Goal: Transaction & Acquisition: Purchase product/service

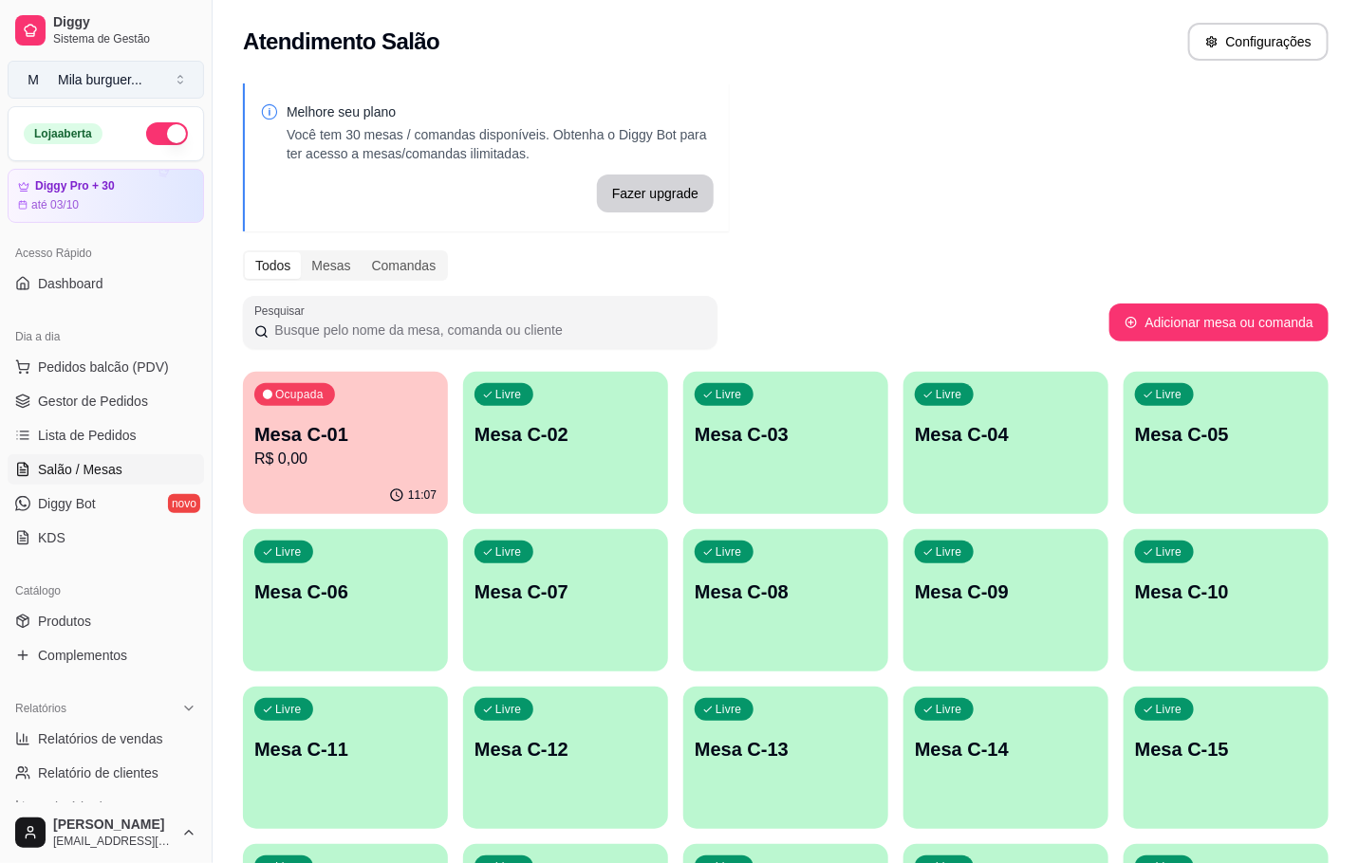
click at [177, 88] on button "M Mila burguer ..." at bounding box center [106, 80] width 196 height 38
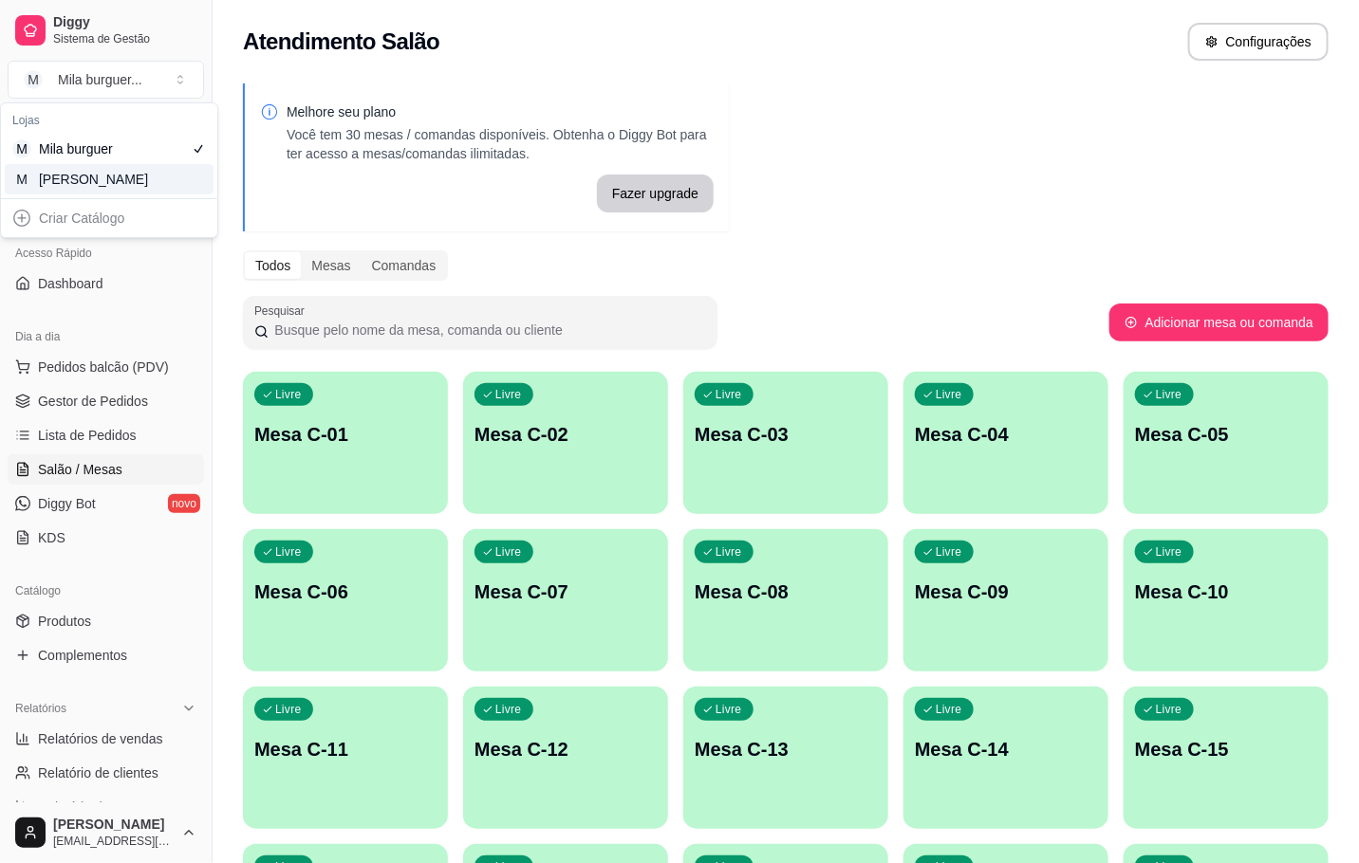
click at [185, 191] on div "M Mila Salgados" at bounding box center [109, 179] width 209 height 30
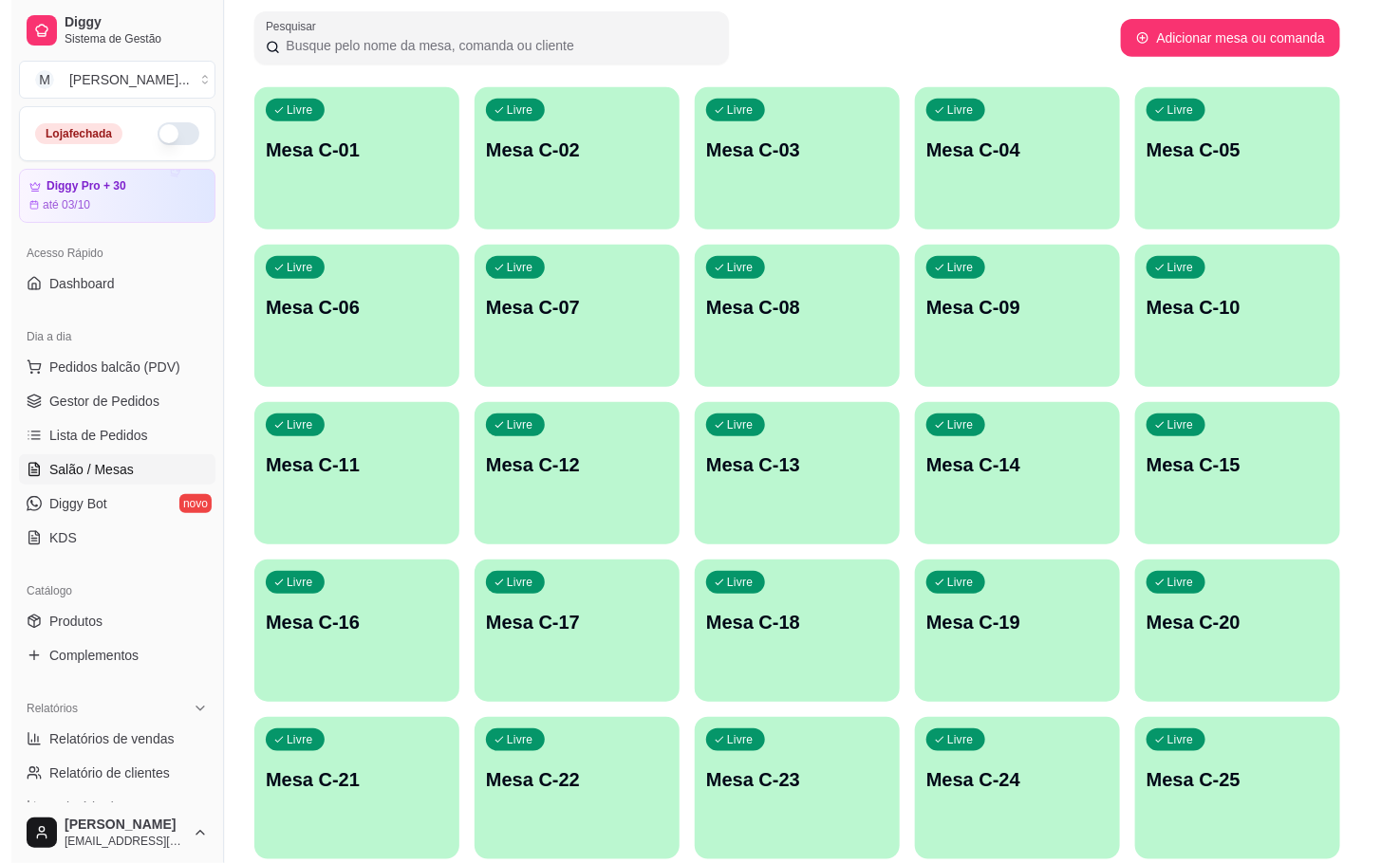
scroll to position [515, 0]
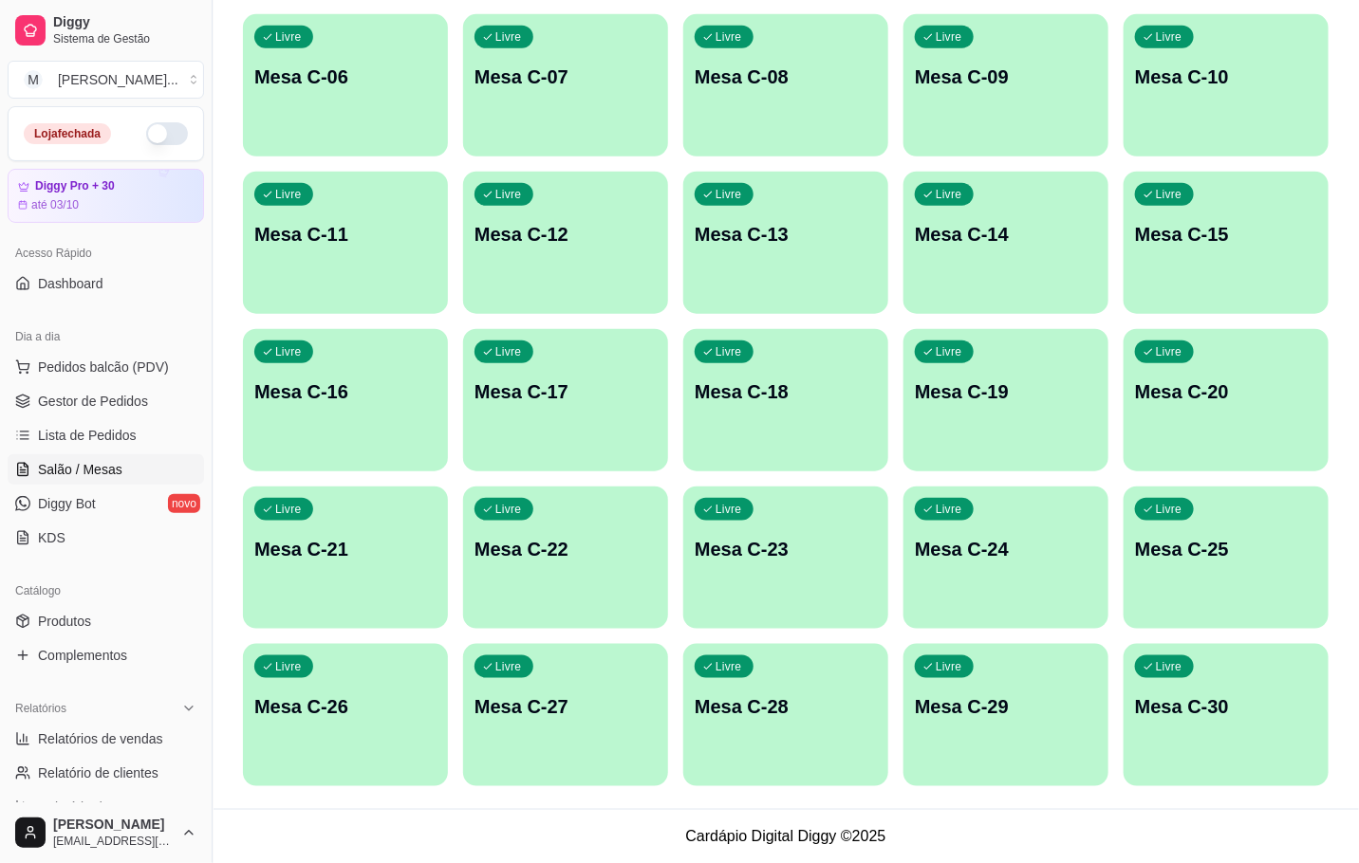
click at [1043, 775] on div "button" at bounding box center [1005, 775] width 205 height 23
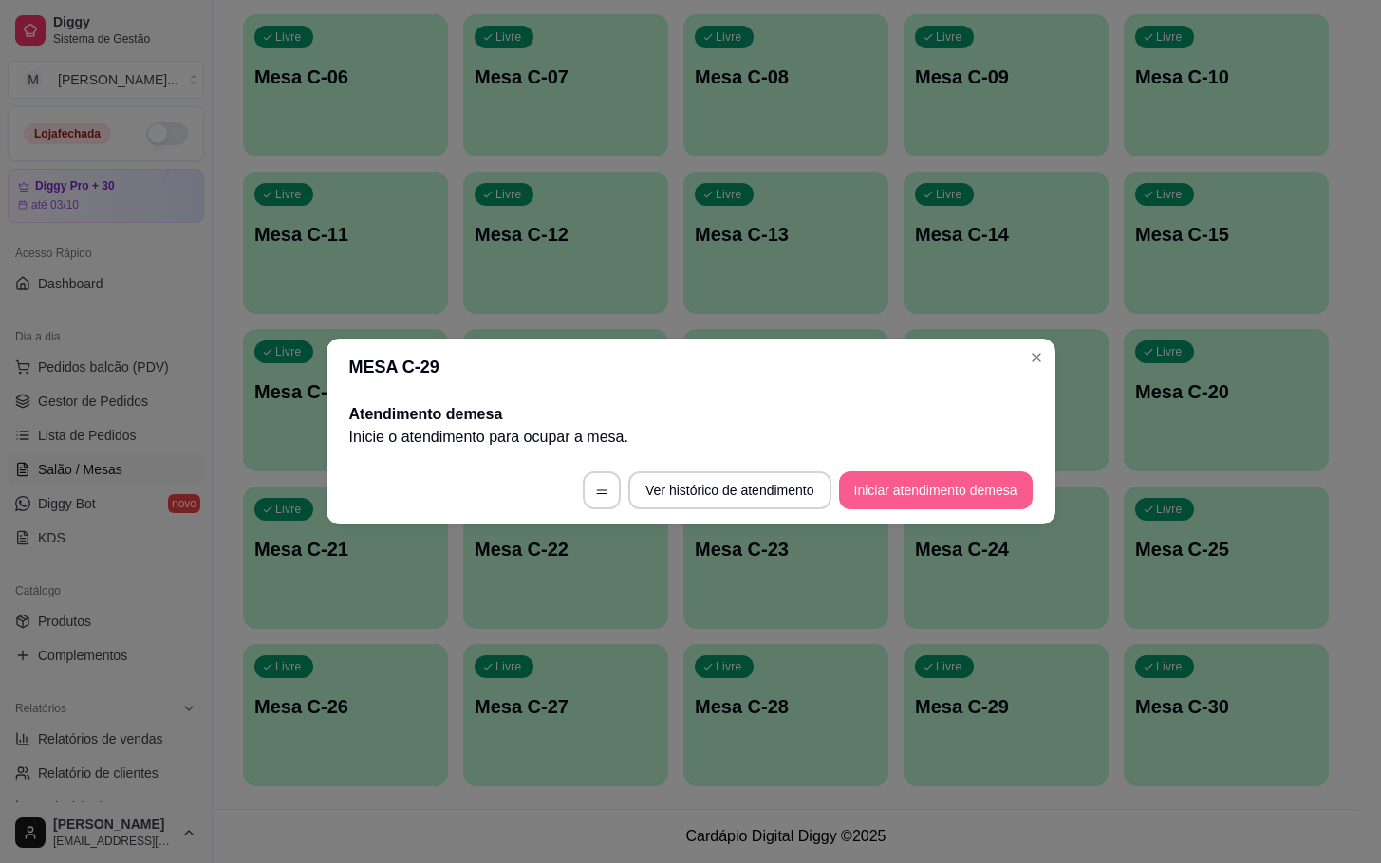
click at [903, 479] on button "Iniciar atendimento de mesa" at bounding box center [936, 491] width 194 height 38
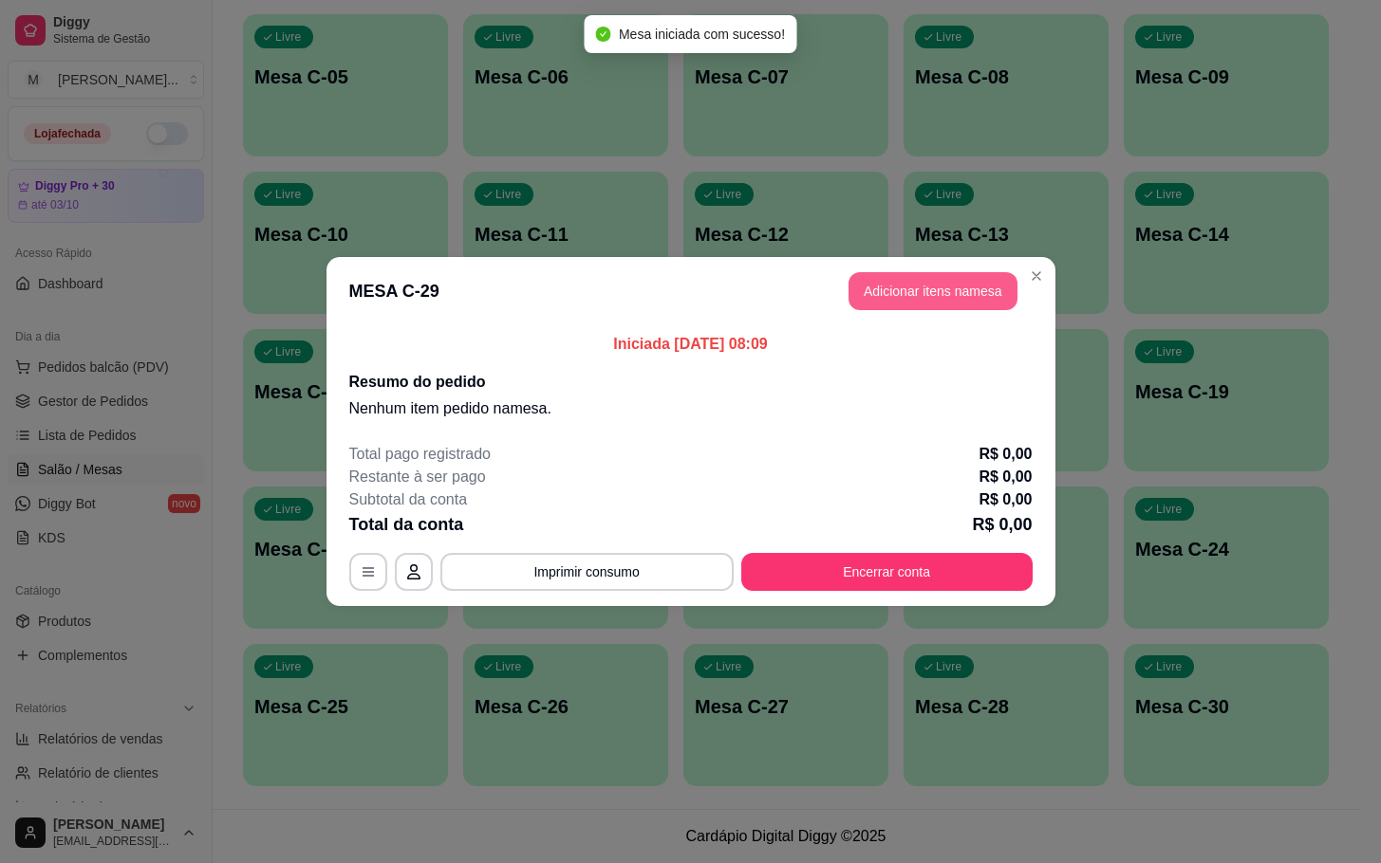
click at [881, 302] on button "Adicionar itens na mesa" at bounding box center [932, 291] width 169 height 38
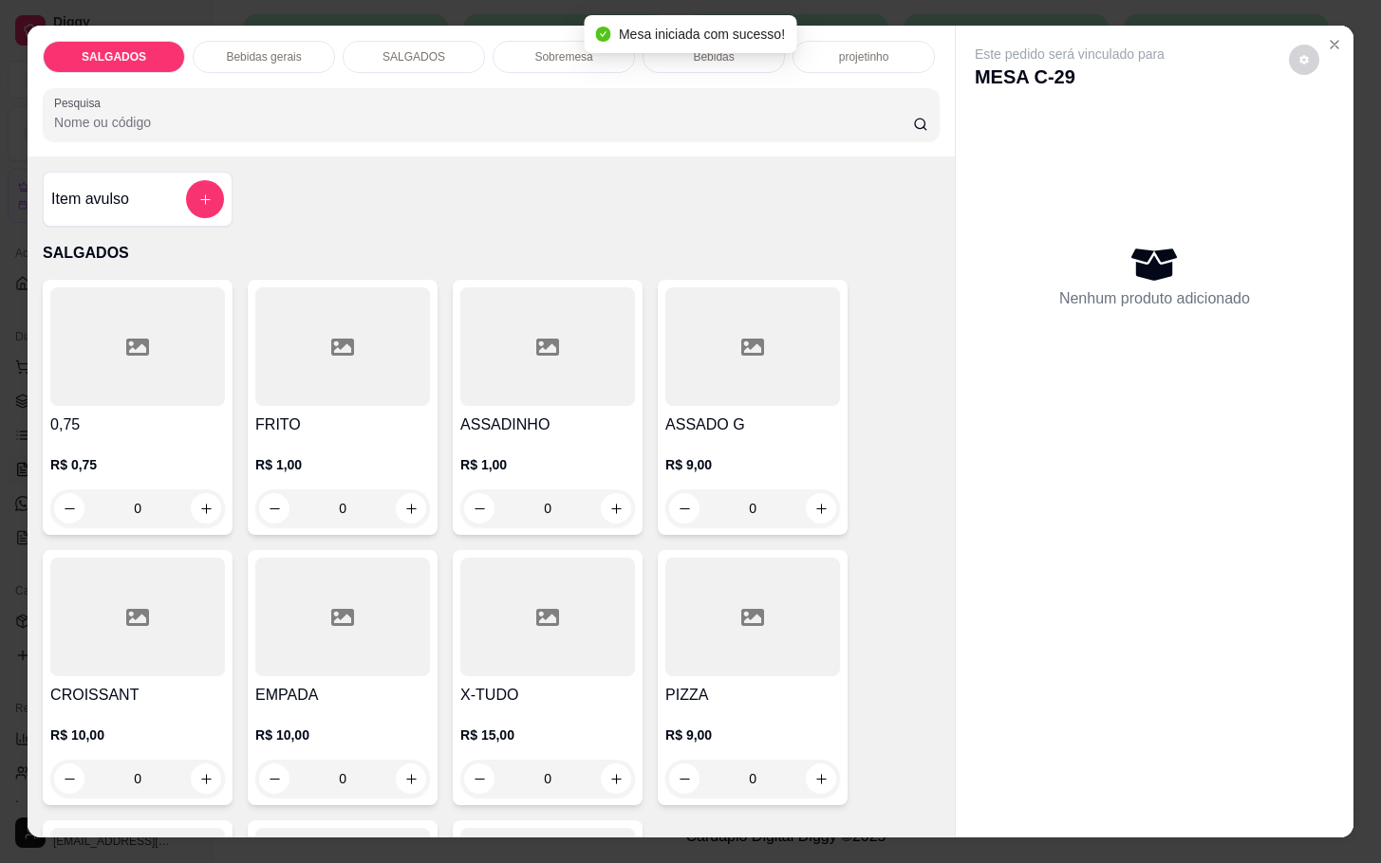
click at [322, 351] on div at bounding box center [342, 347] width 175 height 119
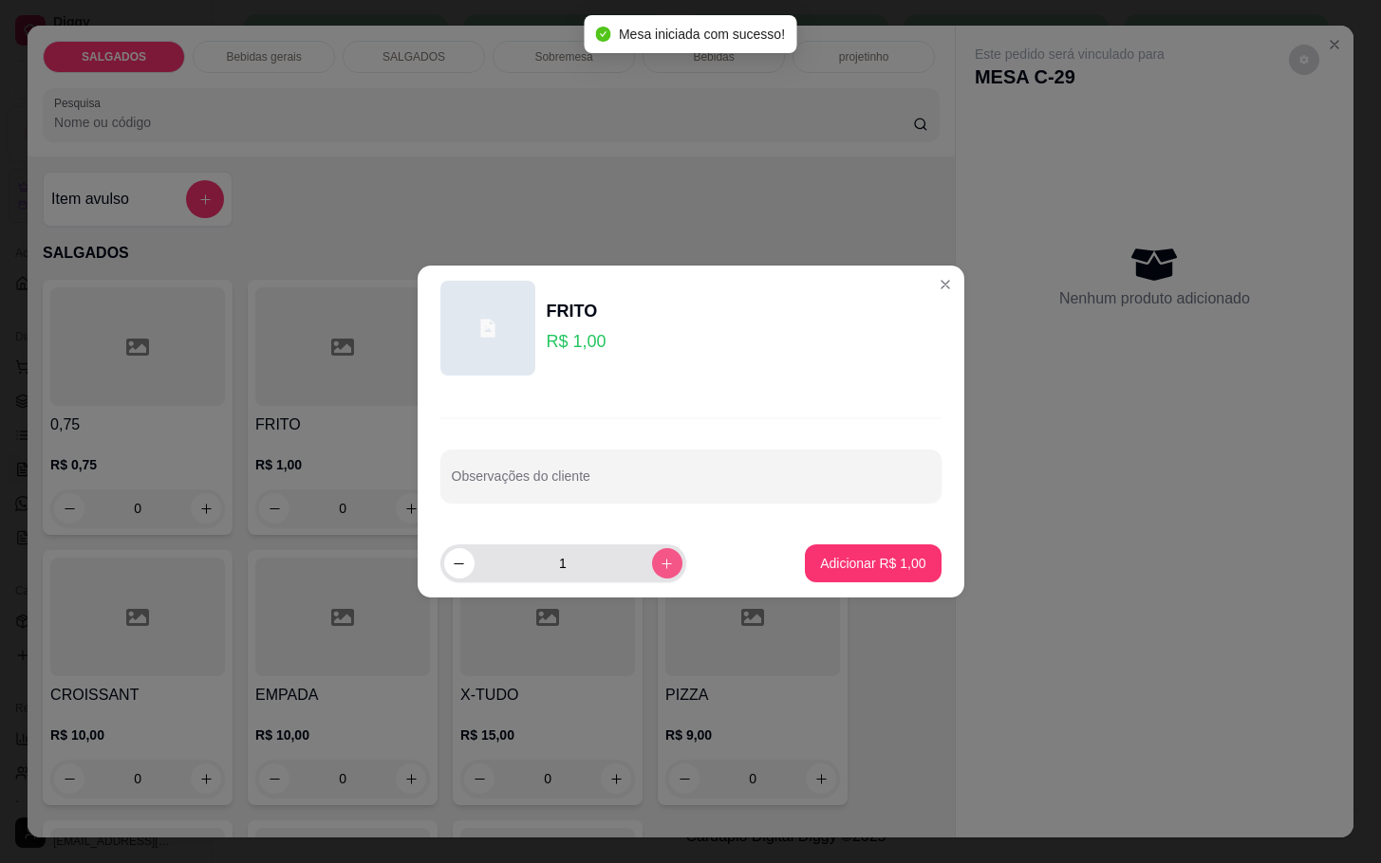
click at [659, 566] on icon "increase-product-quantity" at bounding box center [666, 564] width 14 height 14
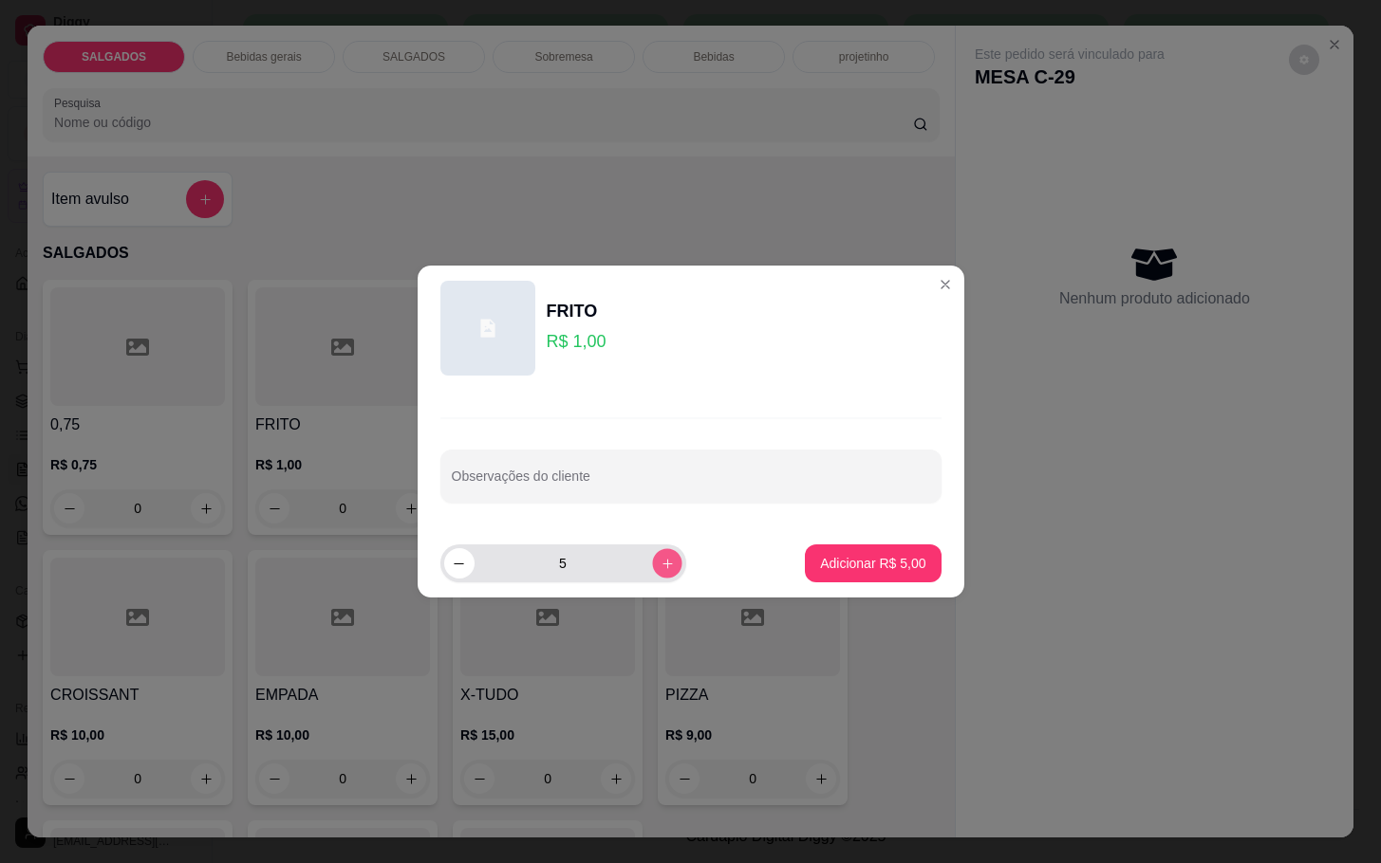
type input "6"
click at [829, 564] on p "Adicionar R$ 6,00" at bounding box center [872, 563] width 105 height 19
type input "6"
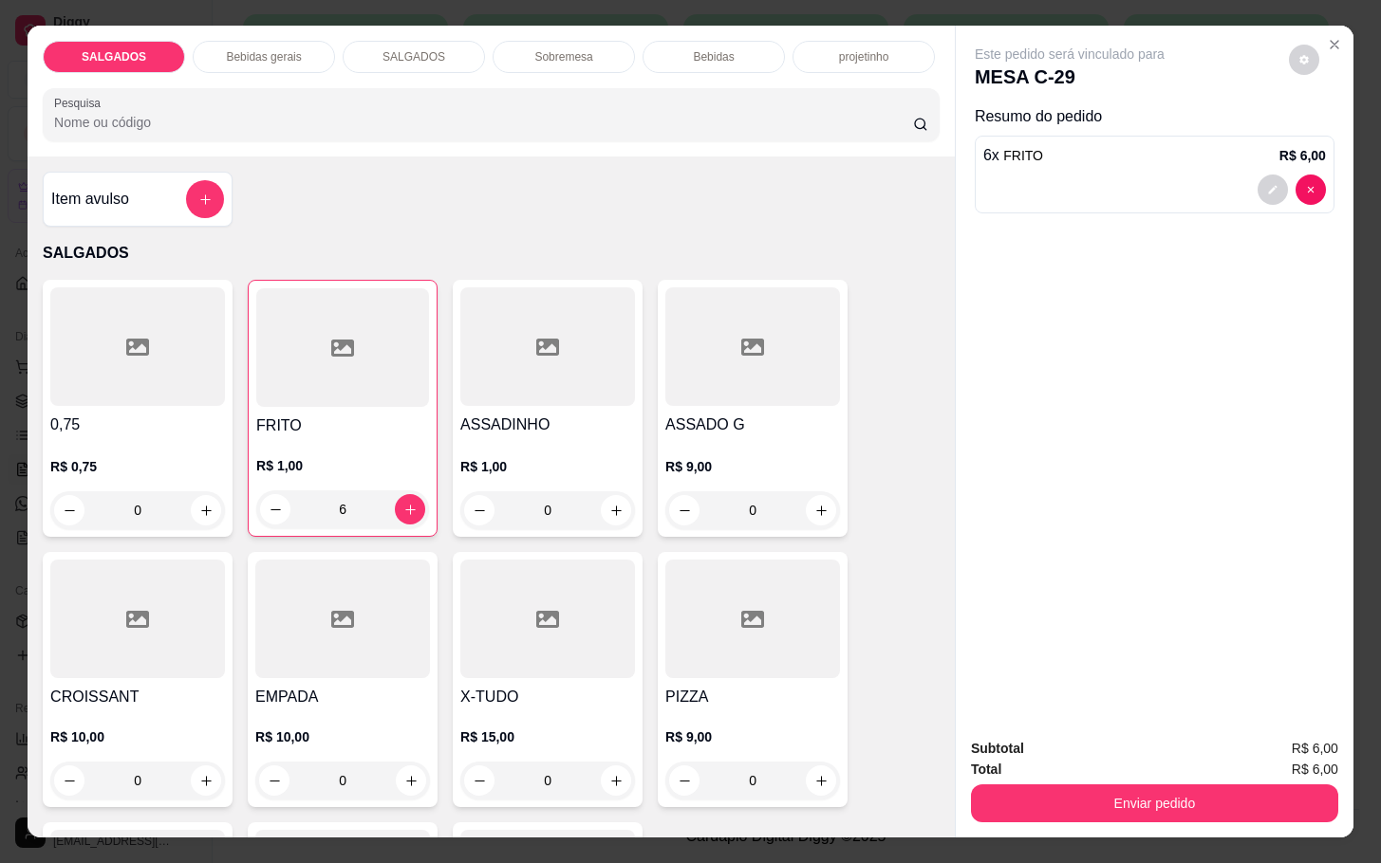
click at [228, 51] on p "Bebidas gerais" at bounding box center [263, 56] width 75 height 15
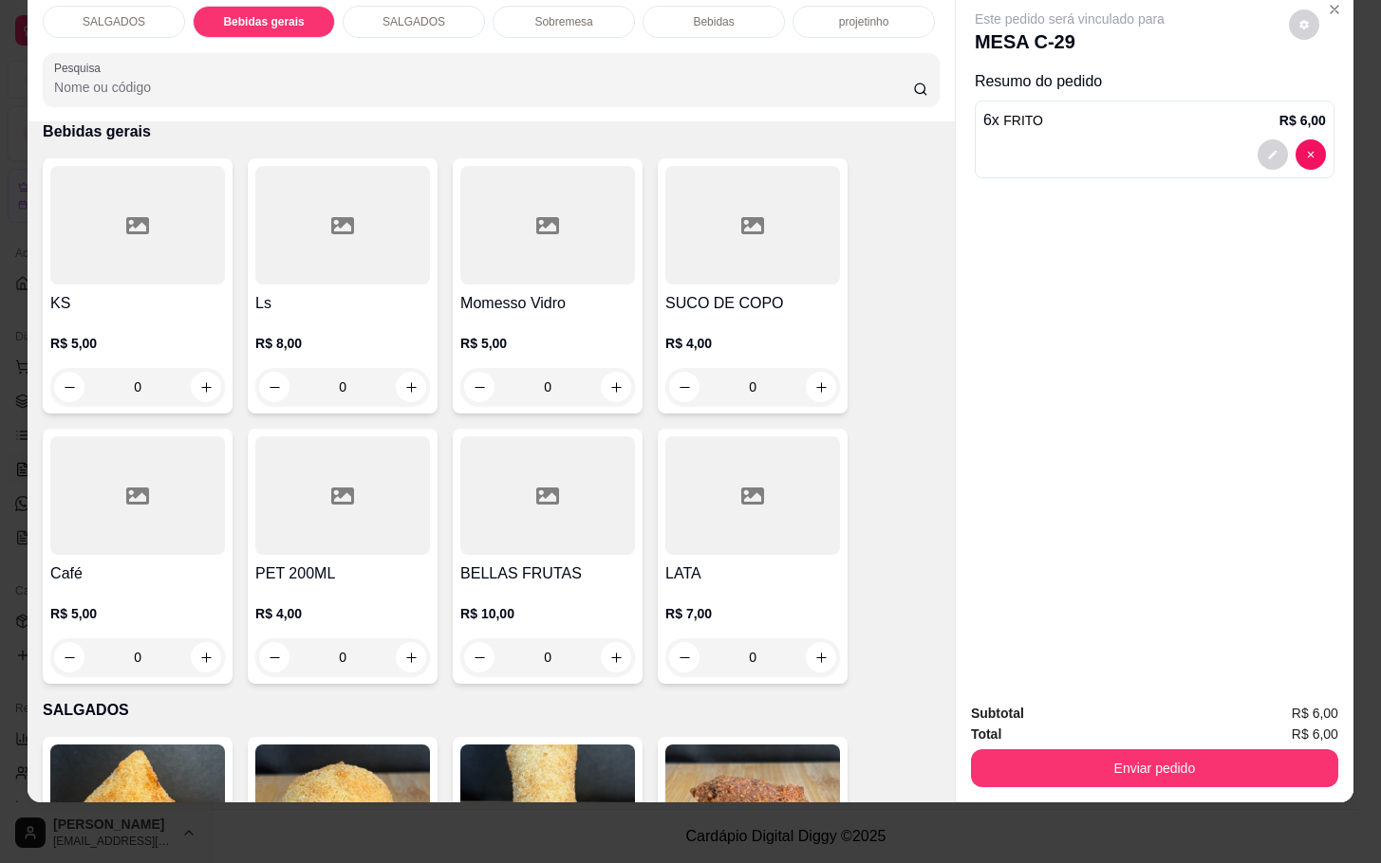
drag, startPoint x: 316, startPoint y: 222, endPoint x: 327, endPoint y: 219, distance: 11.7
click at [327, 219] on div at bounding box center [342, 225] width 175 height 119
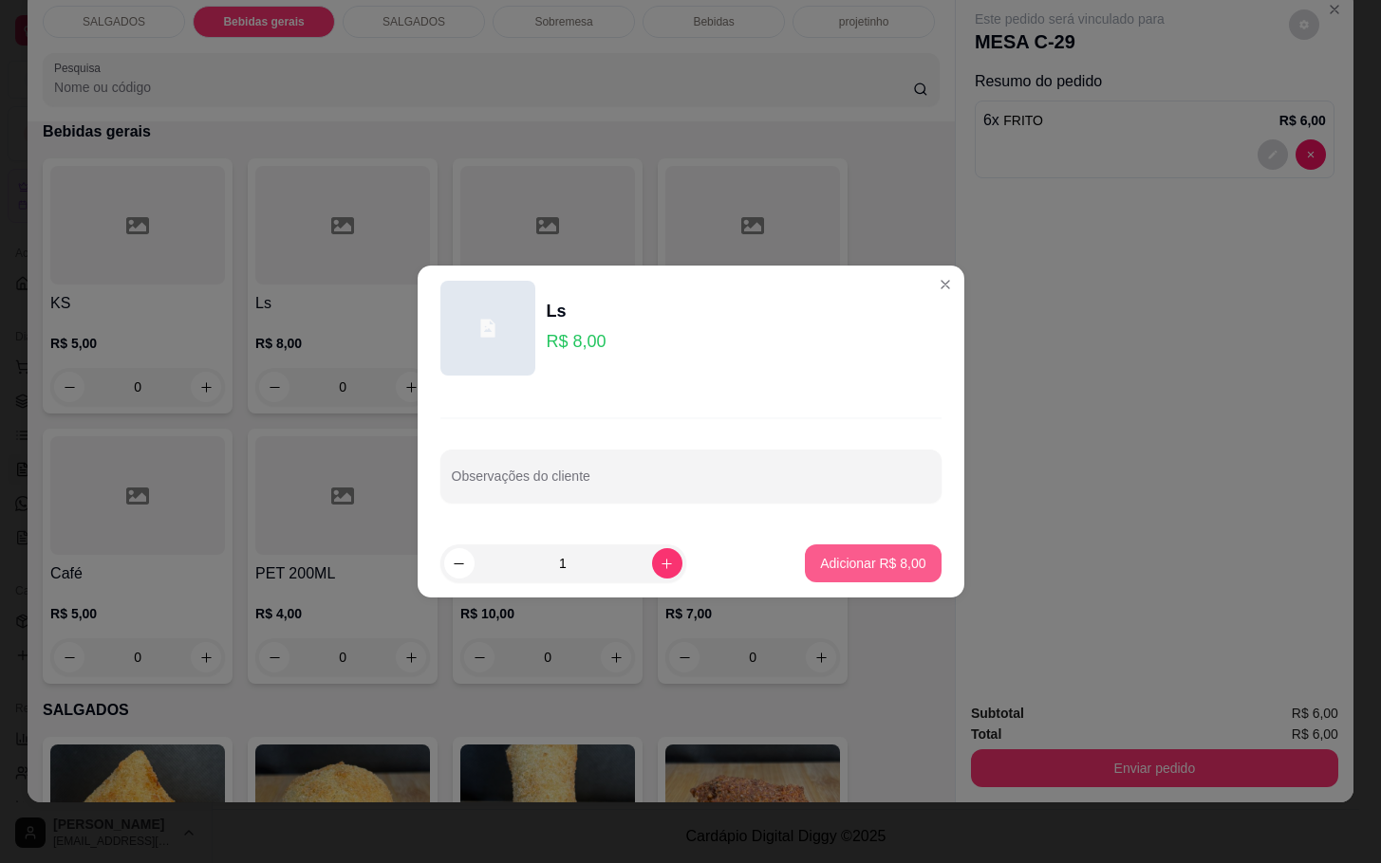
click at [889, 579] on button "Adicionar R$ 8,00" at bounding box center [873, 564] width 136 height 38
type input "1"
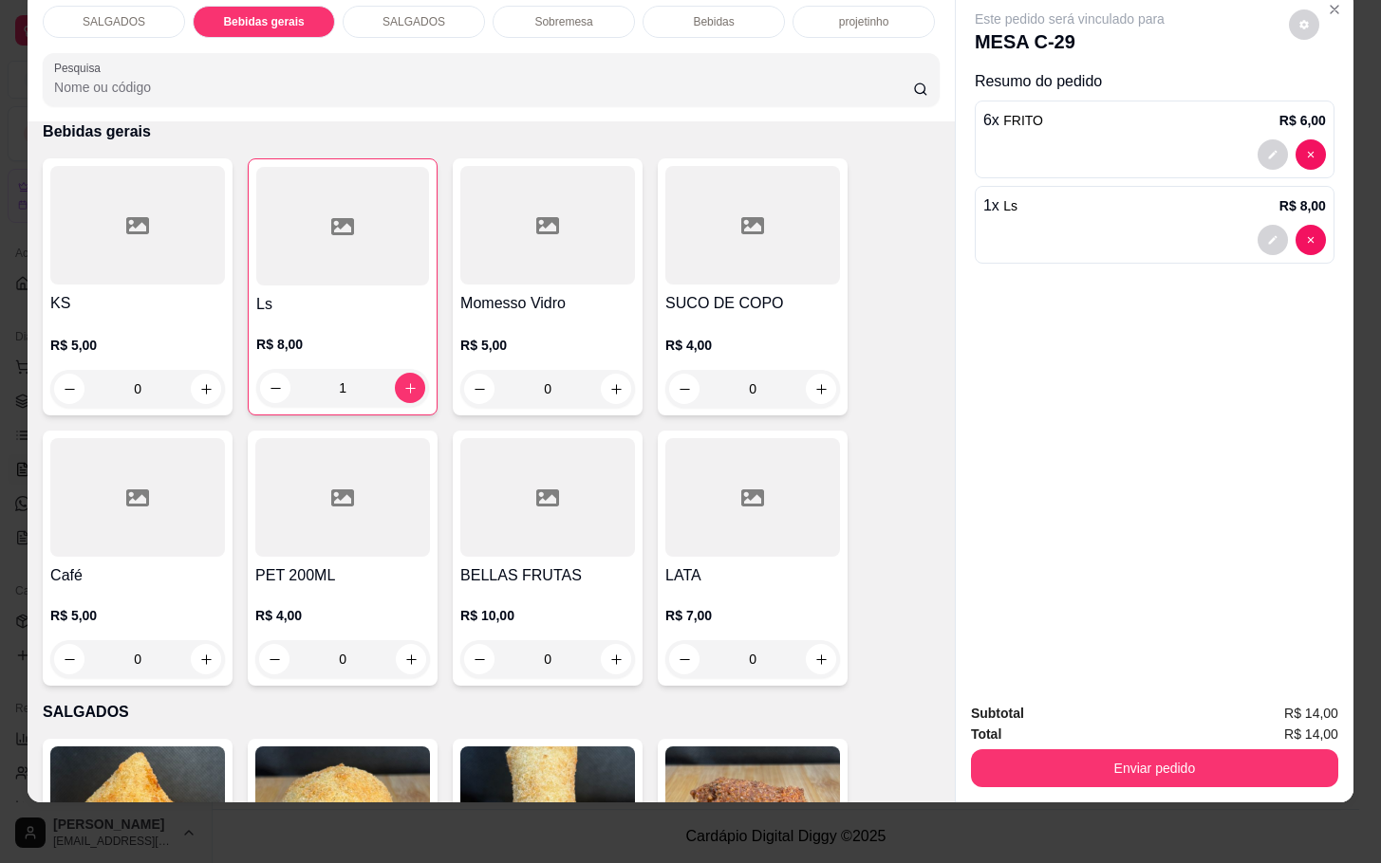
click at [1153, 757] on button "Enviar pedido" at bounding box center [1154, 769] width 367 height 38
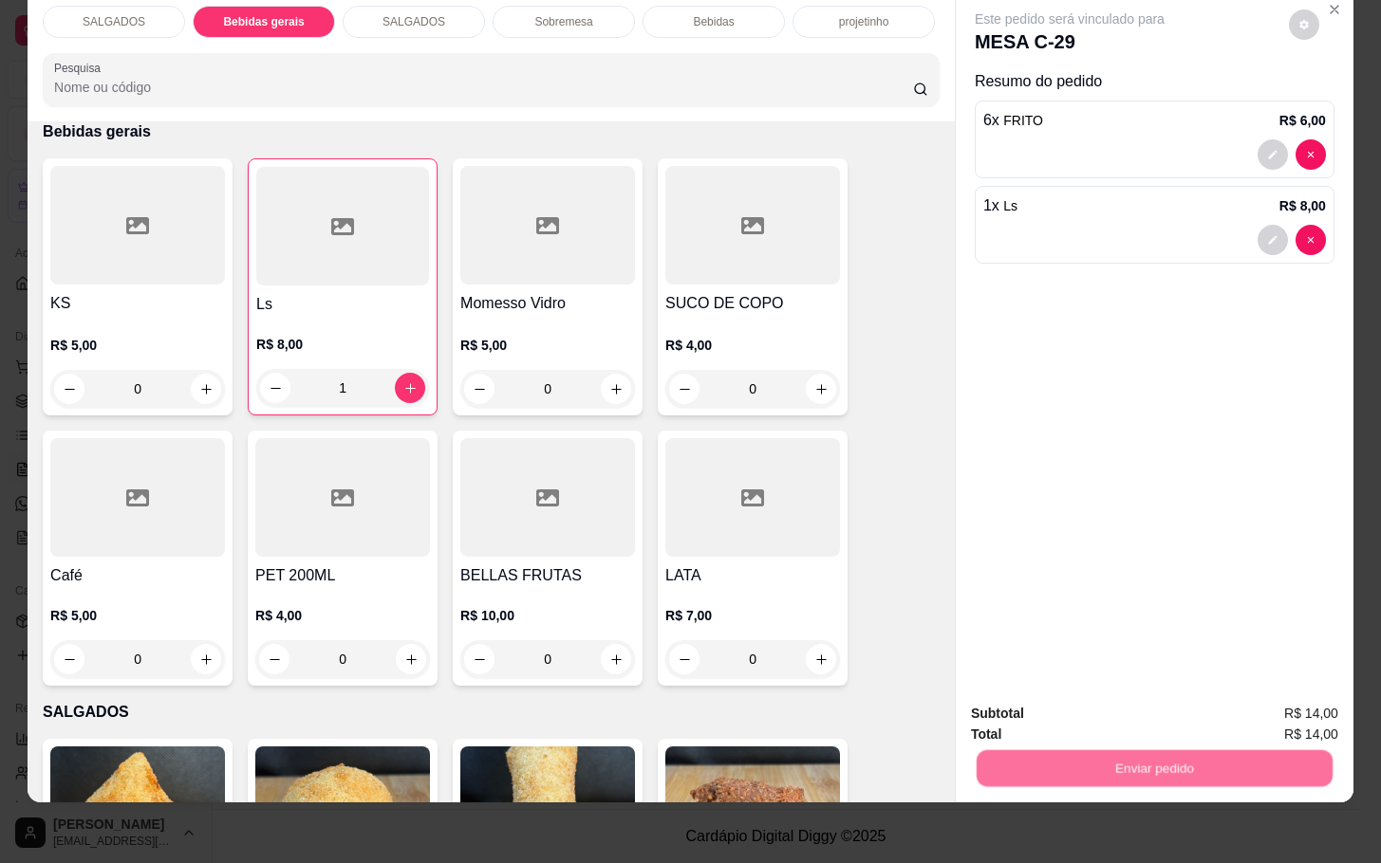
click at [1122, 704] on button "Registrar cliente" at bounding box center [1158, 700] width 121 height 35
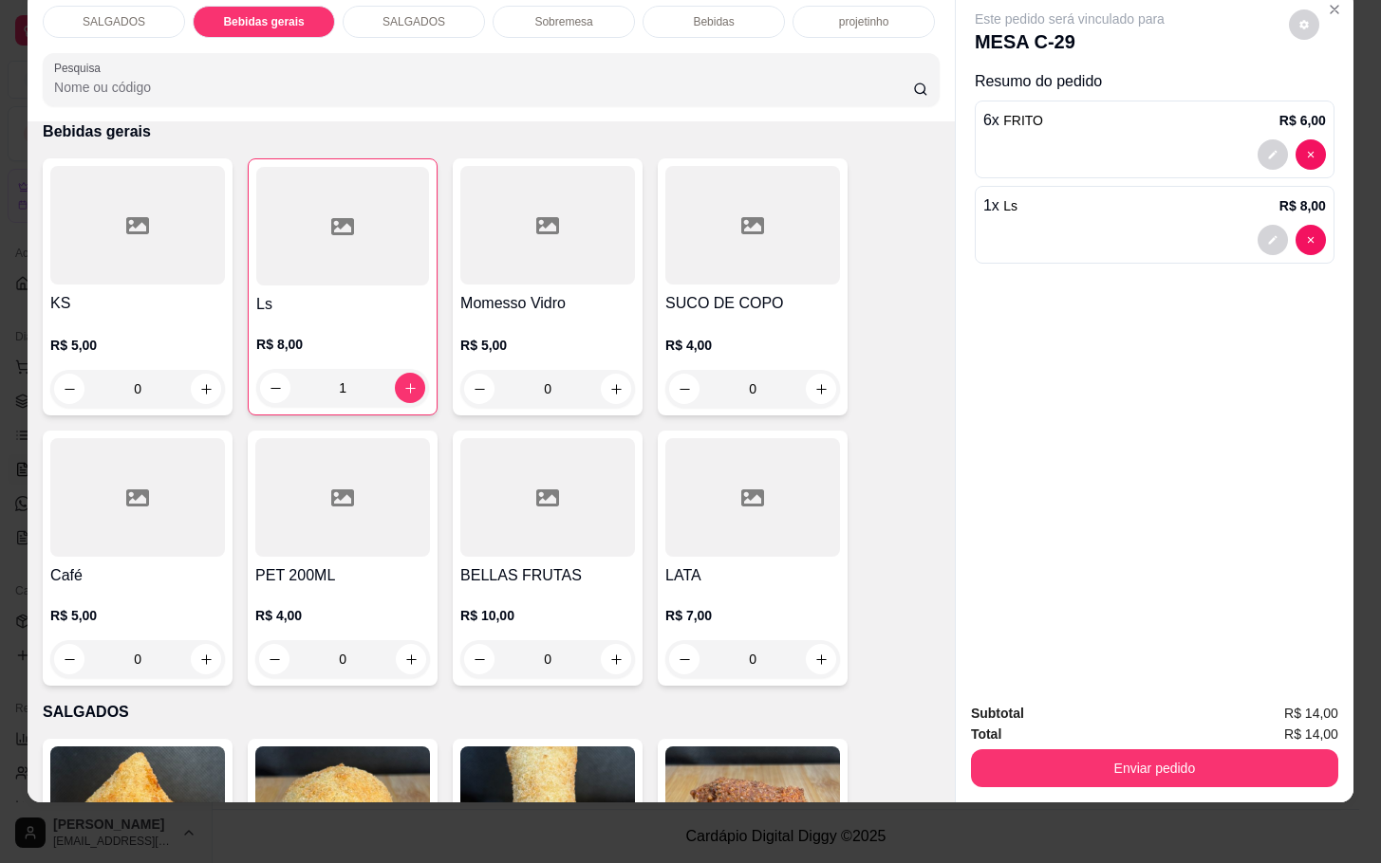
drag, startPoint x: 1160, startPoint y: 724, endPoint x: 1142, endPoint y: 710, distance: 23.0
click at [1162, 745] on div "Enviar pedido" at bounding box center [1154, 766] width 367 height 43
click at [1085, 745] on div "Enviar pedido" at bounding box center [1154, 766] width 367 height 43
click at [1090, 750] on button "Enviar pedido" at bounding box center [1154, 769] width 367 height 38
click at [1255, 715] on button "Enviar pedido" at bounding box center [1285, 701] width 107 height 36
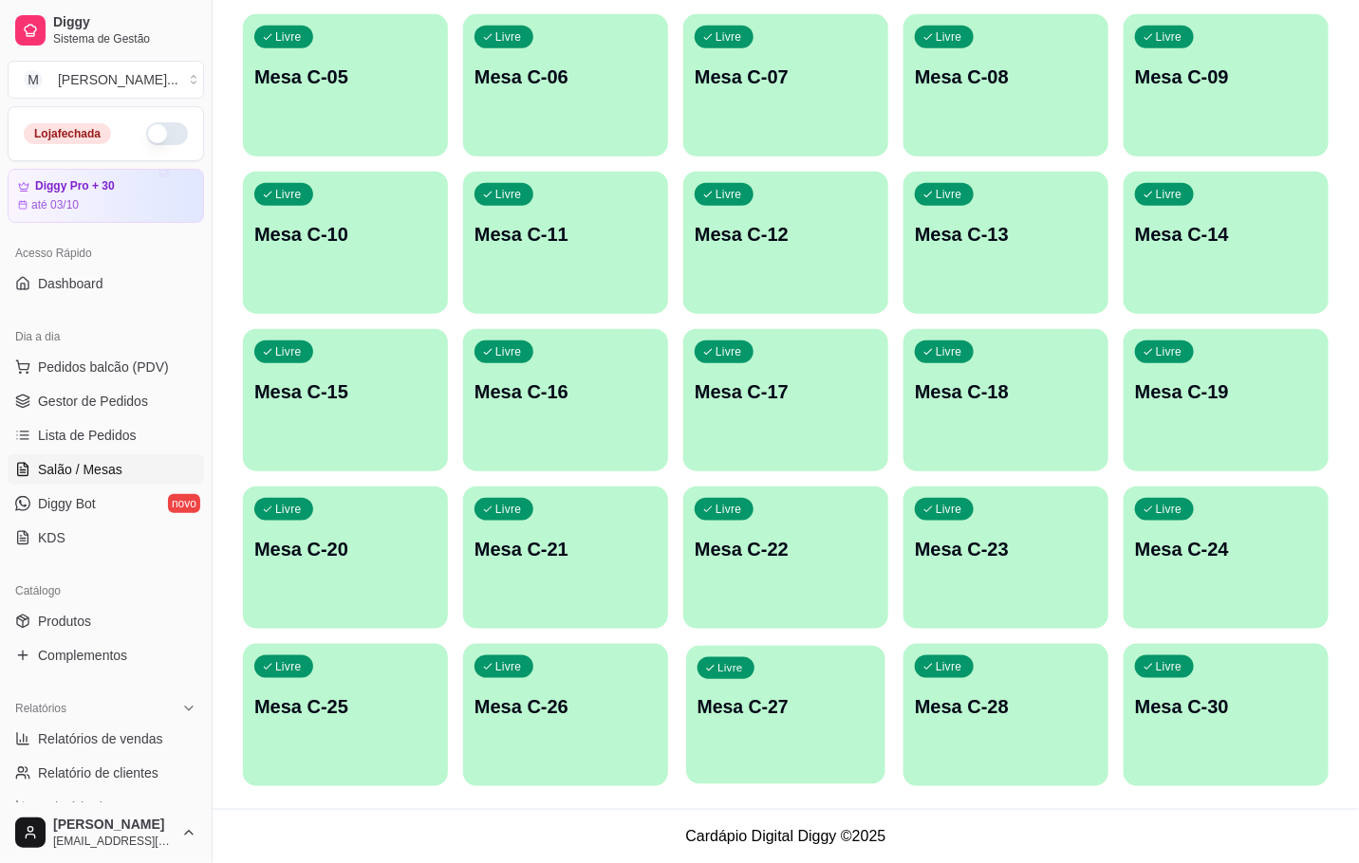
click at [838, 666] on div "Livre Mesa C-27" at bounding box center [785, 704] width 199 height 116
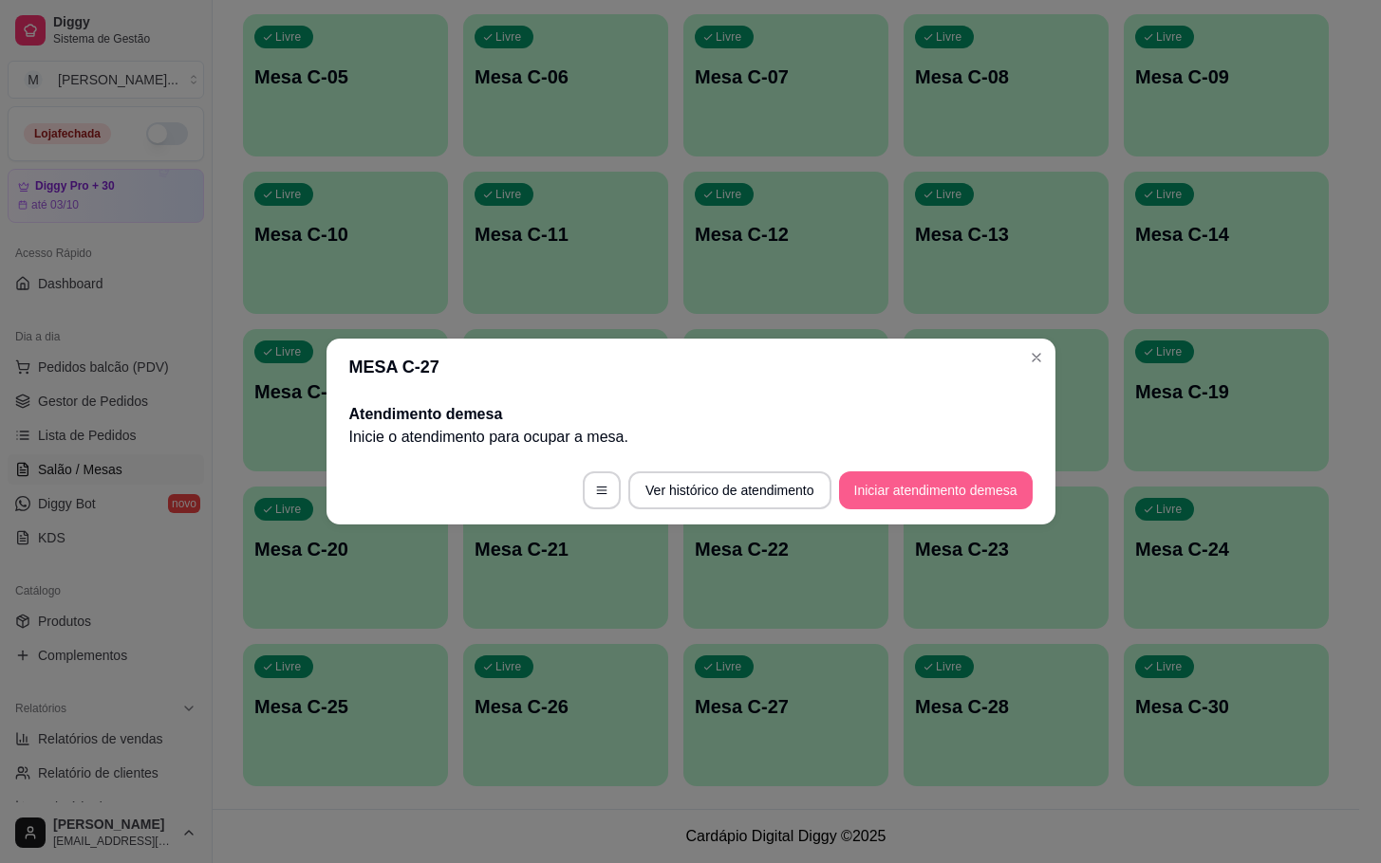
click at [963, 475] on button "Iniciar atendimento de mesa" at bounding box center [936, 491] width 194 height 38
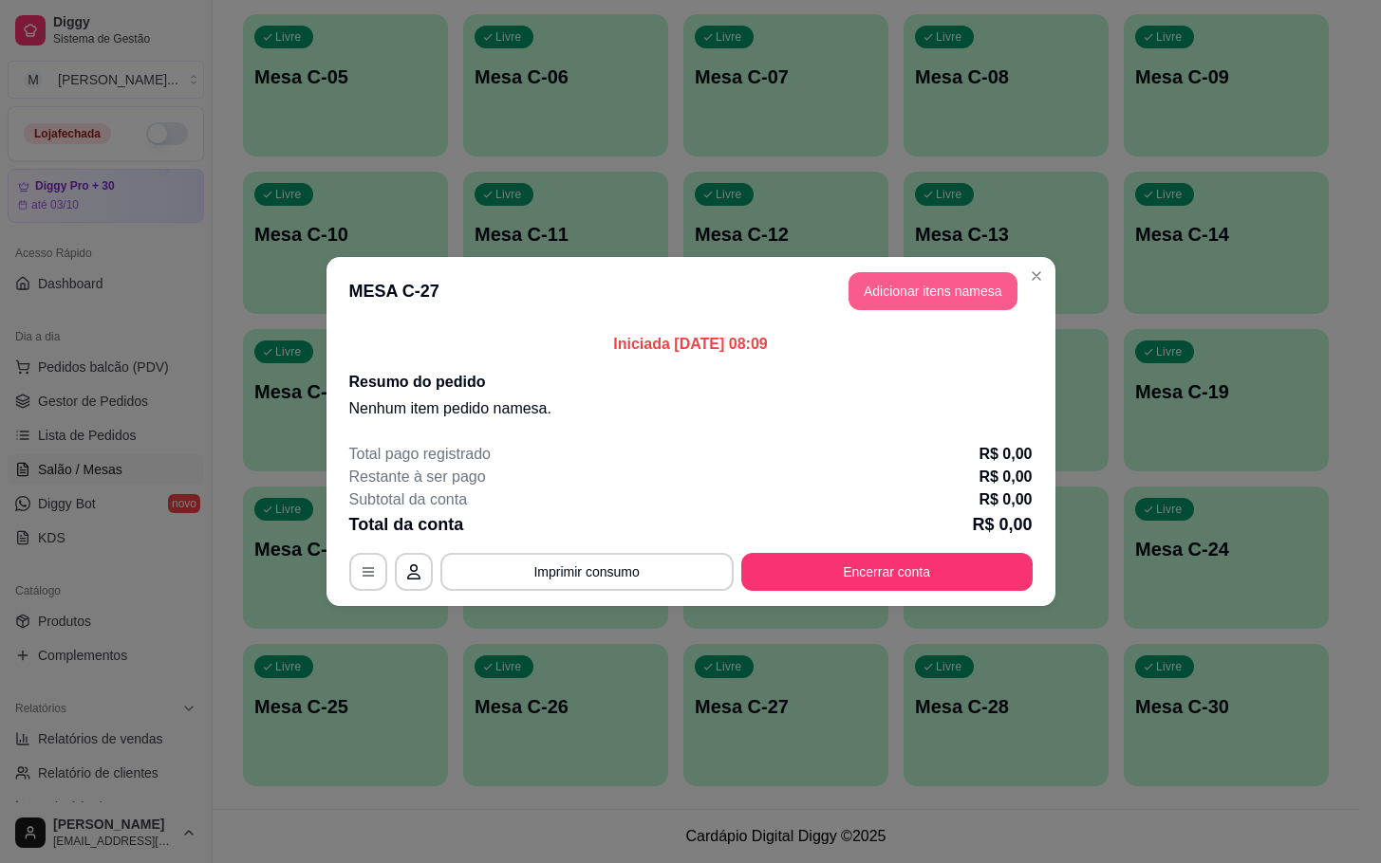
click at [959, 279] on button "Adicionar itens na mesa" at bounding box center [932, 291] width 169 height 38
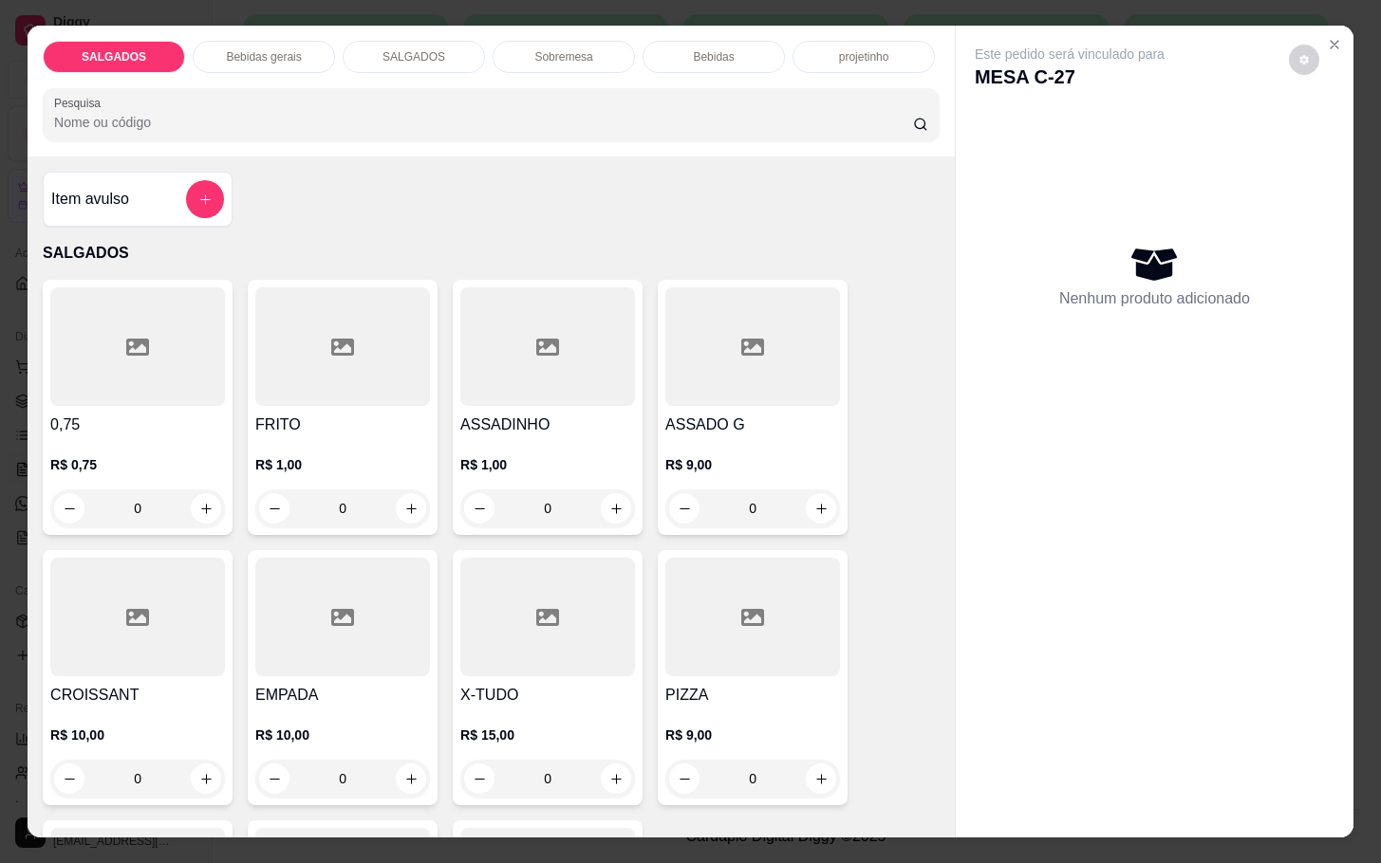
click at [381, 362] on div at bounding box center [342, 347] width 175 height 119
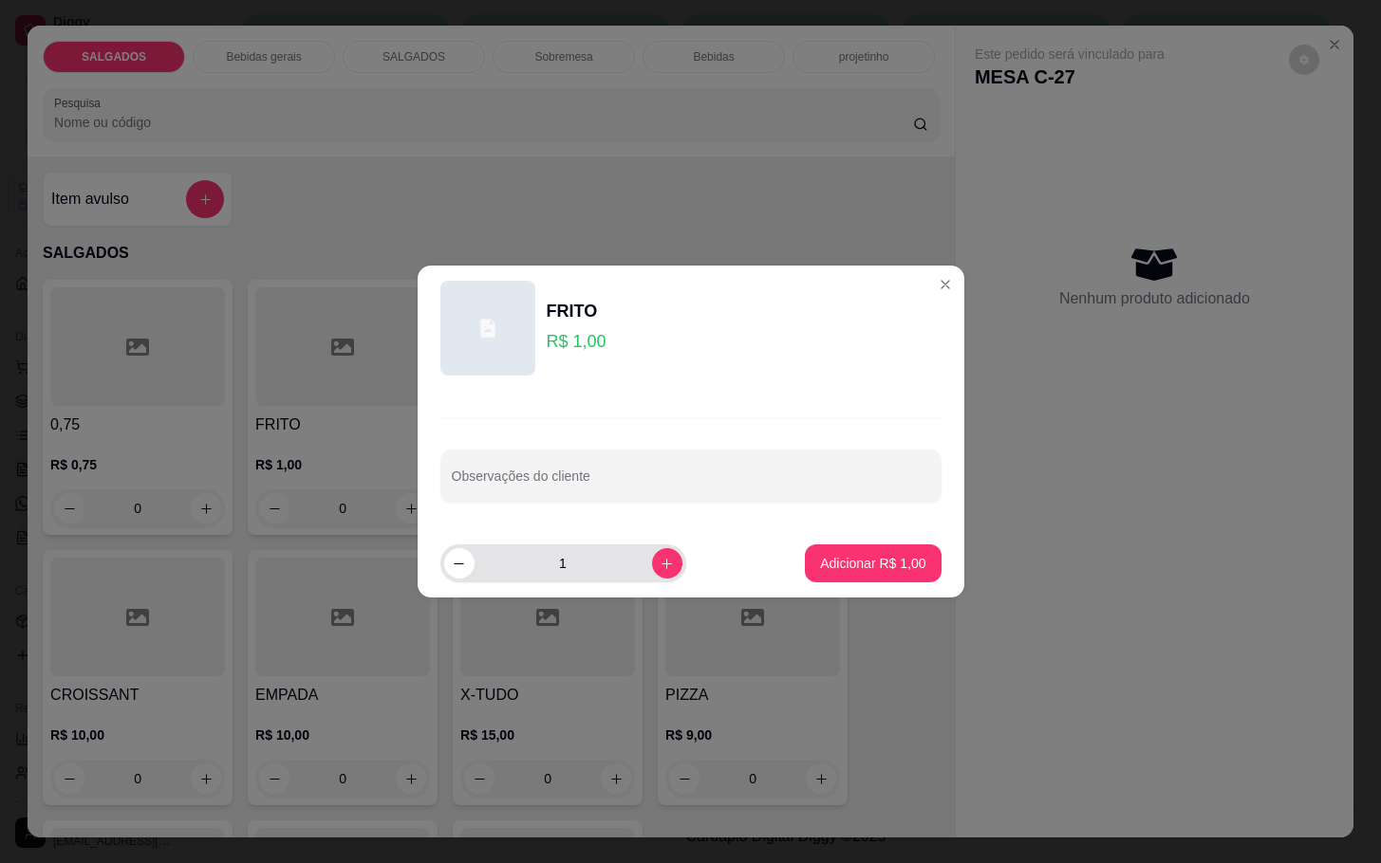
click at [660, 555] on button "increase-product-quantity" at bounding box center [667, 563] width 30 height 30
click at [660, 555] on button "increase-product-quantity" at bounding box center [666, 562] width 29 height 29
click at [659, 555] on button "increase-product-quantity" at bounding box center [666, 562] width 29 height 29
click at [658, 555] on button "increase-product-quantity" at bounding box center [667, 563] width 30 height 30
click at [656, 555] on button "increase-product-quantity" at bounding box center [666, 562] width 29 height 29
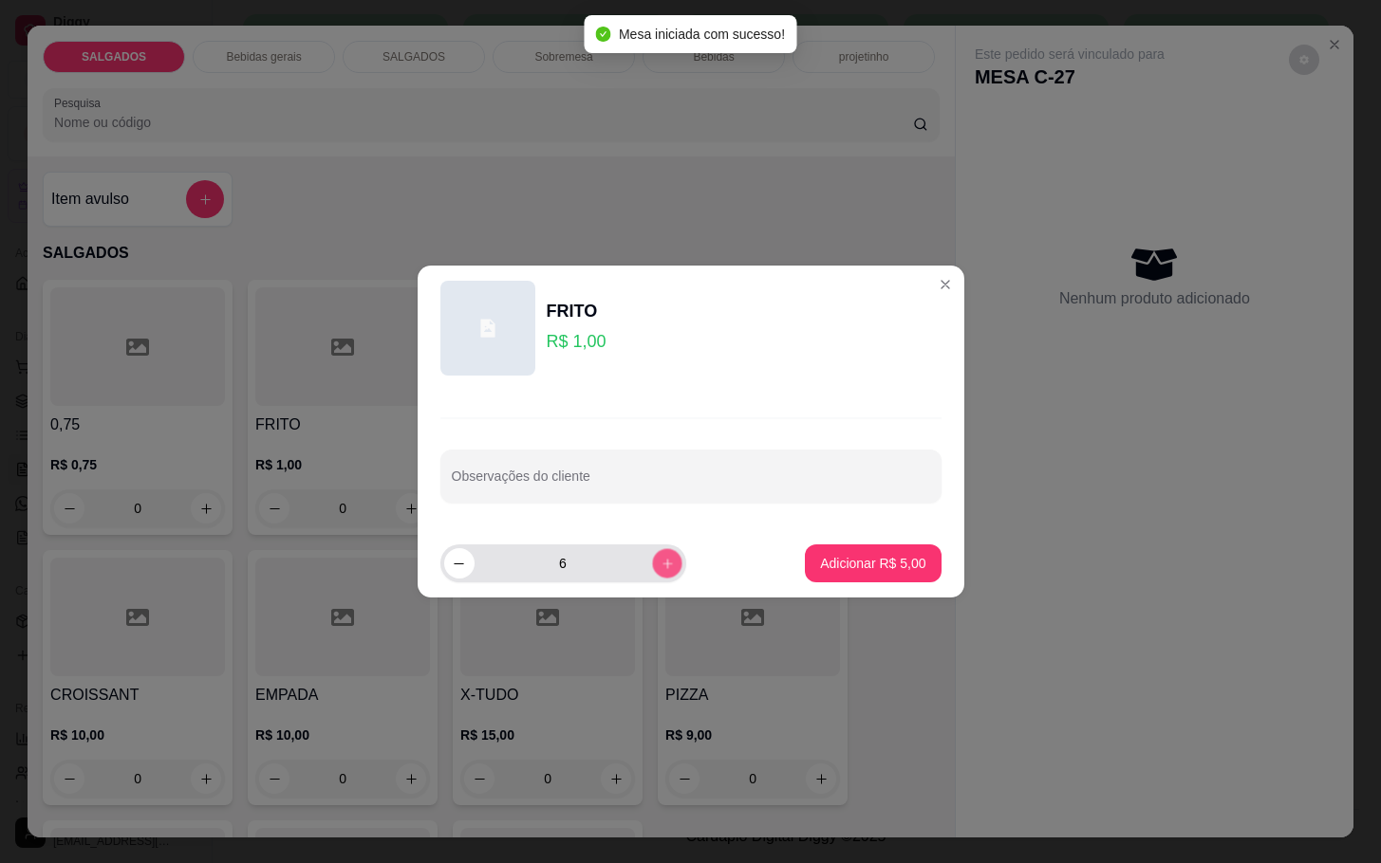
click at [655, 555] on button "increase-product-quantity" at bounding box center [666, 562] width 29 height 29
click at [655, 555] on button "increase-product-quantity" at bounding box center [667, 563] width 30 height 30
click at [652, 555] on button "increase-product-quantity" at bounding box center [666, 562] width 29 height 29
click at [652, 555] on button "increase-product-quantity" at bounding box center [667, 563] width 30 height 30
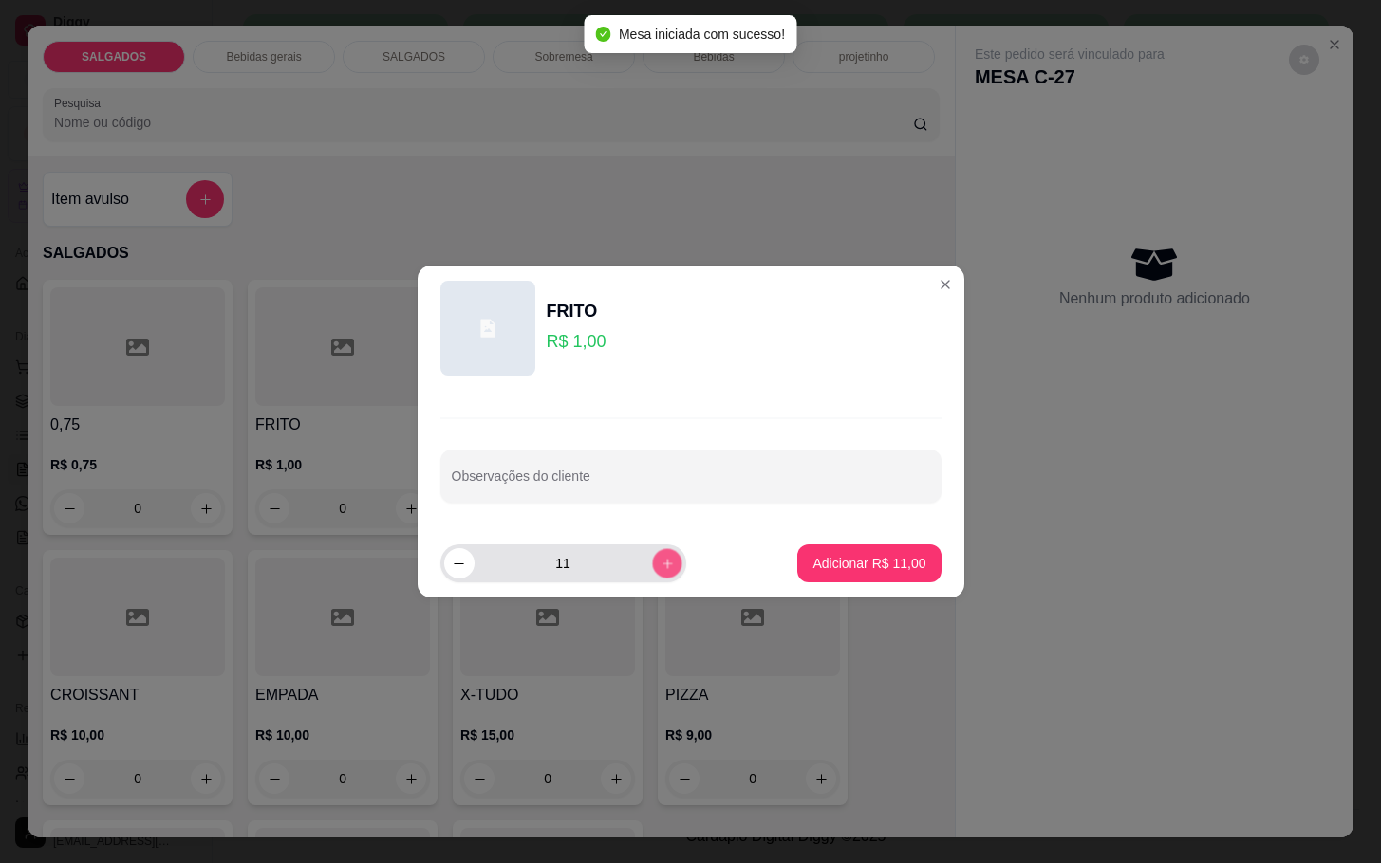
click at [652, 555] on button "increase-product-quantity" at bounding box center [666, 562] width 29 height 29
click at [652, 555] on button "increase-product-quantity" at bounding box center [667, 563] width 30 height 30
click at [652, 555] on button "increase-product-quantity" at bounding box center [666, 562] width 29 height 29
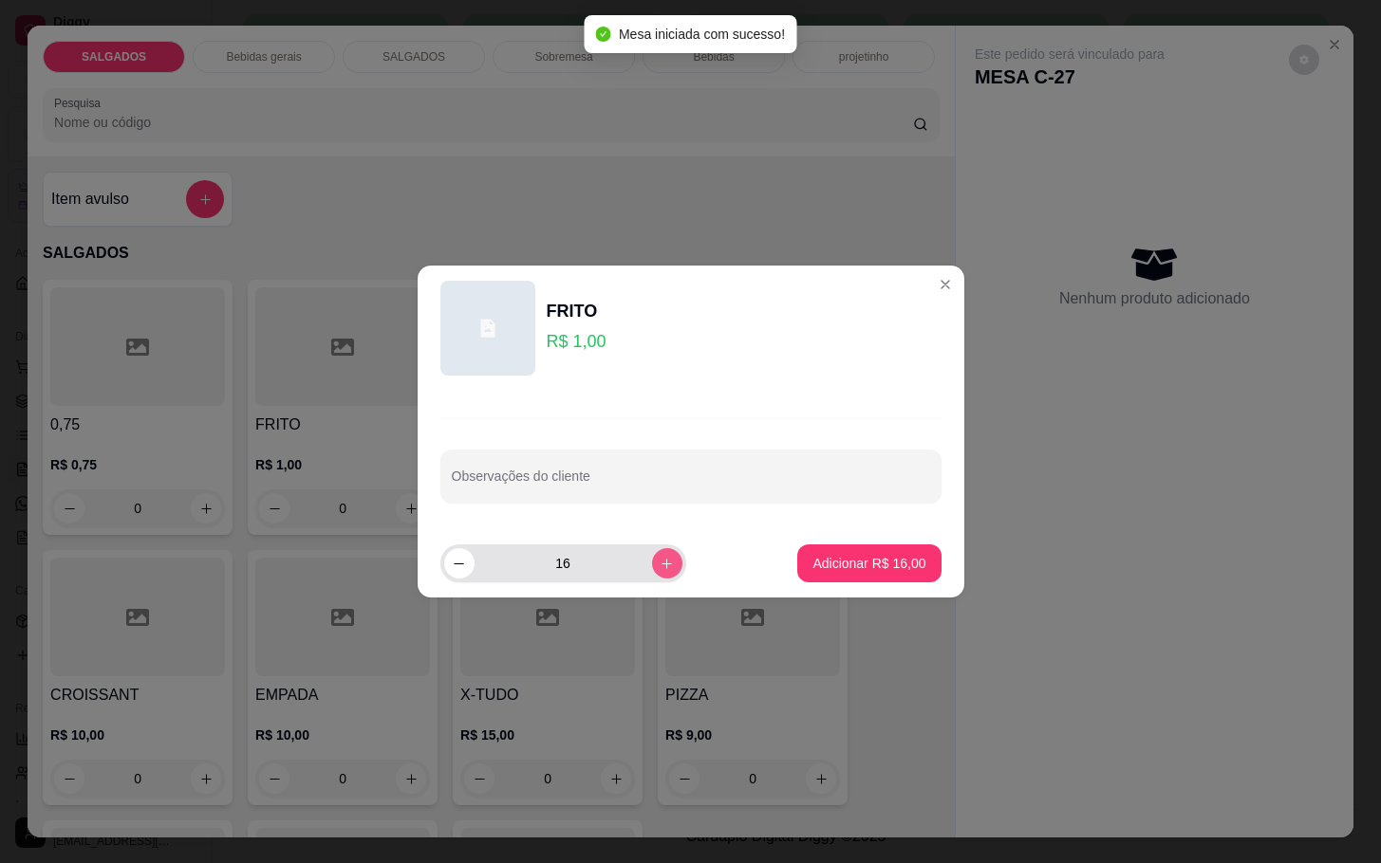
click at [652, 555] on button "increase-product-quantity" at bounding box center [667, 563] width 30 height 30
click at [652, 555] on button "increase-product-quantity" at bounding box center [666, 562] width 29 height 29
click at [652, 555] on button "increase-product-quantity" at bounding box center [667, 563] width 30 height 30
click at [652, 555] on button "increase-product-quantity" at bounding box center [666, 562] width 29 height 29
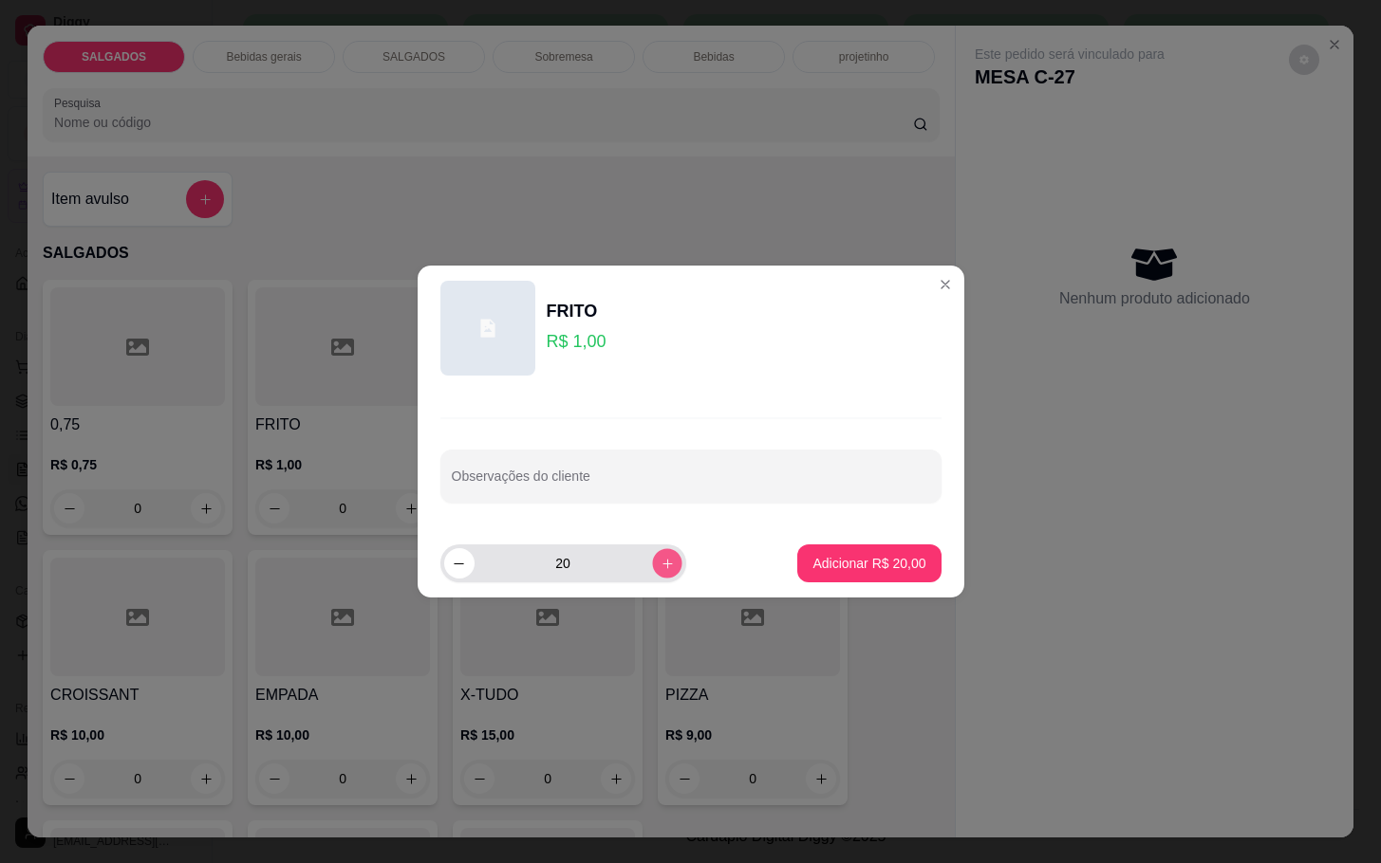
type input "21"
click at [868, 567] on p "Adicionar R$ 21,00" at bounding box center [868, 563] width 113 height 19
type input "21"
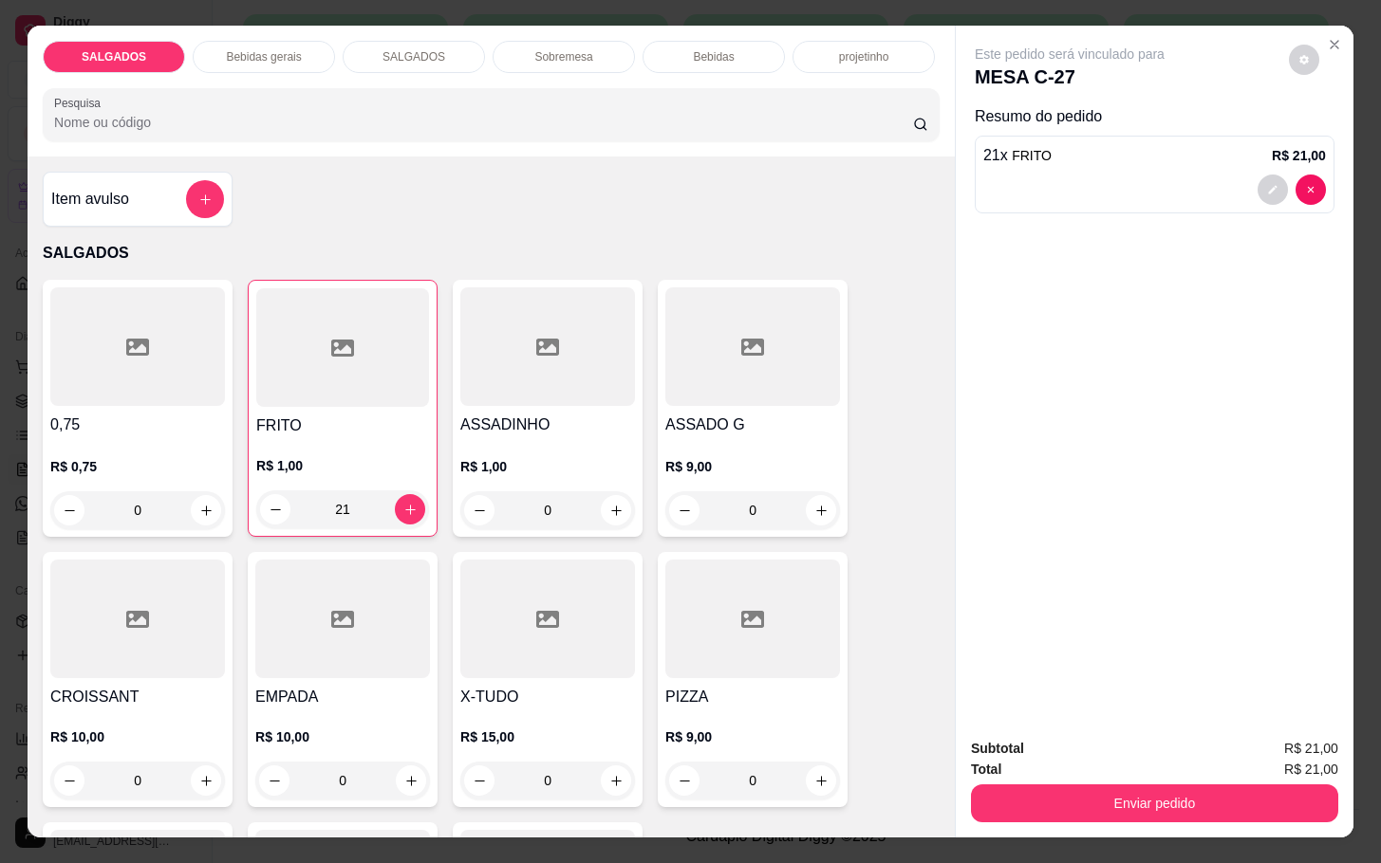
click at [297, 41] on div "Bebidas gerais" at bounding box center [264, 57] width 142 height 32
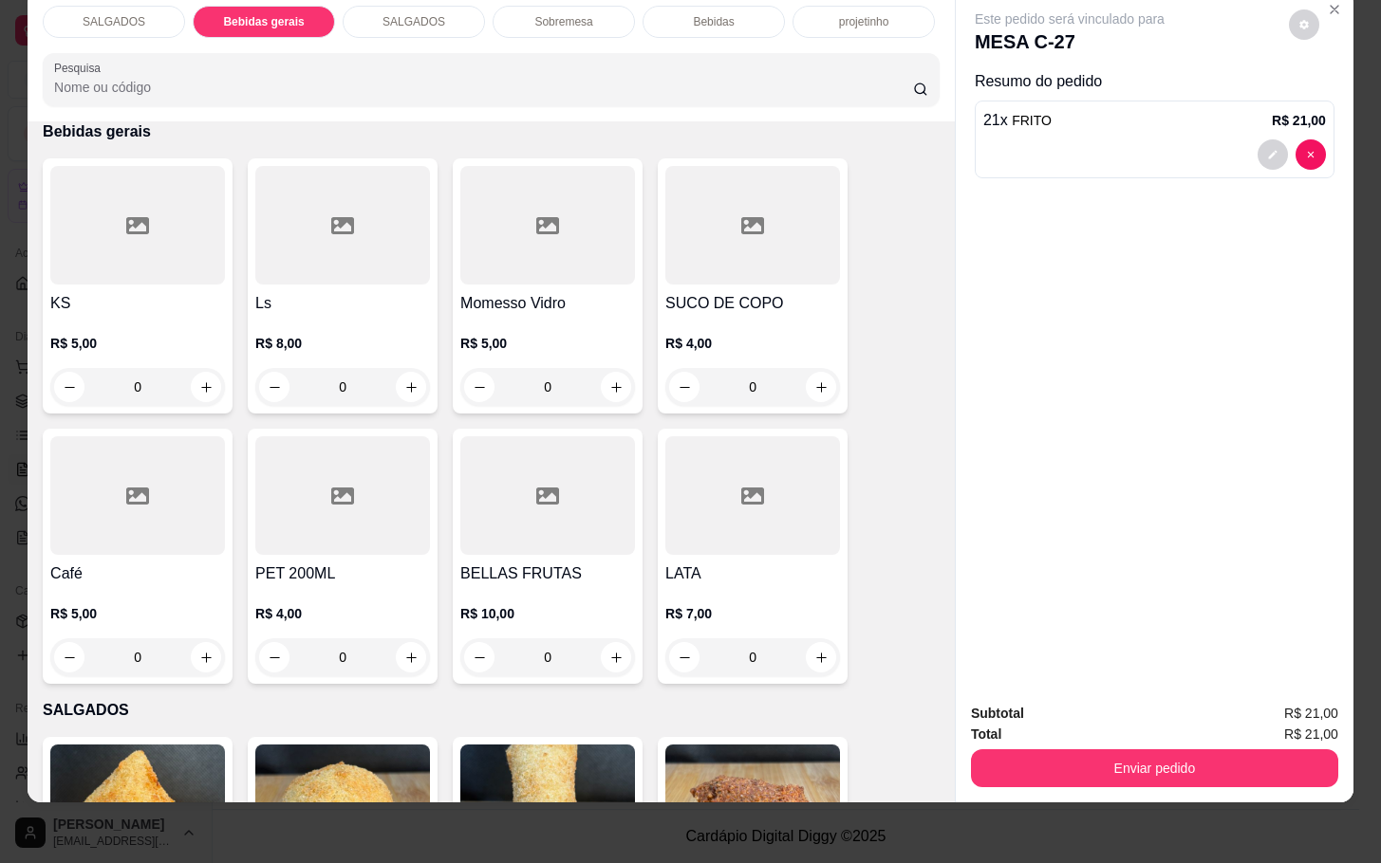
click at [712, 269] on div "SUCO DE COPO R$ 4,00 0" at bounding box center [753, 285] width 190 height 255
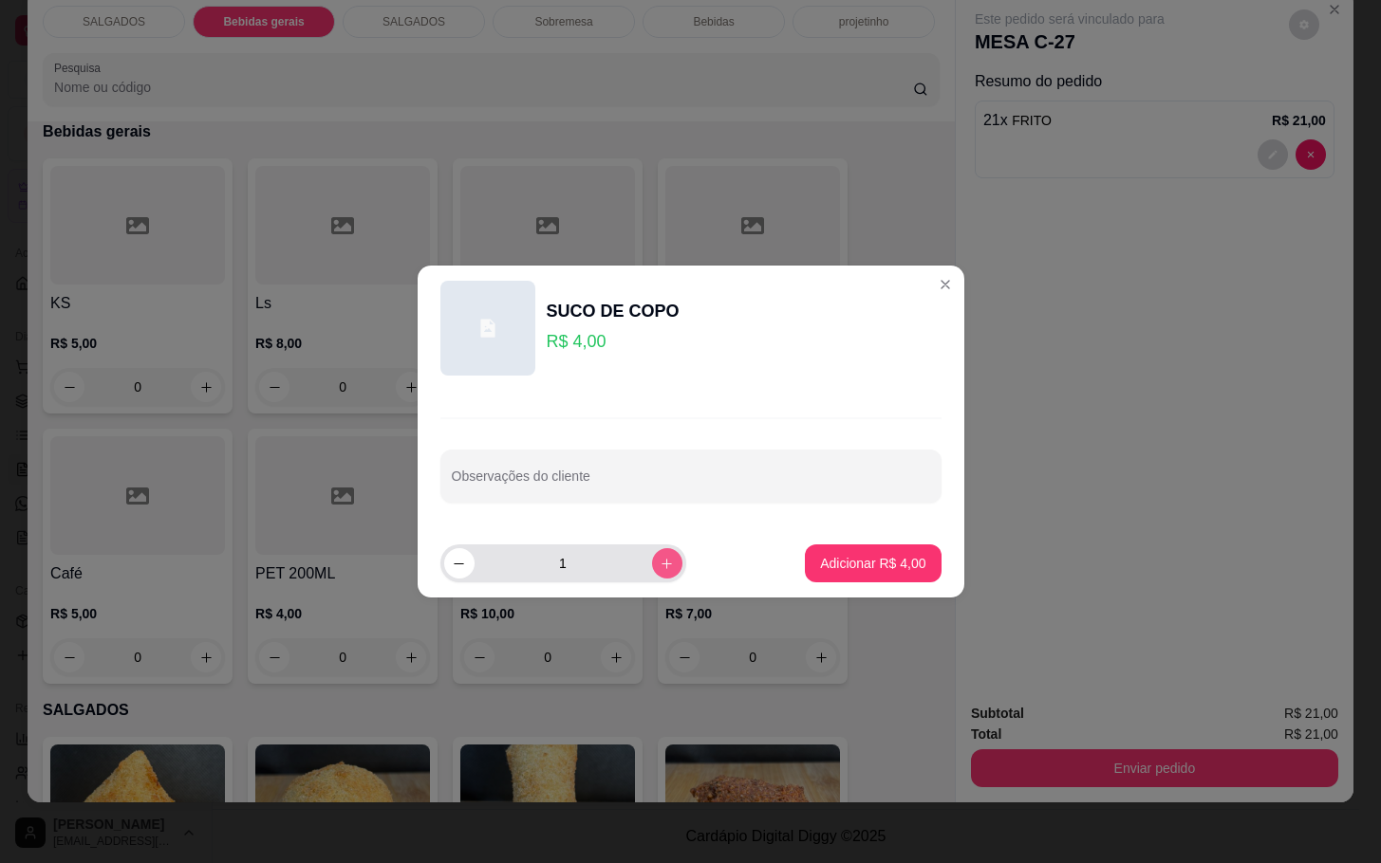
click at [659, 562] on icon "increase-product-quantity" at bounding box center [666, 564] width 14 height 14
type input "2"
click at [820, 562] on p "Adicionar R$ 8,00" at bounding box center [872, 563] width 105 height 19
type input "2"
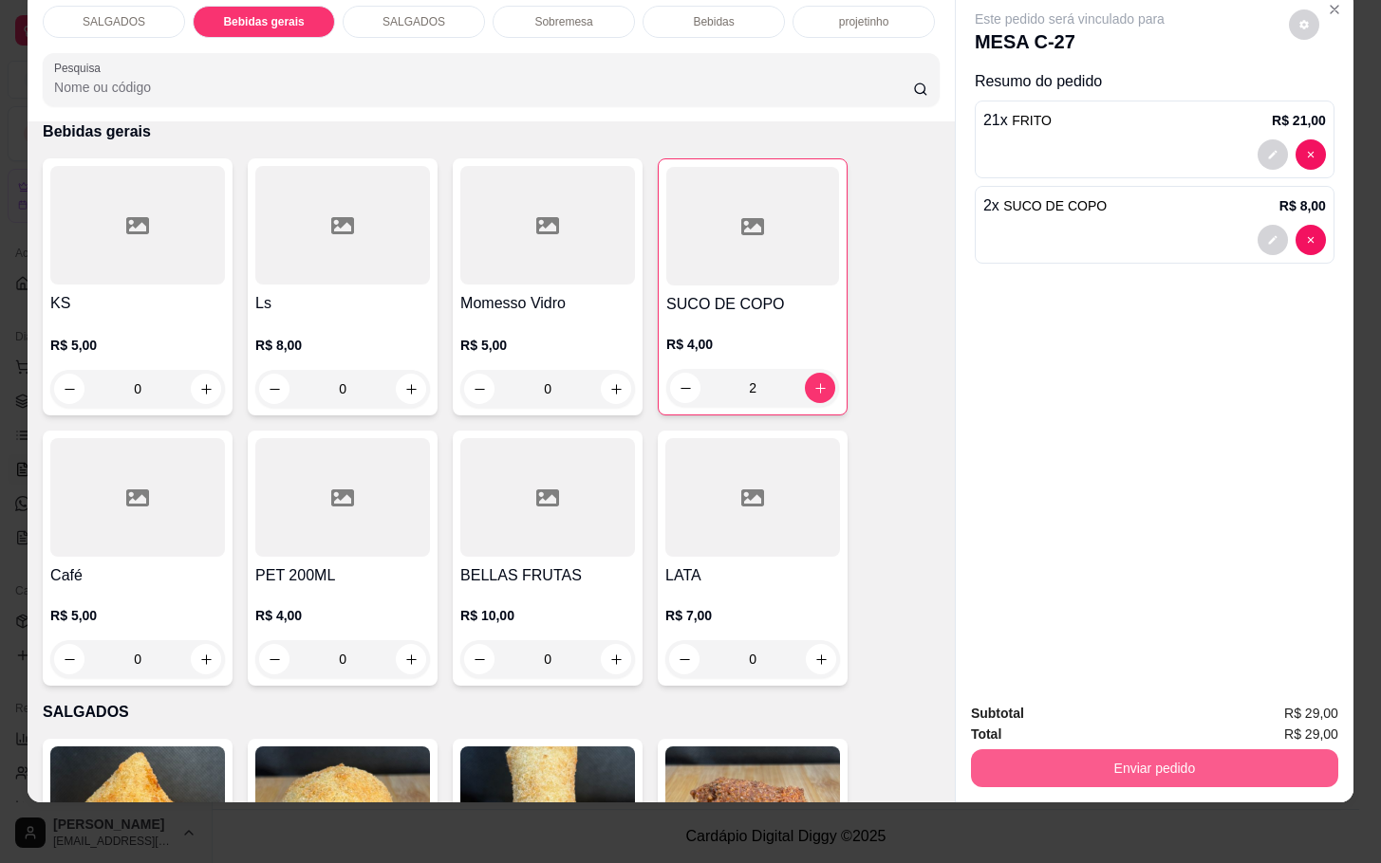
click at [1026, 750] on button "Enviar pedido" at bounding box center [1154, 769] width 367 height 38
click at [1040, 745] on div "Enviar pedido" at bounding box center [1154, 766] width 367 height 43
click at [1034, 724] on div "Total R$ 29,00" at bounding box center [1154, 734] width 367 height 21
click at [1034, 750] on button "Enviar pedido" at bounding box center [1154, 768] width 356 height 37
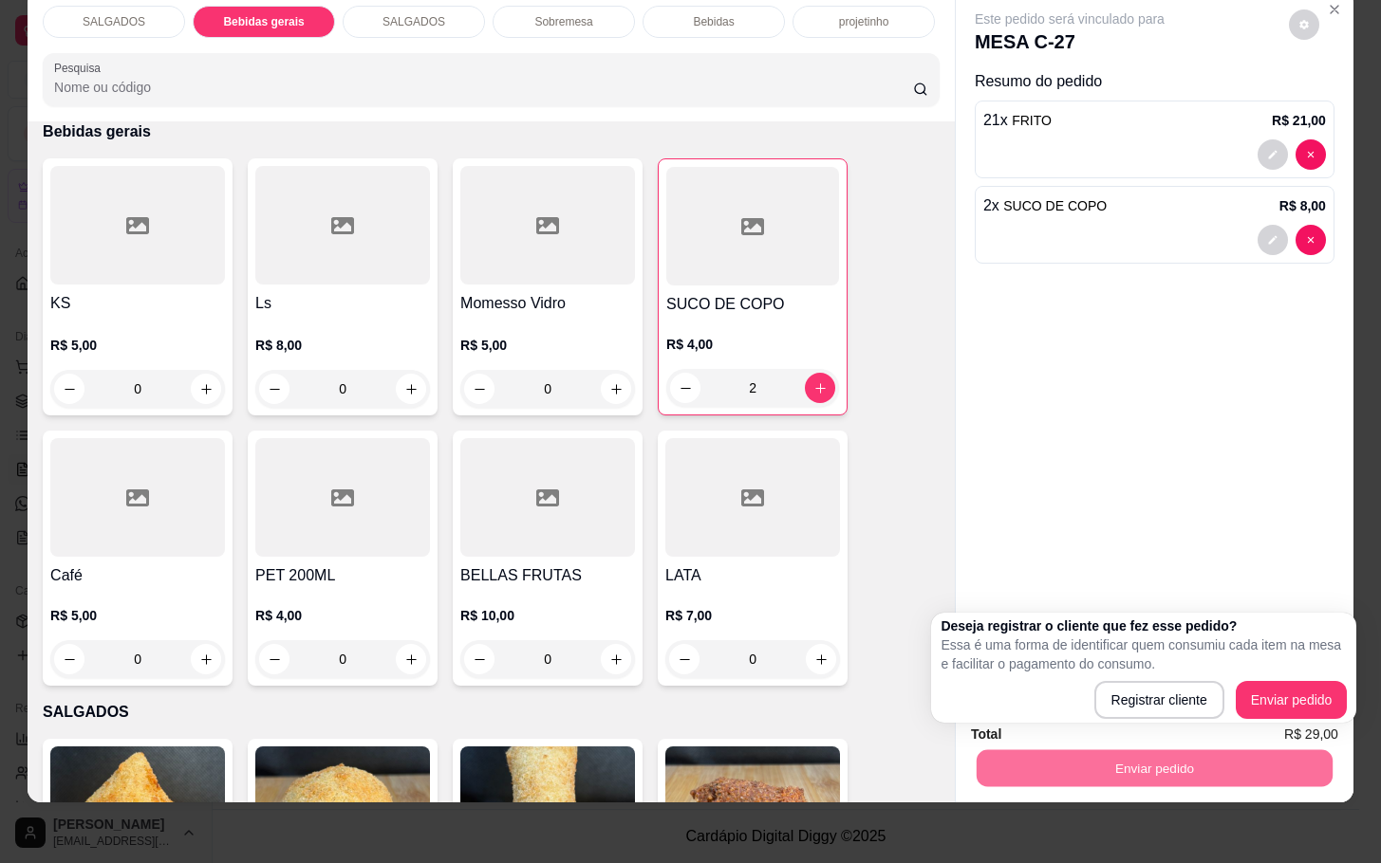
click at [1327, 721] on div "Deseja registrar o cliente que fez esse pedido? Essa é uma forma de identificar…" at bounding box center [1143, 668] width 425 height 110
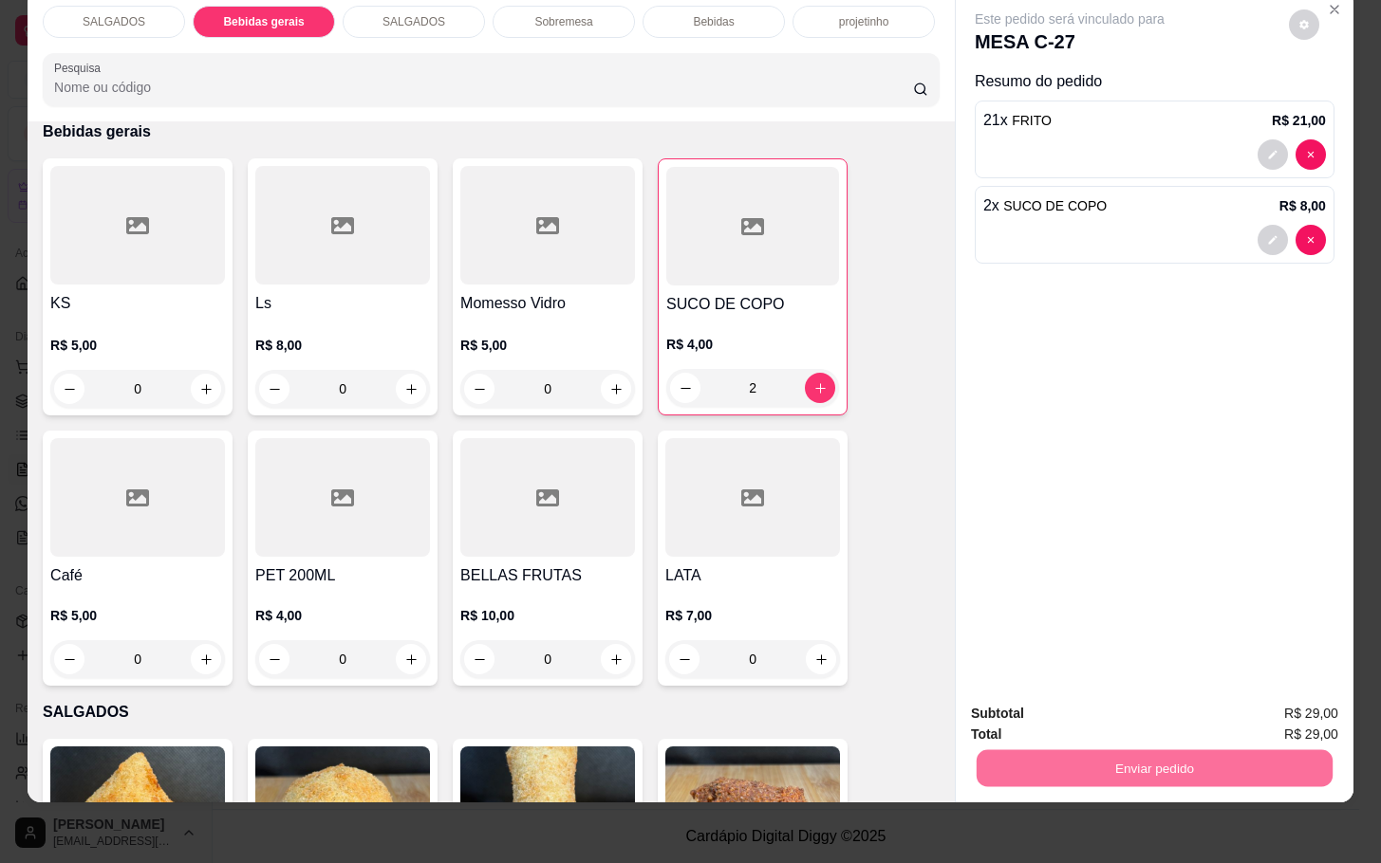
click at [1321, 709] on button "Enviar pedido" at bounding box center [1285, 701] width 107 height 36
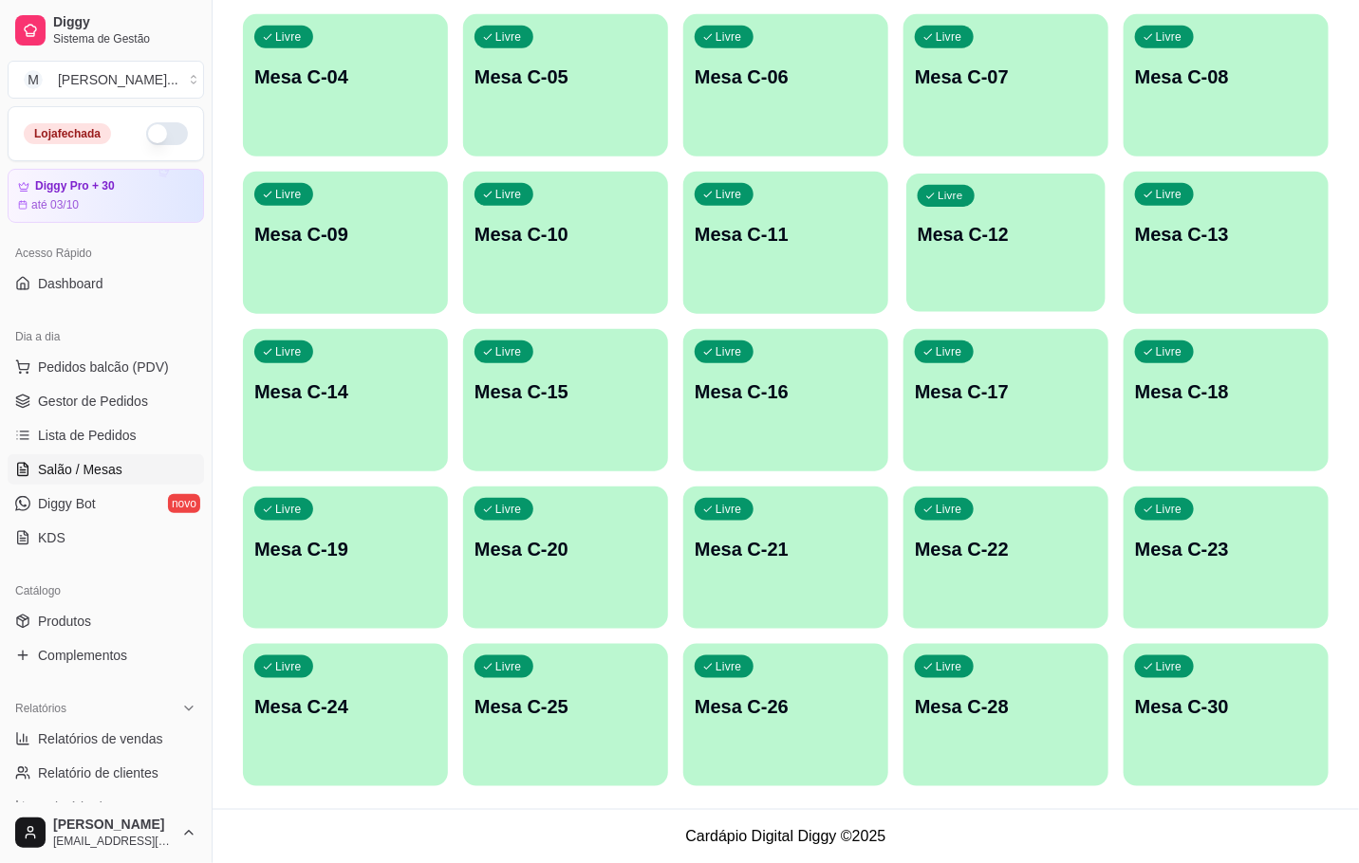
click at [1070, 219] on div "Livre Mesa C-12" at bounding box center [1005, 232] width 199 height 116
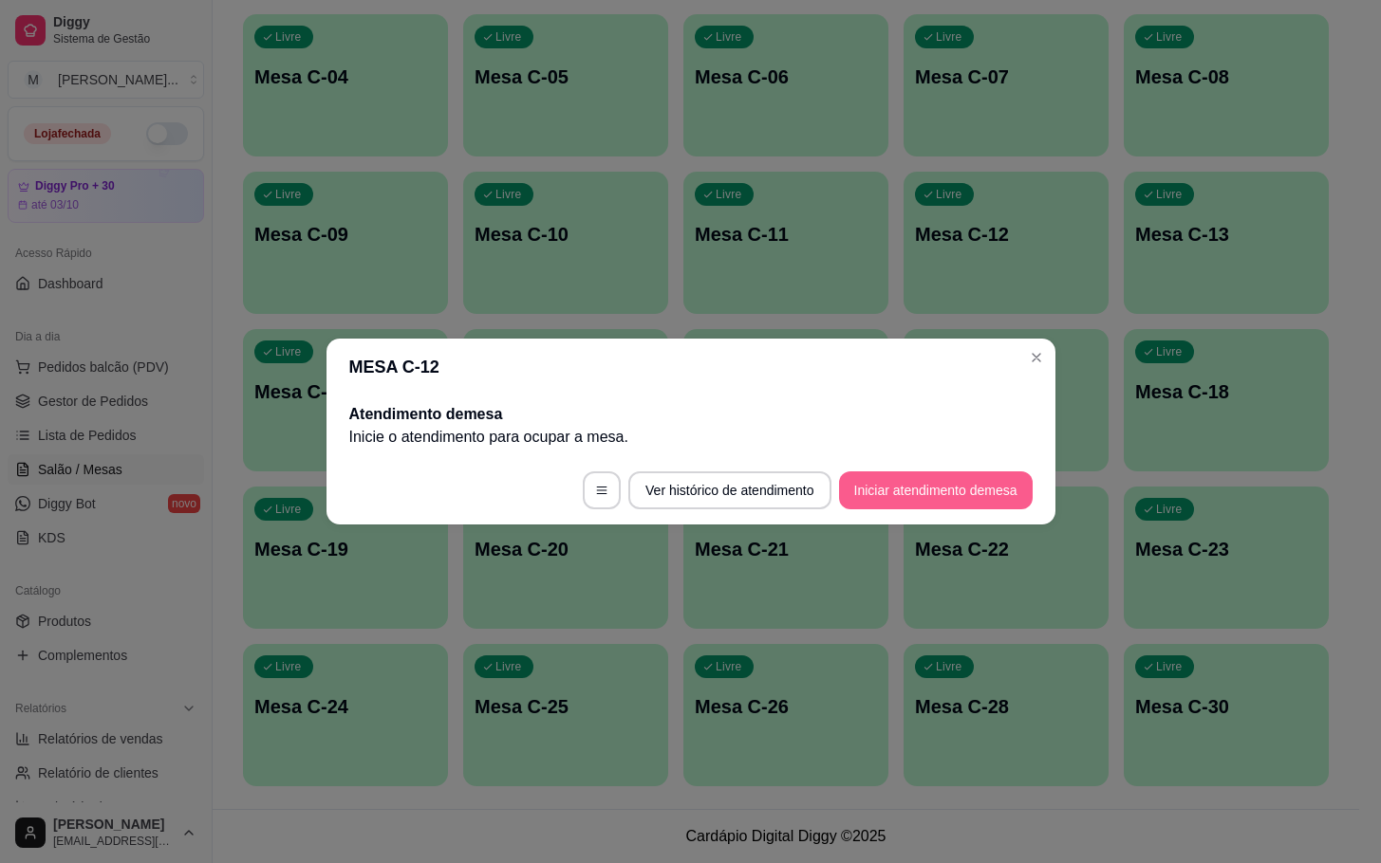
click at [956, 478] on button "Iniciar atendimento de mesa" at bounding box center [936, 491] width 194 height 38
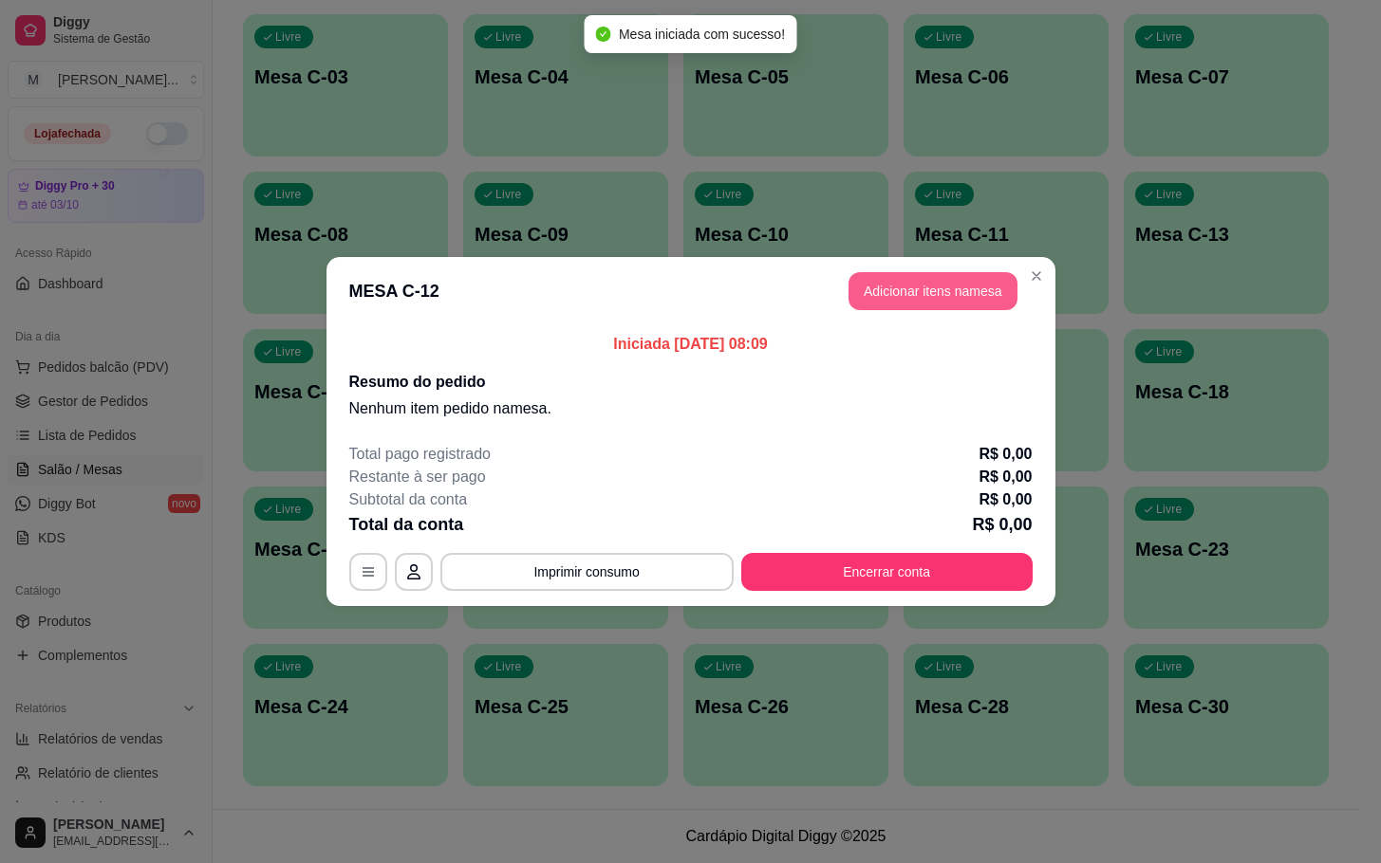
click at [880, 296] on button "Adicionar itens na mesa" at bounding box center [932, 291] width 169 height 38
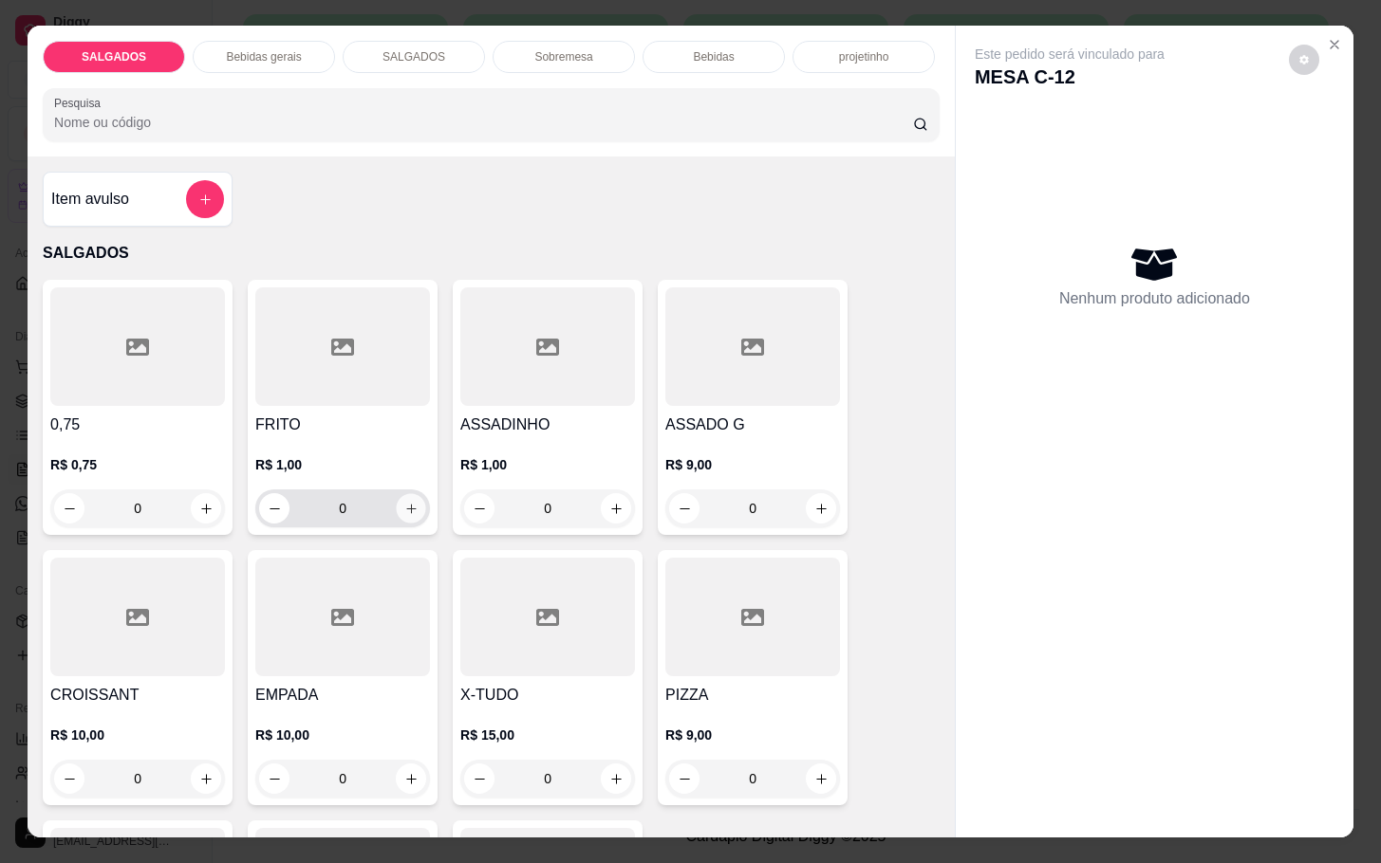
click at [404, 502] on icon "increase-product-quantity" at bounding box center [411, 509] width 14 height 14
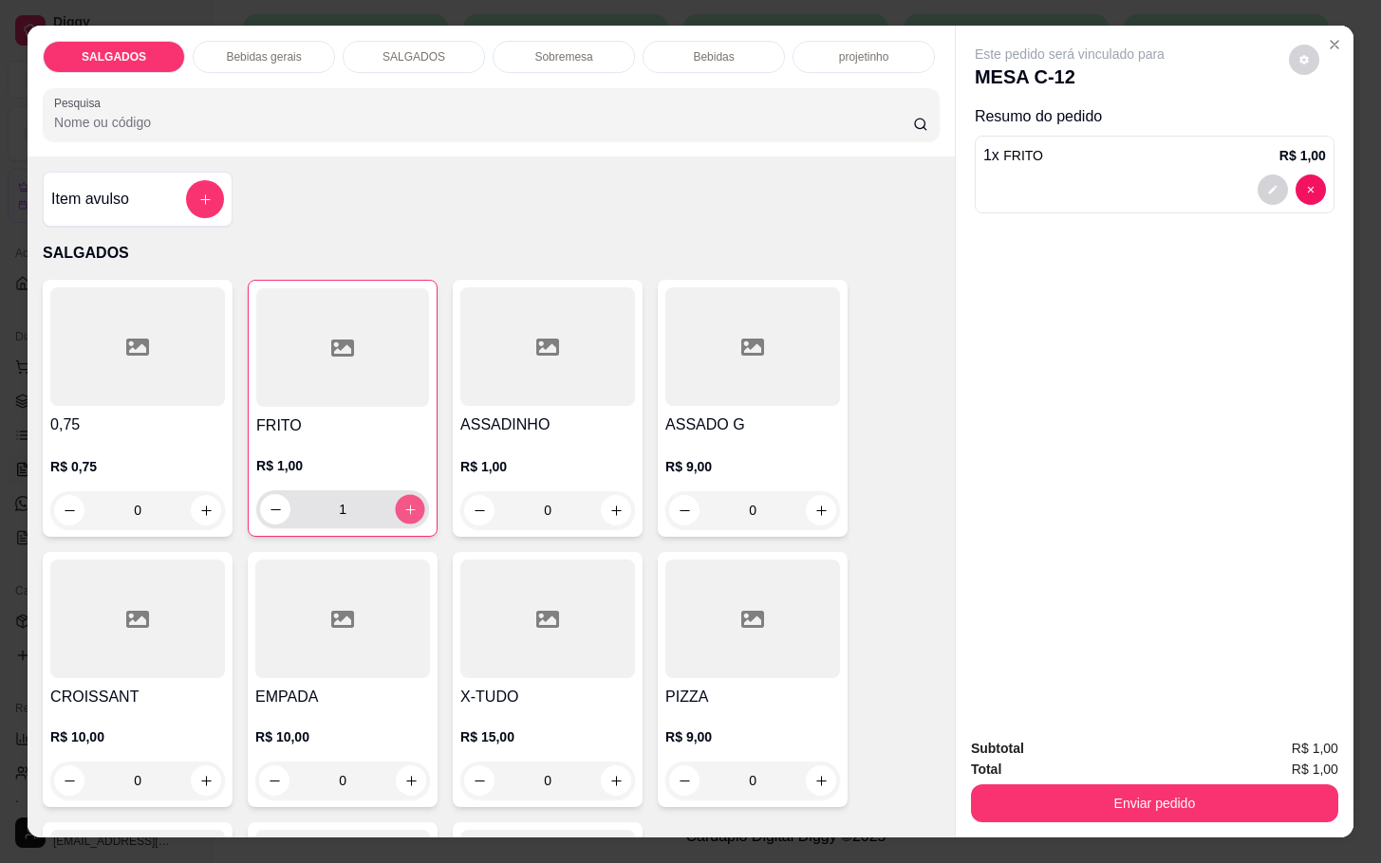
click at [403, 503] on icon "increase-product-quantity" at bounding box center [410, 510] width 14 height 14
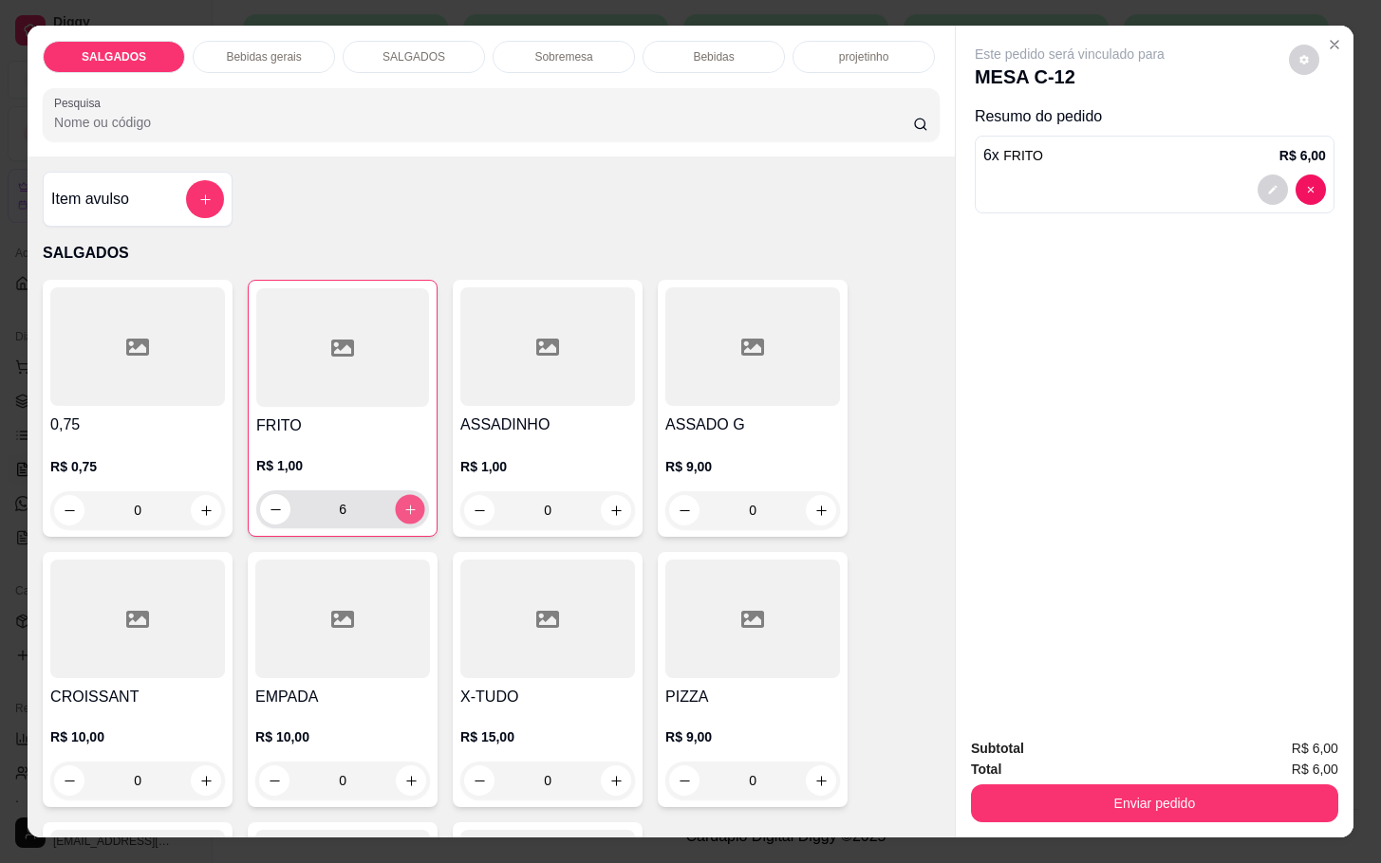
click at [403, 503] on icon "increase-product-quantity" at bounding box center [410, 510] width 14 height 14
type input "9"
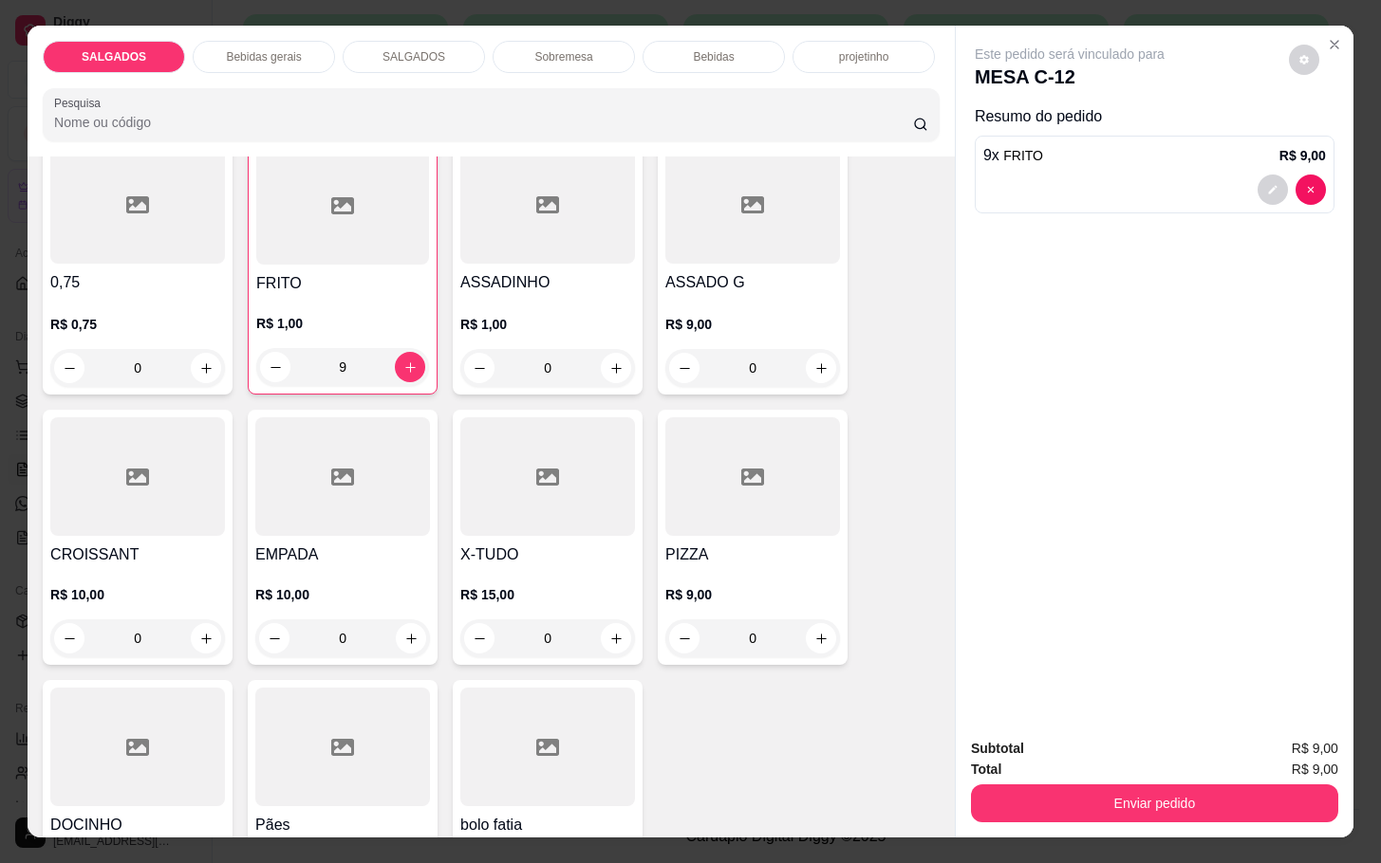
scroll to position [285, 0]
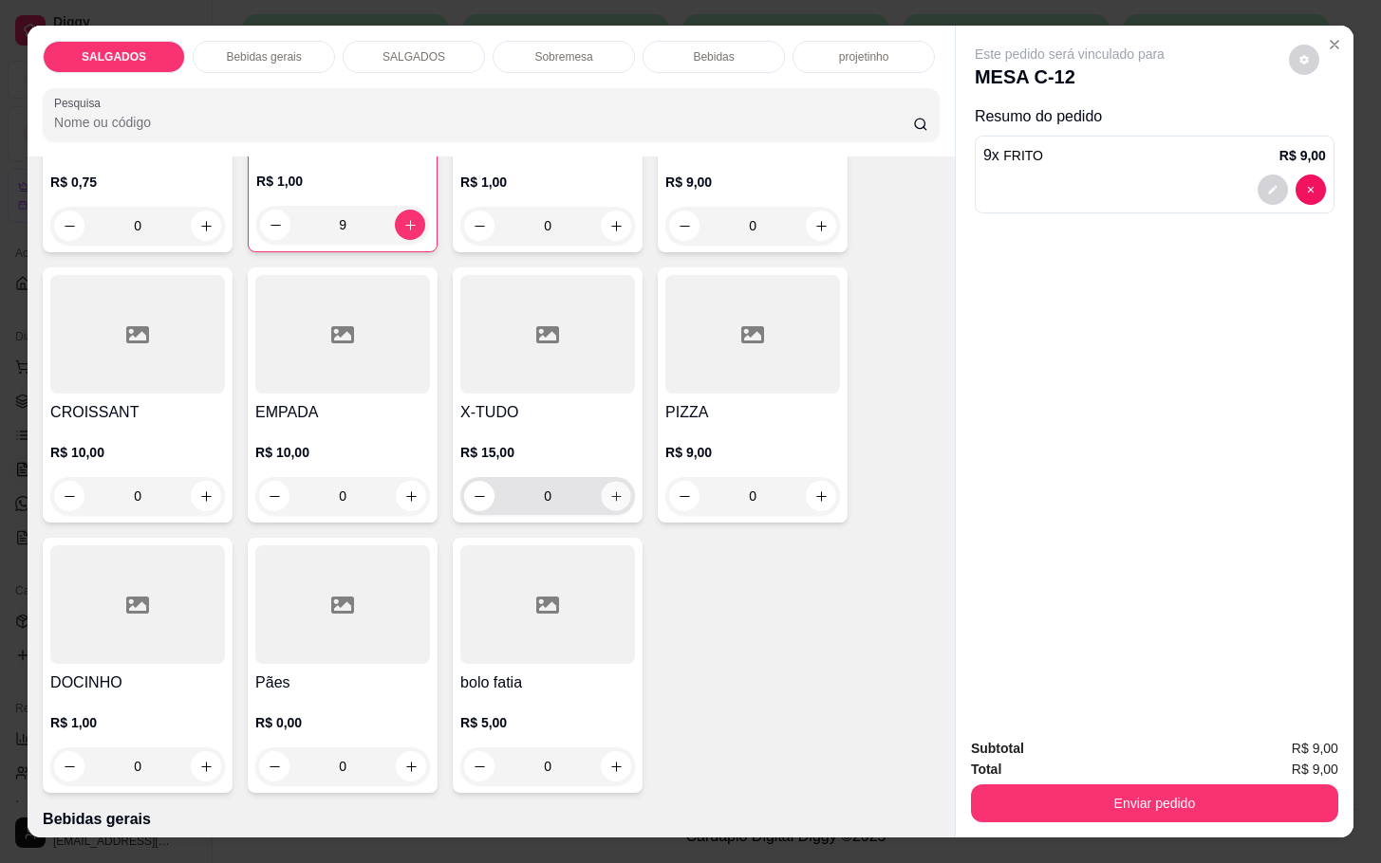
click at [610, 490] on icon "increase-product-quantity" at bounding box center [616, 497] width 14 height 14
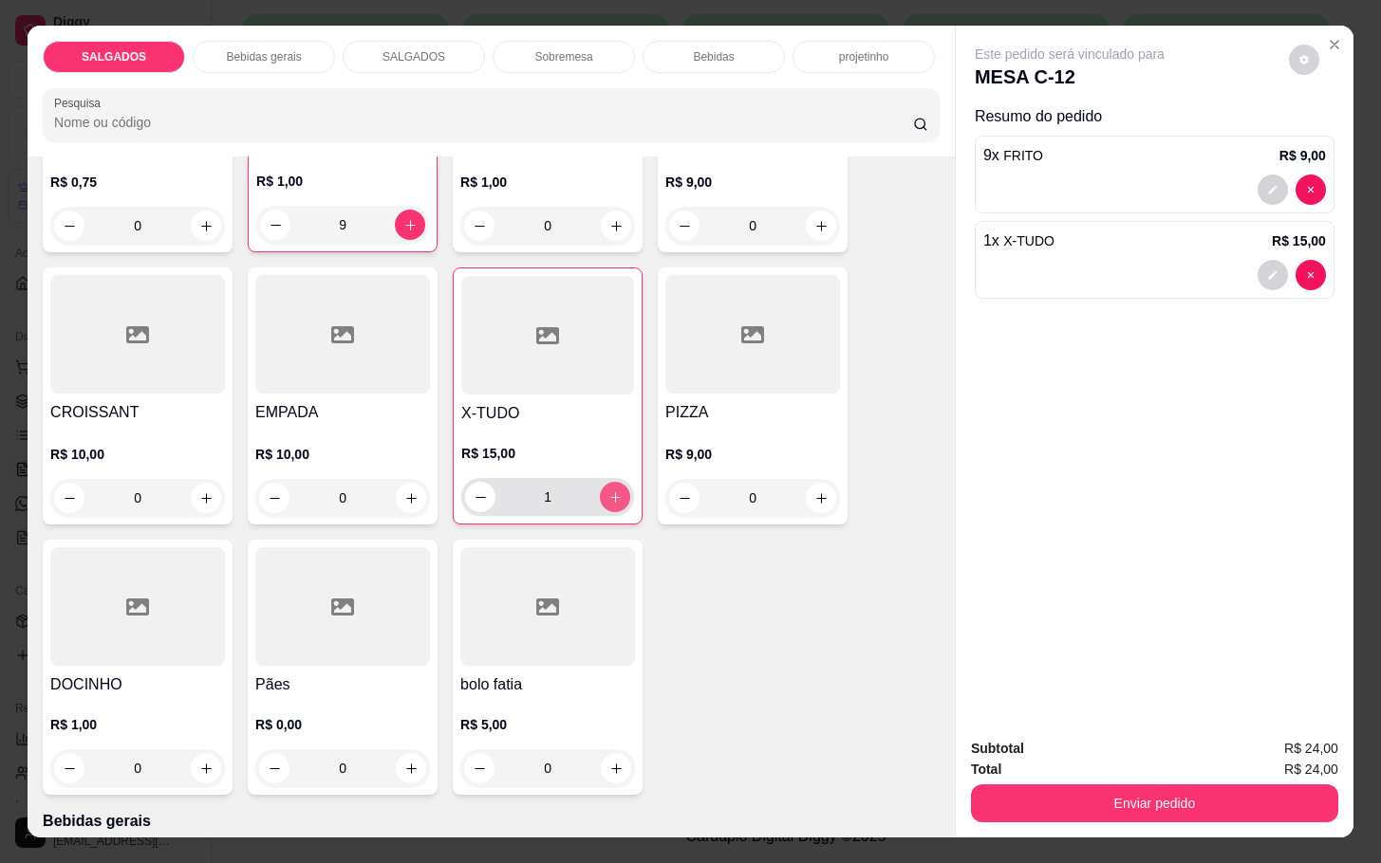
click at [610, 491] on icon "increase-product-quantity" at bounding box center [615, 498] width 14 height 14
type input "2"
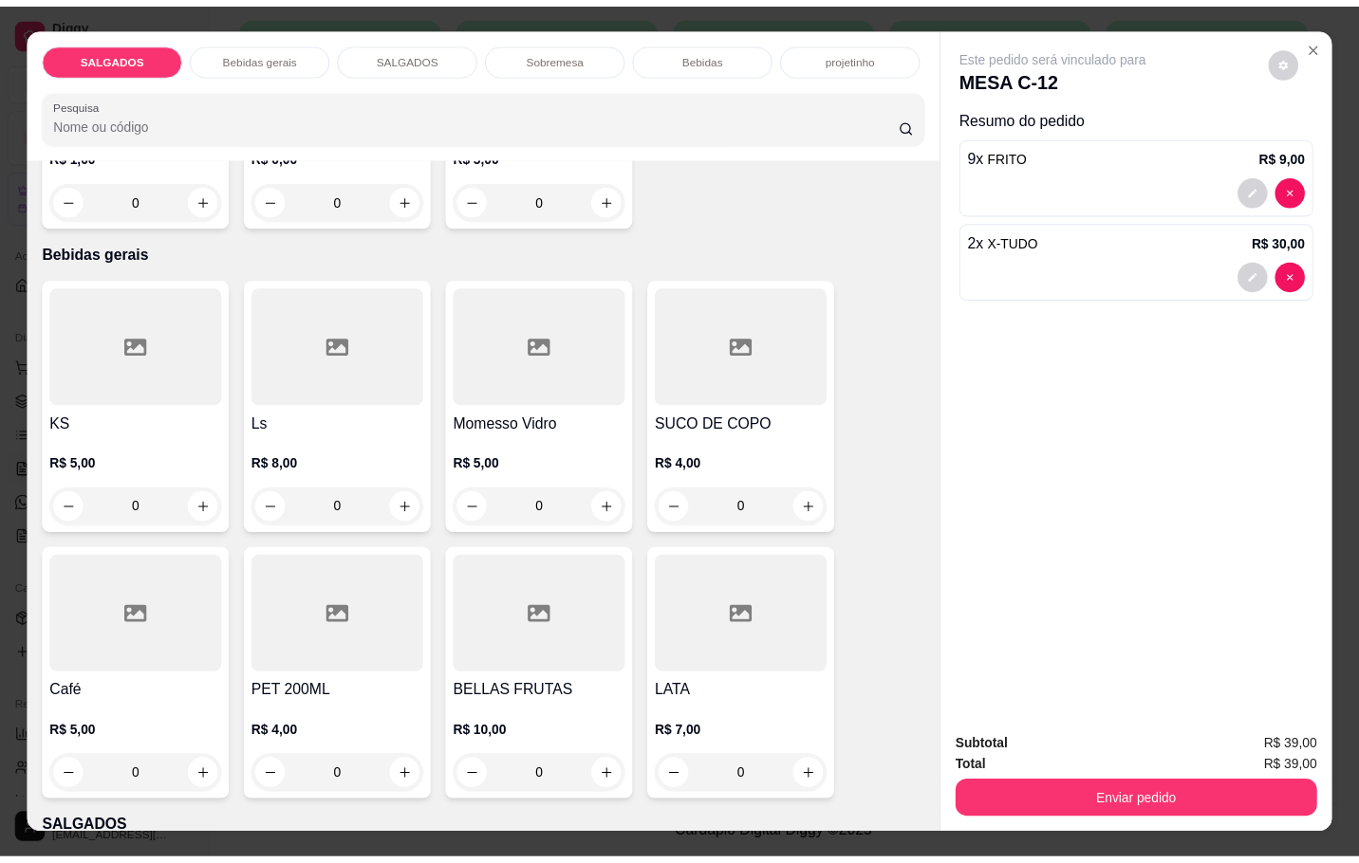
scroll to position [996, 0]
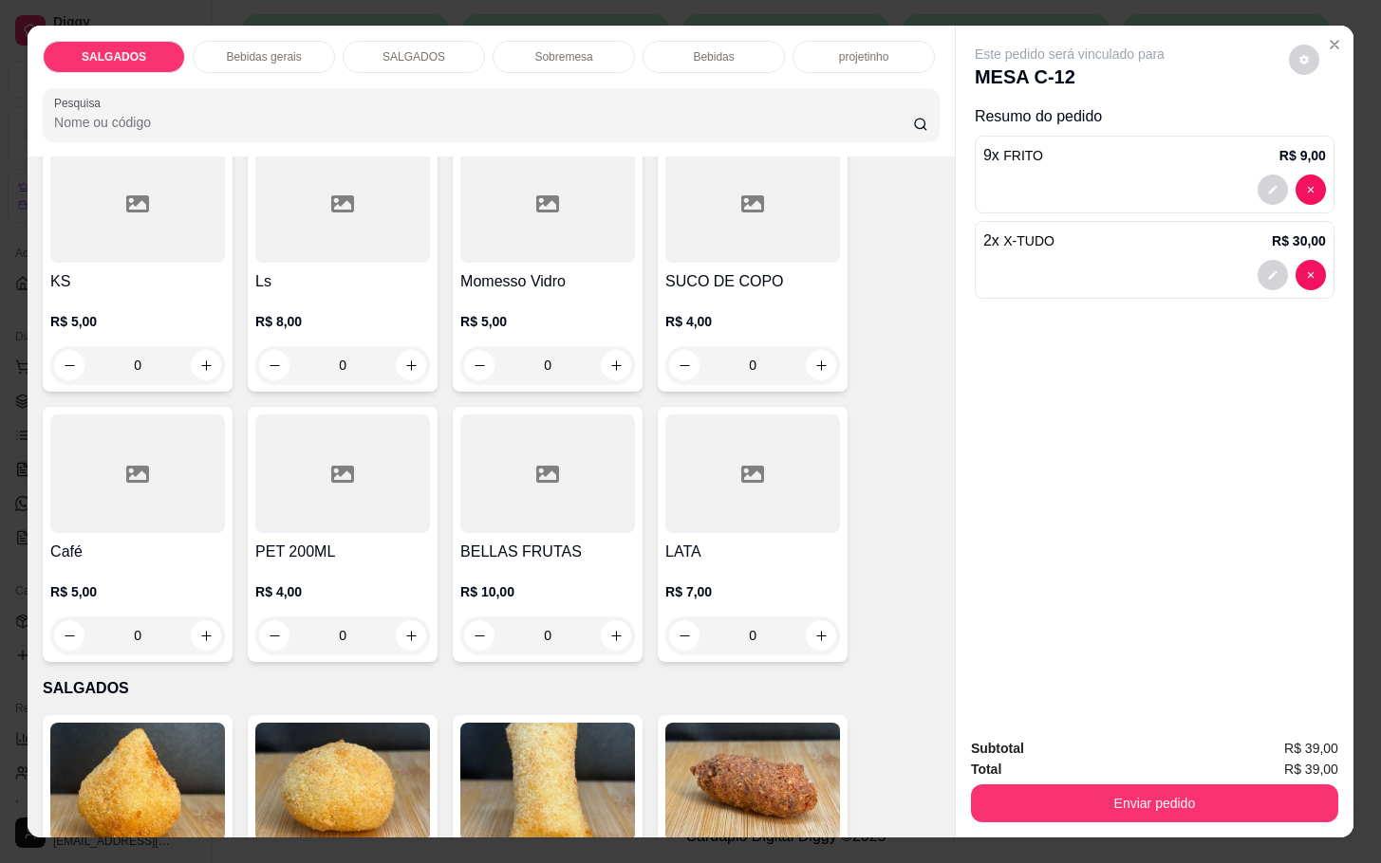
click at [192, 522] on div at bounding box center [137, 474] width 175 height 119
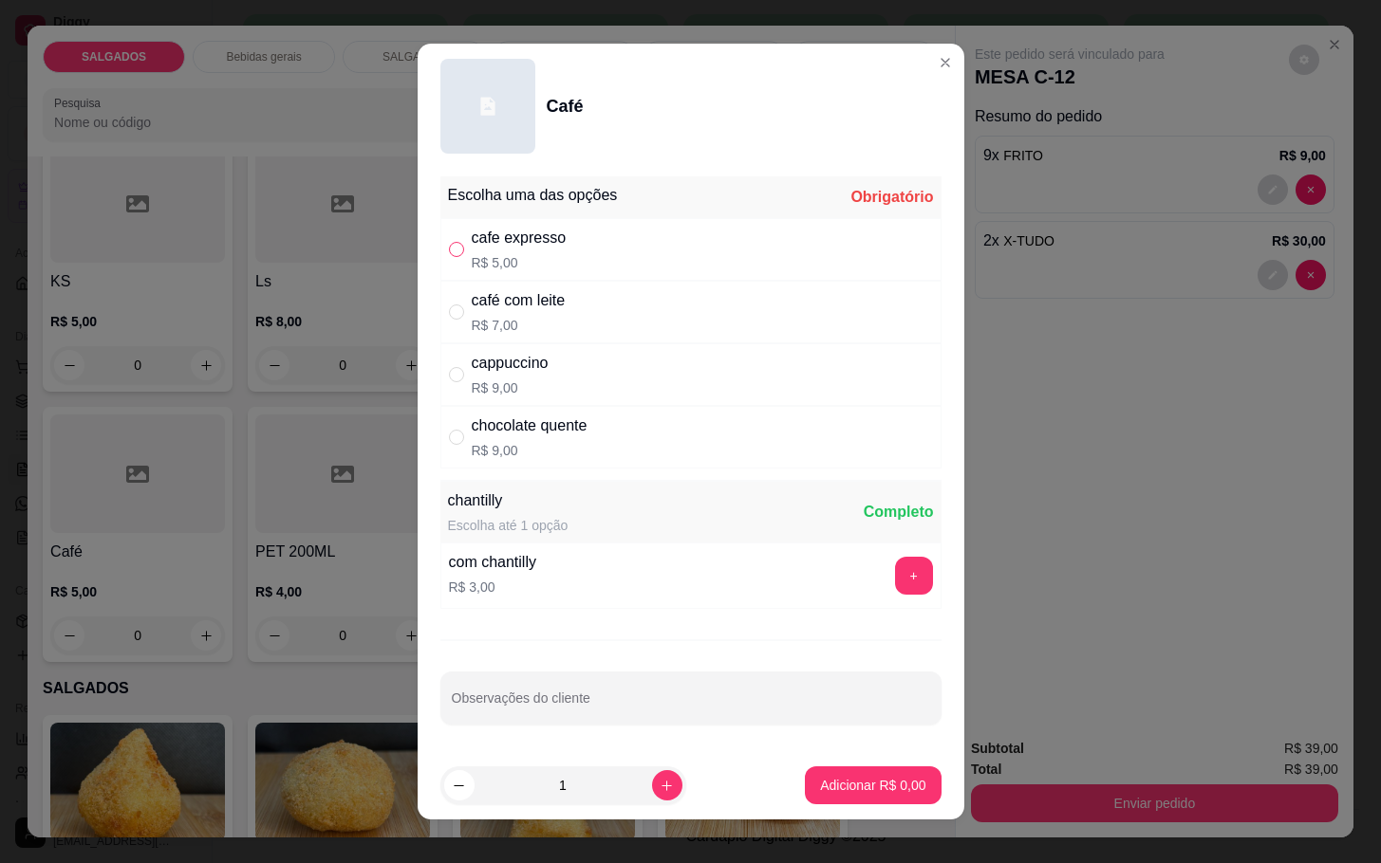
click at [449, 245] on input "" at bounding box center [456, 249] width 15 height 15
radio input "true"
click at [449, 317] on input "" at bounding box center [456, 312] width 15 height 15
radio input "true"
click at [449, 245] on input "" at bounding box center [456, 249] width 15 height 15
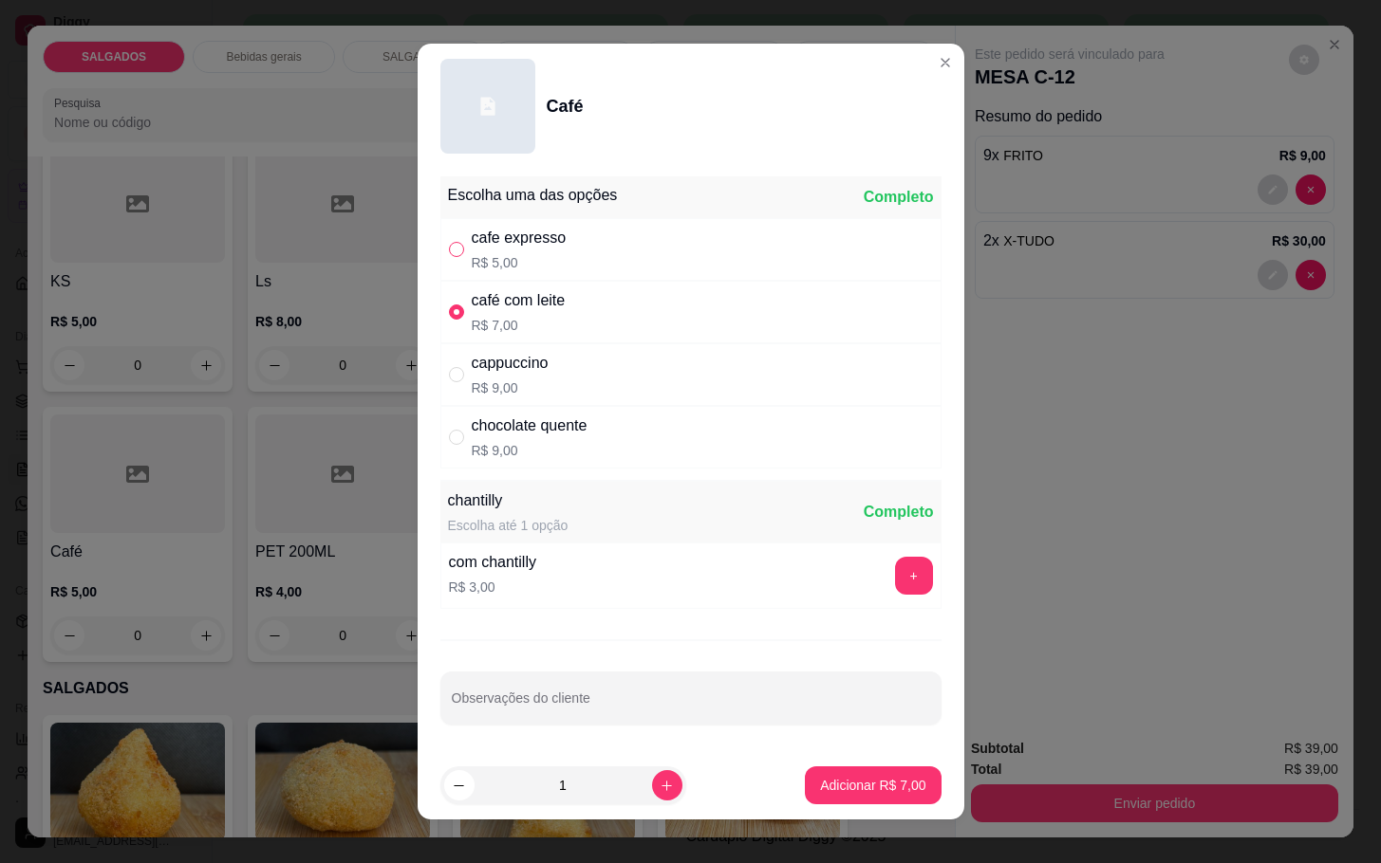
radio input "true"
click at [449, 310] on input "" at bounding box center [456, 312] width 15 height 15
radio input "true"
radio input "false"
click at [659, 787] on icon "increase-product-quantity" at bounding box center [666, 786] width 14 height 14
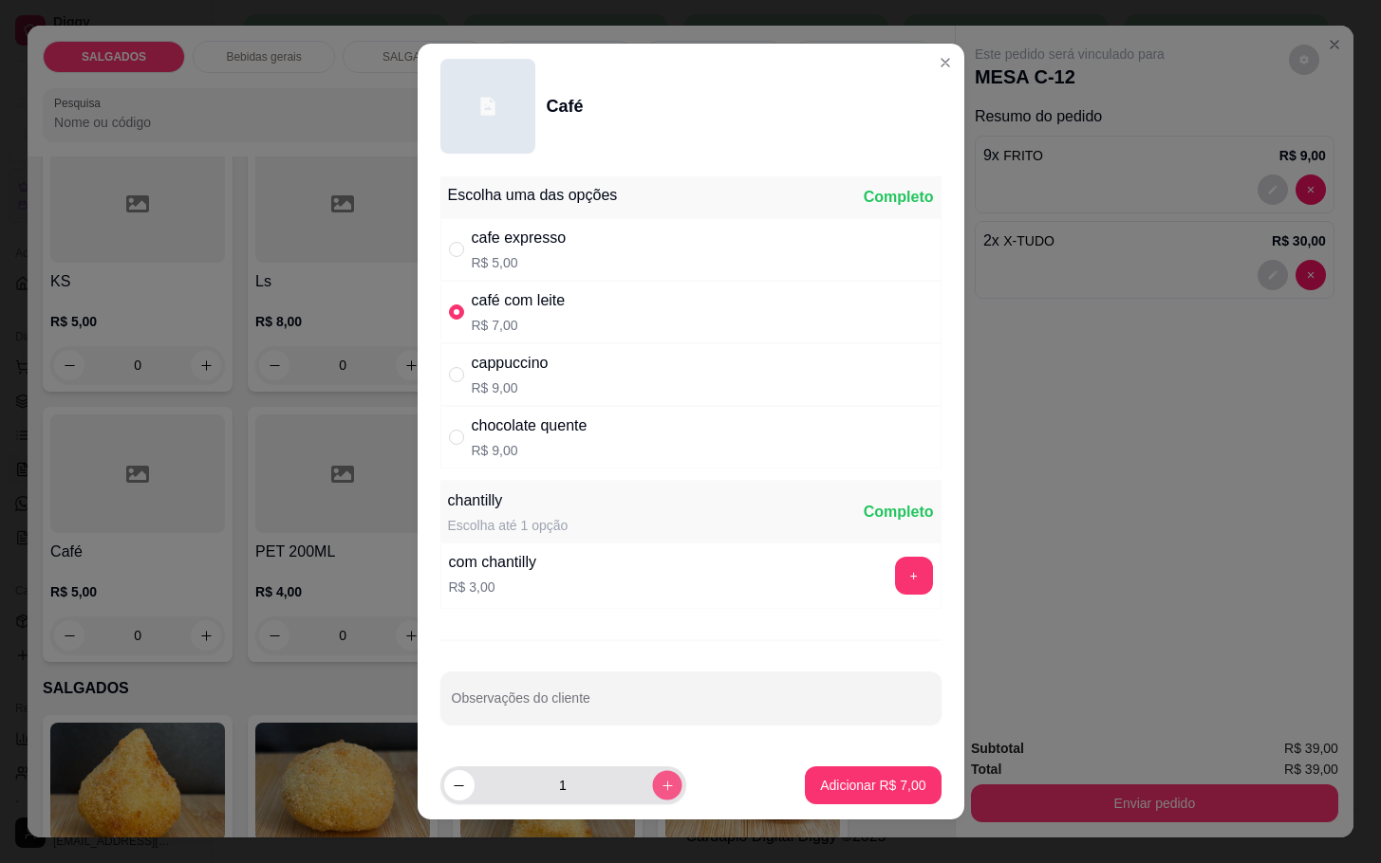
type input "2"
click at [841, 780] on p "Adicionar R$ 14,00" at bounding box center [868, 785] width 113 height 19
type input "2"
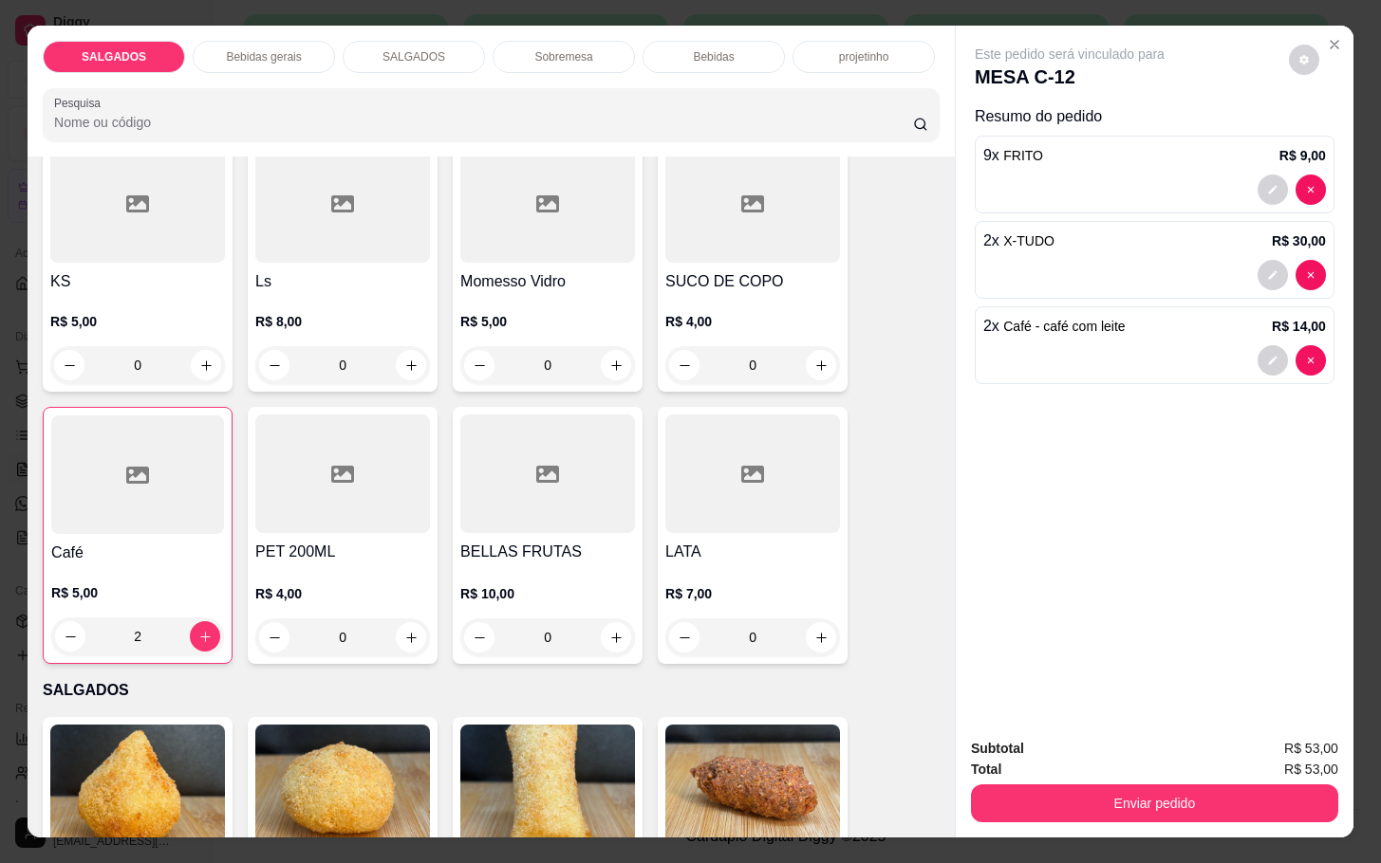
click at [166, 513] on div at bounding box center [137, 475] width 173 height 119
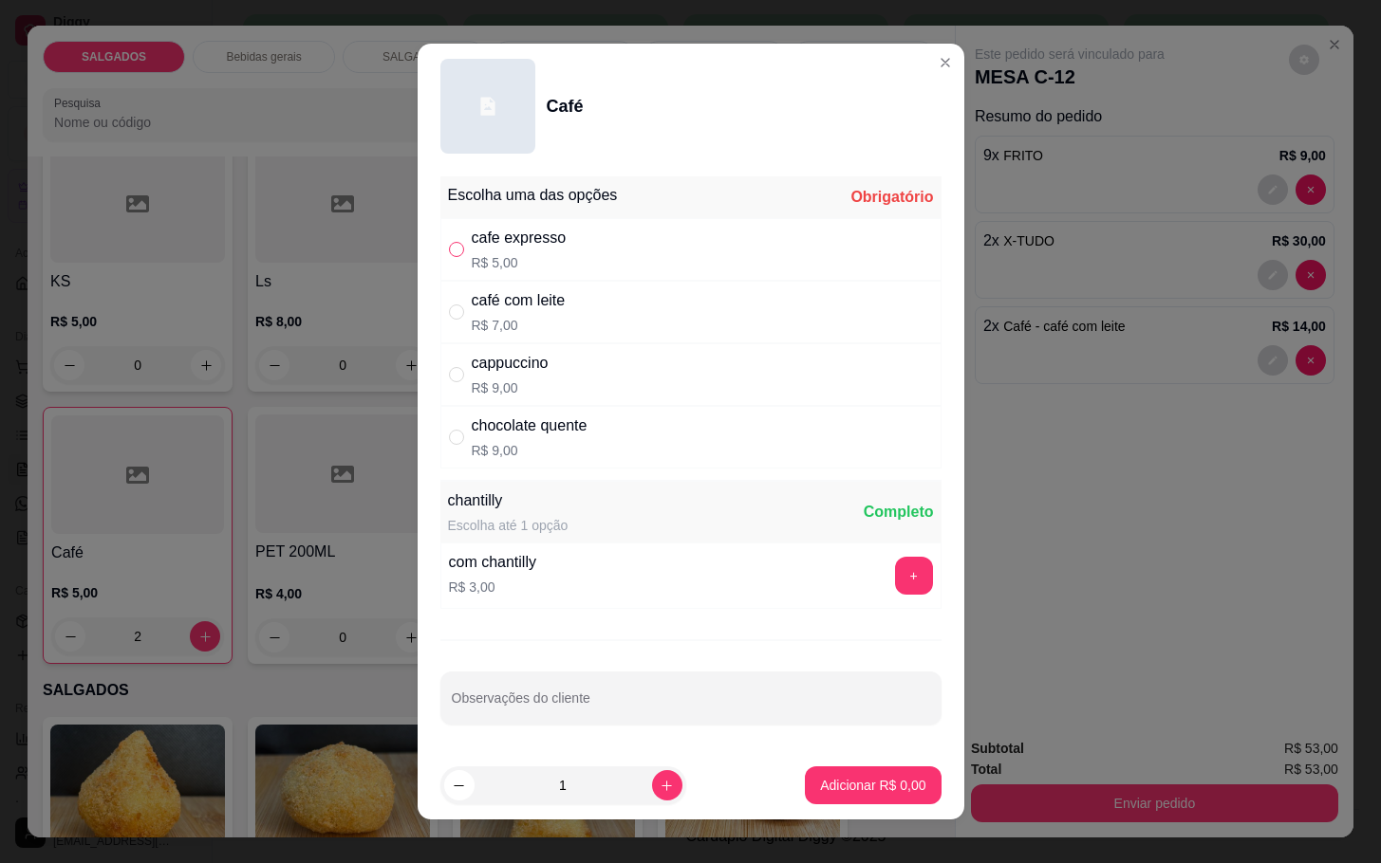
click at [449, 251] on input "" at bounding box center [456, 249] width 15 height 15
radio input "true"
click at [843, 777] on p "Adicionar R$ 5,00" at bounding box center [873, 785] width 102 height 18
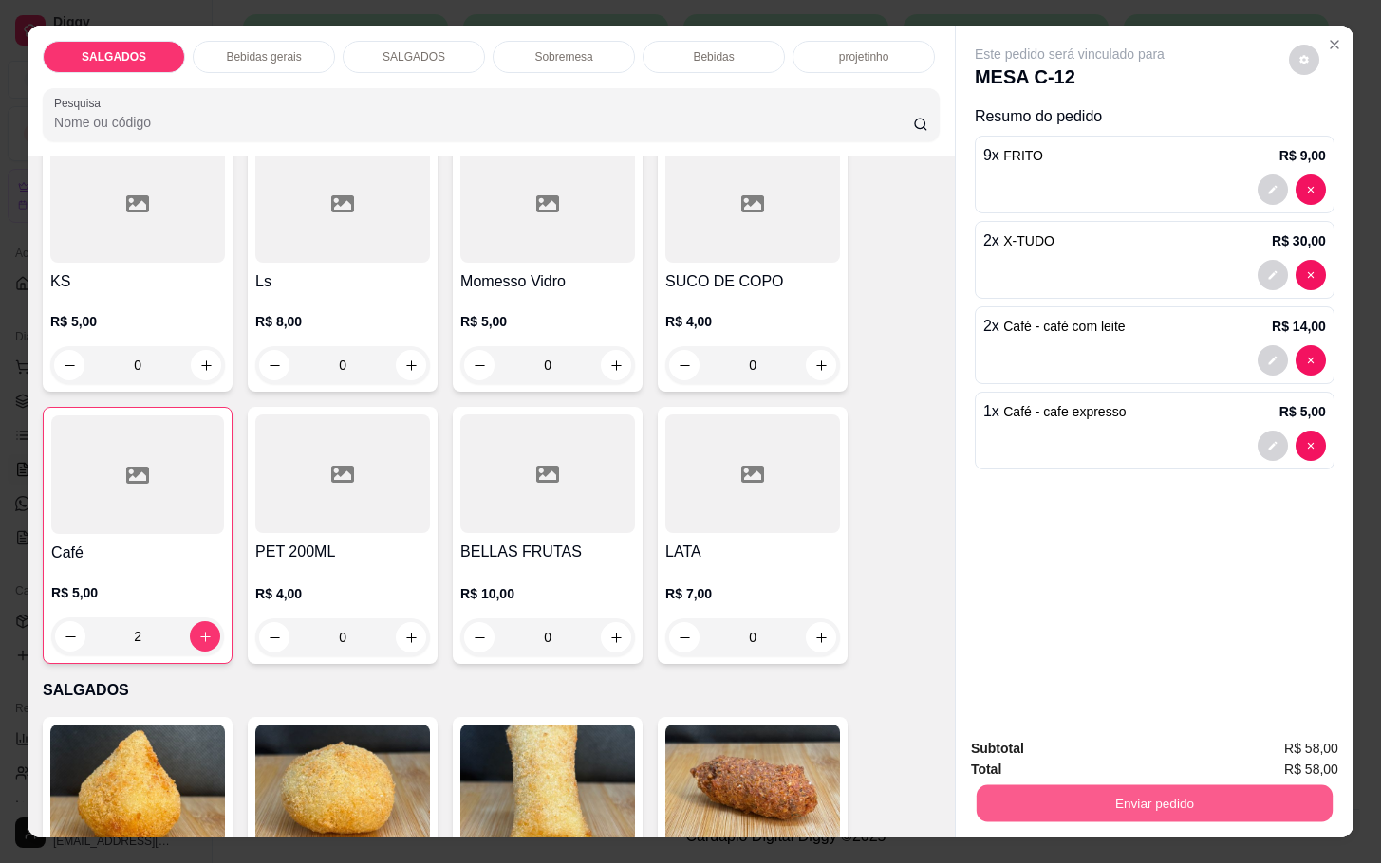
click at [1142, 798] on button "Enviar pedido" at bounding box center [1154, 803] width 356 height 37
click at [1298, 750] on button "Enviar pedido" at bounding box center [1285, 747] width 107 height 36
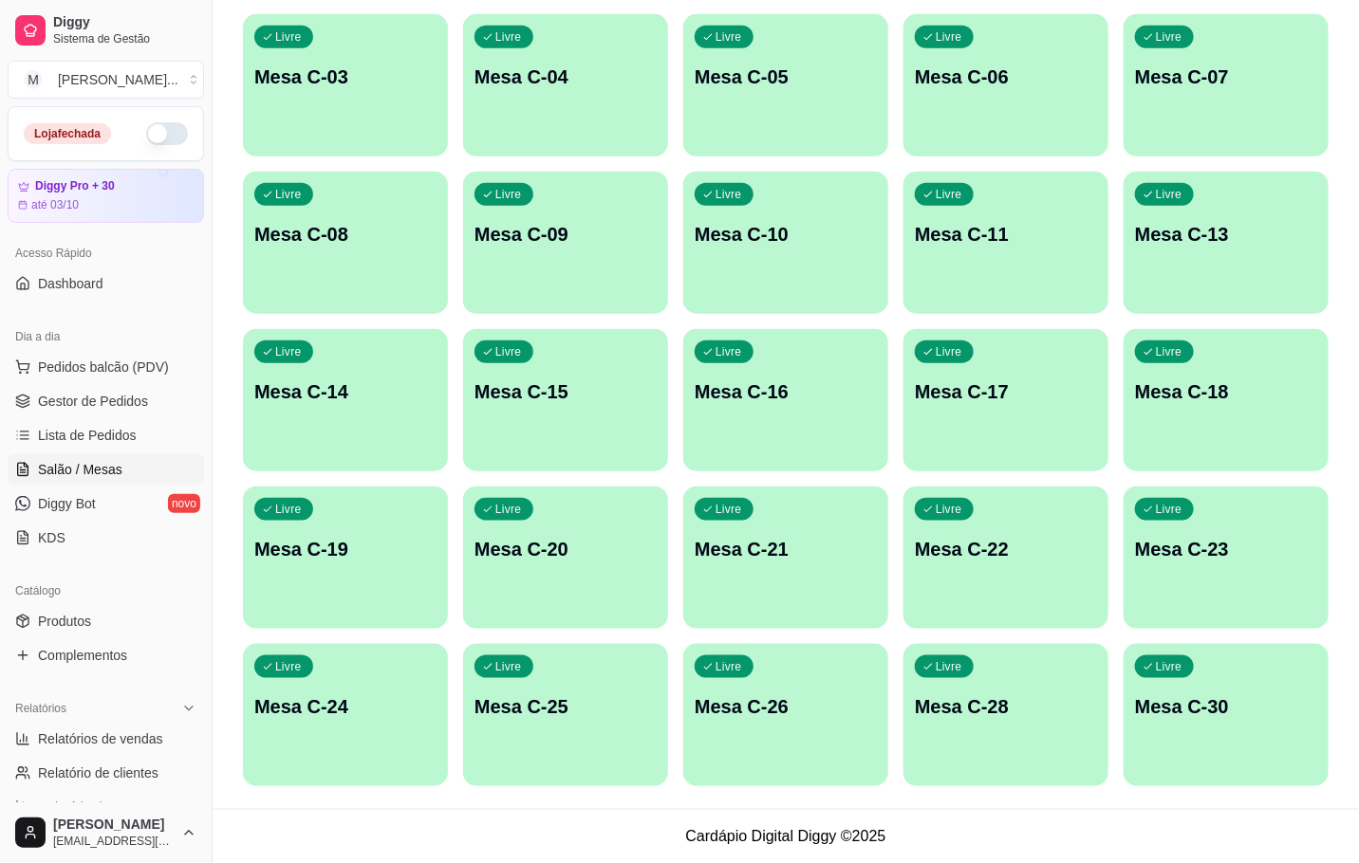
scroll to position [88, 0]
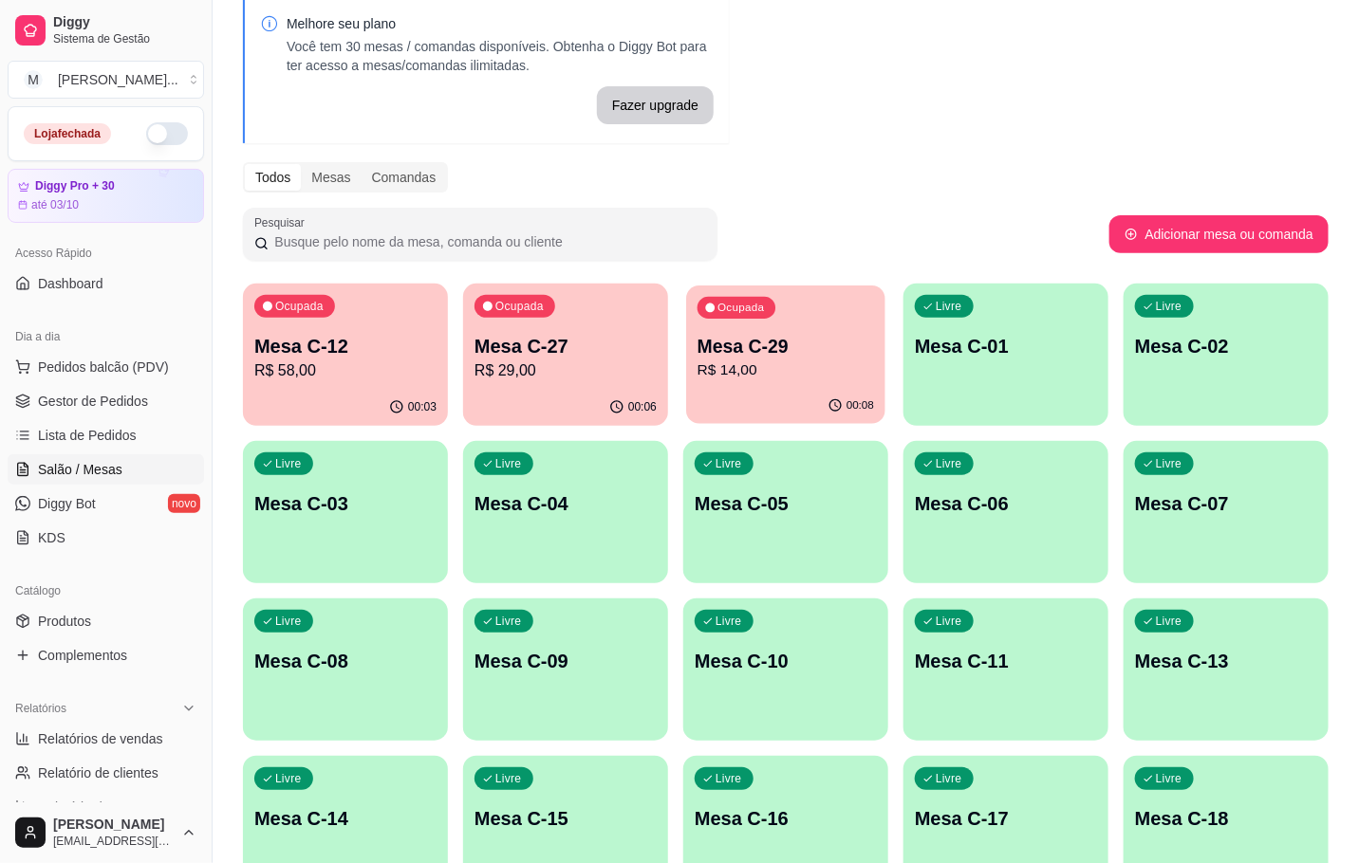
click at [749, 379] on p "R$ 14,00" at bounding box center [785, 371] width 176 height 22
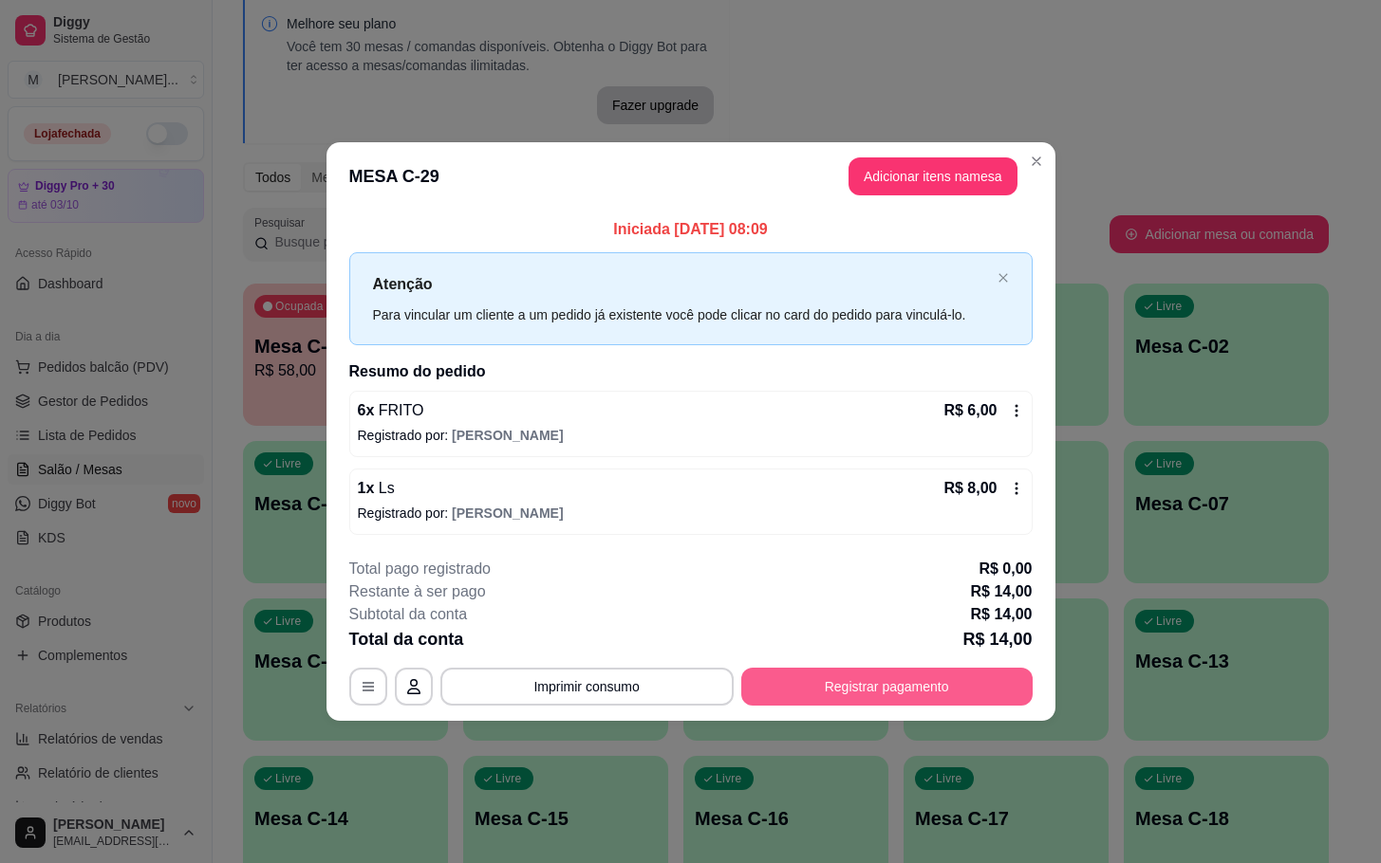
click at [857, 689] on button "Registrar pagamento" at bounding box center [886, 687] width 291 height 38
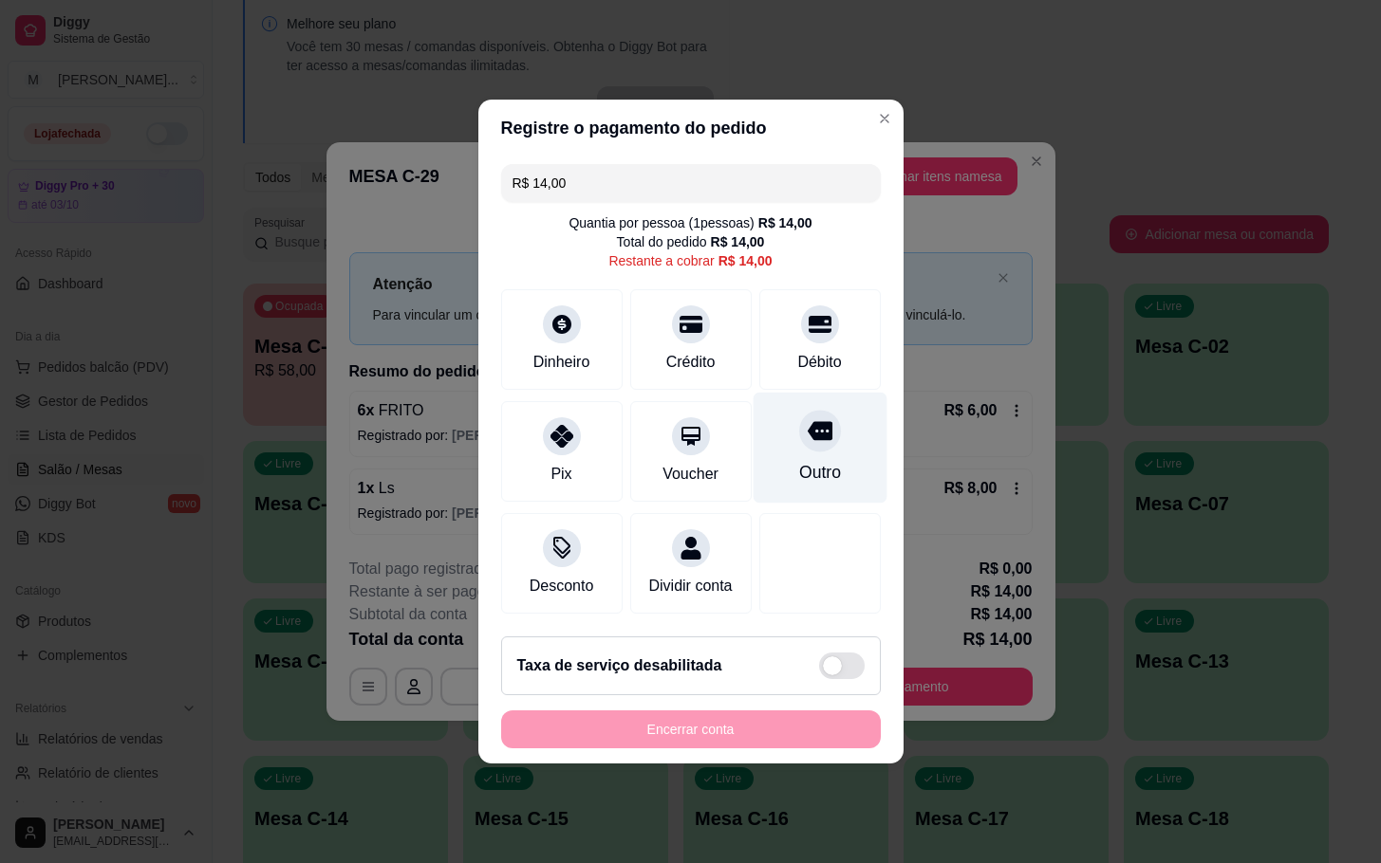
click at [780, 414] on div "Outro" at bounding box center [819, 448] width 134 height 111
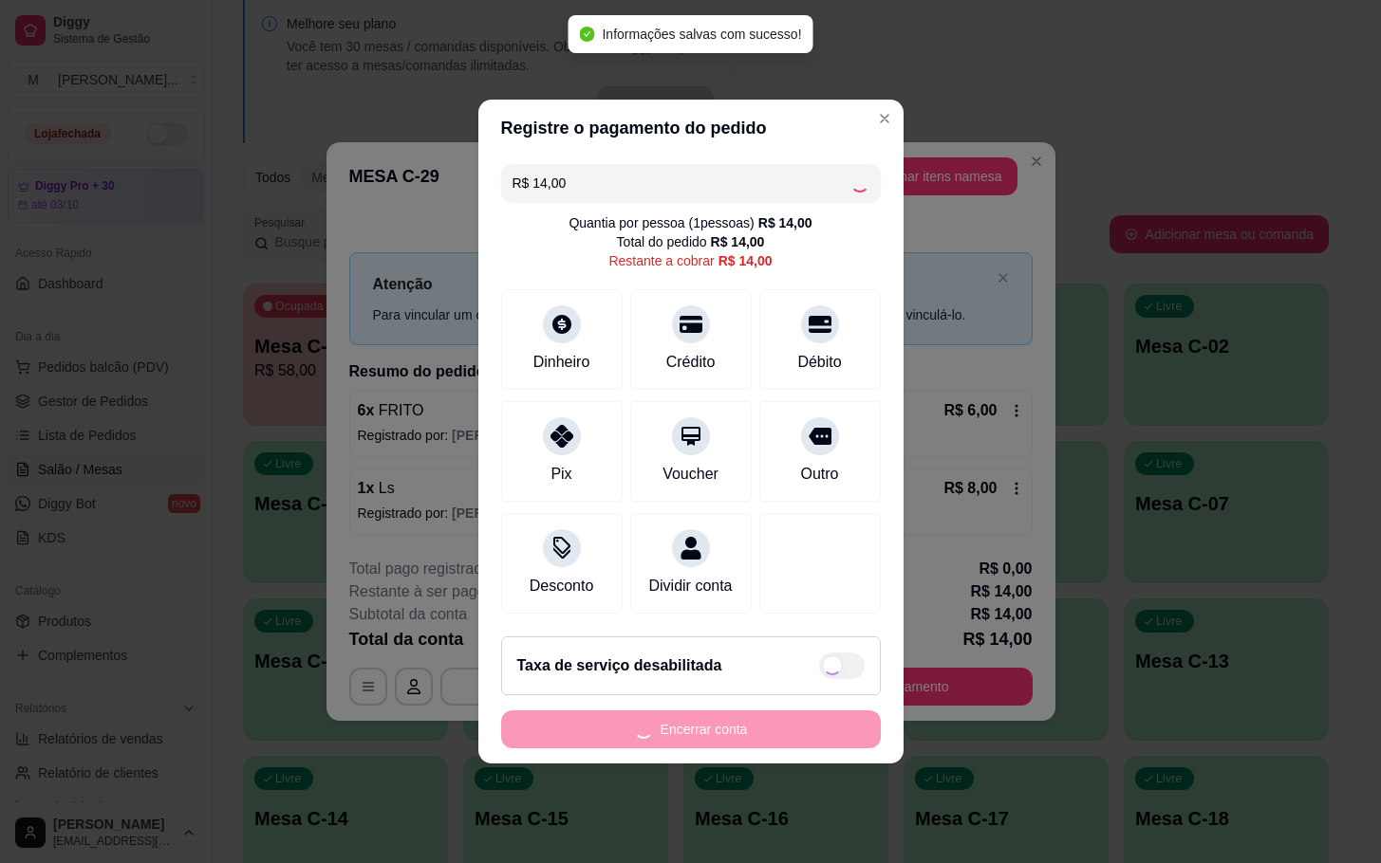
type input "R$ 0,00"
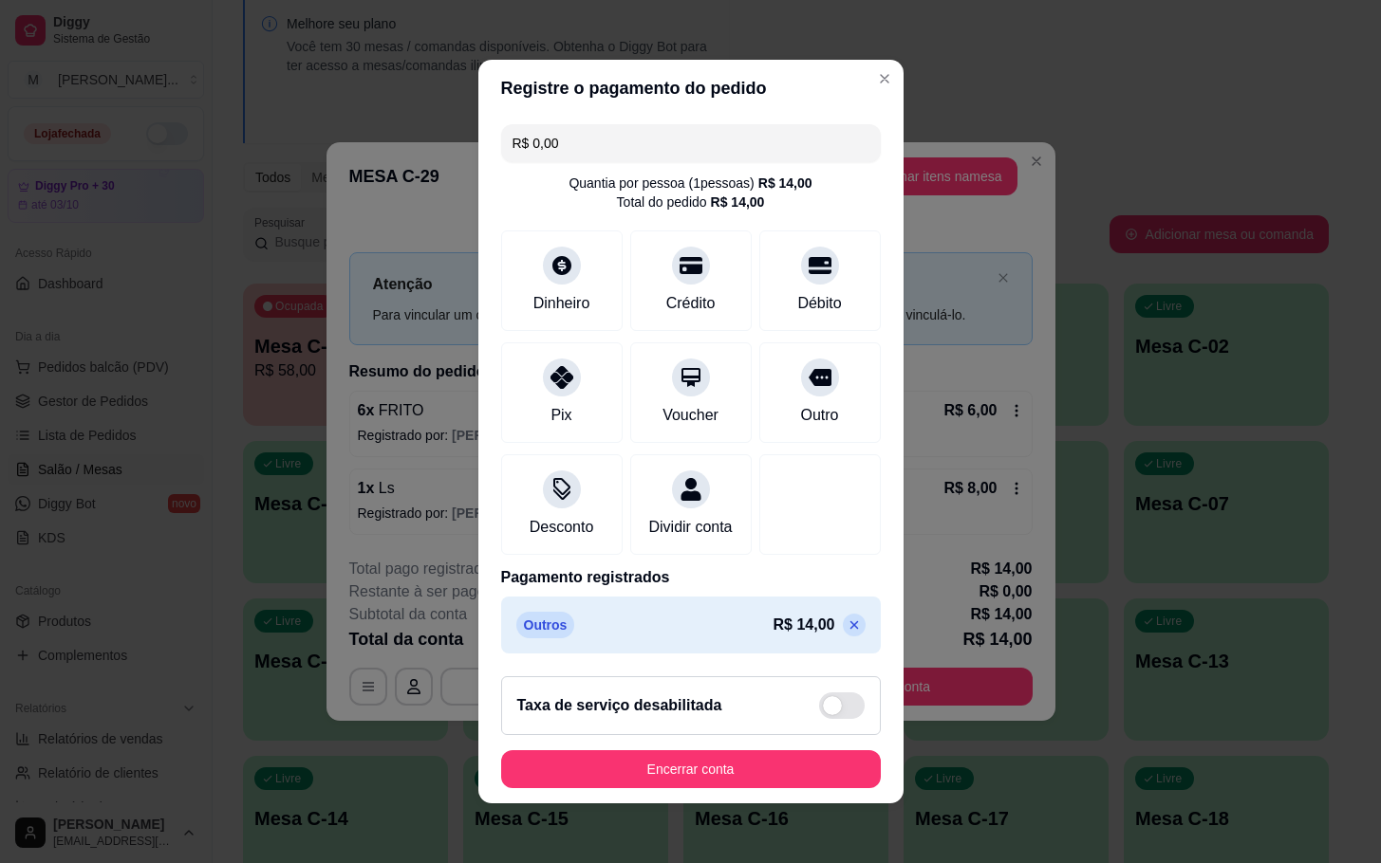
click at [721, 761] on footer "Taxa de serviço desabilitada Encerrar conta" at bounding box center [690, 732] width 425 height 142
click at [763, 789] on button "Encerrar conta" at bounding box center [691, 770] width 380 height 38
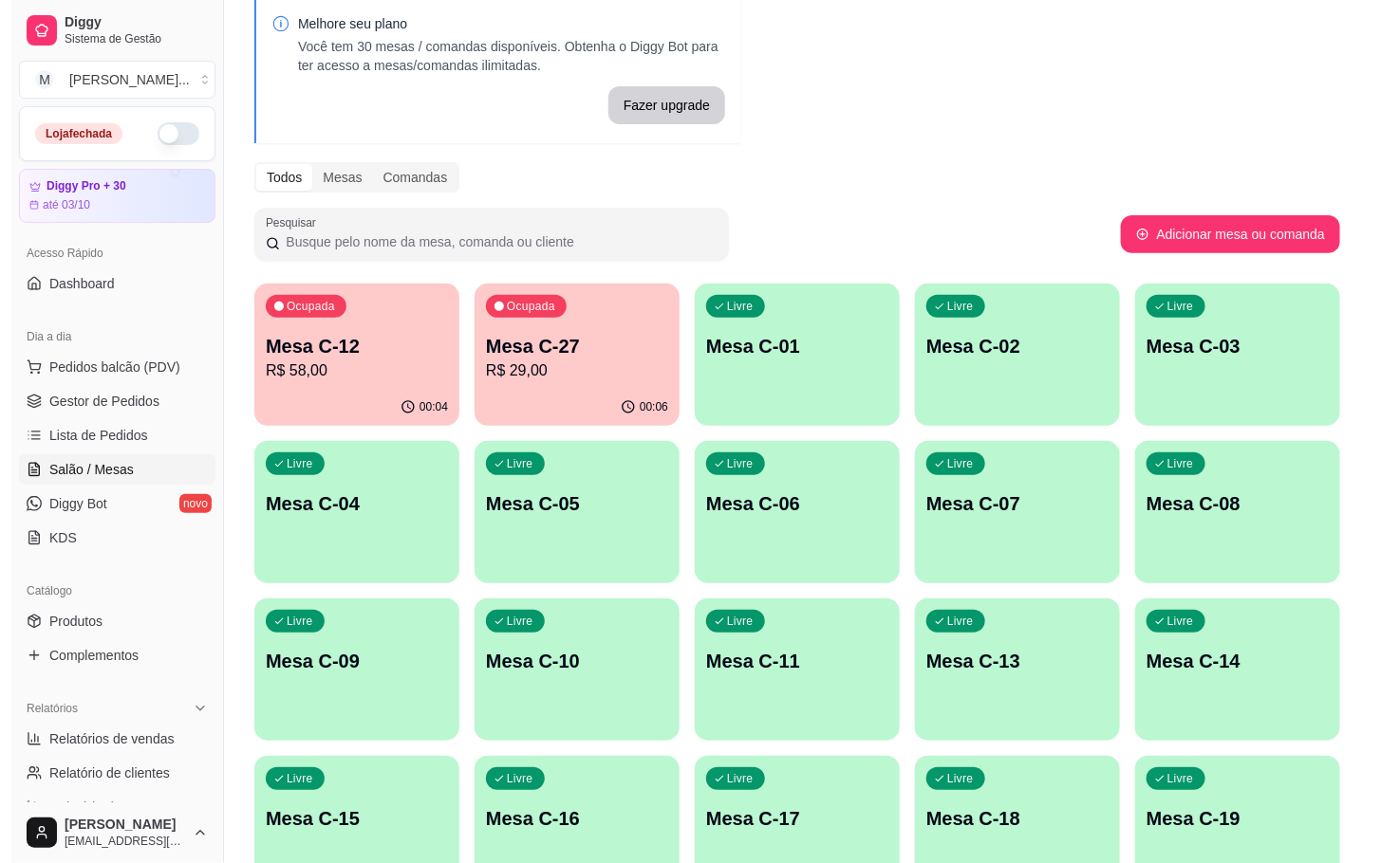
scroll to position [515, 0]
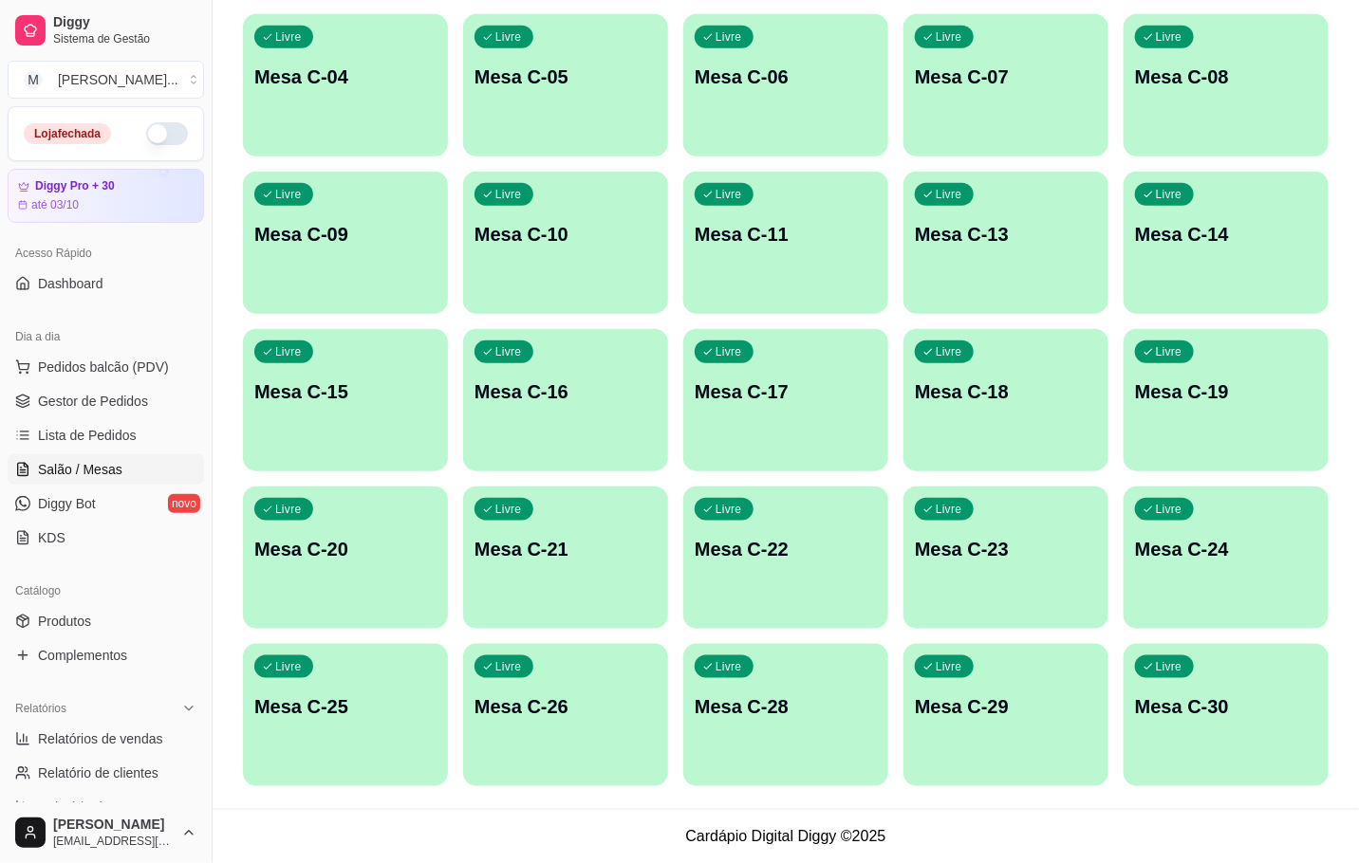
click at [940, 717] on p "Mesa C-29" at bounding box center [1006, 707] width 182 height 27
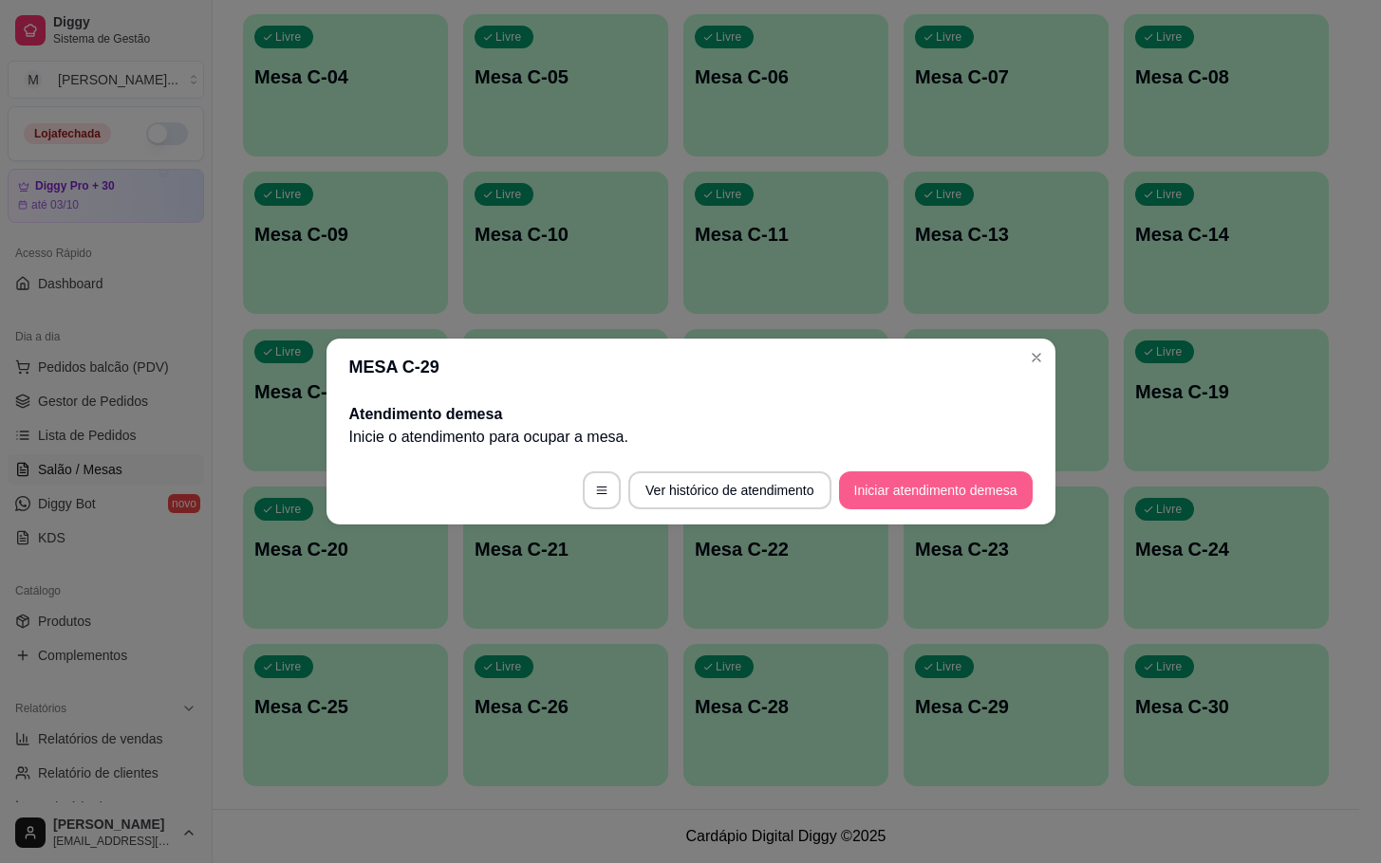
click at [965, 485] on button "Iniciar atendimento de mesa" at bounding box center [936, 491] width 194 height 38
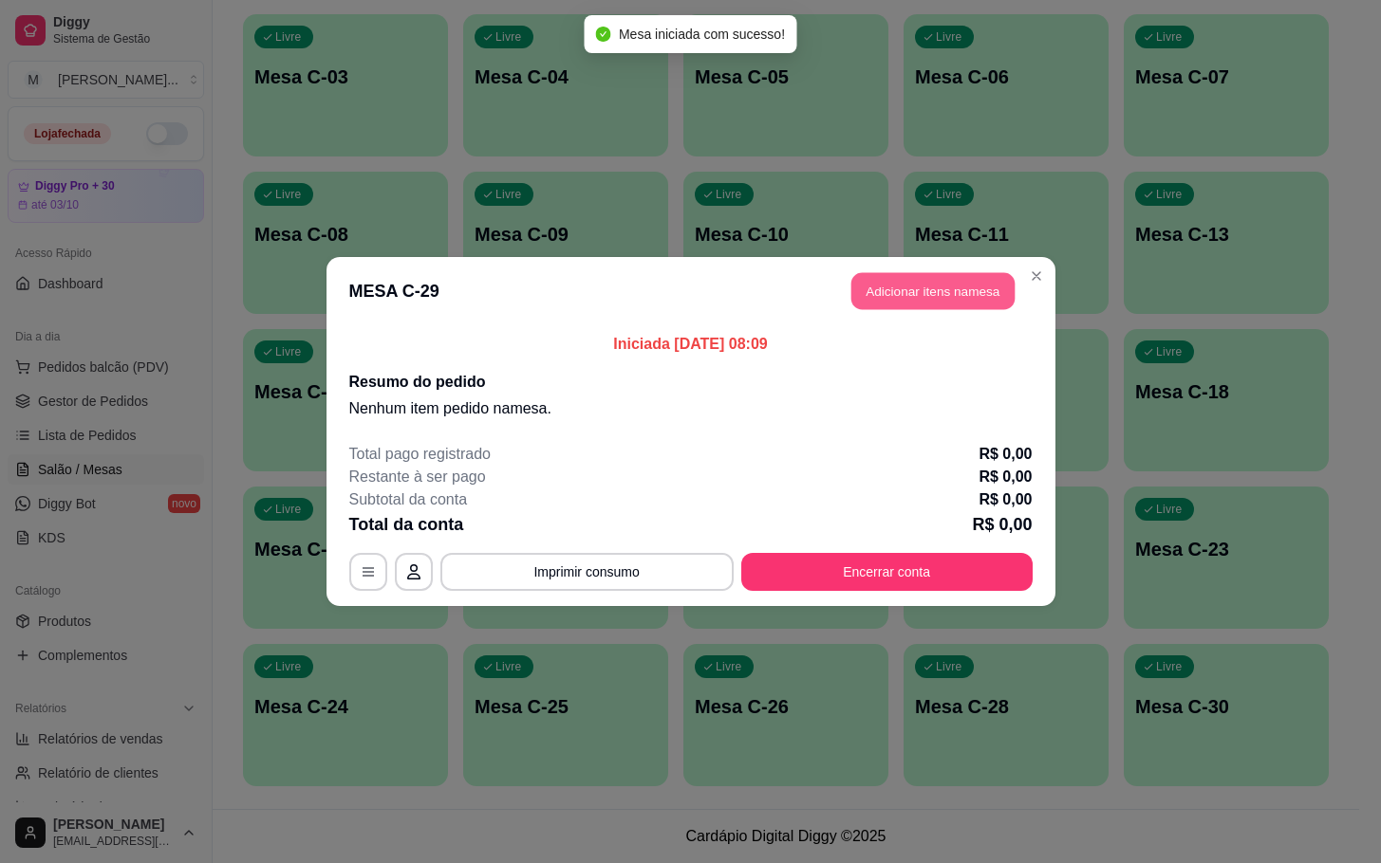
click at [943, 279] on button "Adicionar itens na mesa" at bounding box center [932, 291] width 163 height 37
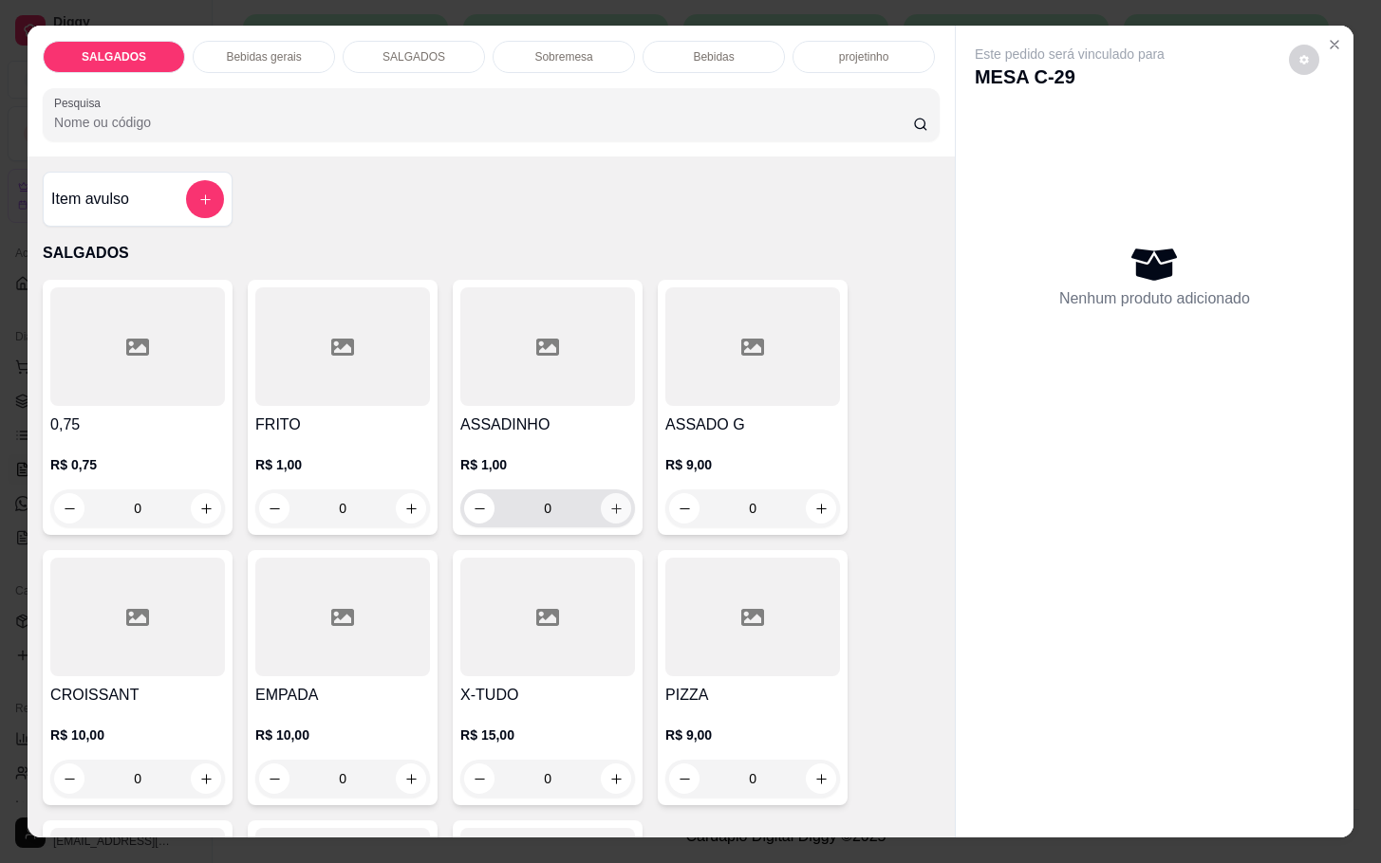
click at [610, 502] on icon "increase-product-quantity" at bounding box center [616, 509] width 14 height 14
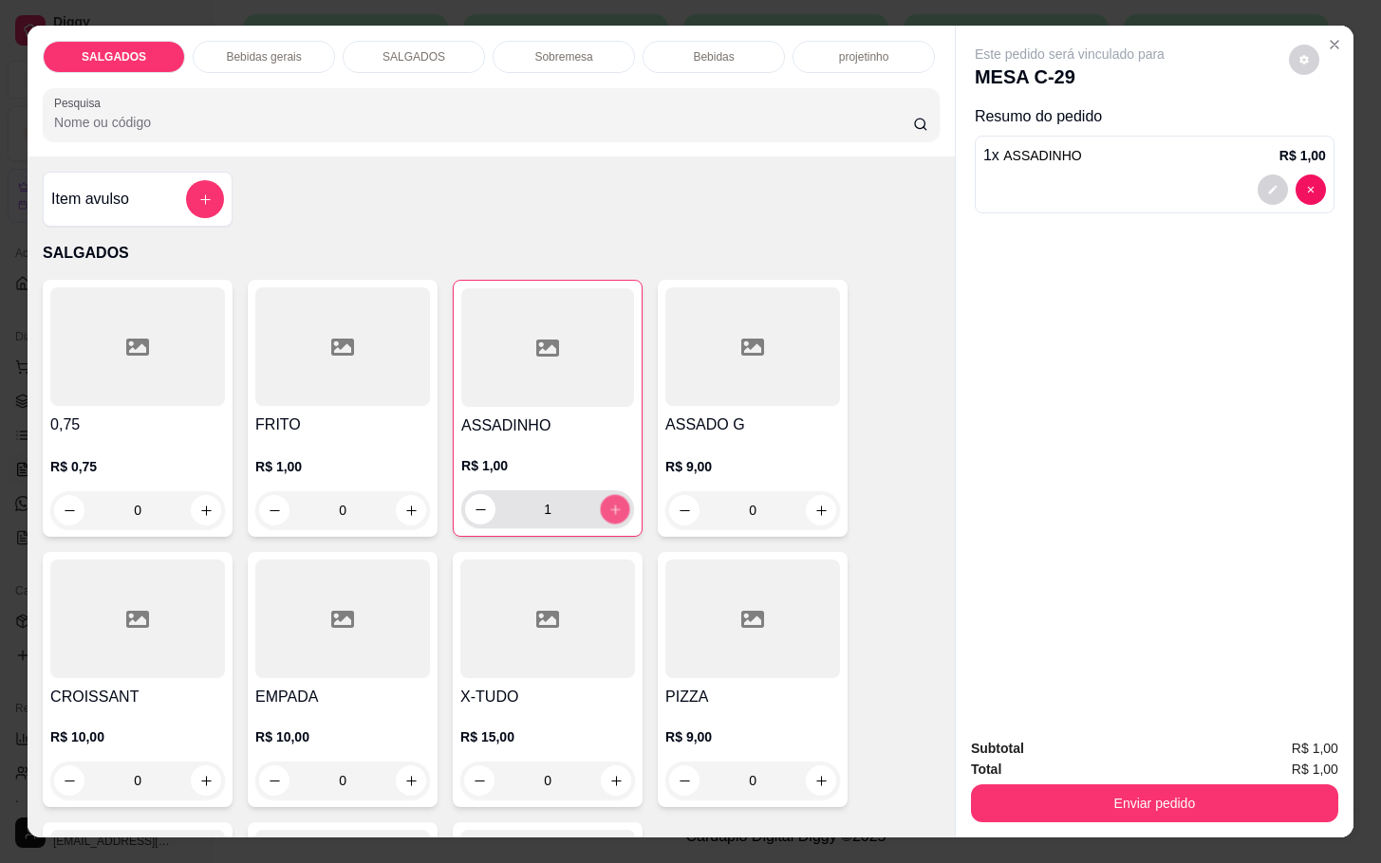
click at [610, 503] on icon "increase-product-quantity" at bounding box center [615, 510] width 14 height 14
type input "3"
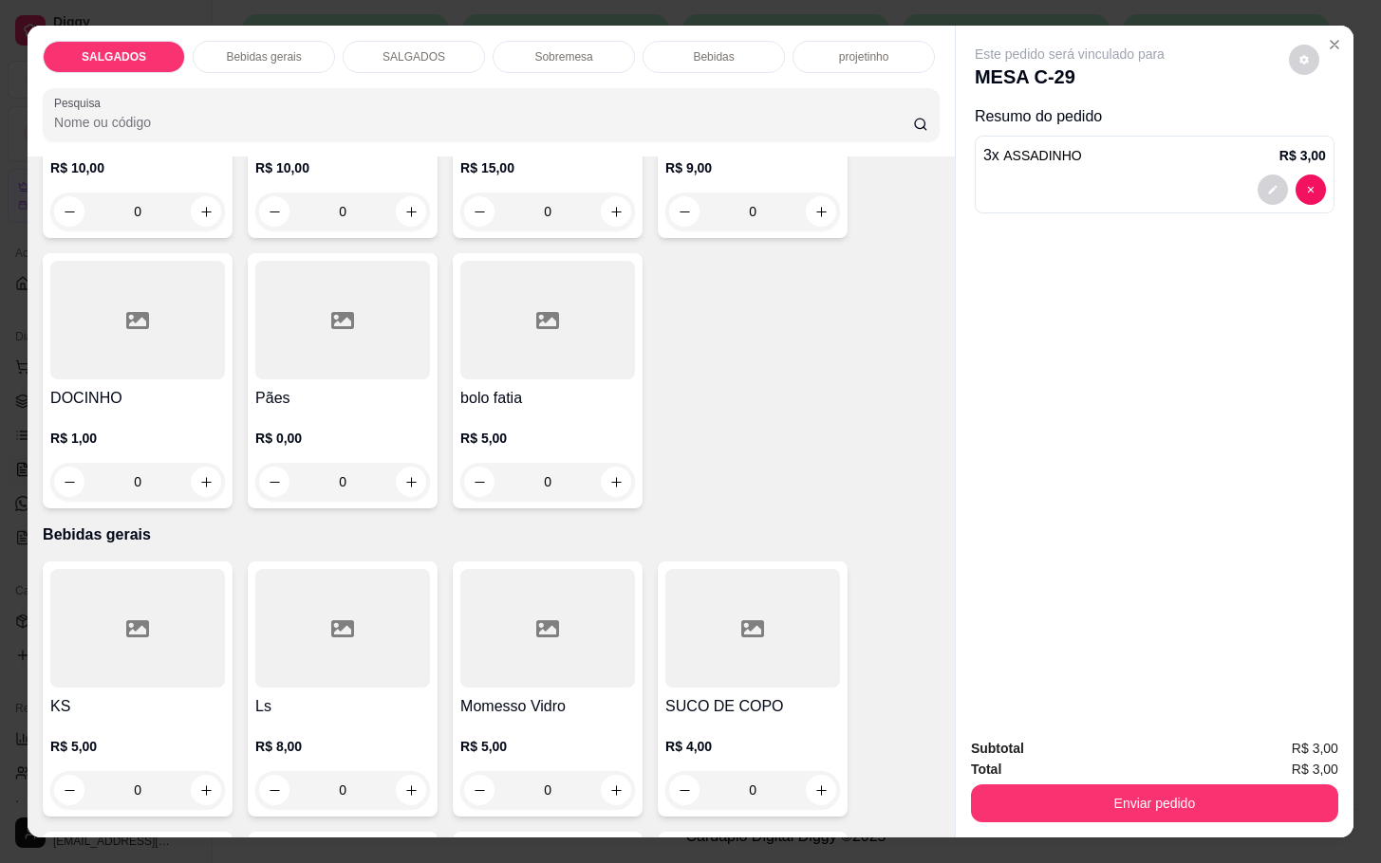
scroll to position [712, 0]
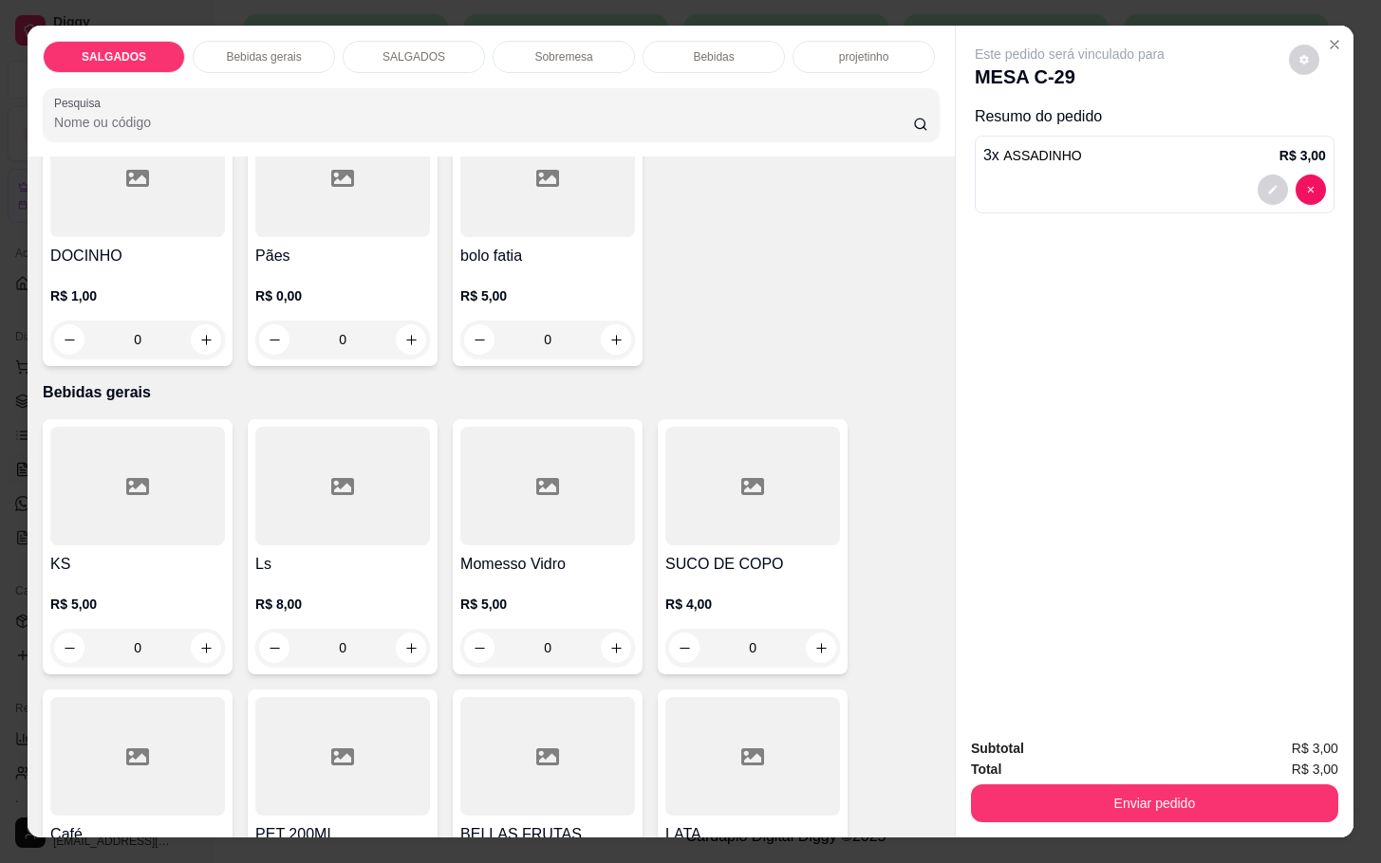
click at [270, 496] on div at bounding box center [342, 486] width 175 height 119
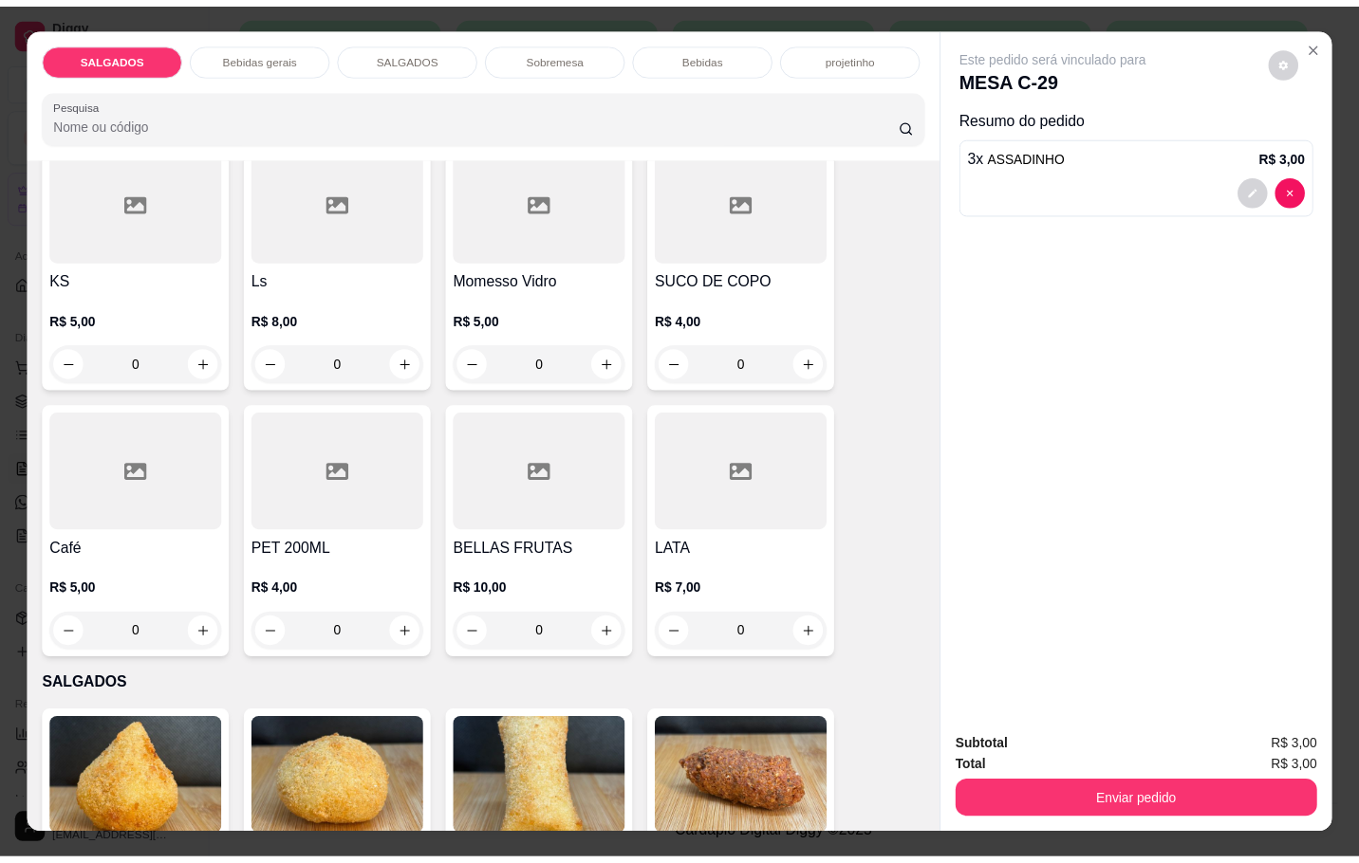
scroll to position [1139, 0]
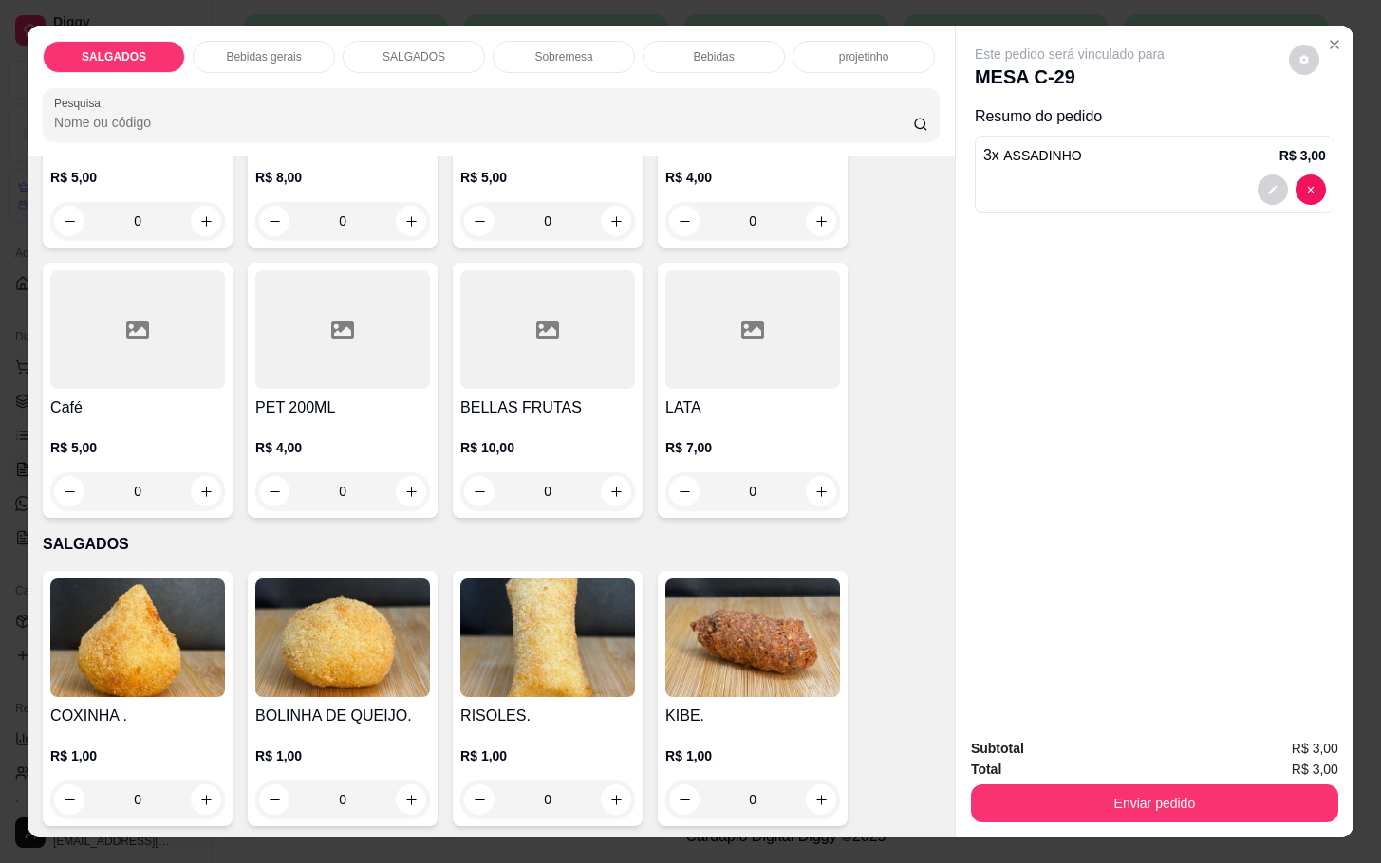
click at [154, 425] on div "R$ 5,00 0" at bounding box center [137, 464] width 175 height 91
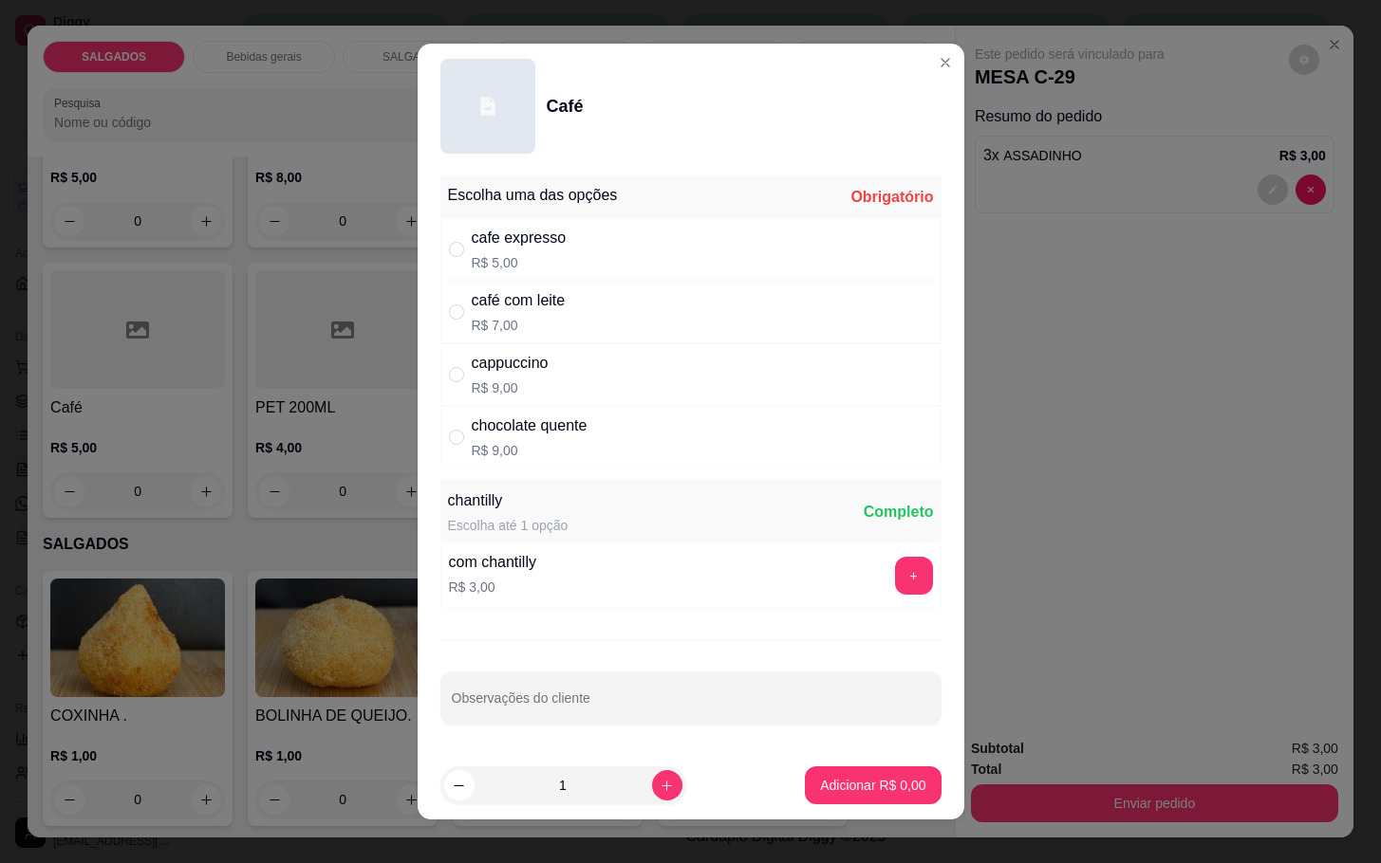
drag, startPoint x: 504, startPoint y: 297, endPoint x: 529, endPoint y: 286, distance: 28.0
click at [505, 297] on div "café com leite" at bounding box center [519, 300] width 94 height 23
radio input "true"
click at [863, 744] on div "Escolha uma das opções Completo cafe expresso R$ 5,00 café com leite R$ 7,00 ca…" at bounding box center [691, 460] width 547 height 583
drag, startPoint x: 855, startPoint y: 764, endPoint x: 860, endPoint y: 784, distance: 20.5
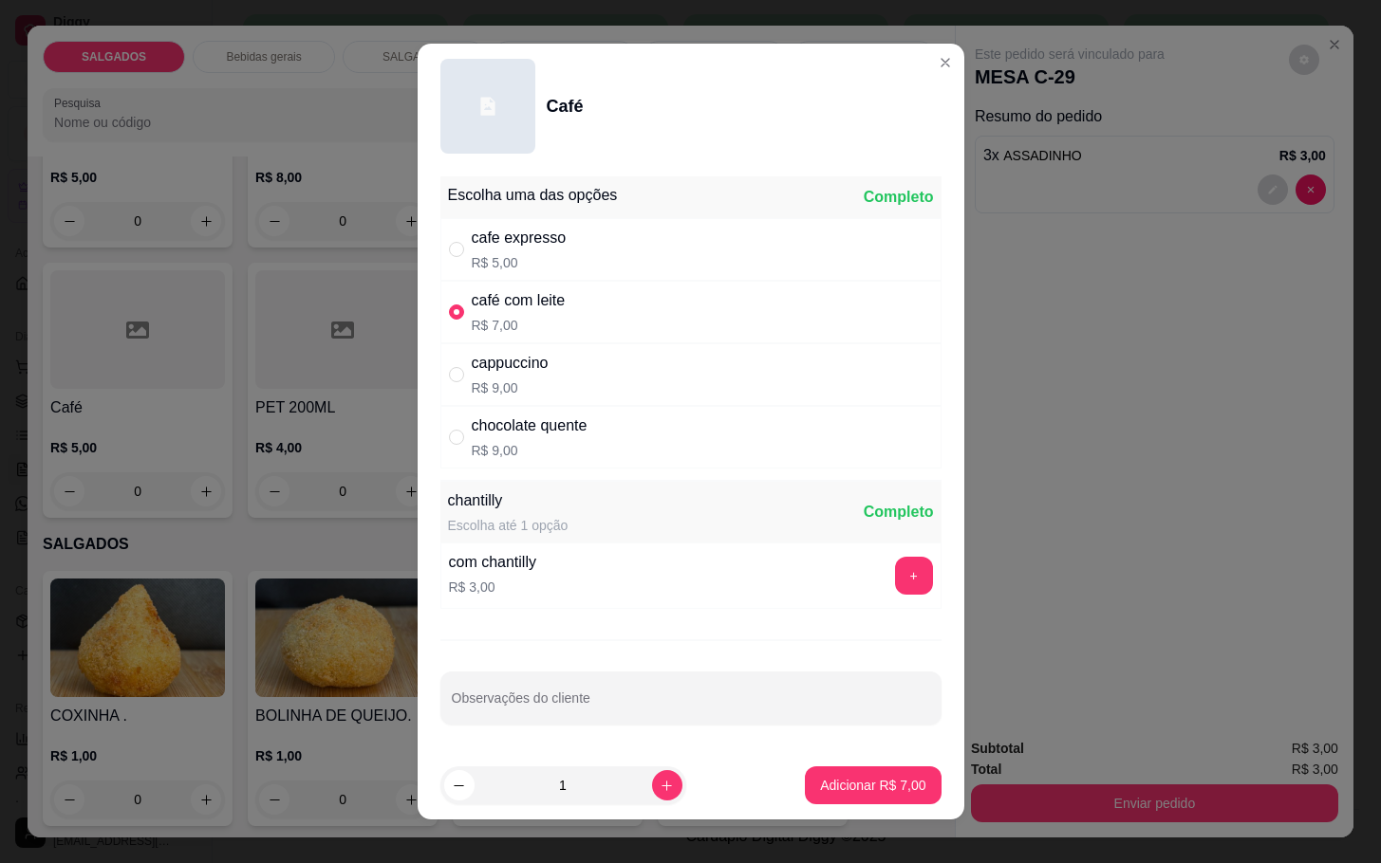
click at [857, 764] on footer "1 Adicionar R$ 7,00" at bounding box center [691, 786] width 547 height 68
click at [869, 798] on button "Adicionar R$ 7,00" at bounding box center [873, 786] width 132 height 37
type input "1"
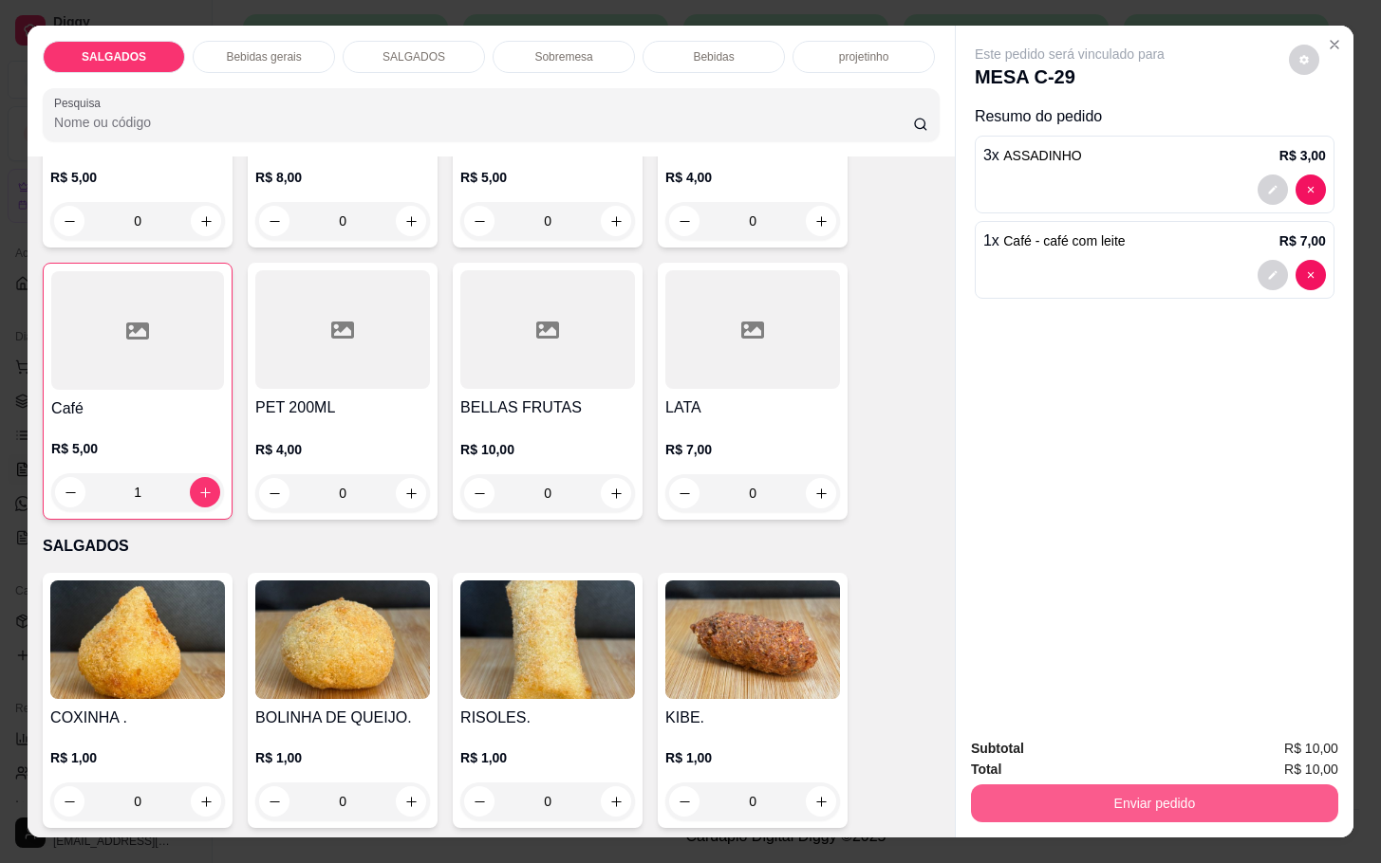
click at [1096, 785] on button "Enviar pedido" at bounding box center [1154, 804] width 367 height 38
click at [1287, 749] on button "Enviar pedido" at bounding box center [1286, 746] width 104 height 35
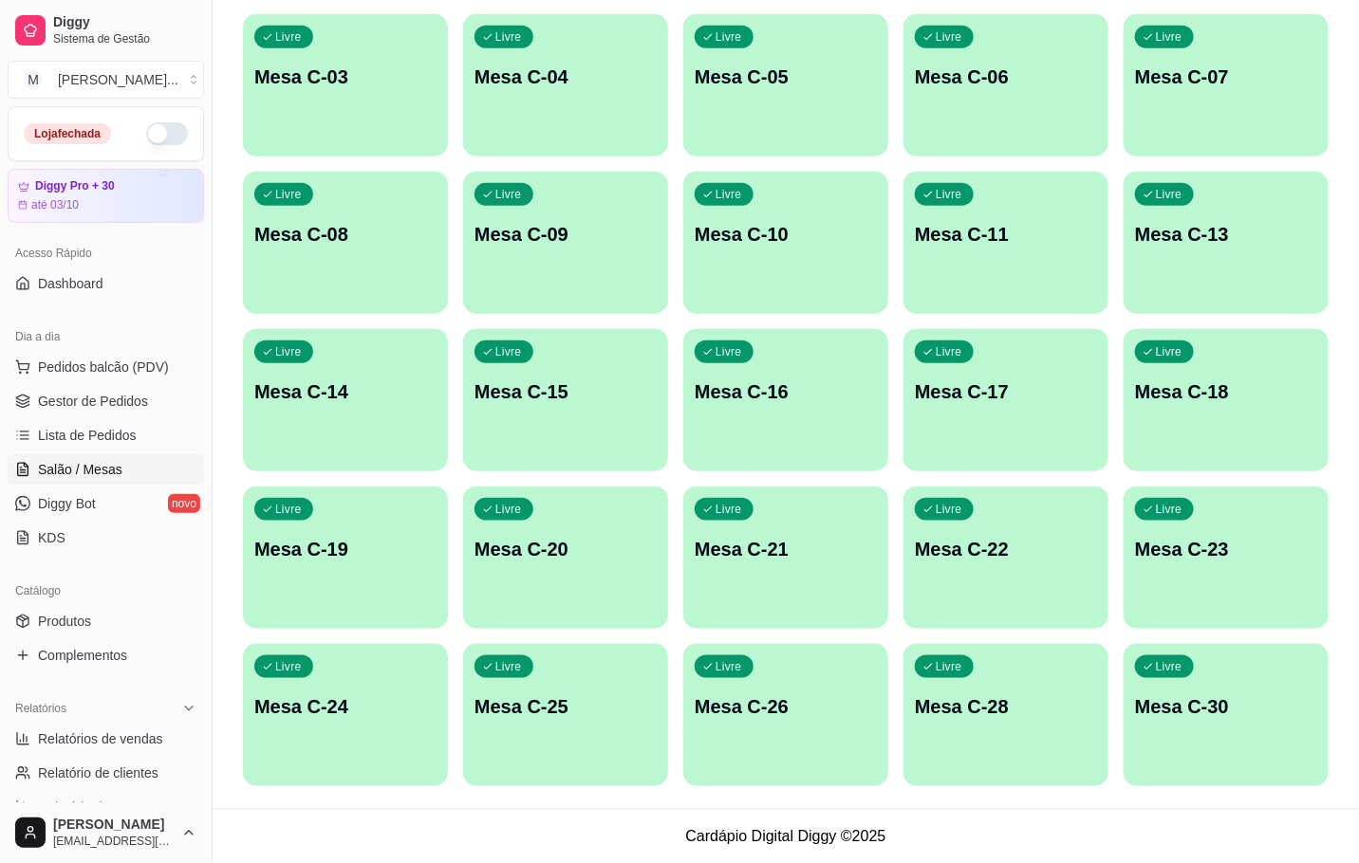
scroll to position [88, 0]
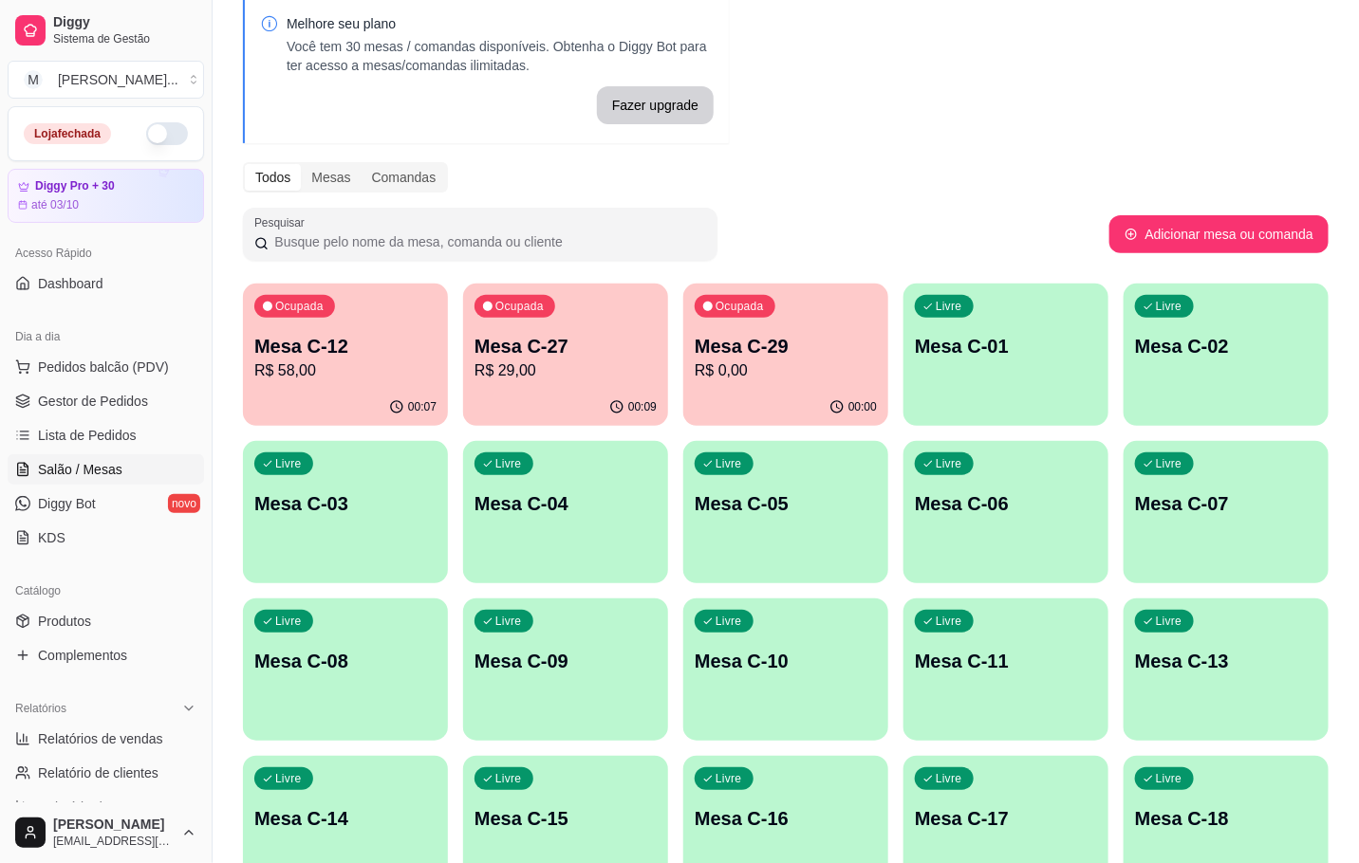
click at [504, 345] on p "Mesa C-27" at bounding box center [565, 346] width 182 height 27
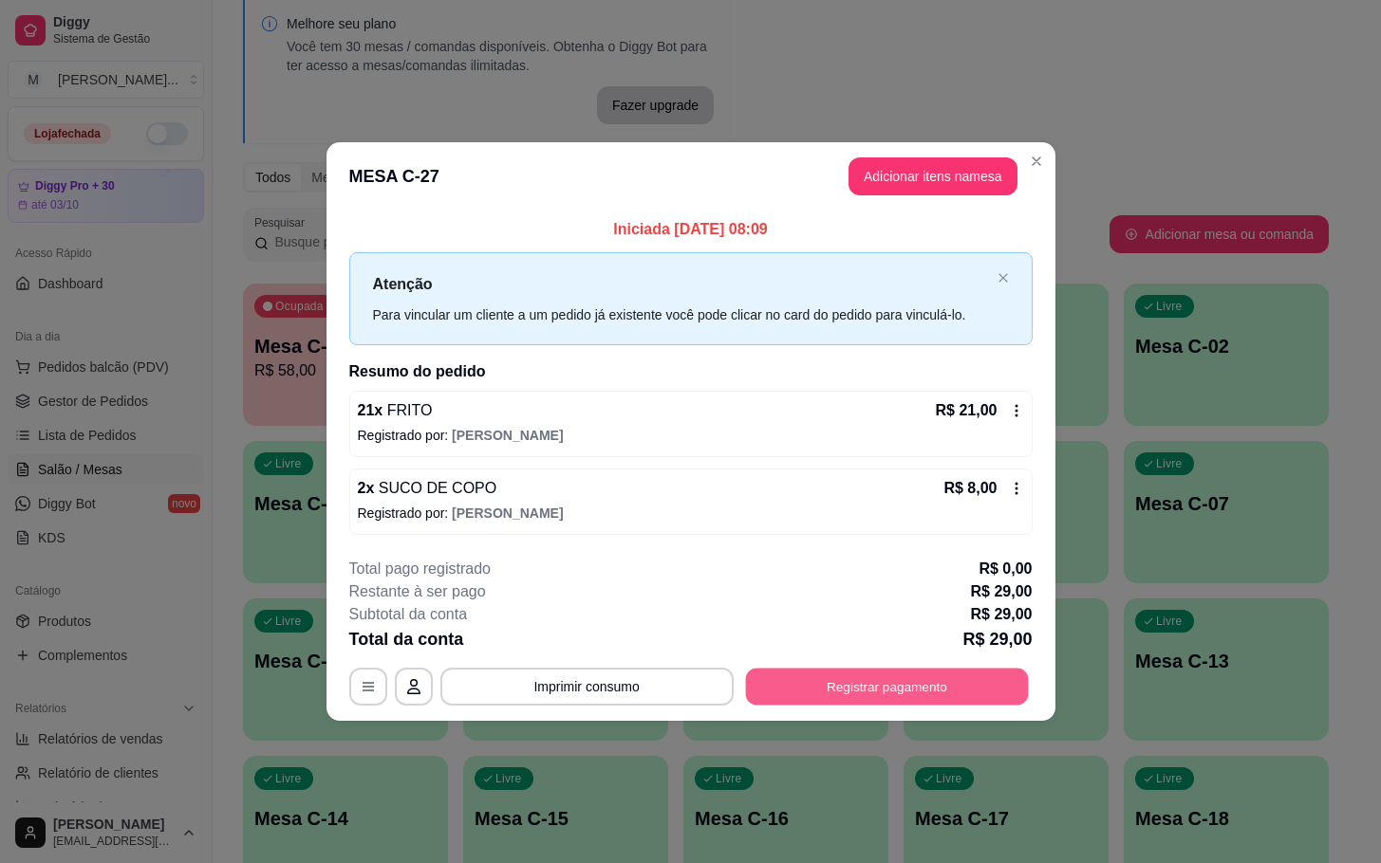
click at [797, 701] on button "Registrar pagamento" at bounding box center [886, 686] width 283 height 37
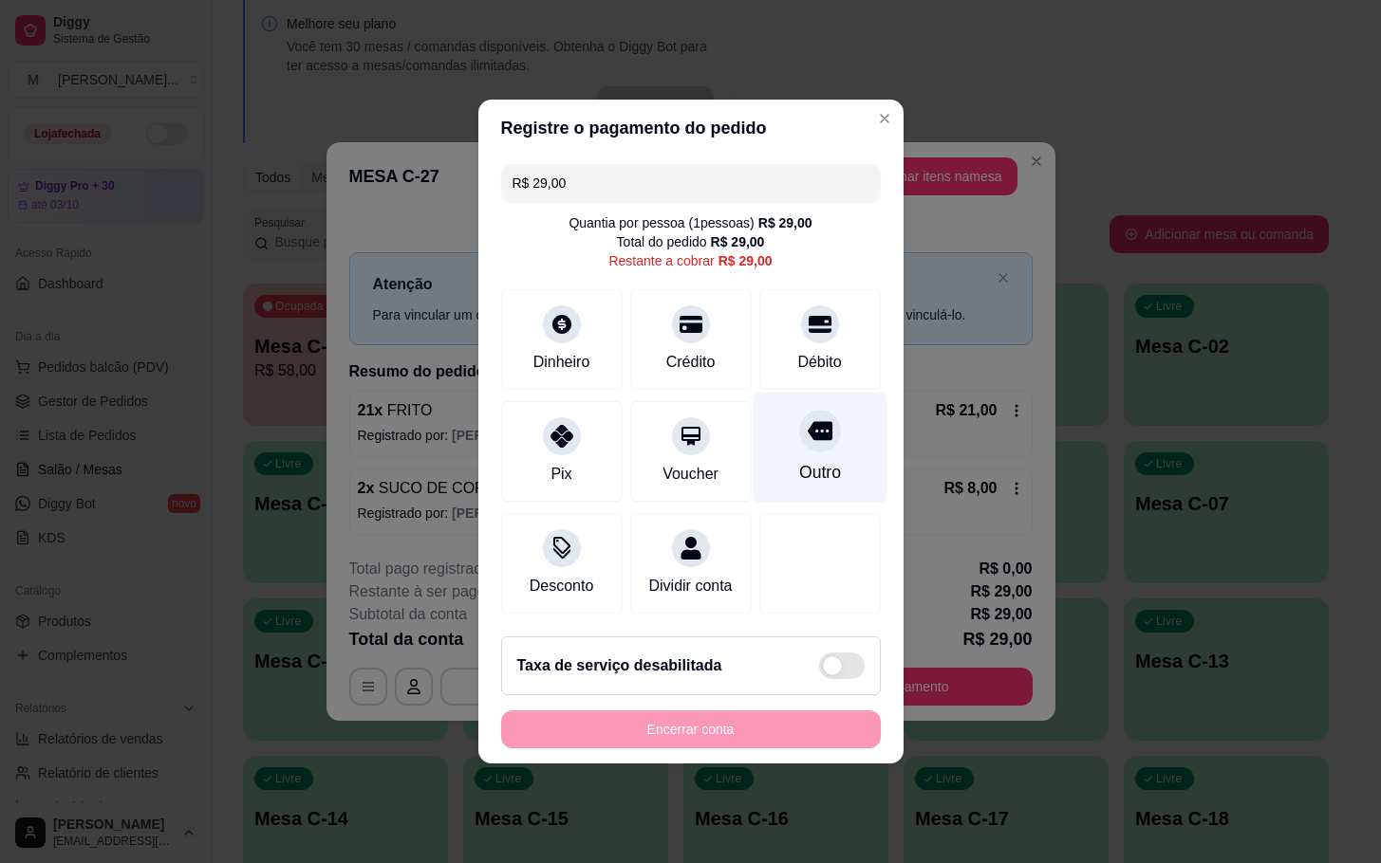
click at [823, 430] on div "Outro" at bounding box center [819, 448] width 134 height 111
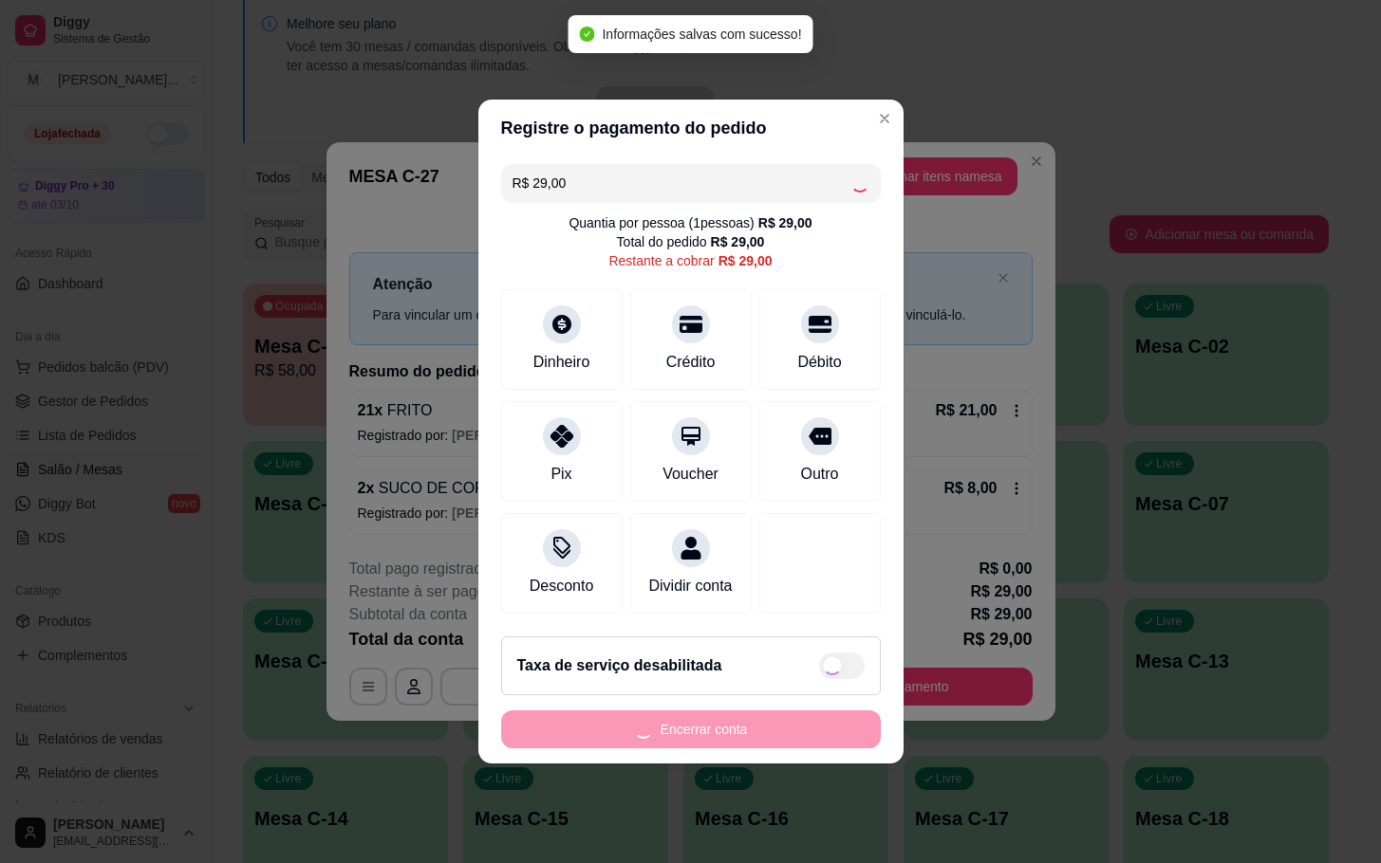
type input "R$ 0,00"
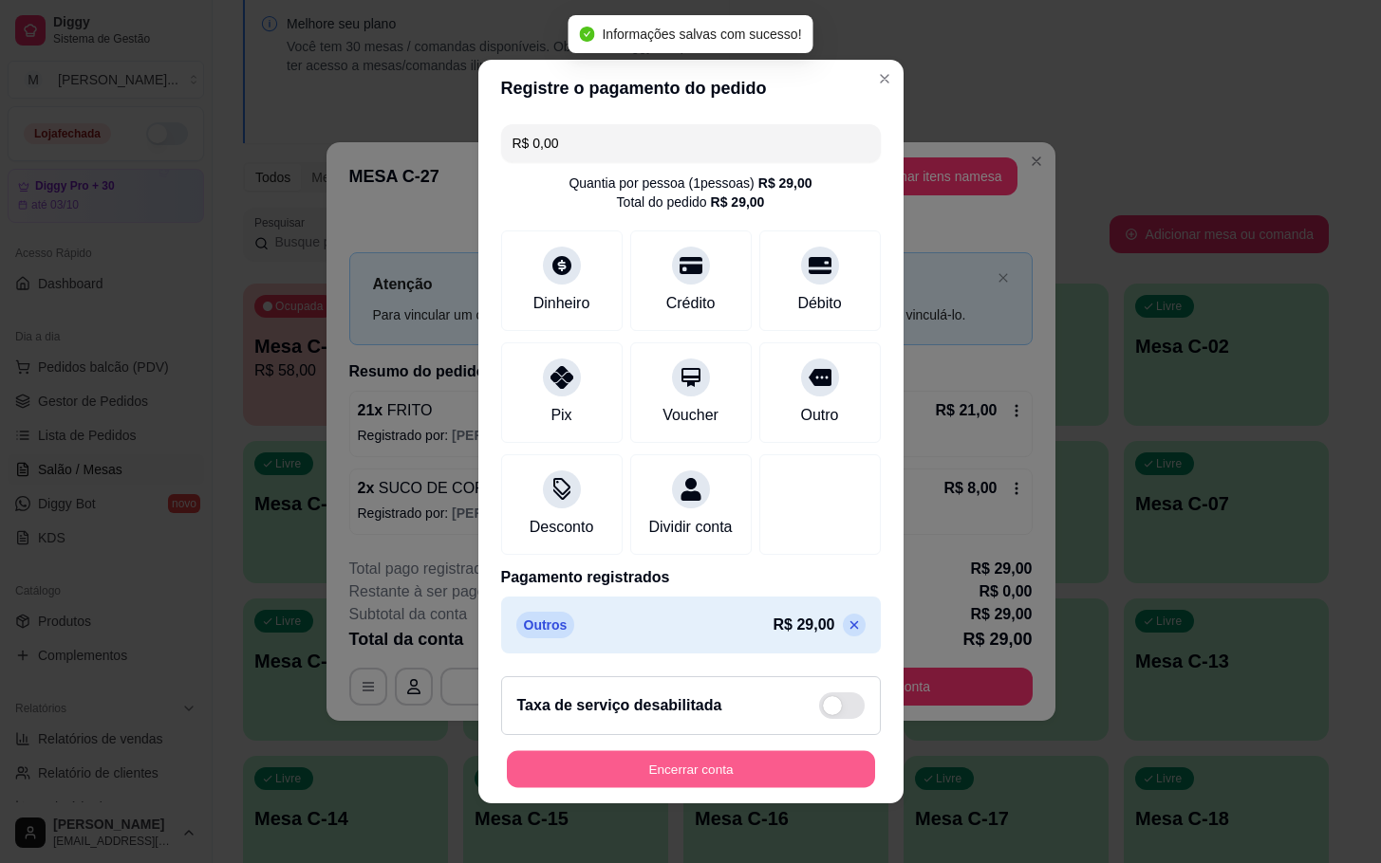
click at [681, 771] on button "Encerrar conta" at bounding box center [691, 770] width 368 height 37
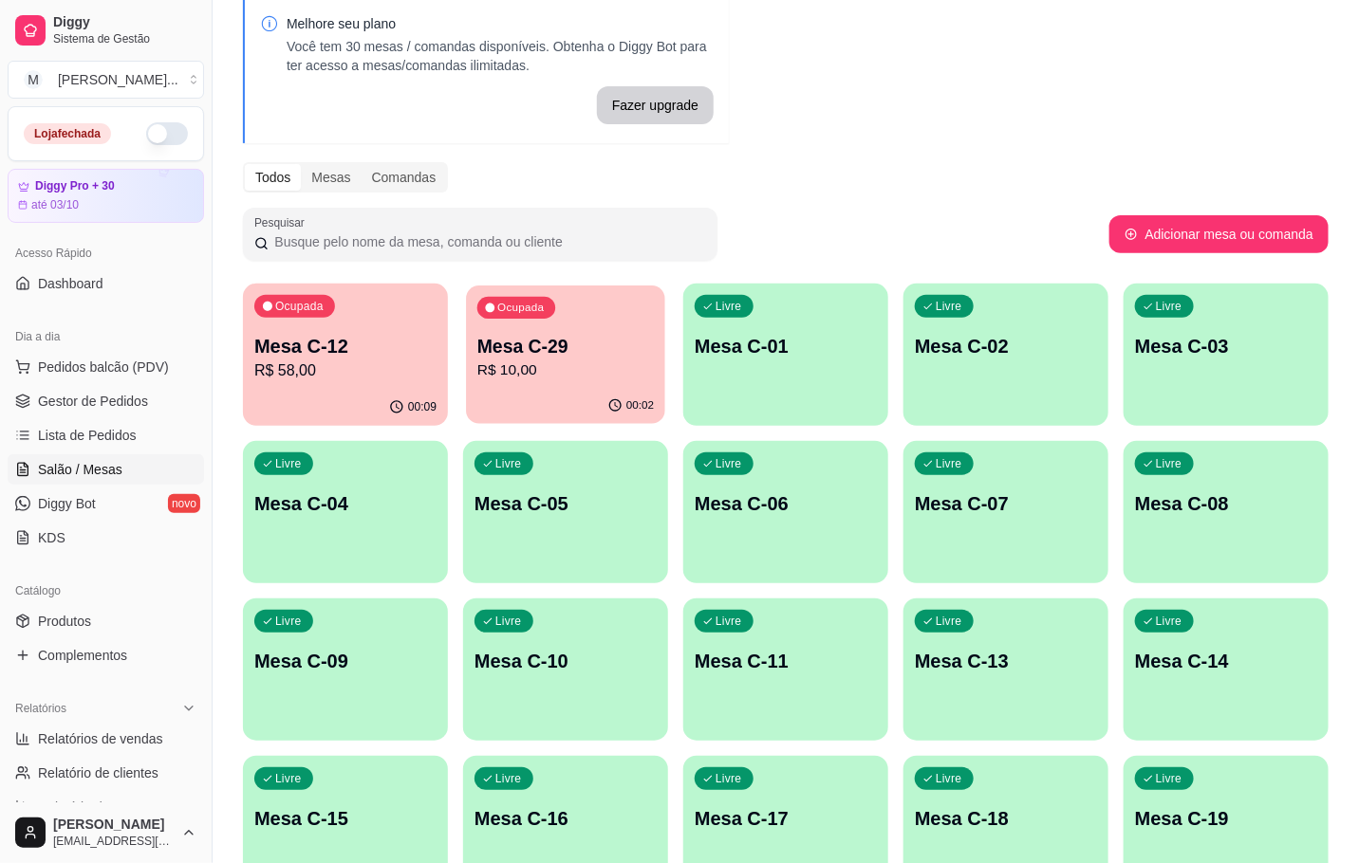
click at [647, 313] on div "Ocupada Mesa C-29 R$ 10,00" at bounding box center [565, 337] width 199 height 102
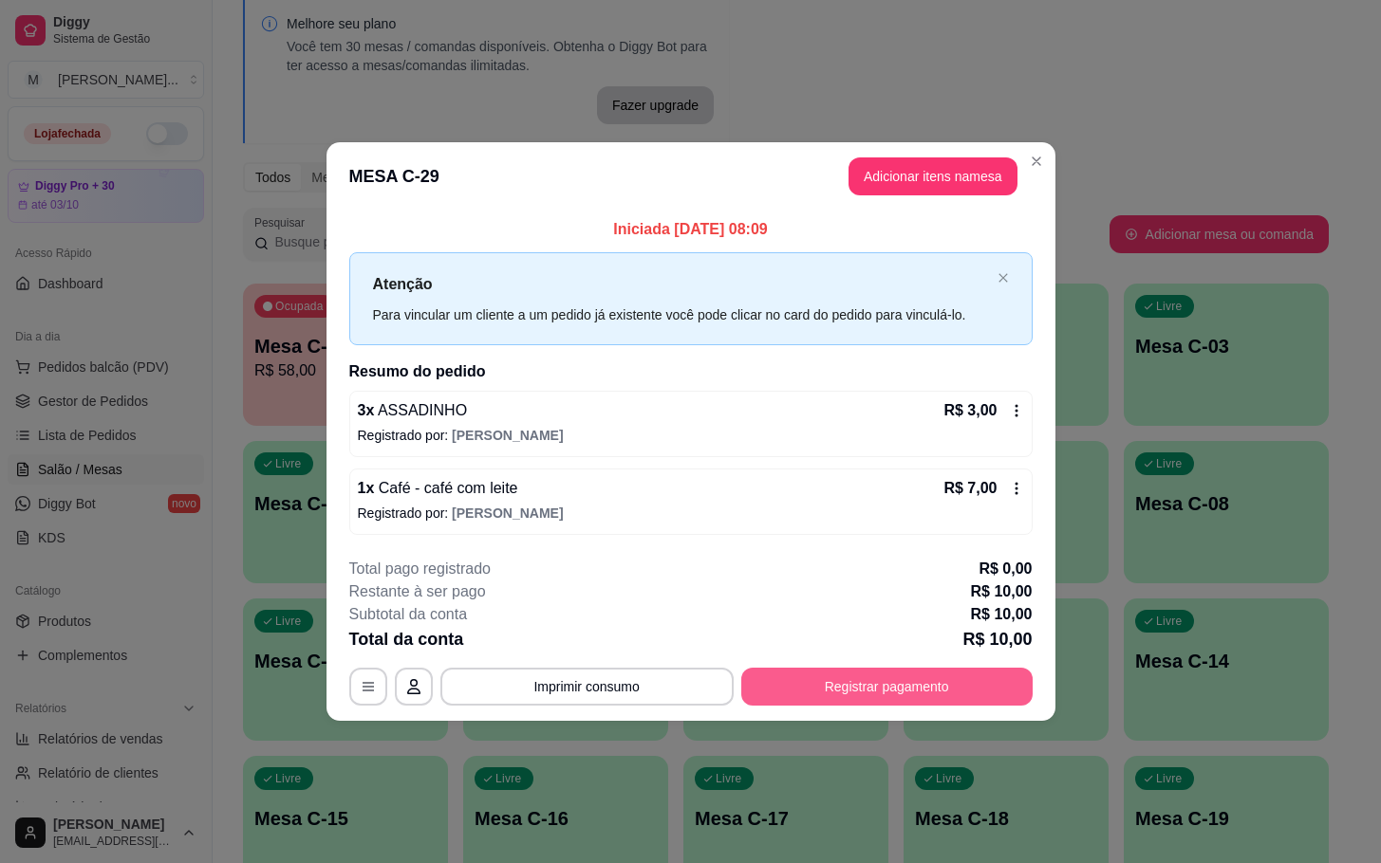
click at [897, 696] on button "Registrar pagamento" at bounding box center [886, 687] width 291 height 38
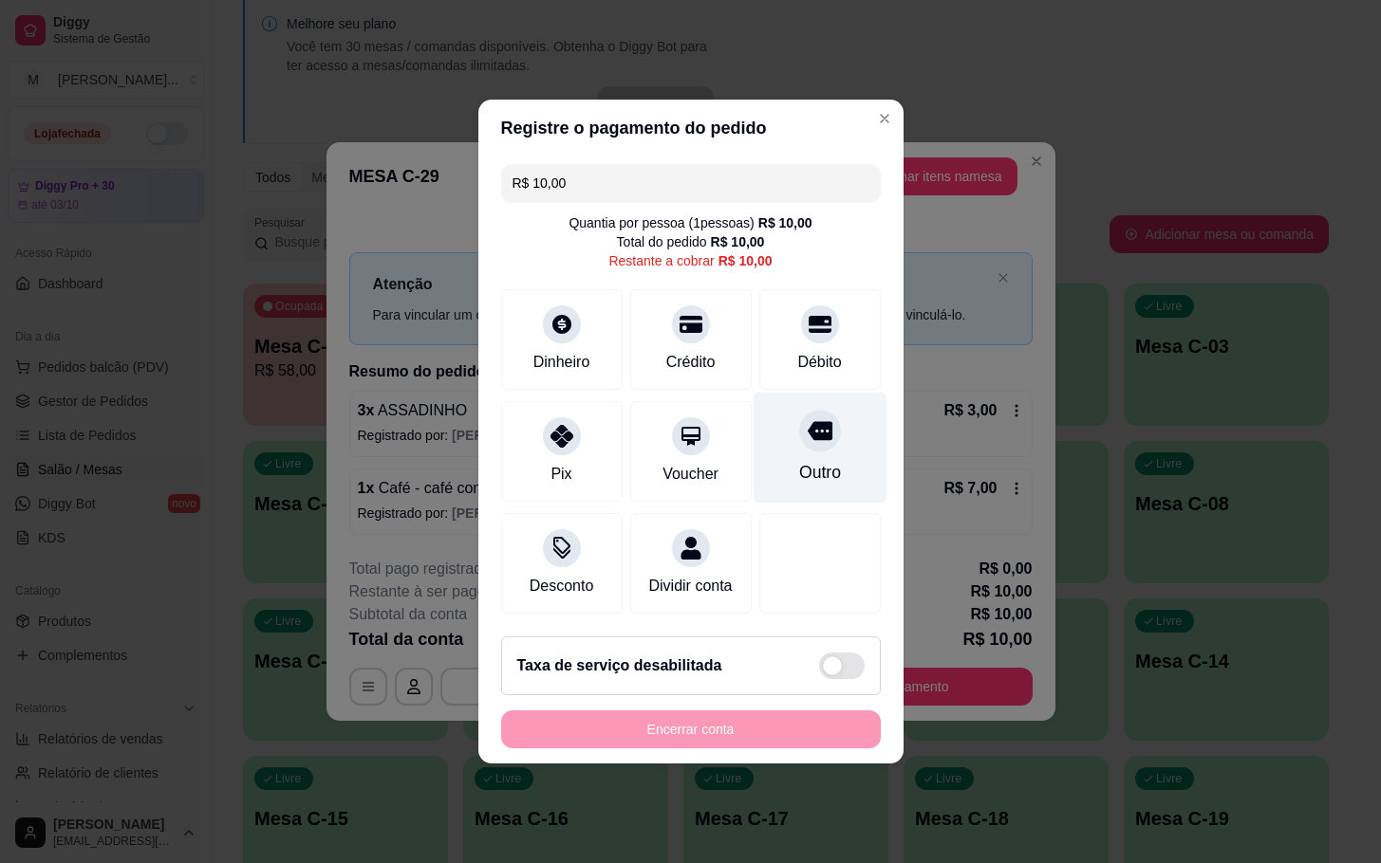
click at [824, 438] on div "Outro" at bounding box center [819, 448] width 134 height 111
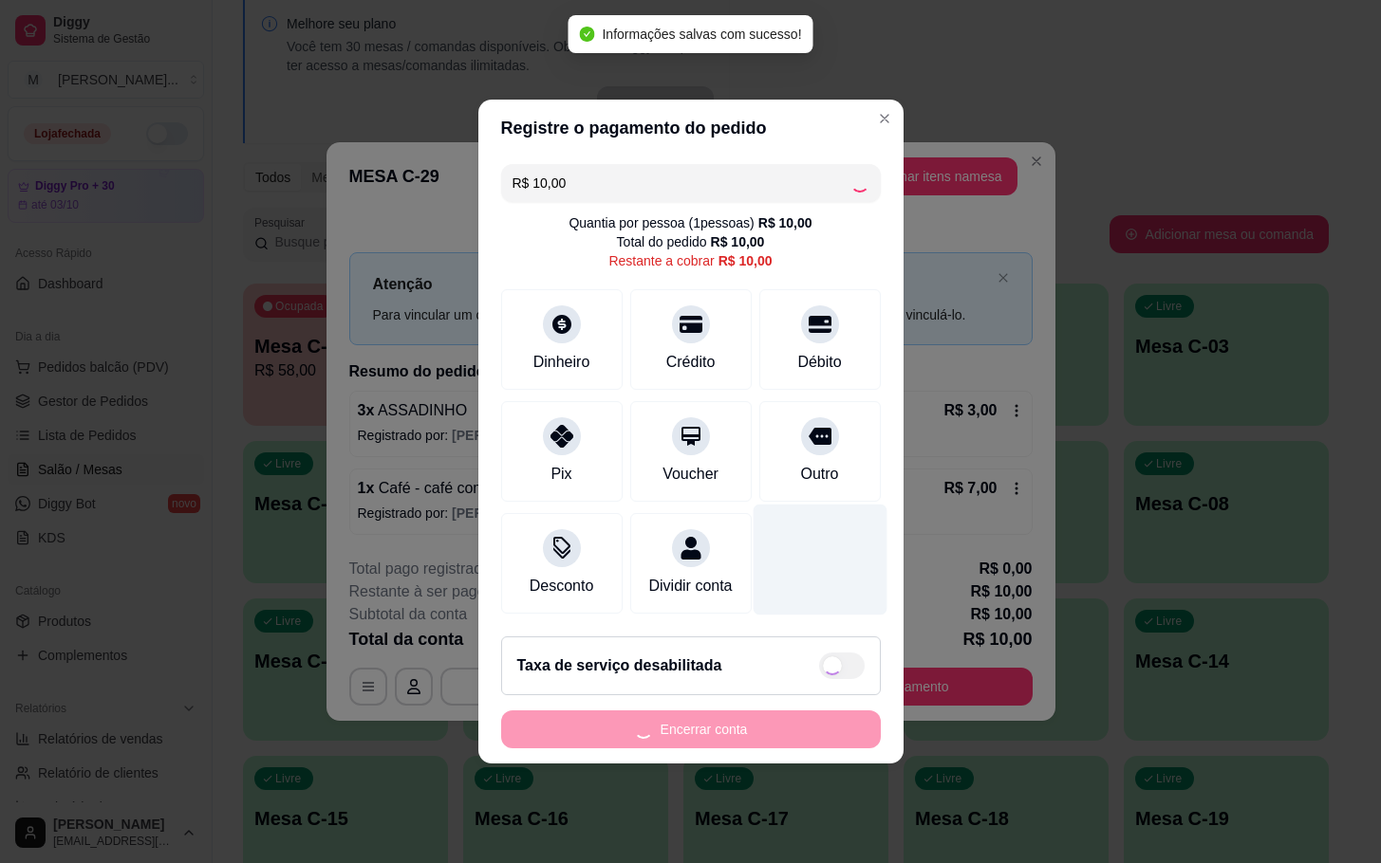
type input "R$ 0,00"
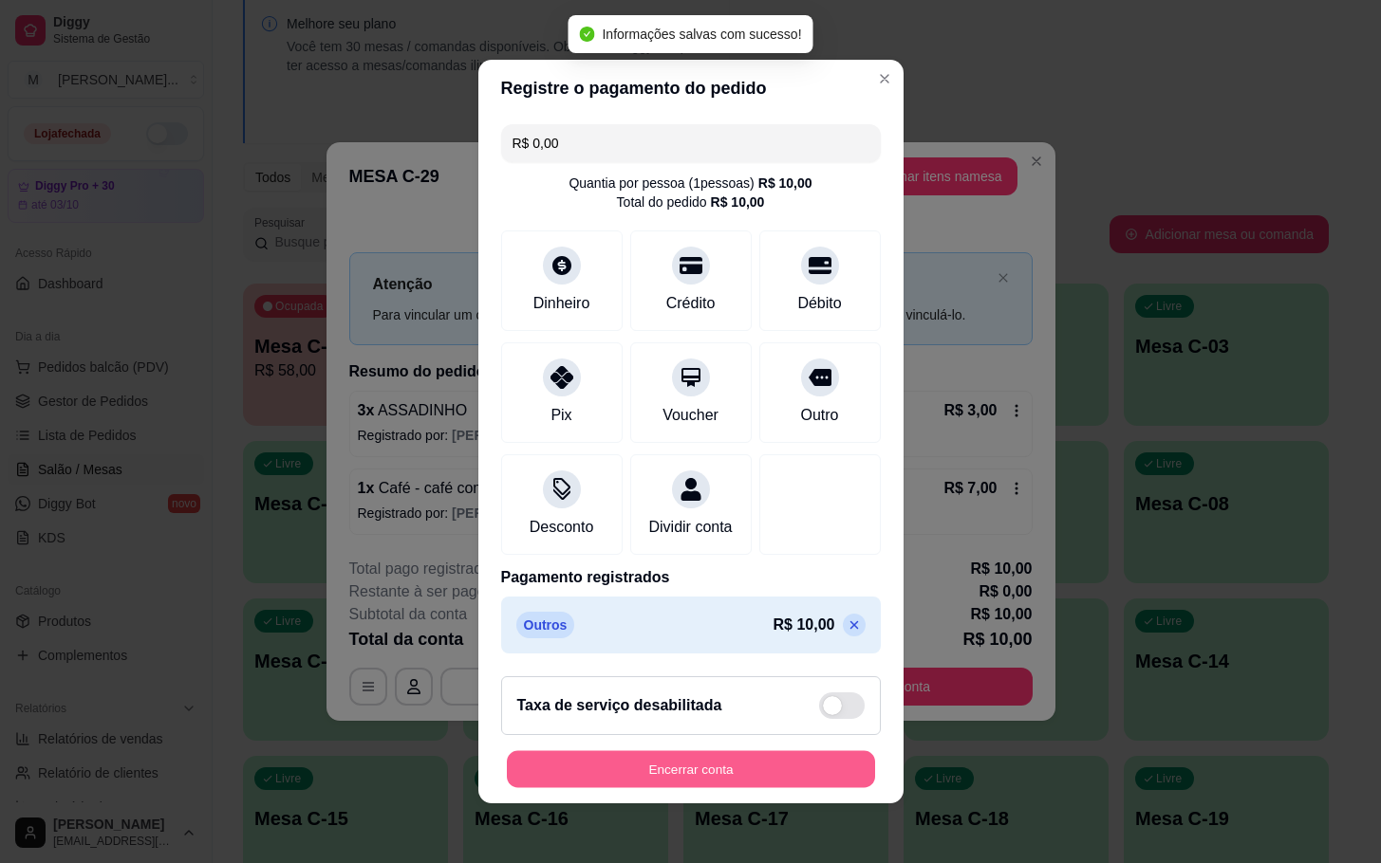
click at [737, 771] on button "Encerrar conta" at bounding box center [691, 770] width 368 height 37
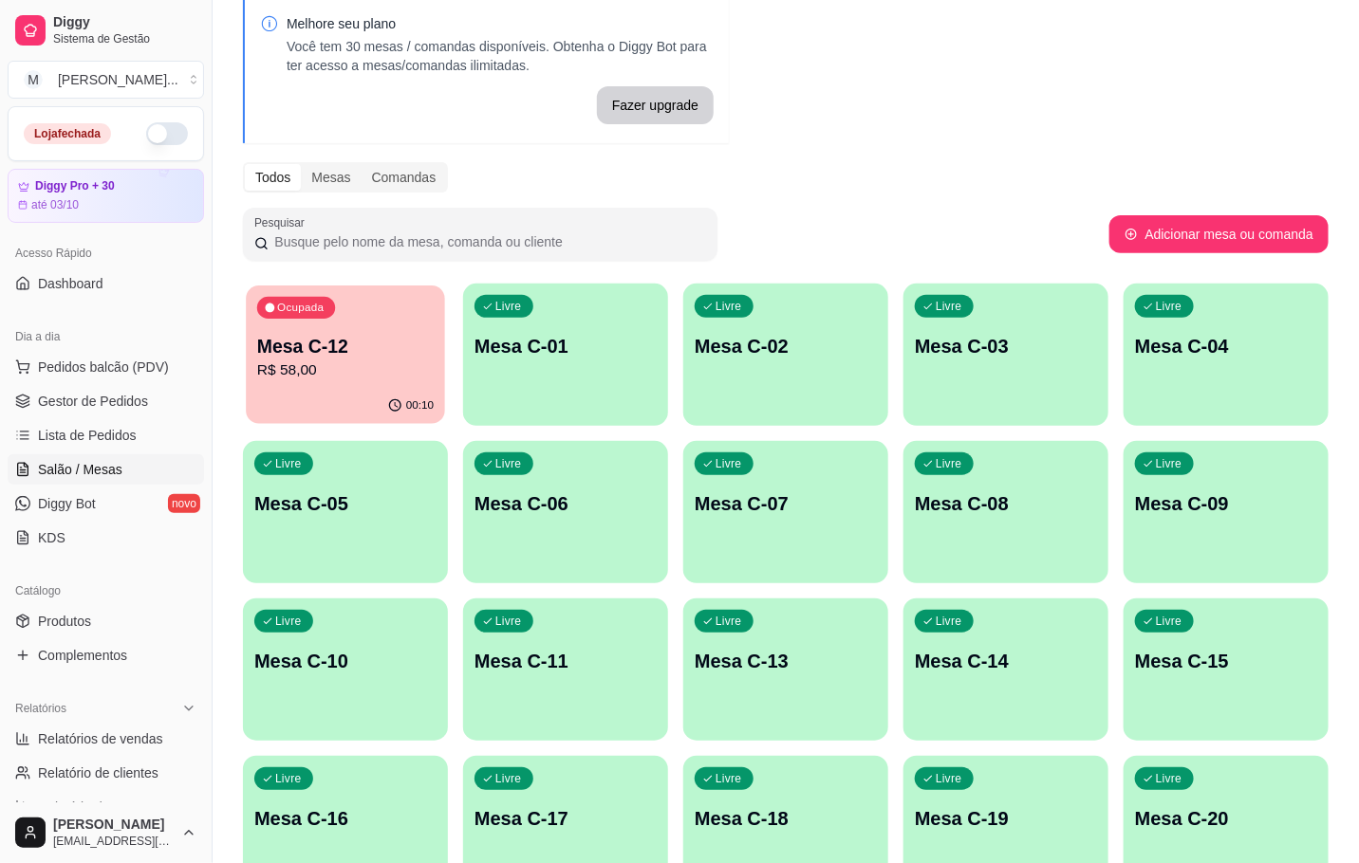
click at [424, 334] on p "Mesa C-12" at bounding box center [345, 347] width 176 height 26
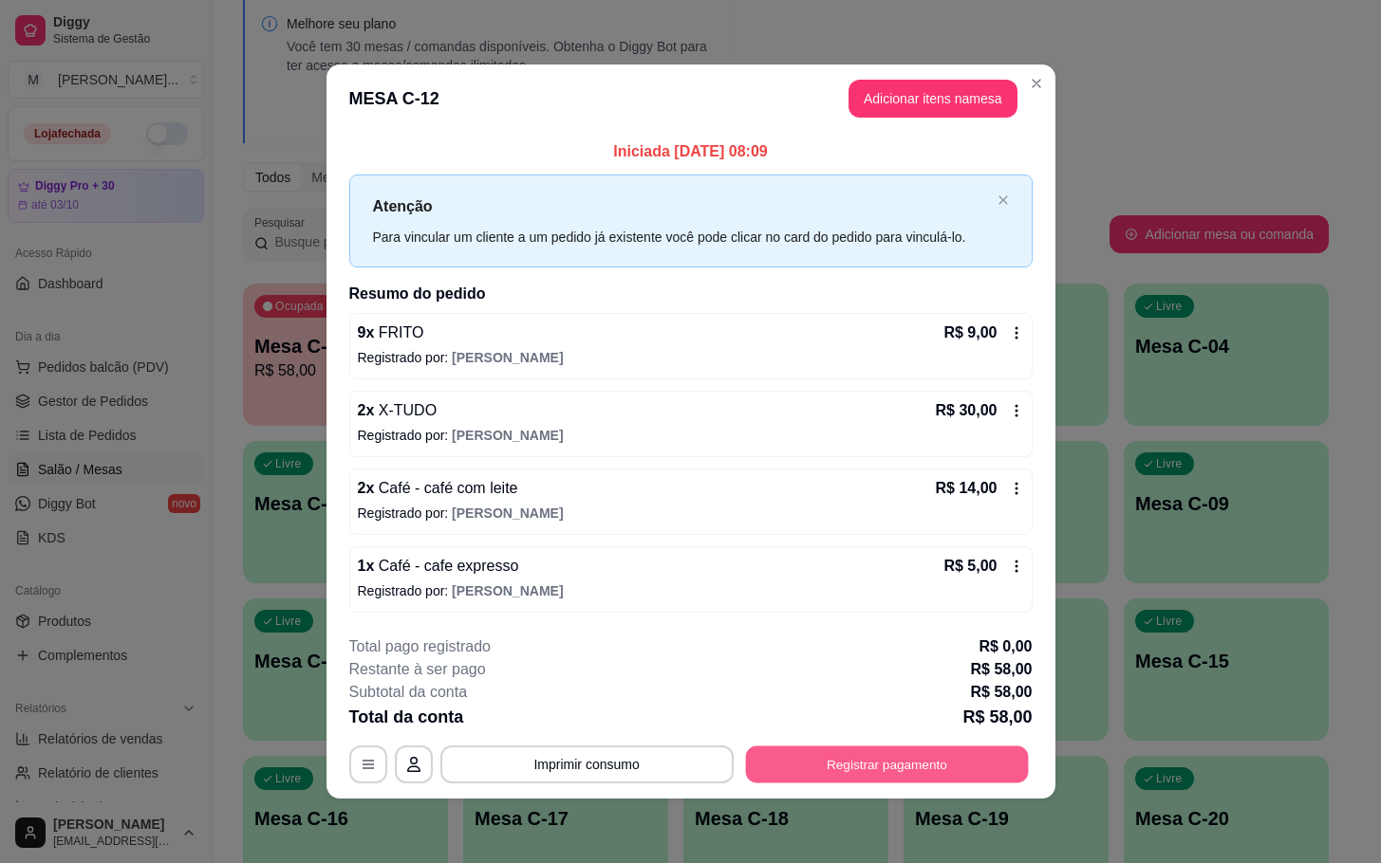
click at [780, 769] on button "Registrar pagamento" at bounding box center [886, 764] width 283 height 37
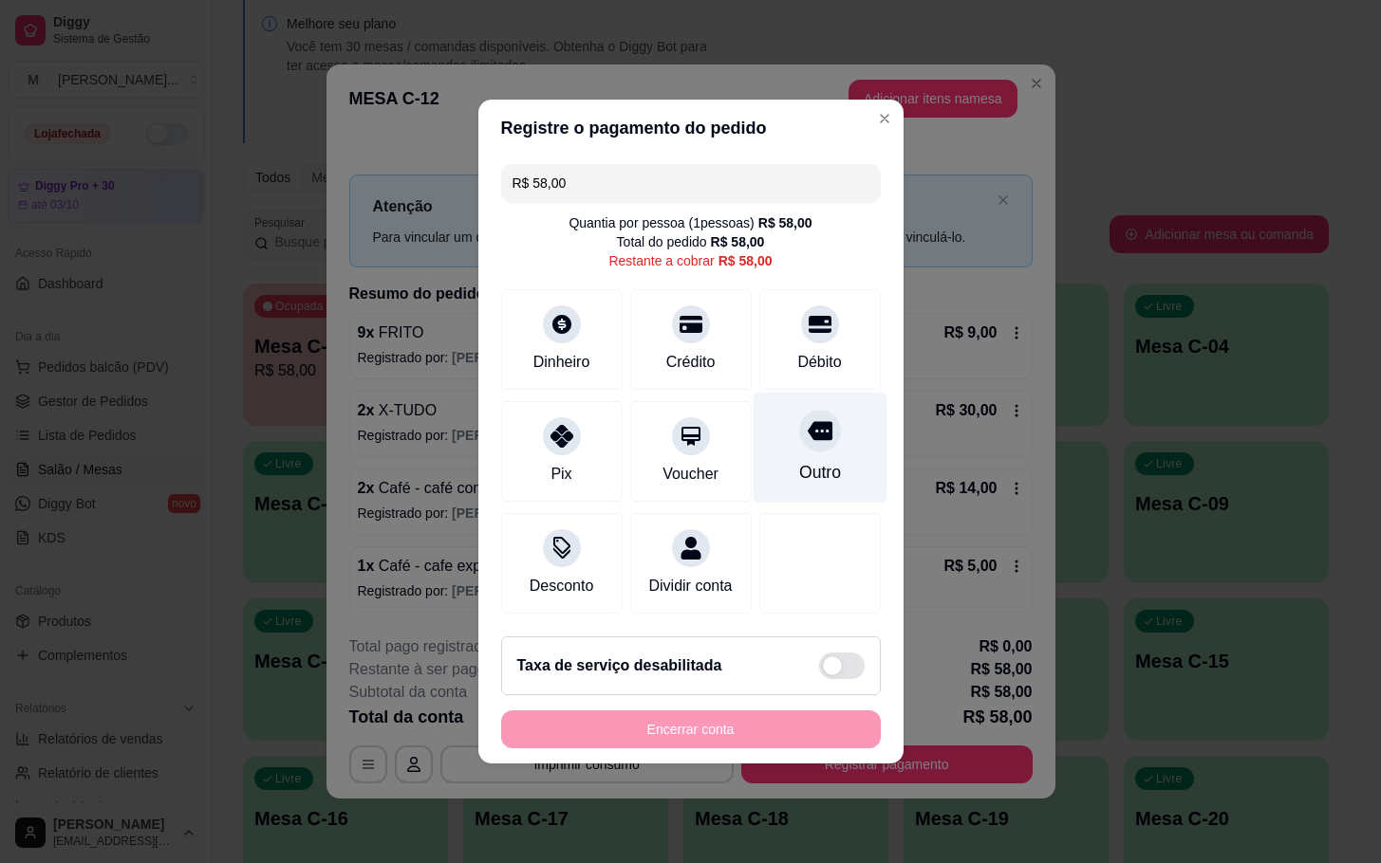
click at [808, 427] on icon at bounding box center [819, 431] width 25 height 19
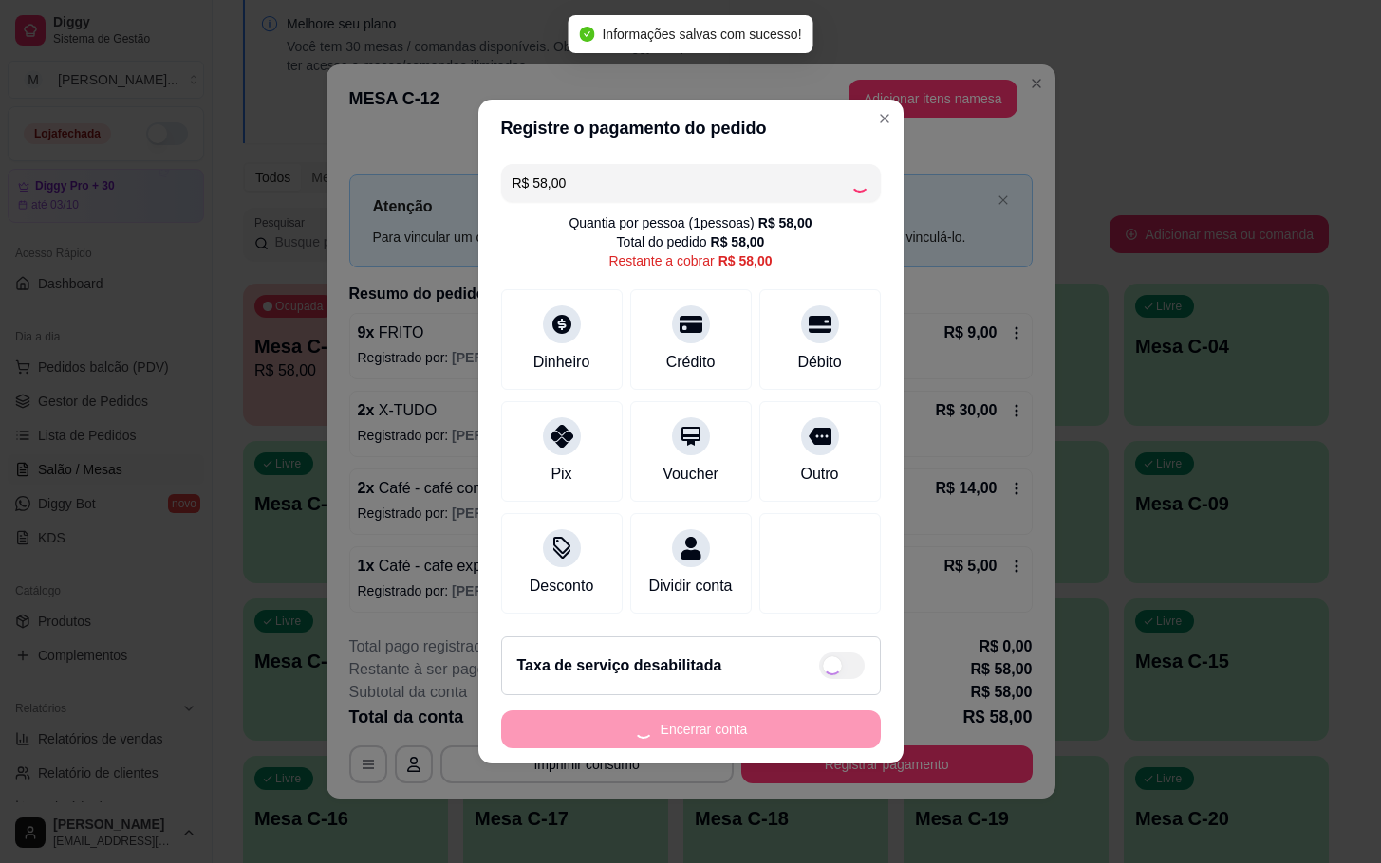
type input "R$ 0,00"
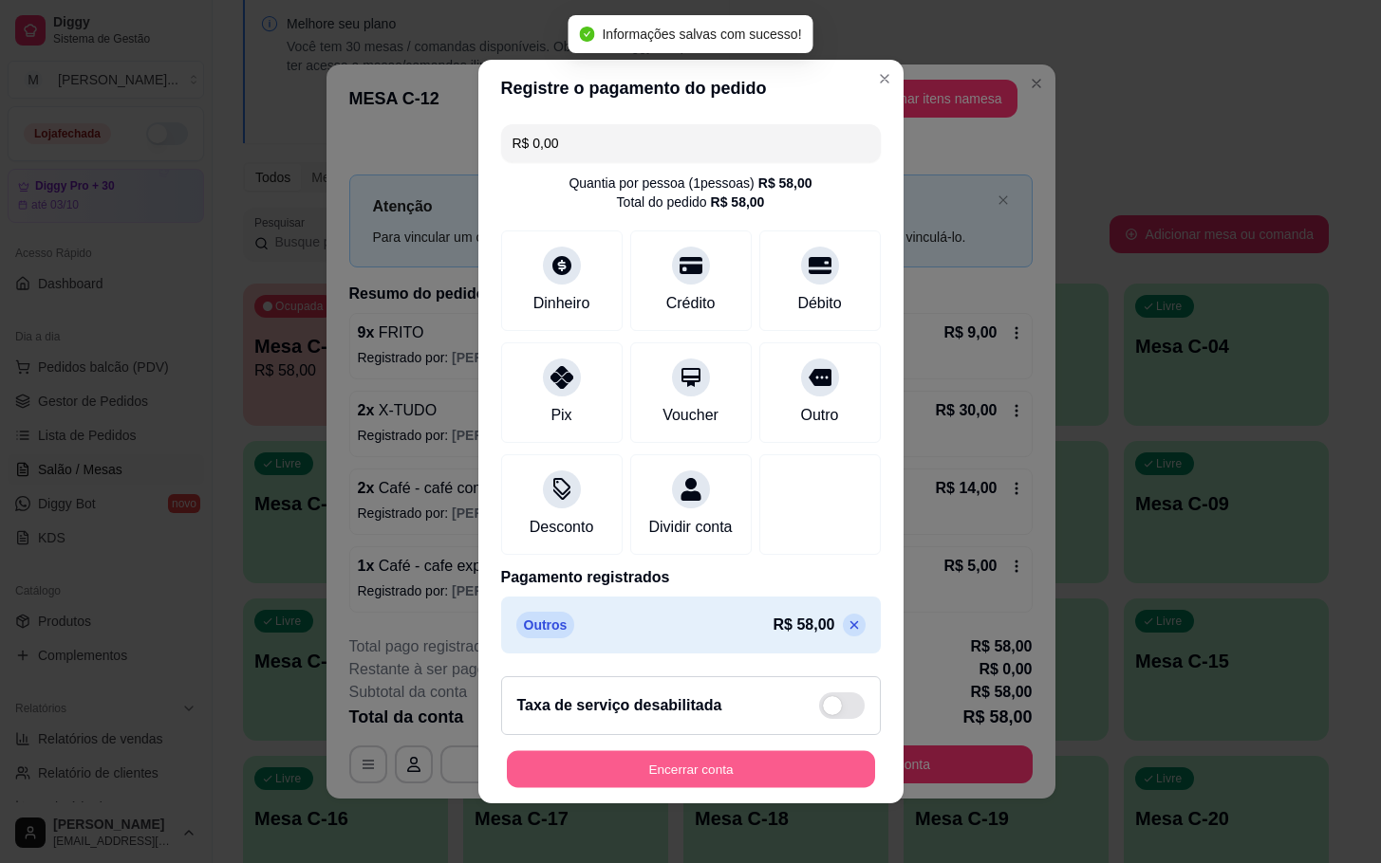
click at [710, 789] on button "Encerrar conta" at bounding box center [691, 770] width 368 height 37
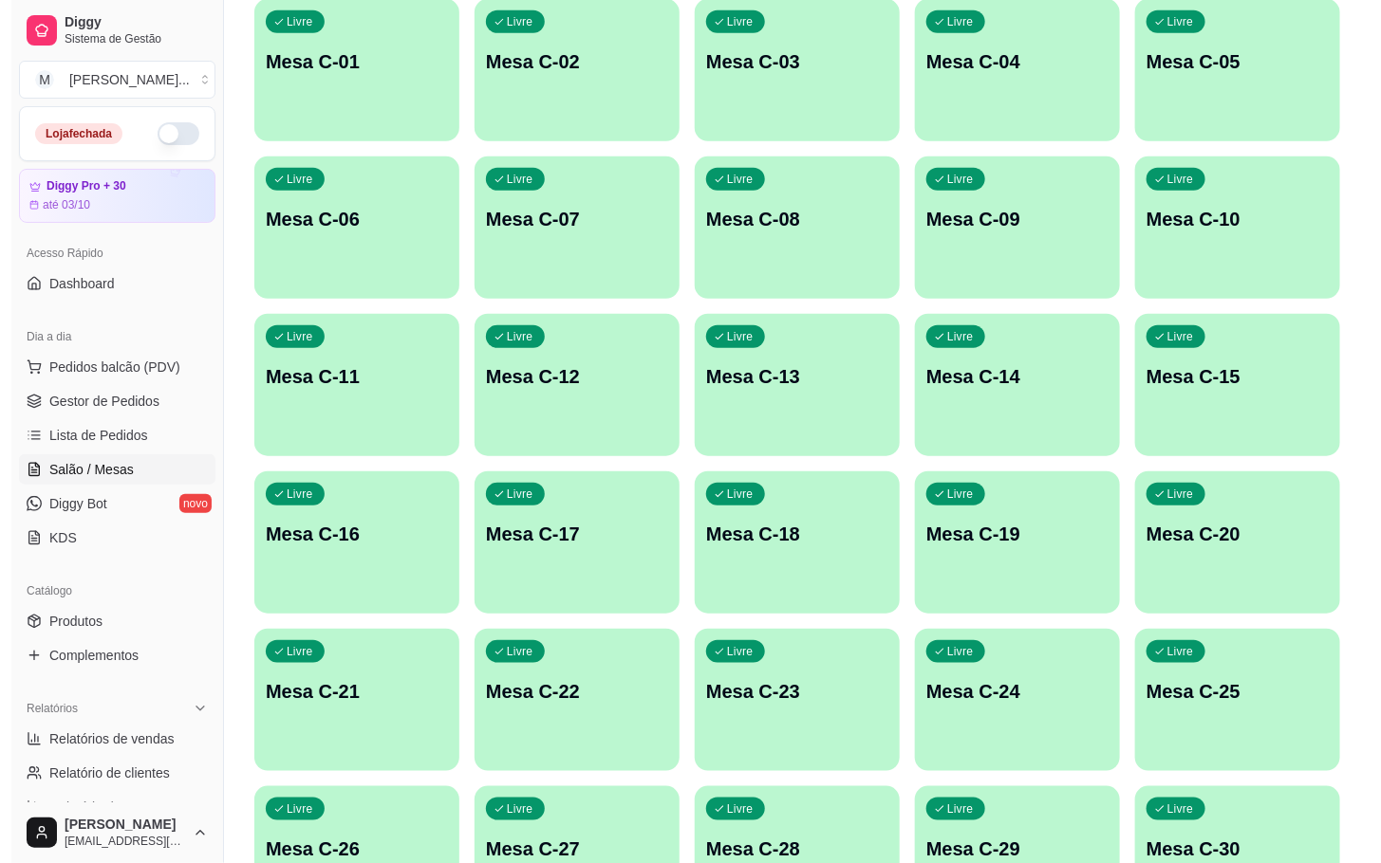
scroll to position [515, 0]
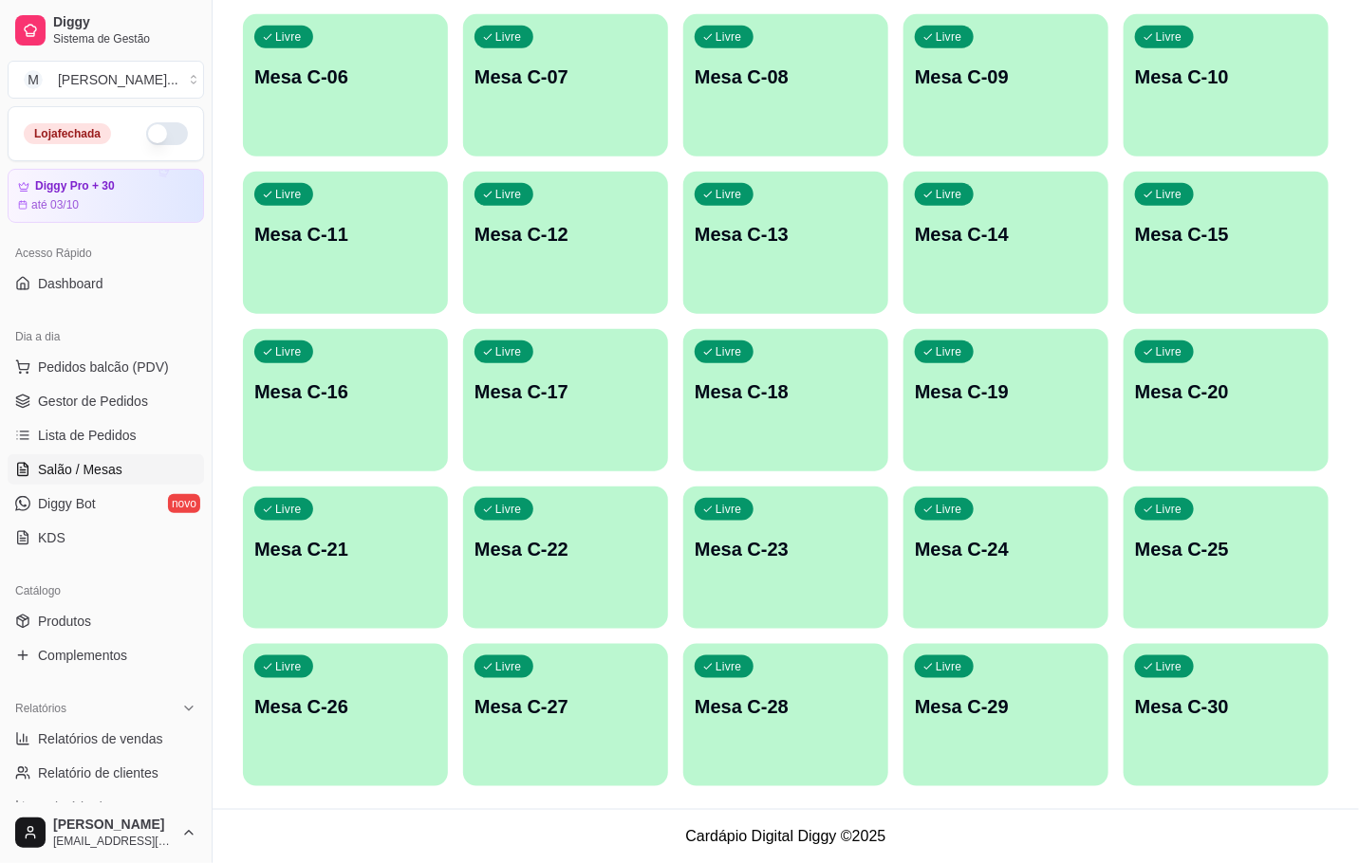
click at [590, 208] on div "Livre Mesa C-12" at bounding box center [565, 232] width 205 height 120
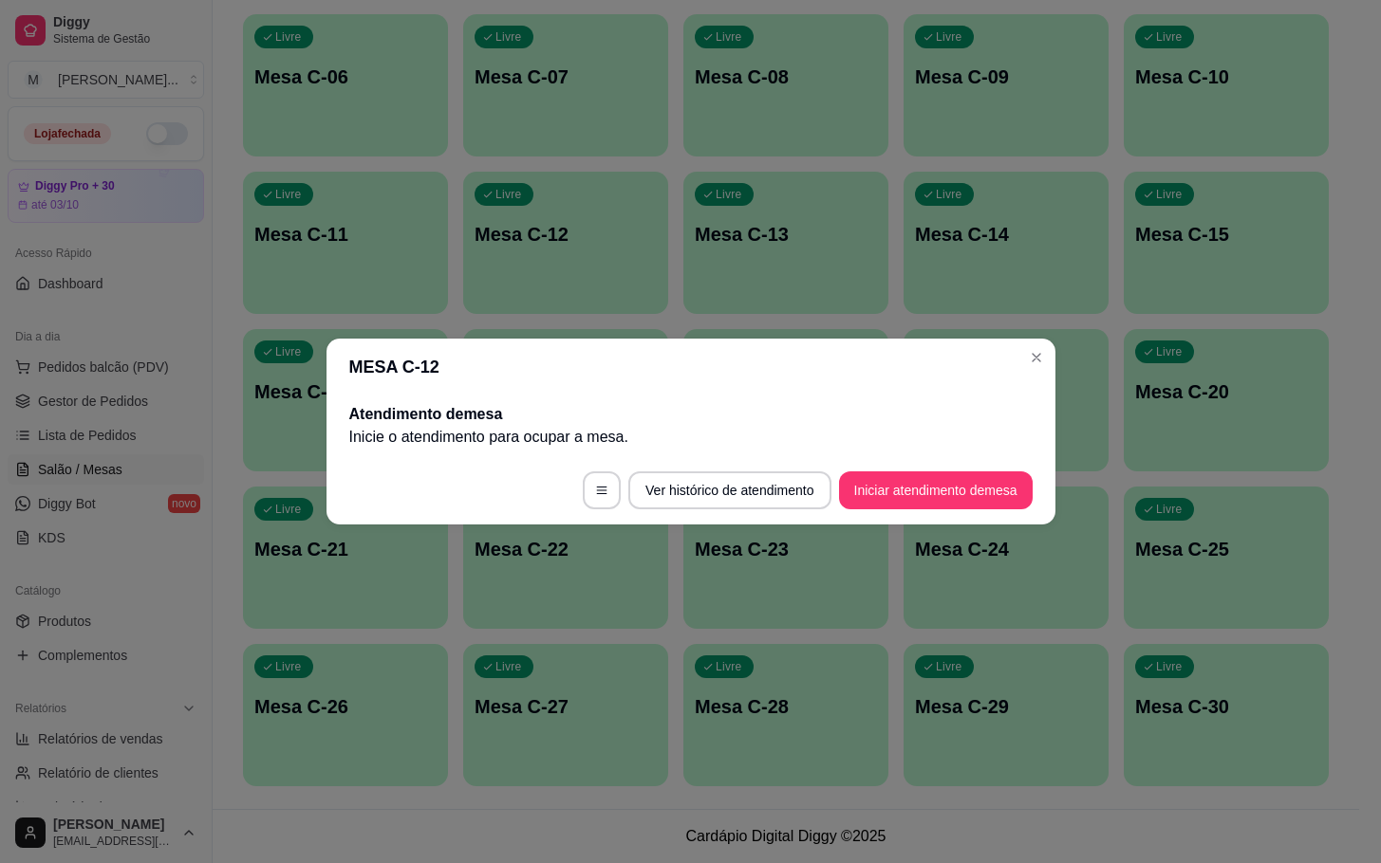
click at [900, 458] on footer "Ver histórico de atendimento Iniciar atendimento de mesa" at bounding box center [690, 490] width 729 height 68
click at [900, 459] on footer "Ver histórico de atendimento Iniciar atendimento de mesa" at bounding box center [690, 490] width 729 height 68
click at [901, 473] on button "Iniciar atendimento de mesa" at bounding box center [936, 491] width 188 height 37
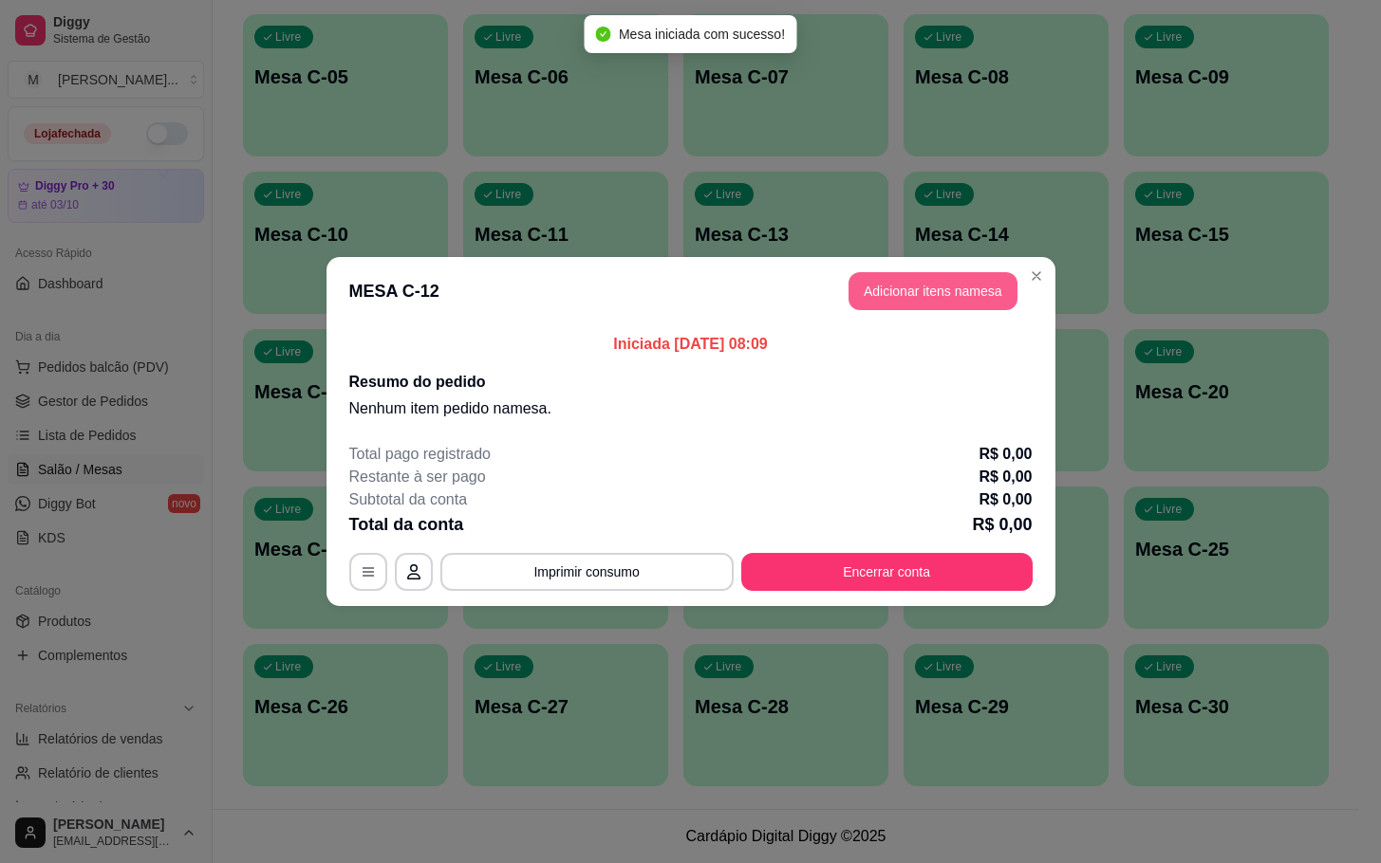
click at [948, 296] on button "Adicionar itens na mesa" at bounding box center [932, 291] width 169 height 38
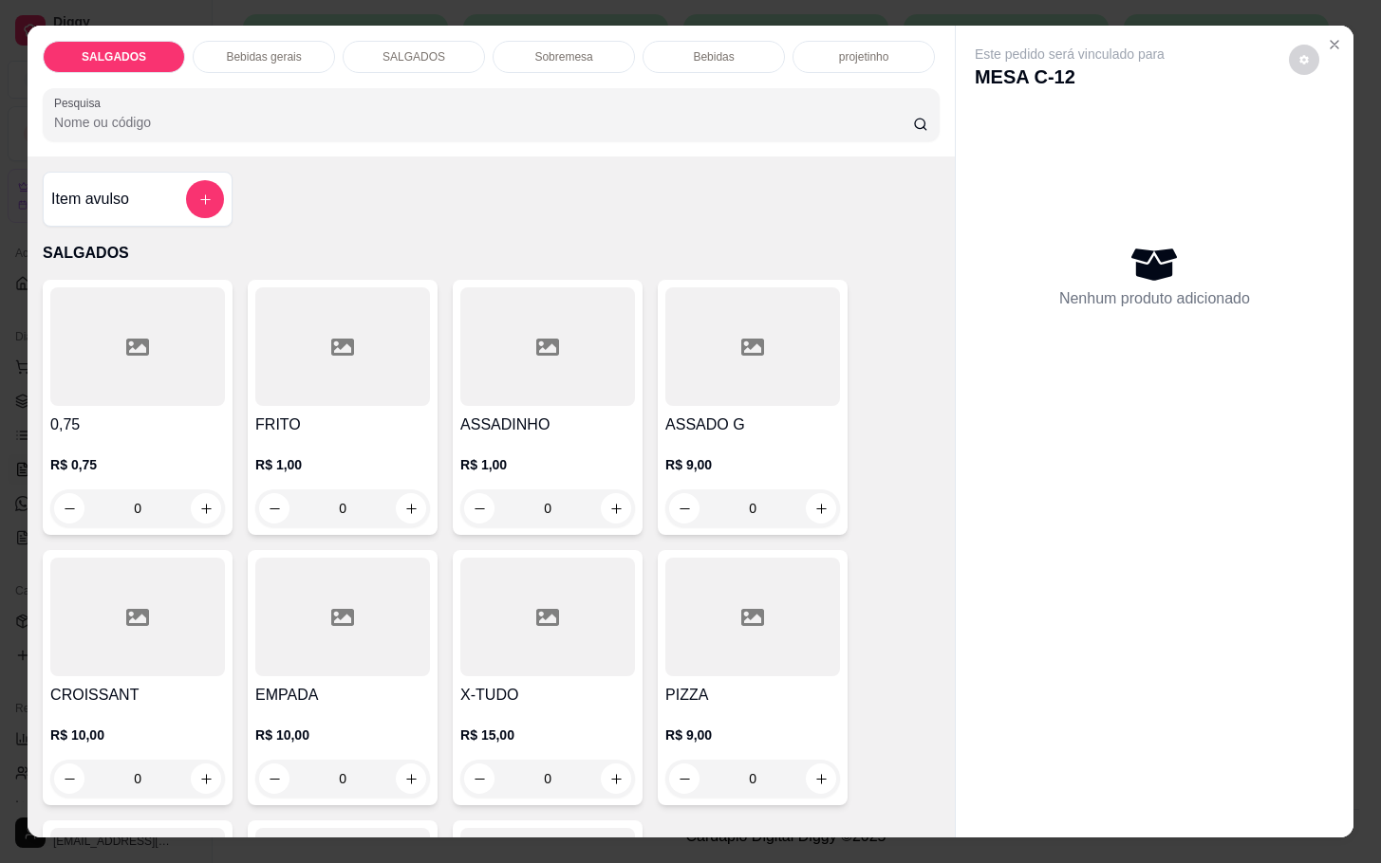
click at [353, 359] on div at bounding box center [342, 347] width 175 height 119
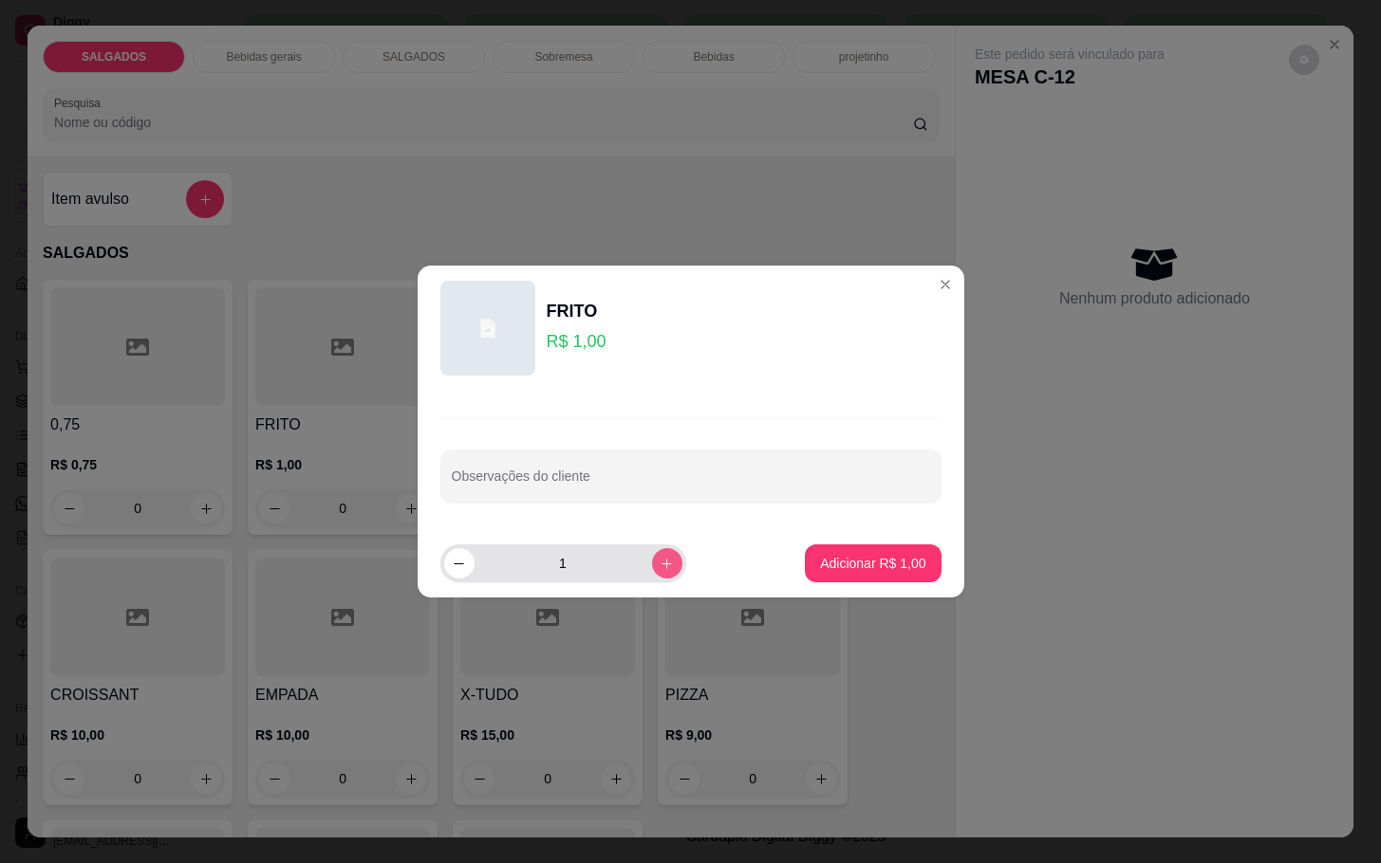
click at [660, 559] on button "increase-product-quantity" at bounding box center [667, 563] width 30 height 30
click at [660, 559] on button "increase-product-quantity" at bounding box center [666, 562] width 29 height 29
click at [660, 559] on button "increase-product-quantity" at bounding box center [667, 563] width 30 height 30
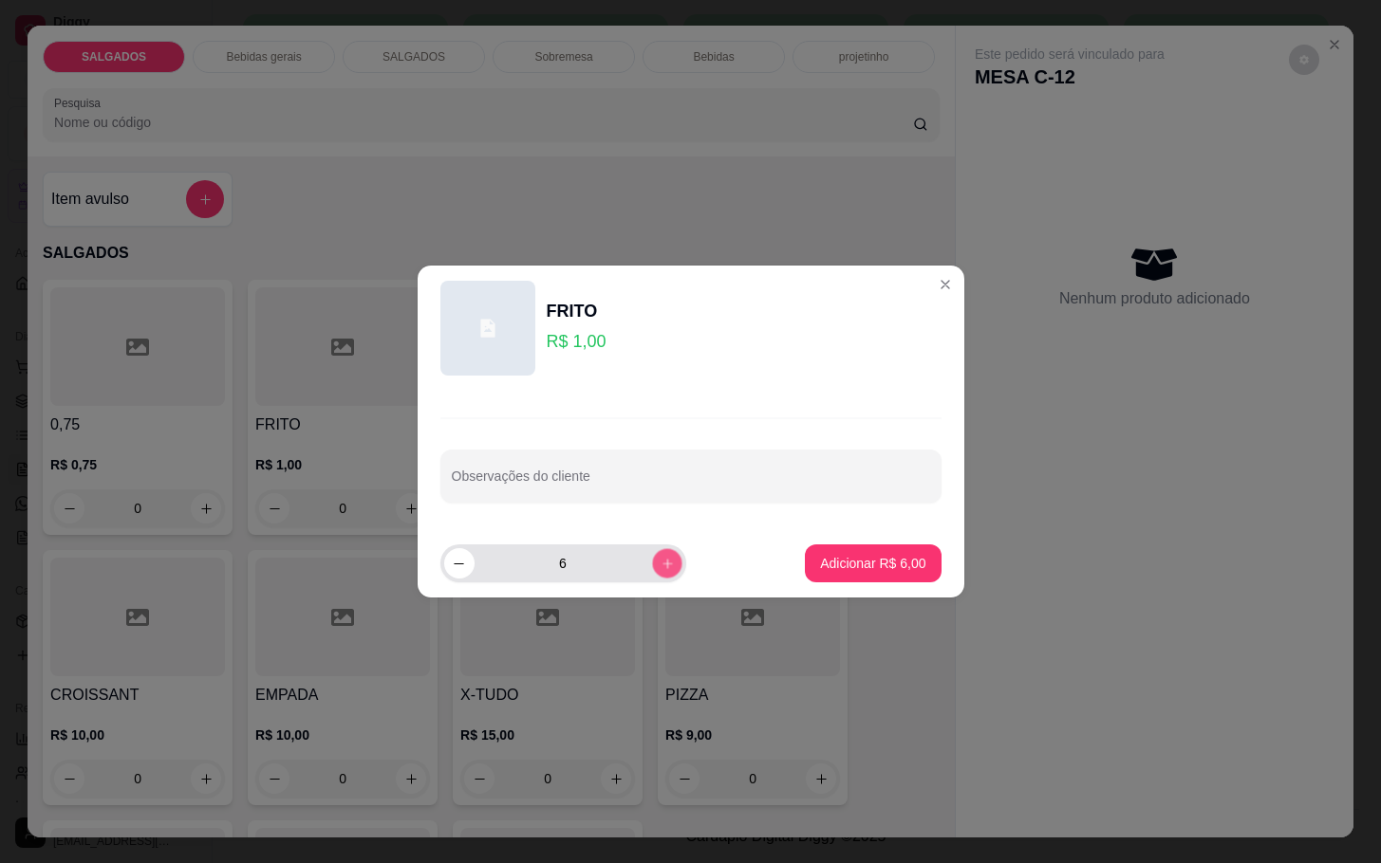
click at [660, 559] on button "increase-product-quantity" at bounding box center [666, 562] width 29 height 29
click at [660, 559] on button "increase-product-quantity" at bounding box center [667, 563] width 30 height 30
click at [660, 559] on button "increase-product-quantity" at bounding box center [666, 562] width 29 height 29
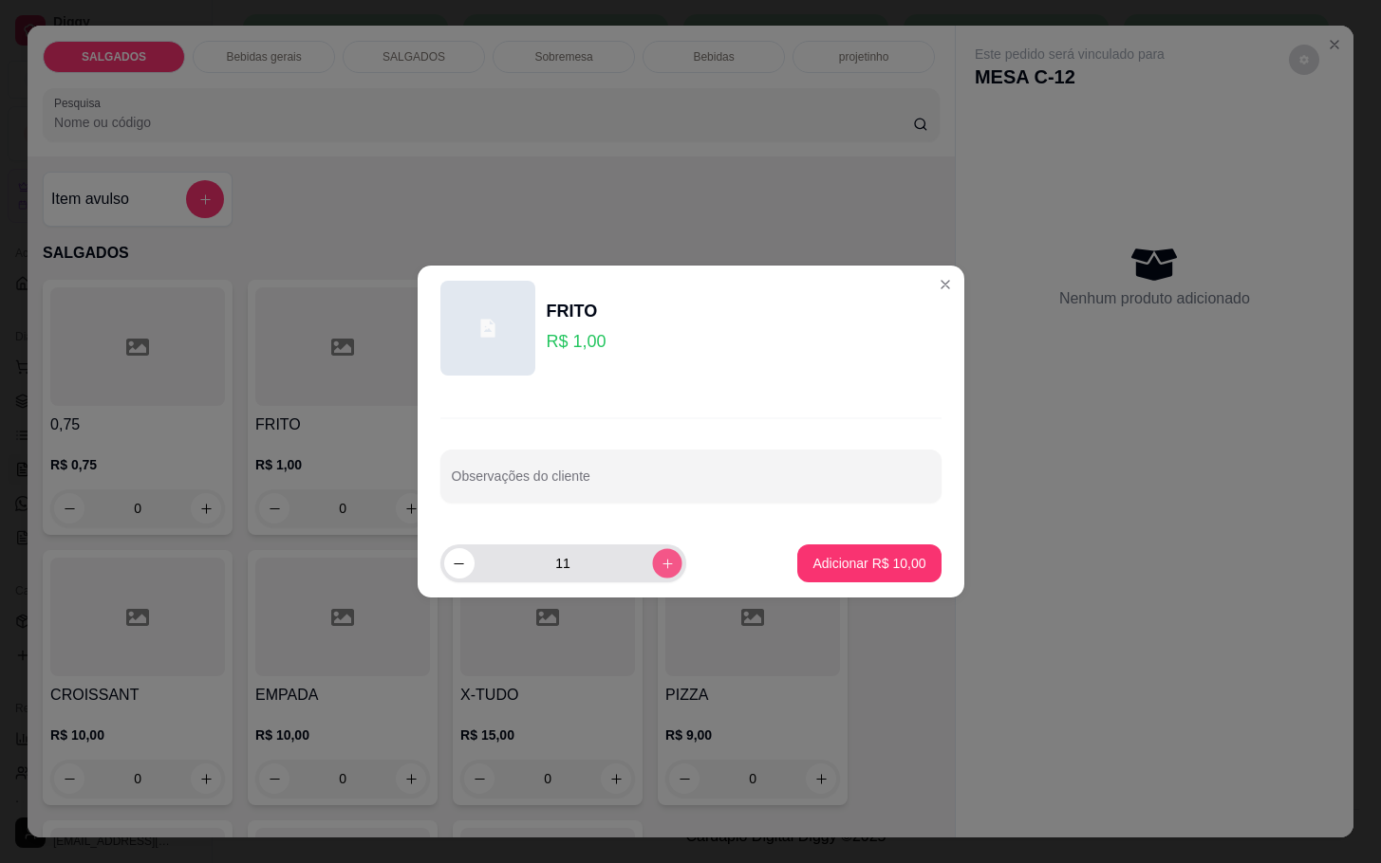
click at [660, 559] on button "increase-product-quantity" at bounding box center [666, 562] width 29 height 29
click at [660, 559] on button "increase-product-quantity" at bounding box center [667, 563] width 30 height 30
click at [660, 559] on button "increase-product-quantity" at bounding box center [666, 562] width 29 height 29
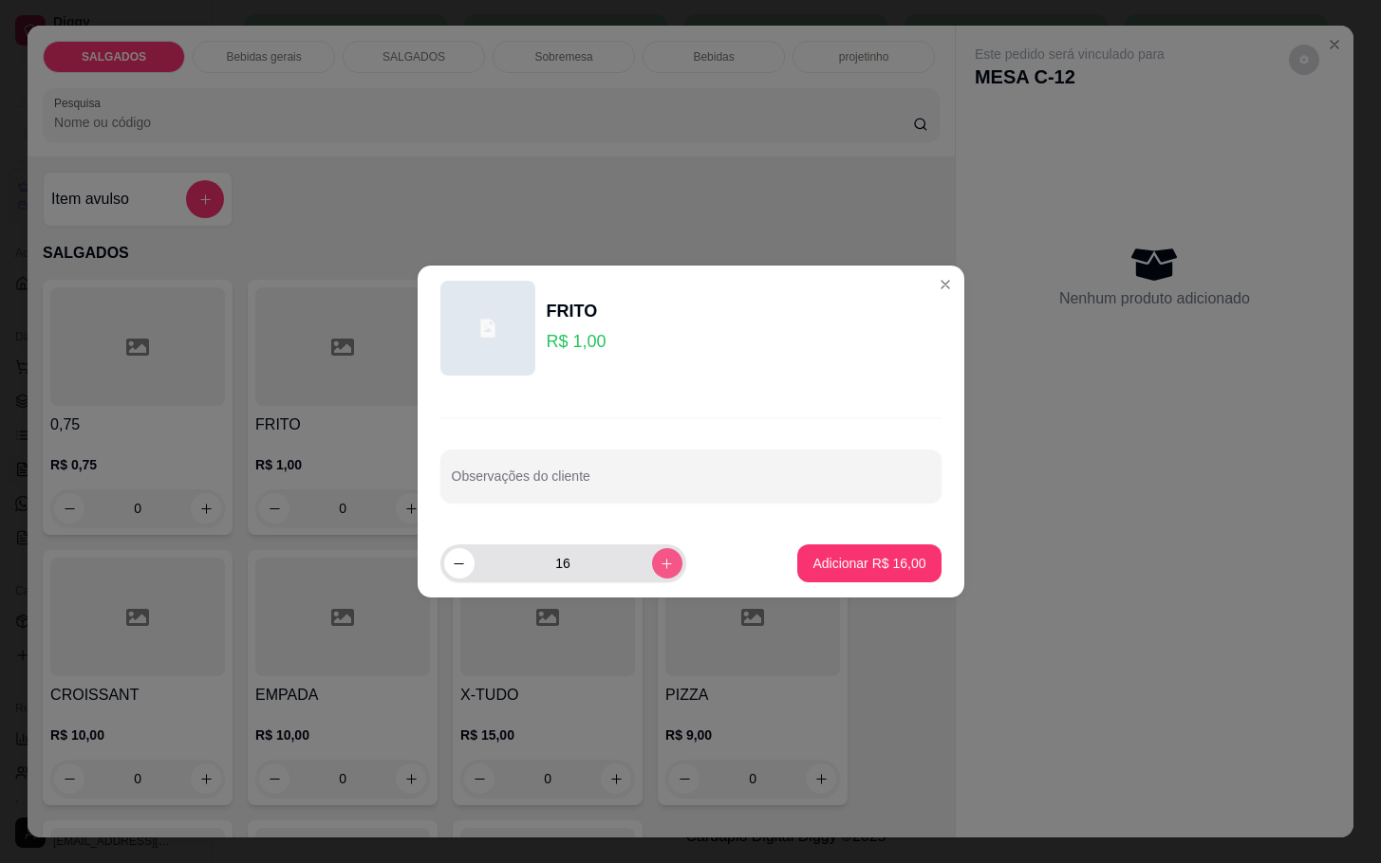
click at [660, 559] on button "increase-product-quantity" at bounding box center [667, 563] width 30 height 30
click at [660, 559] on button "increase-product-quantity" at bounding box center [666, 562] width 29 height 29
click at [660, 559] on button "increase-product-quantity" at bounding box center [667, 563] width 30 height 30
click at [660, 559] on button "increase-product-quantity" at bounding box center [666, 562] width 29 height 29
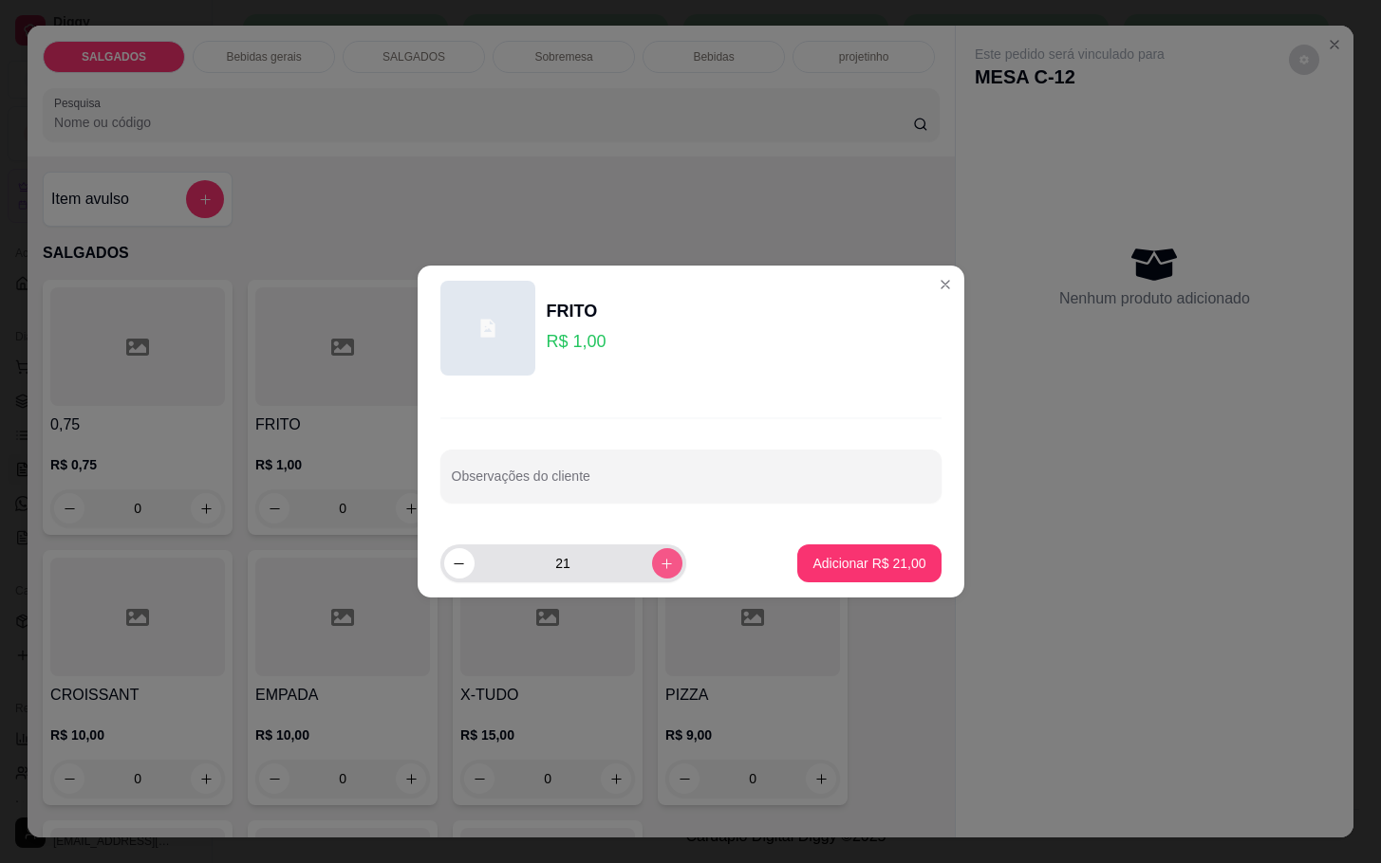
click at [660, 559] on button "increase-product-quantity" at bounding box center [667, 563] width 30 height 30
click at [660, 559] on button "increase-product-quantity" at bounding box center [666, 562] width 29 height 29
click at [660, 559] on button "increase-product-quantity" at bounding box center [667, 563] width 30 height 30
type input "25"
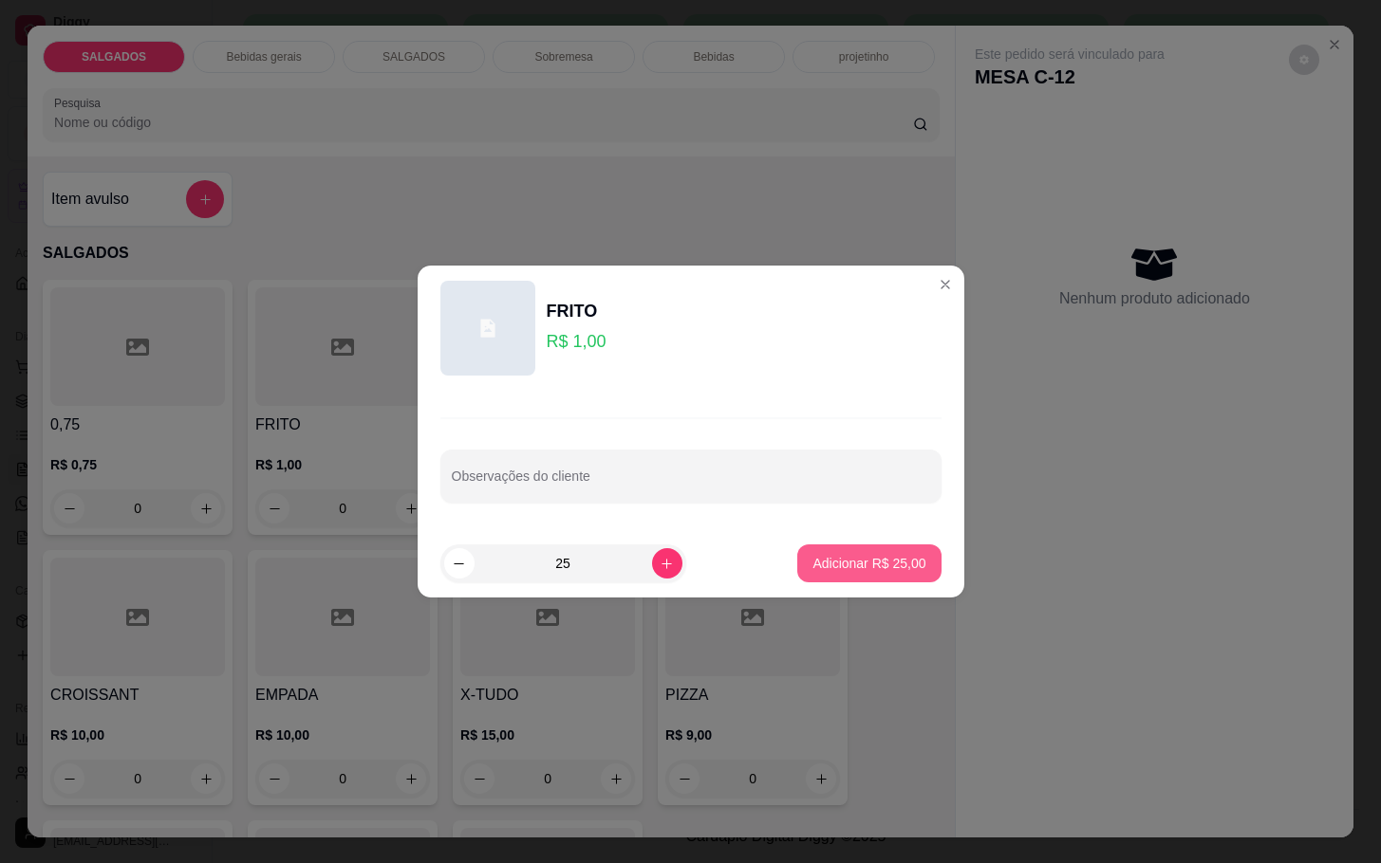
click at [812, 566] on p "Adicionar R$ 25,00" at bounding box center [868, 563] width 113 height 19
type input "25"
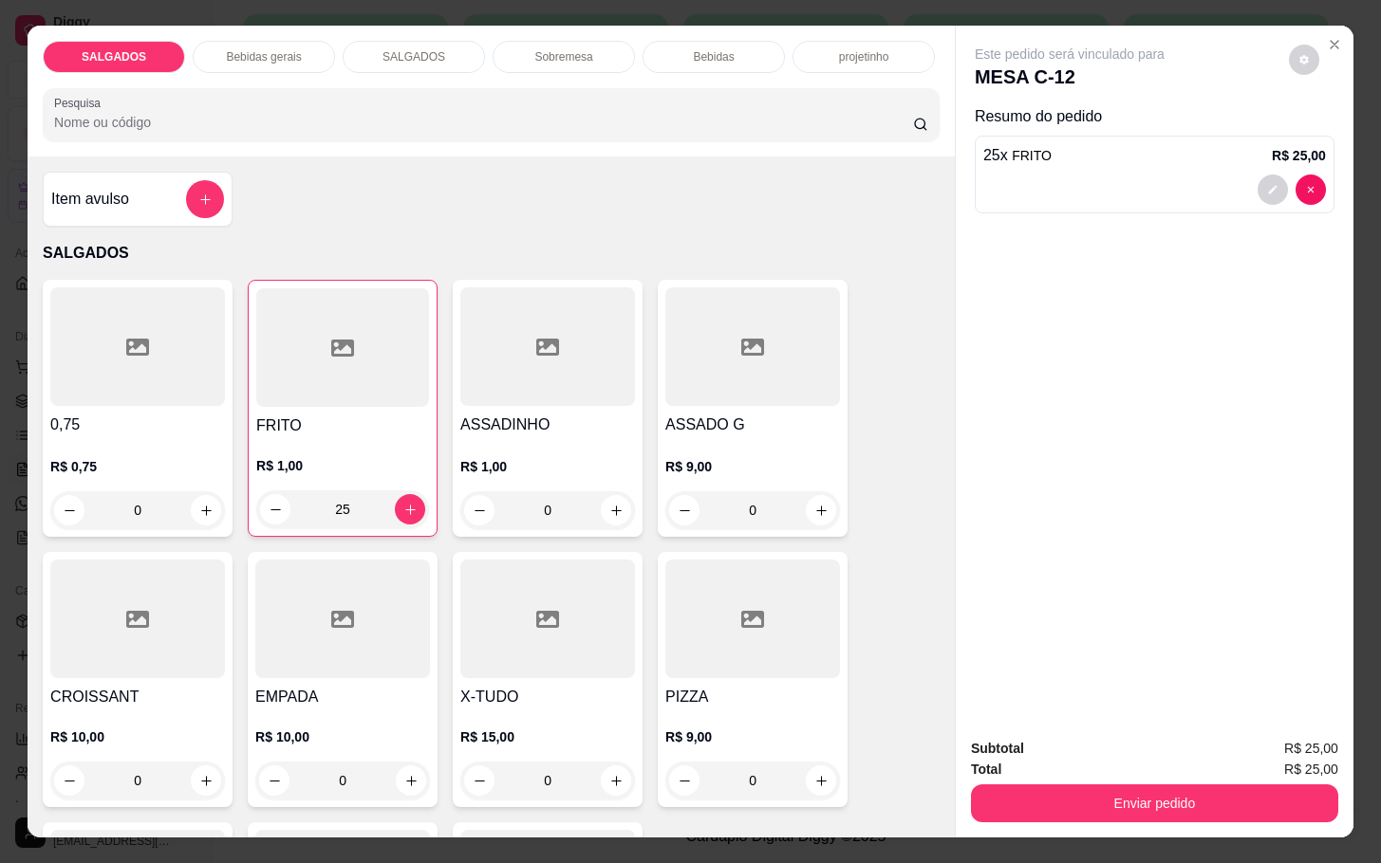
click at [299, 58] on div "Bebidas gerais" at bounding box center [264, 57] width 142 height 32
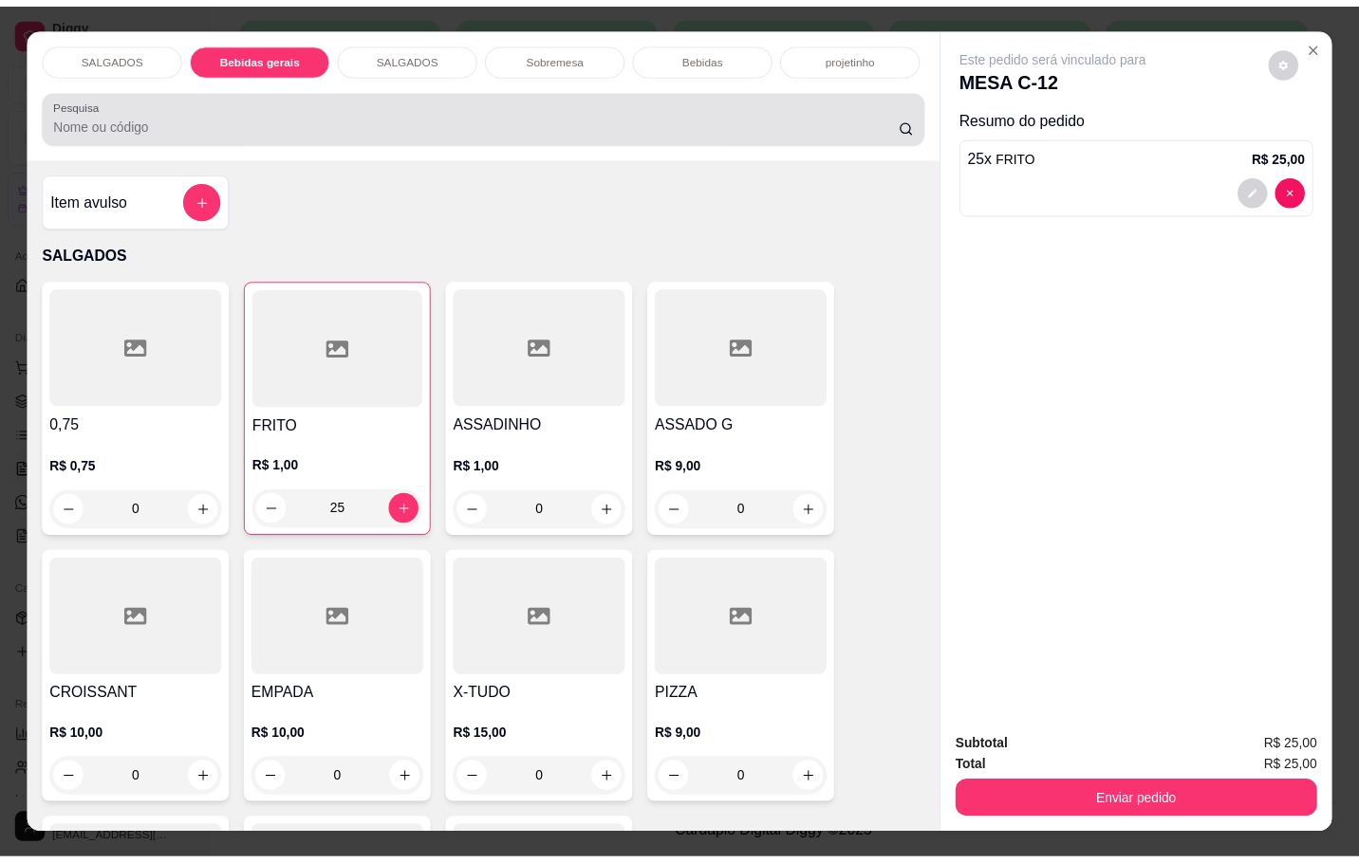
scroll to position [46, 0]
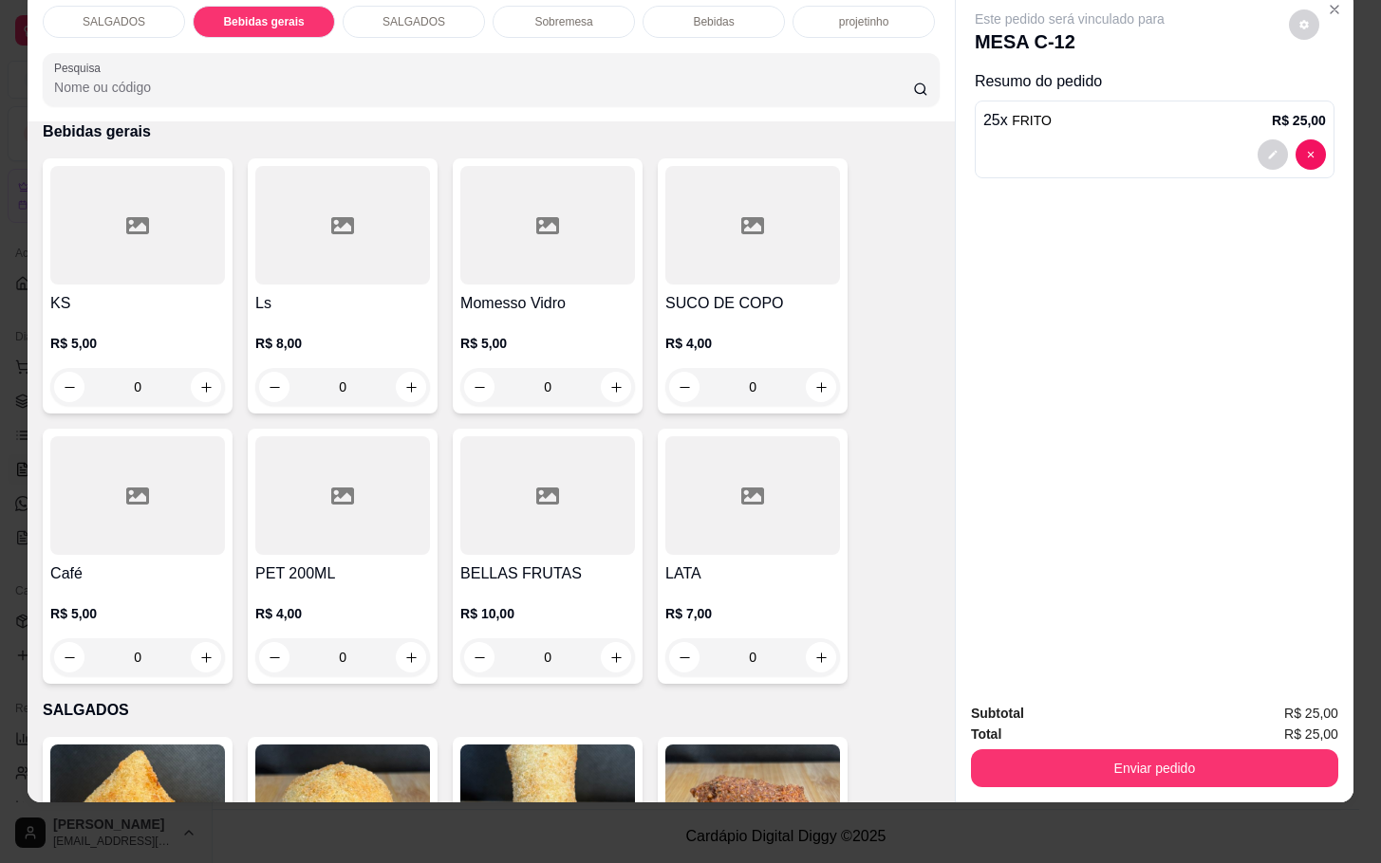
click at [74, 502] on div at bounding box center [137, 495] width 175 height 119
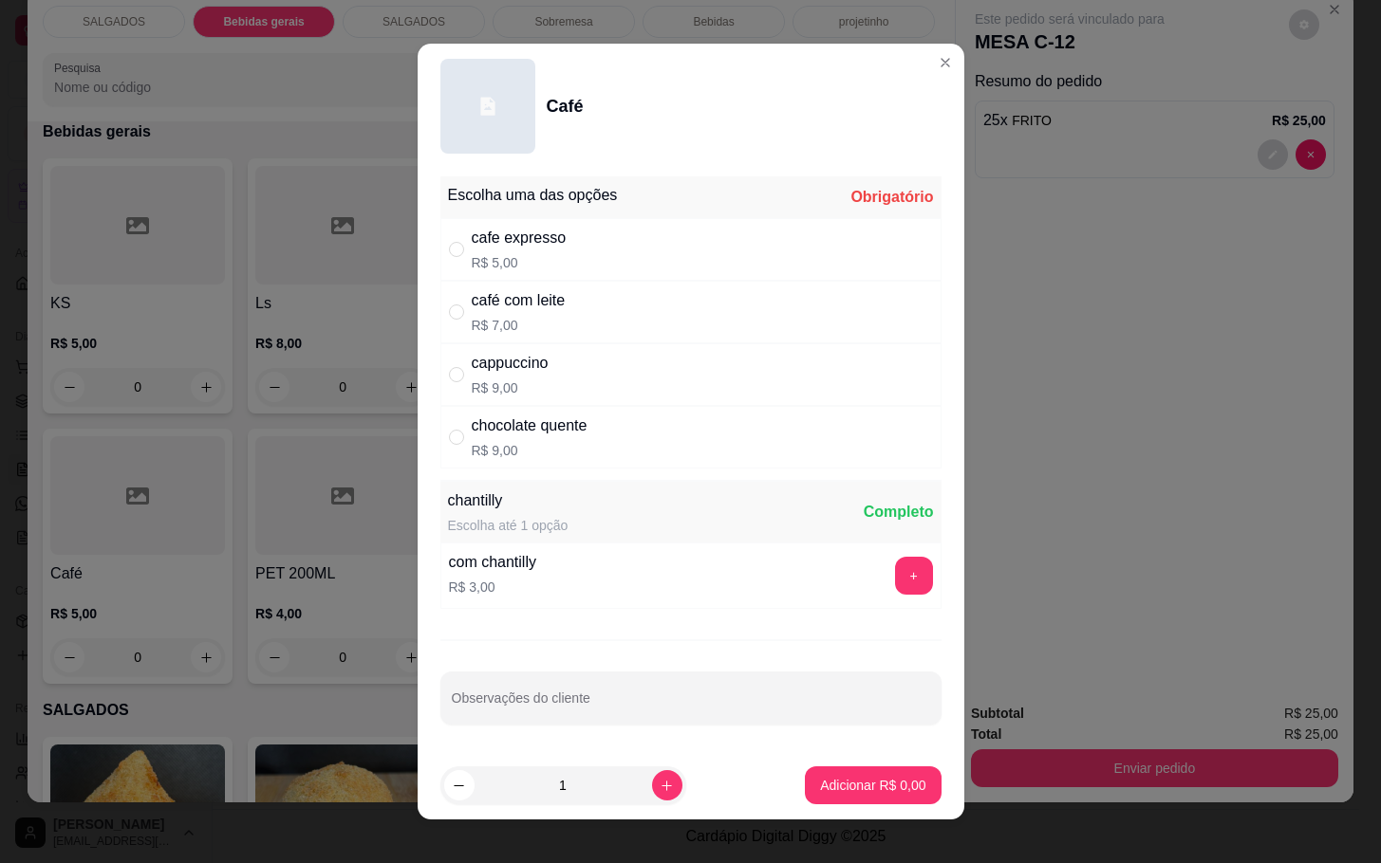
click at [547, 365] on div "cappuccino R$ 9,00" at bounding box center [690, 375] width 501 height 63
radio input "true"
click at [820, 781] on p "Adicionar R$ 9,00" at bounding box center [872, 785] width 105 height 19
type input "1"
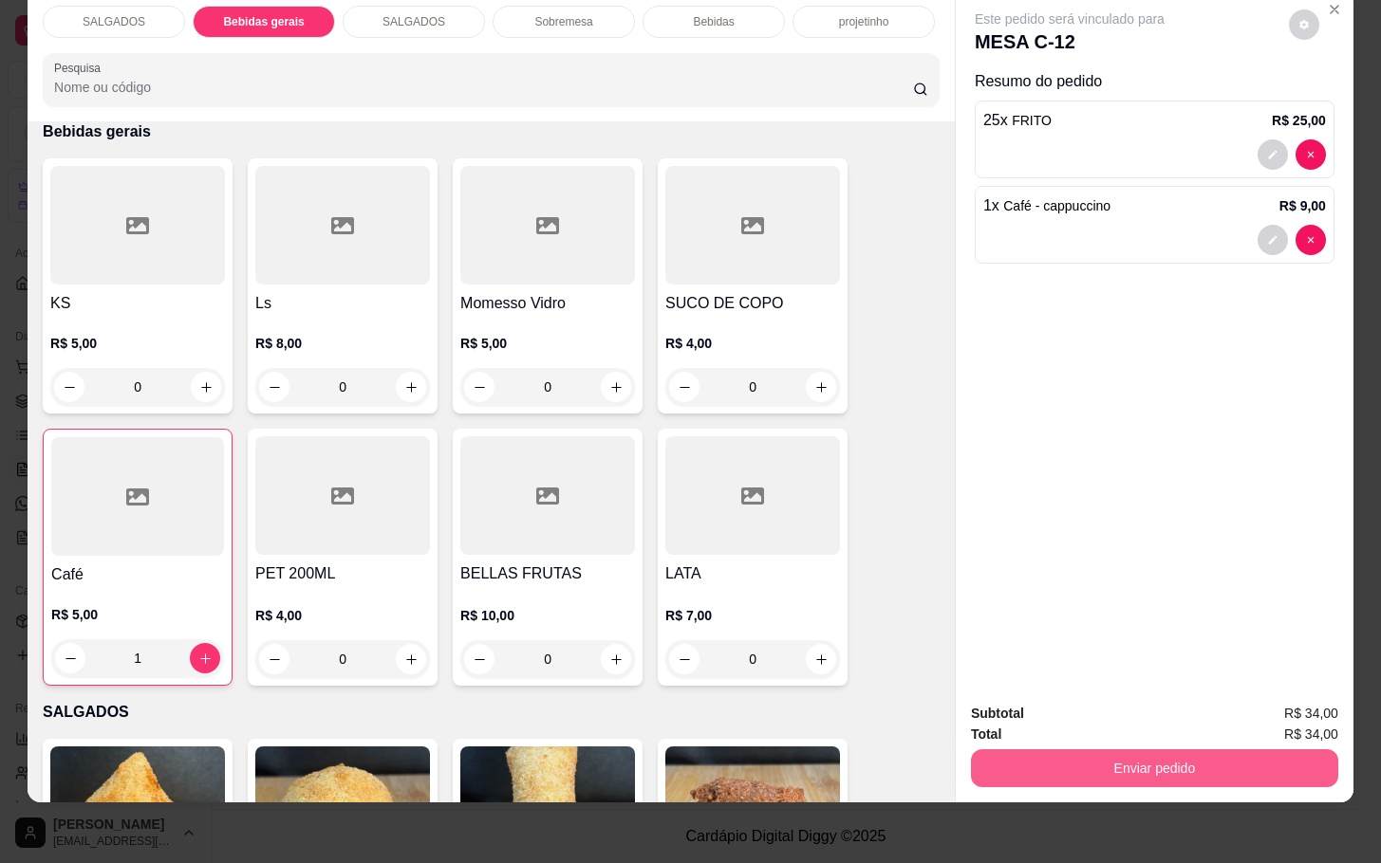
click at [1056, 752] on button "Enviar pedido" at bounding box center [1154, 769] width 367 height 38
click at [1110, 684] on button "Registrar cliente" at bounding box center [1158, 701] width 125 height 36
click at [1085, 724] on div "Total R$ 34,00" at bounding box center [1154, 734] width 367 height 21
click at [1090, 723] on div "Subtotal R$ 34,00 Total R$ 34,00 Enviar pedido" at bounding box center [1154, 745] width 367 height 84
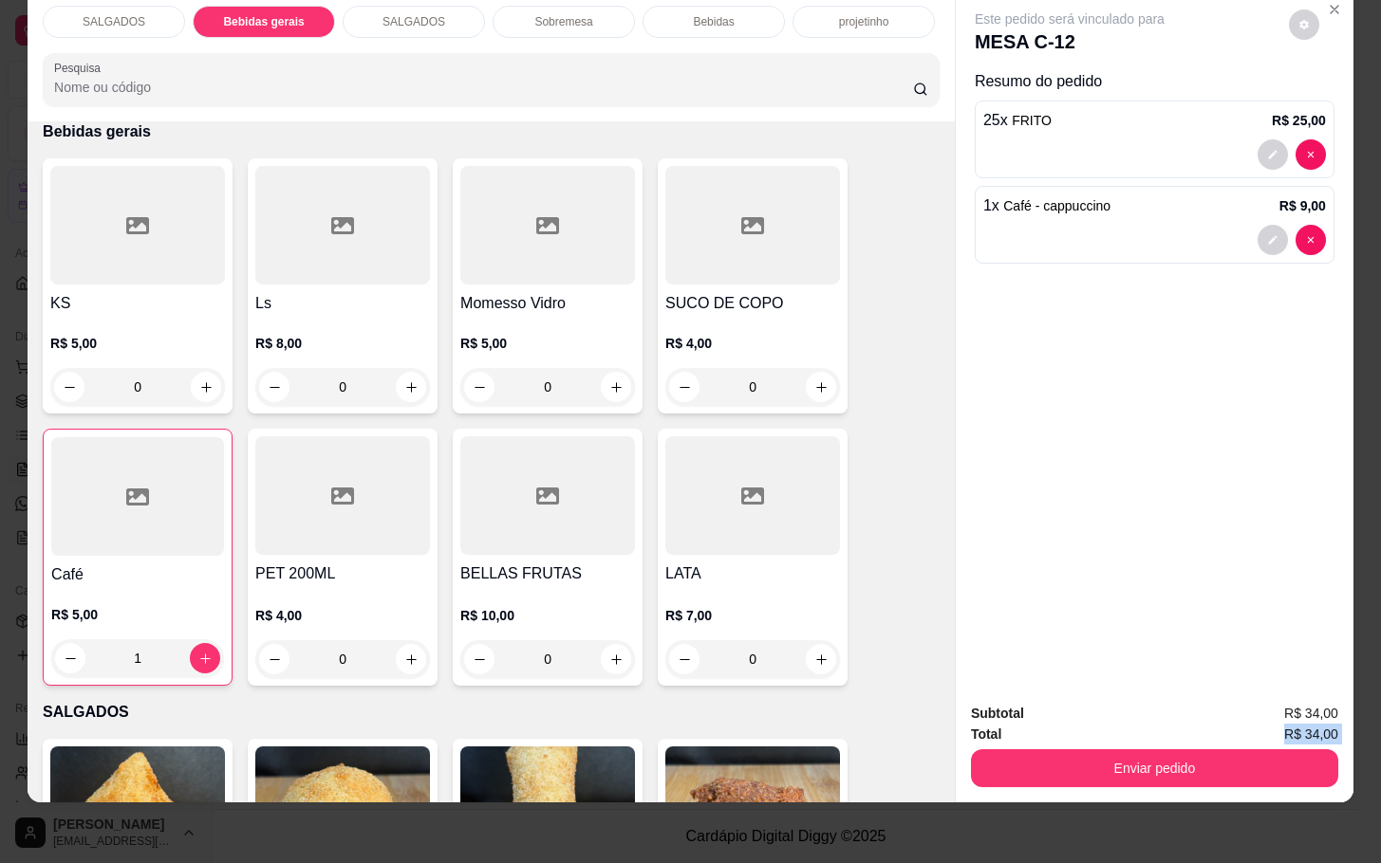
click at [1082, 750] on button "Enviar pedido" at bounding box center [1154, 769] width 367 height 38
click at [1272, 684] on button "Enviar pedido" at bounding box center [1285, 701] width 107 height 36
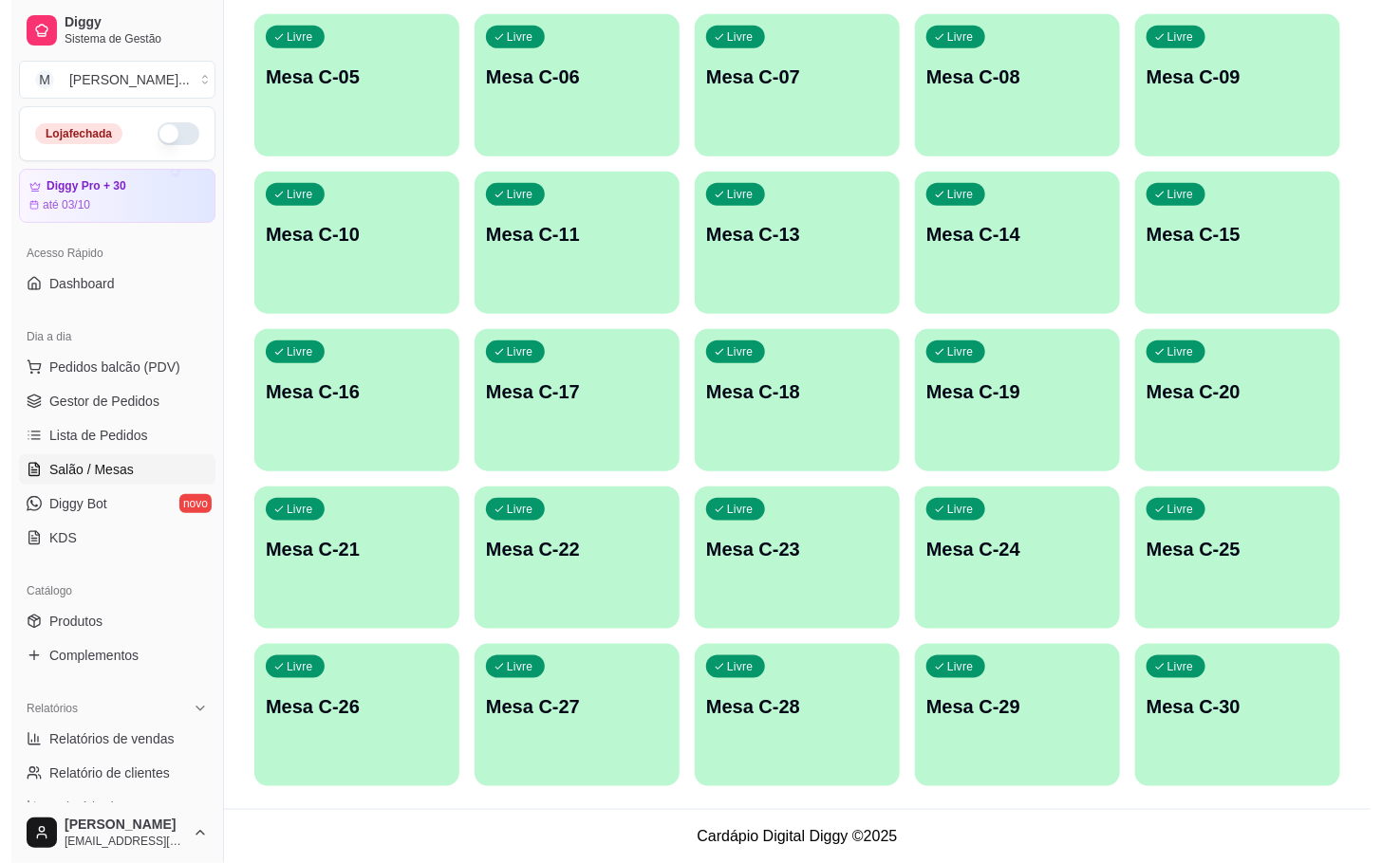
scroll to position [88, 0]
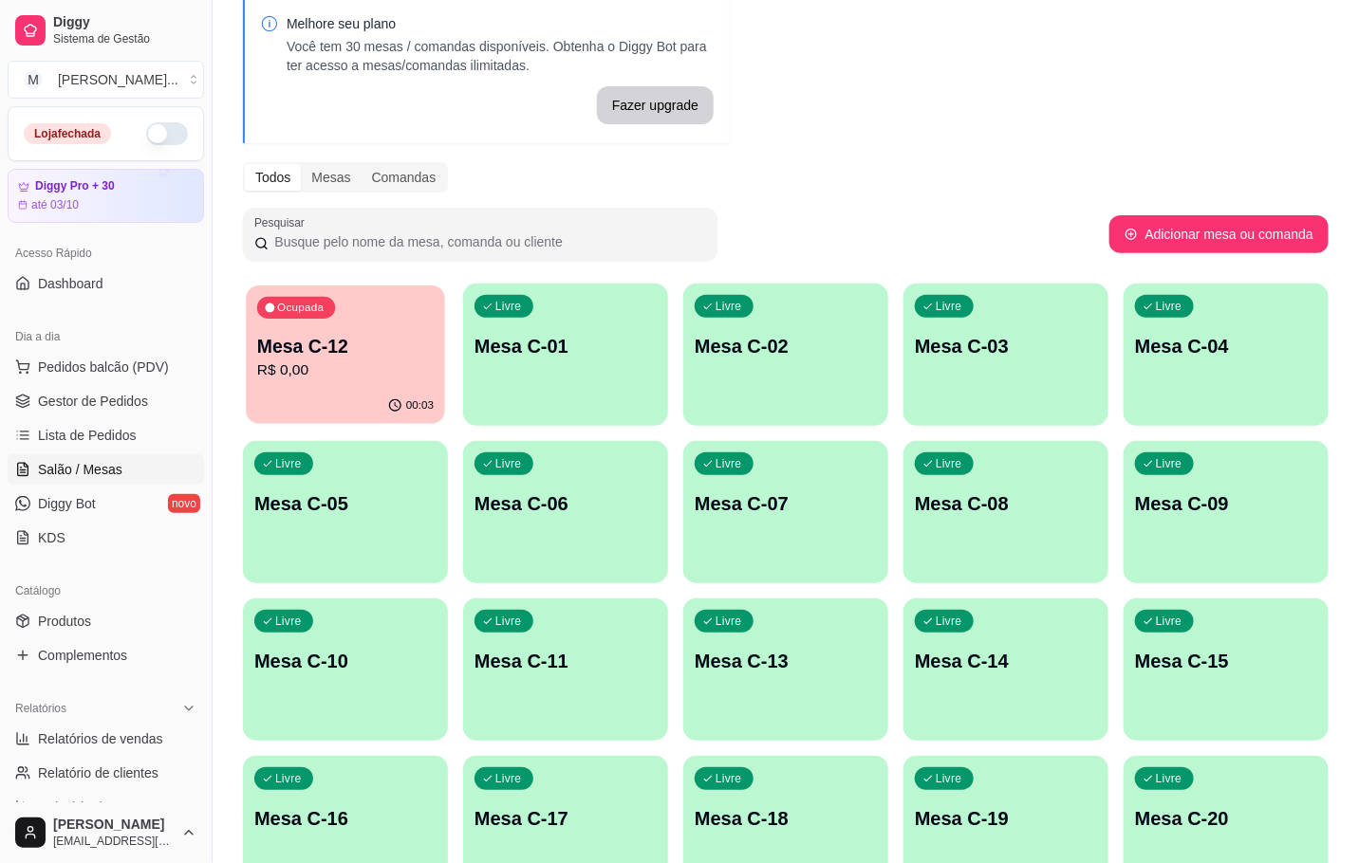
click at [322, 399] on div "00:03" at bounding box center [345, 406] width 199 height 36
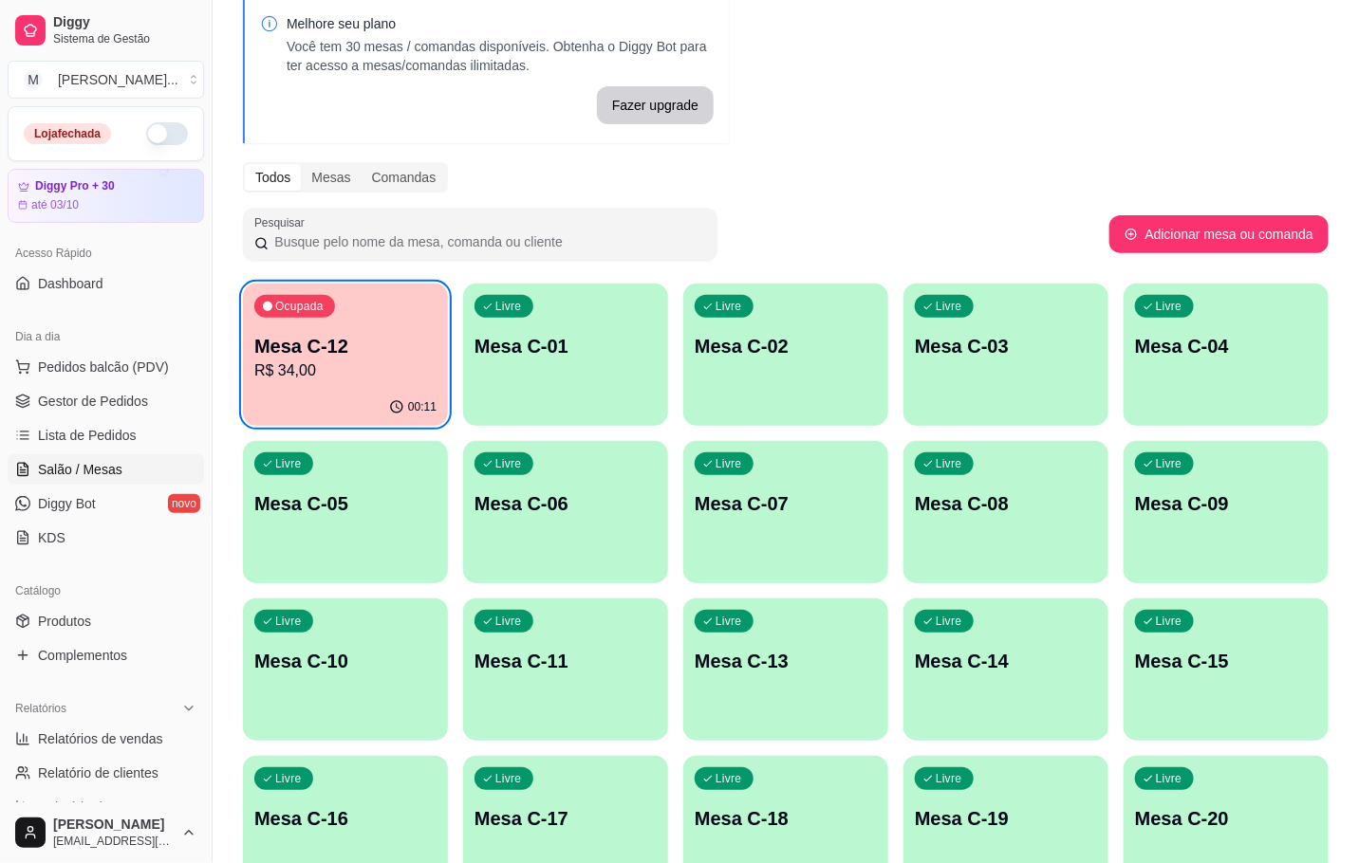
click at [428, 305] on div "Ocupada Mesa C-12 R$ 34,00" at bounding box center [345, 336] width 205 height 105
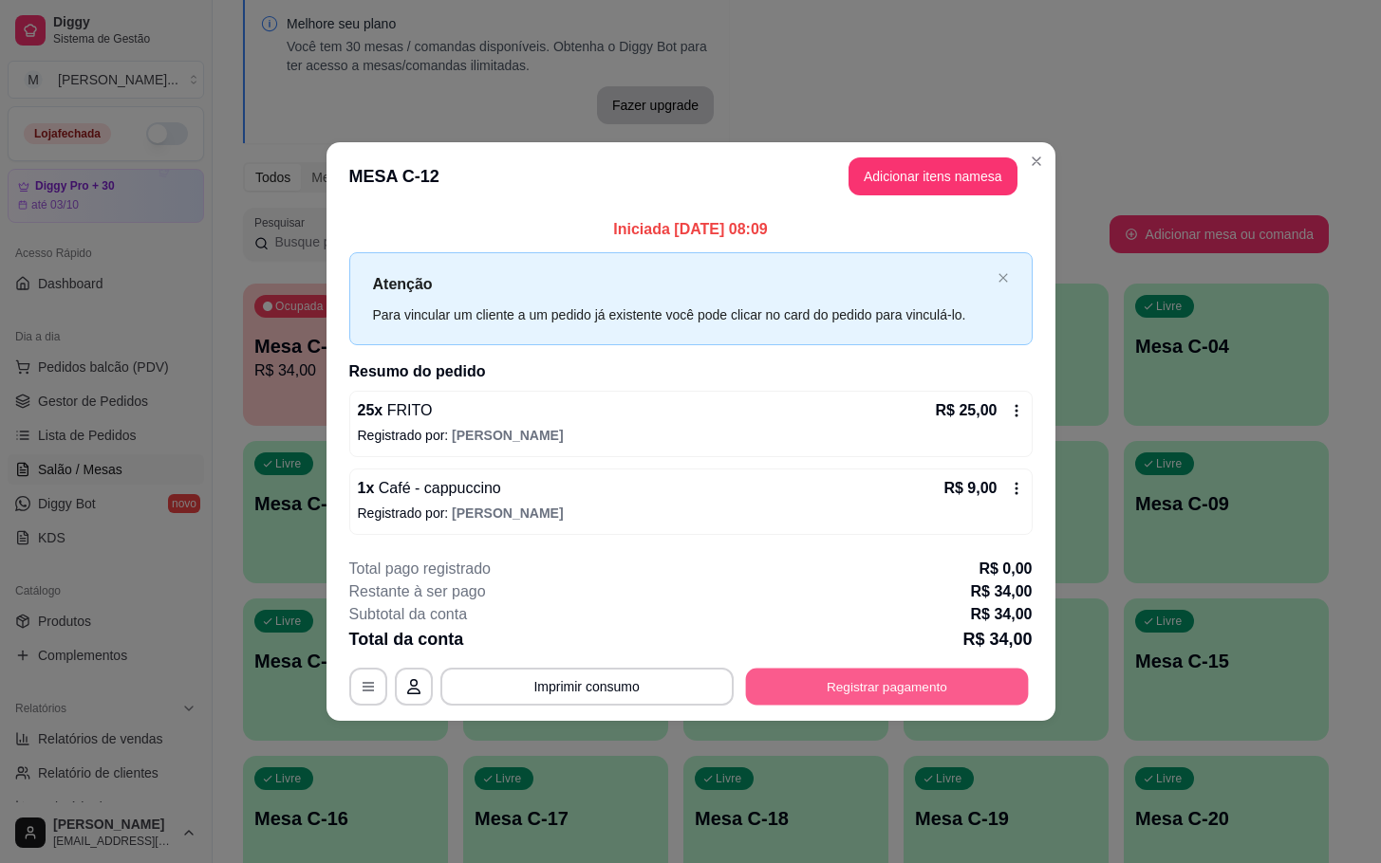
click at [928, 683] on button "Registrar pagamento" at bounding box center [886, 686] width 283 height 37
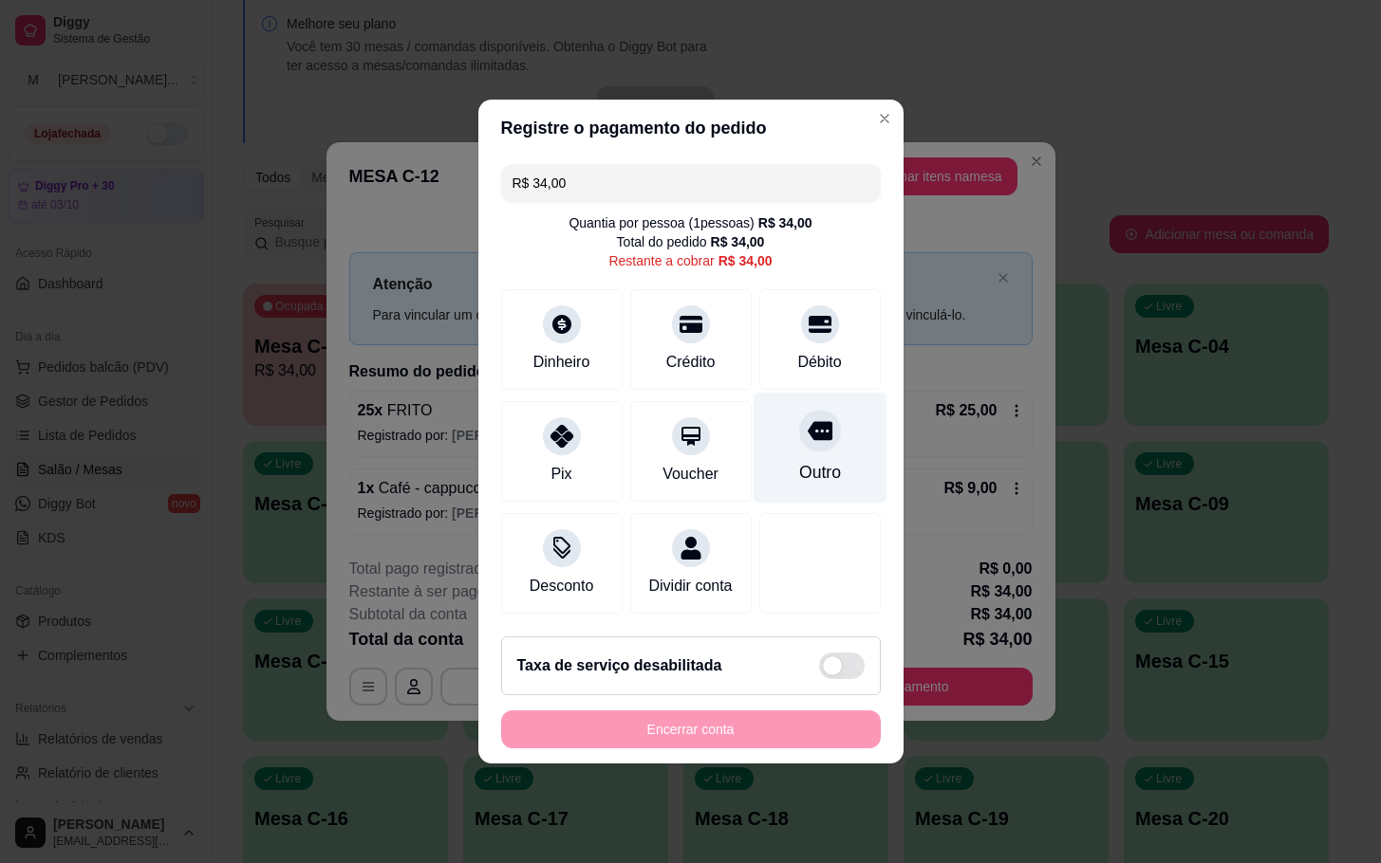
click at [807, 430] on icon at bounding box center [819, 430] width 25 height 25
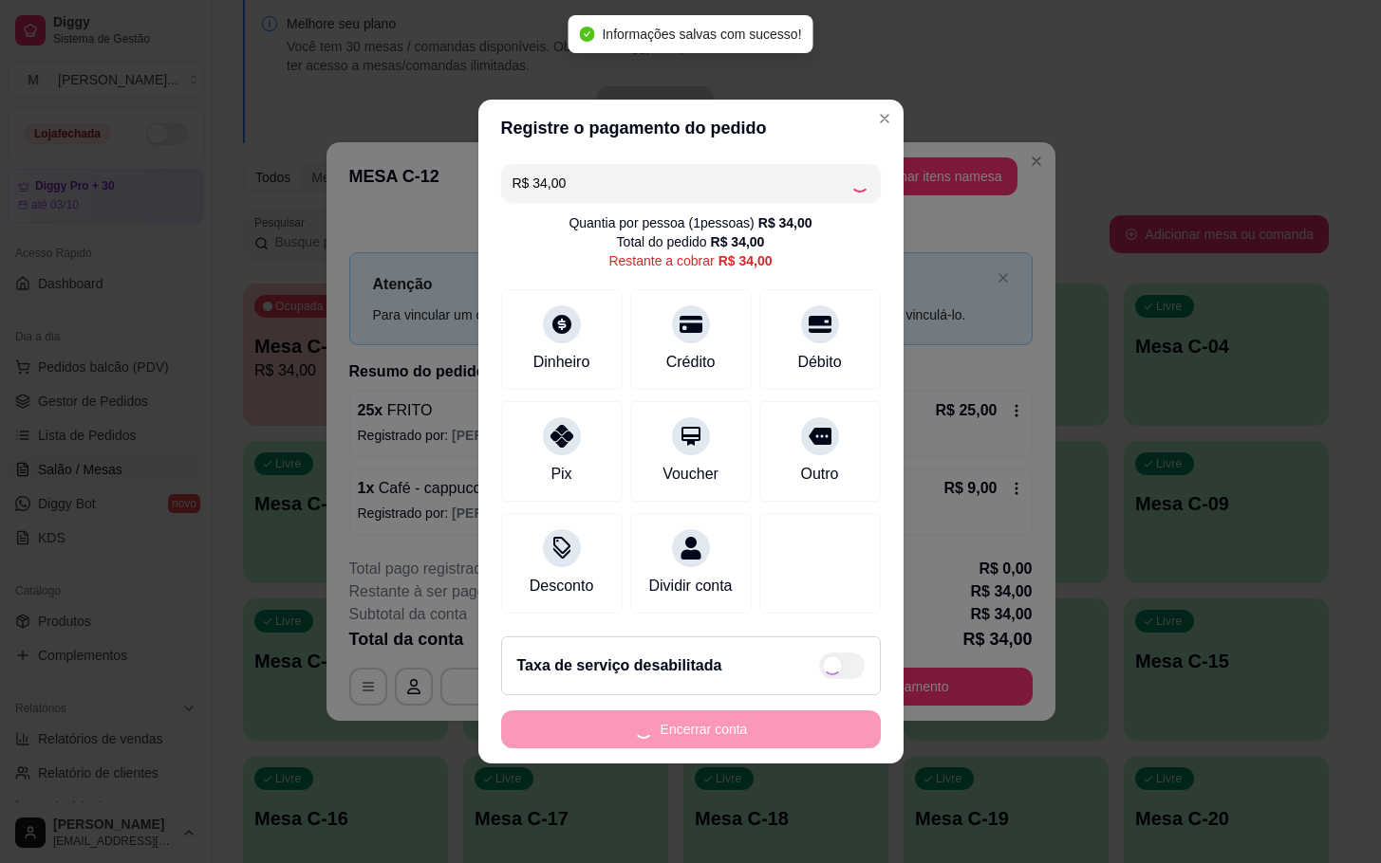
type input "R$ 0,00"
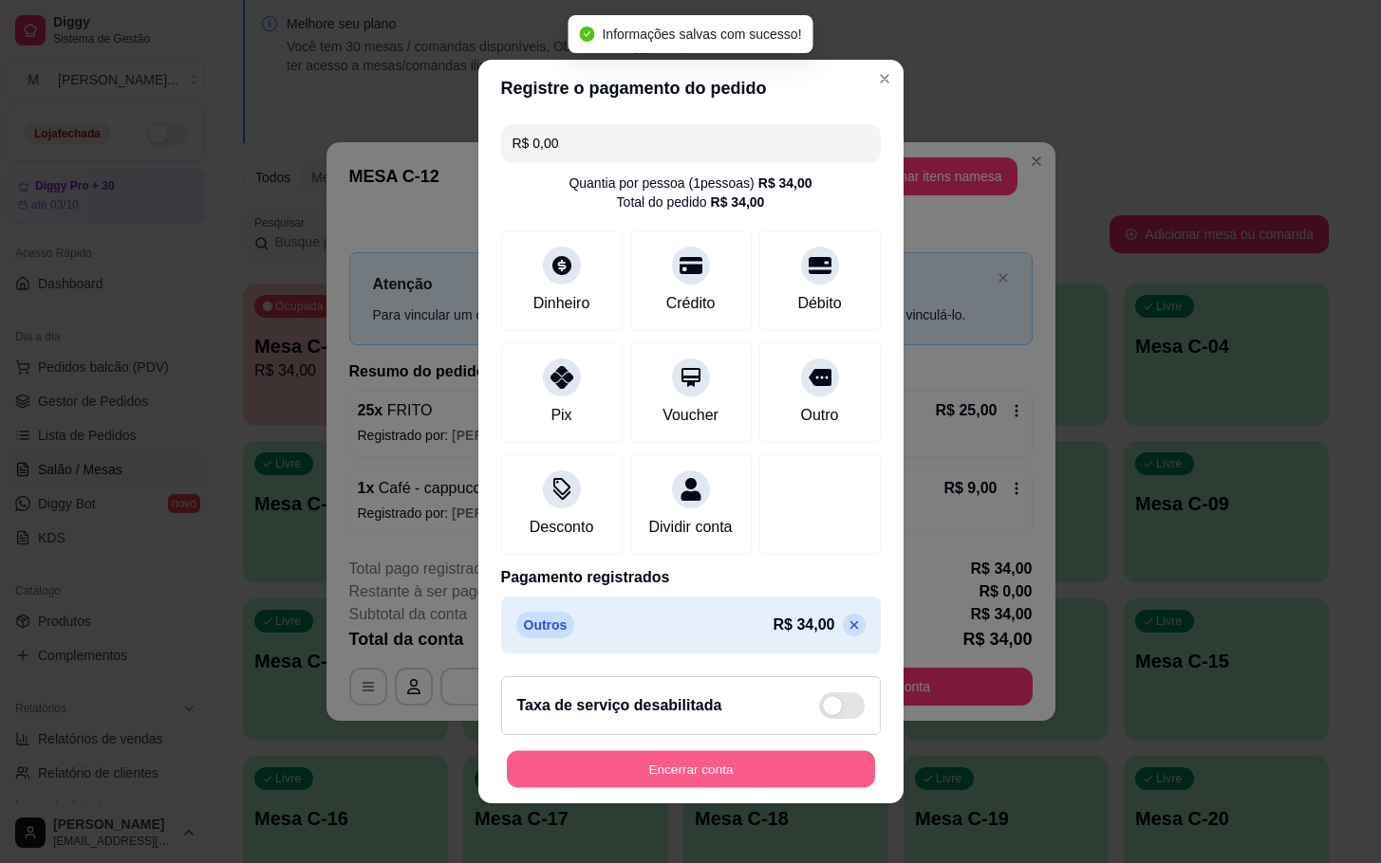
click at [794, 777] on button "Encerrar conta" at bounding box center [691, 770] width 368 height 37
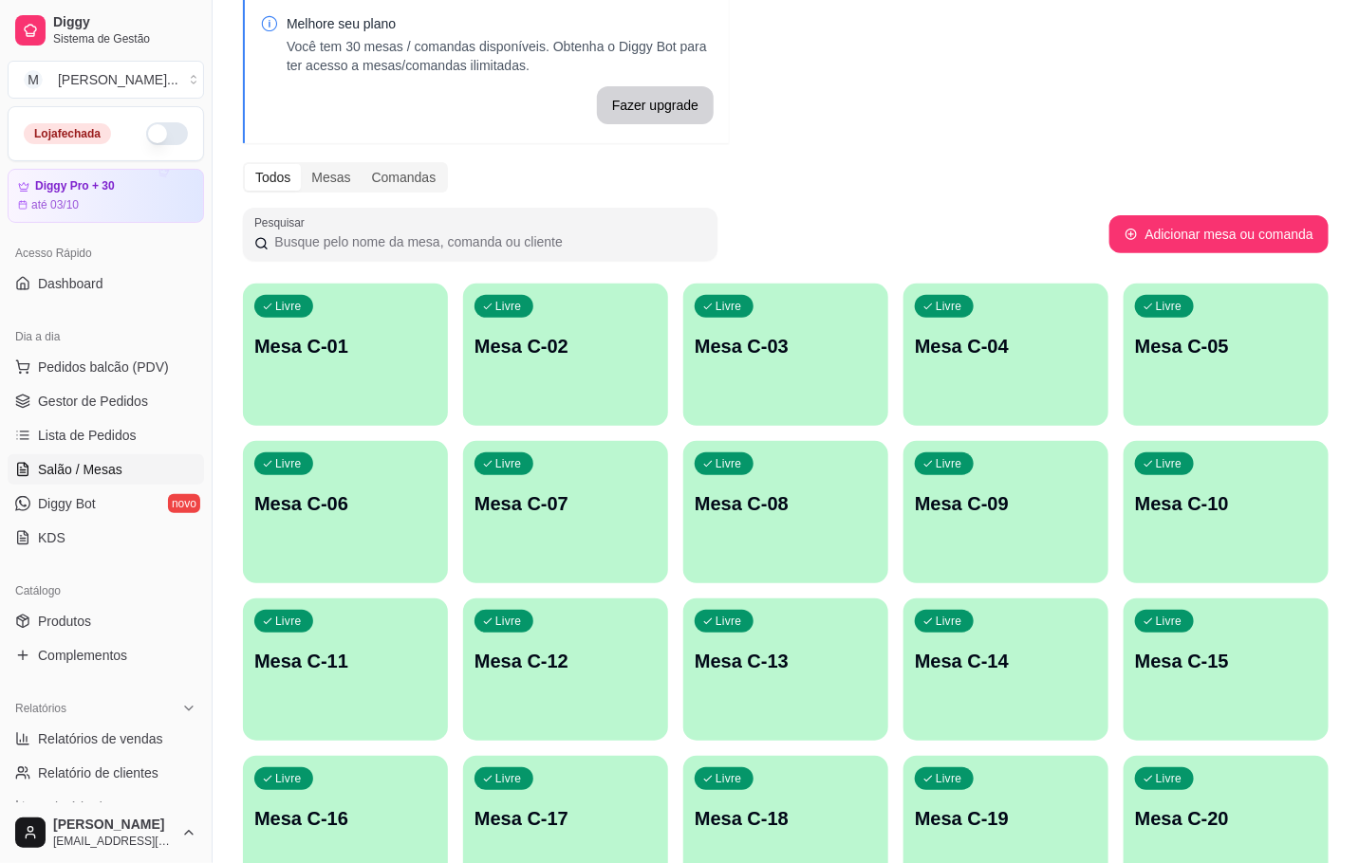
click at [596, 330] on div "Livre Mesa C-02" at bounding box center [565, 344] width 205 height 120
click at [589, 706] on div "Livre Mesa C-12" at bounding box center [565, 659] width 205 height 120
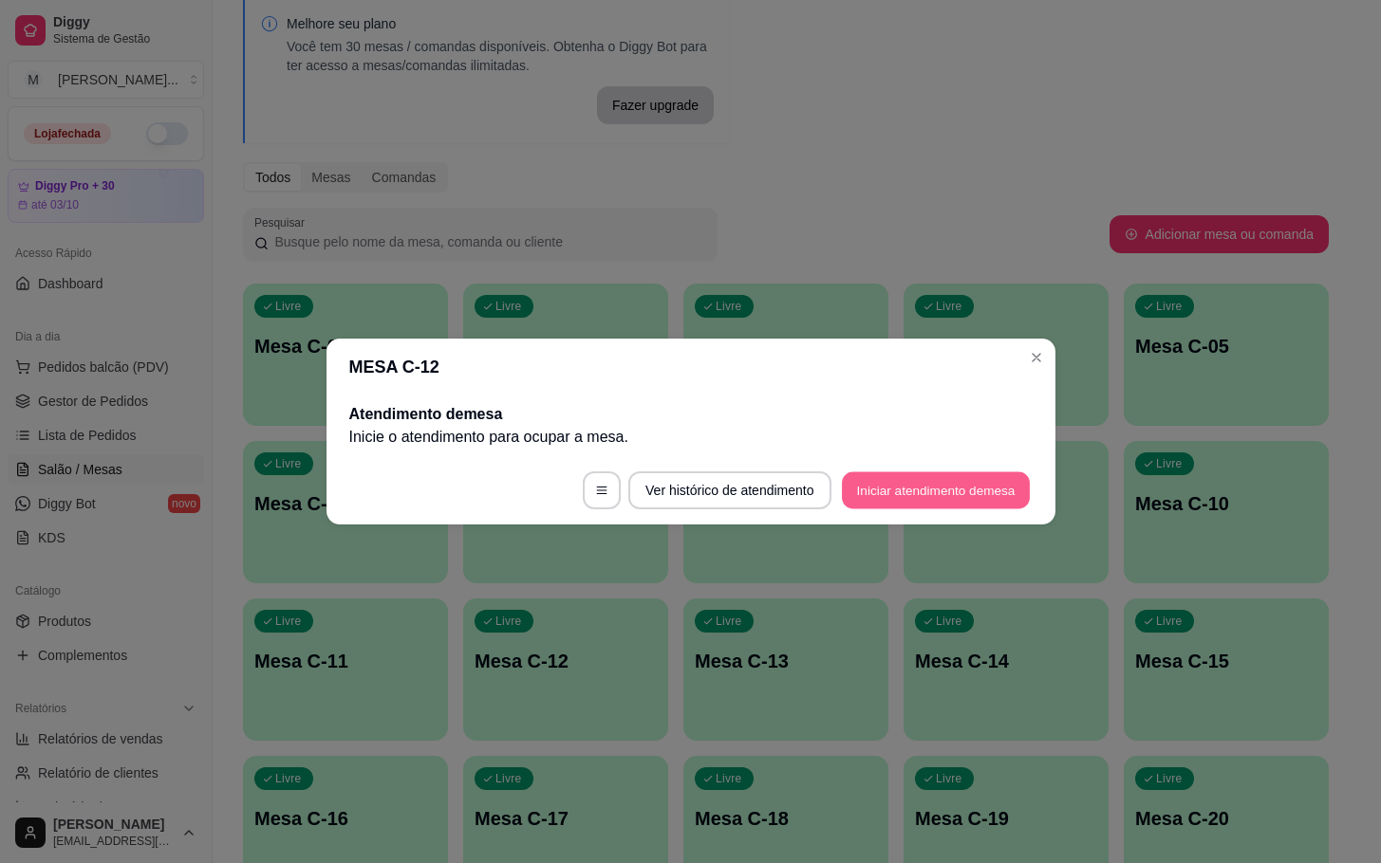
click at [975, 482] on button "Iniciar atendimento de mesa" at bounding box center [936, 491] width 188 height 37
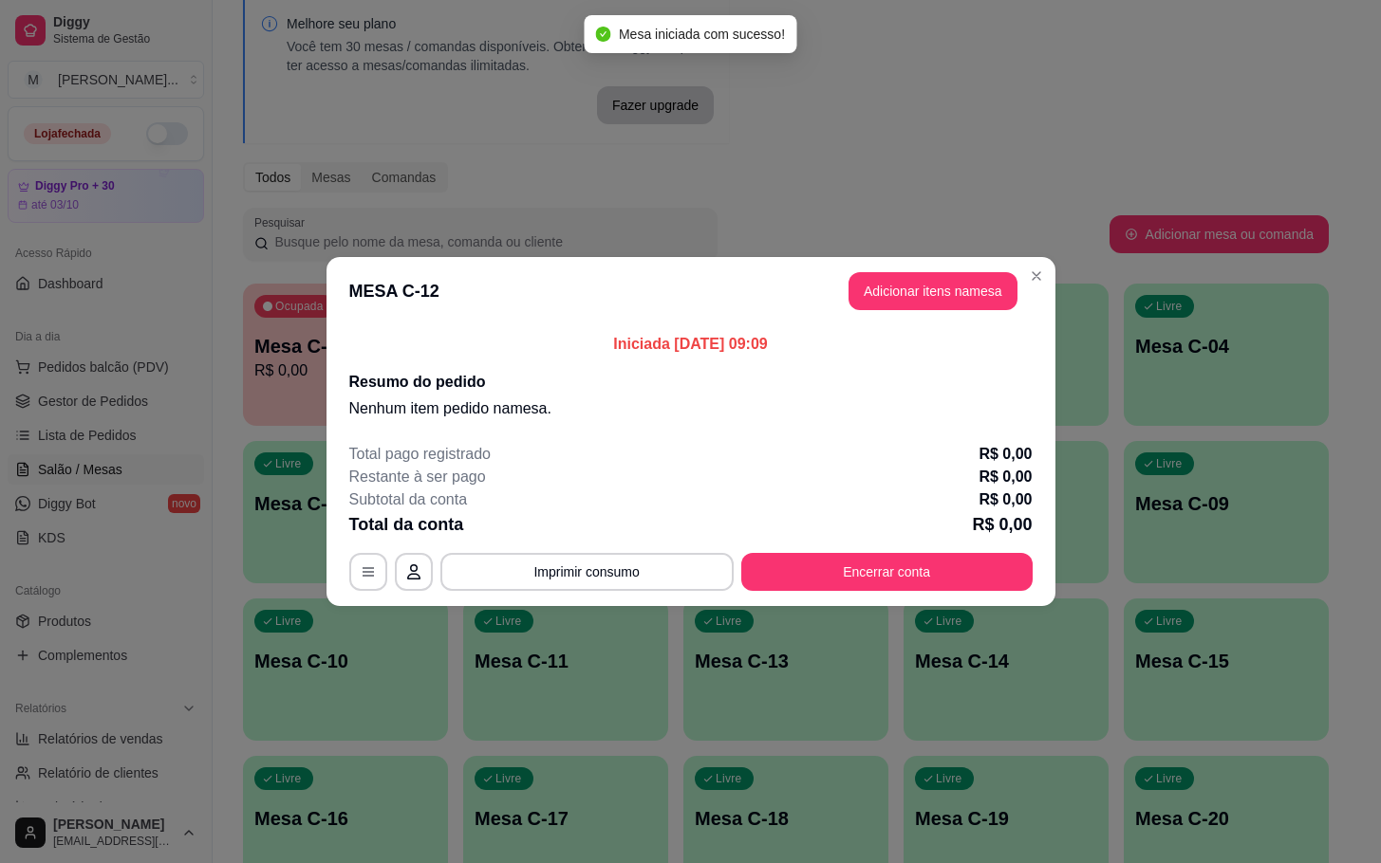
click at [931, 307] on button "Adicionar itens na mesa" at bounding box center [932, 291] width 169 height 38
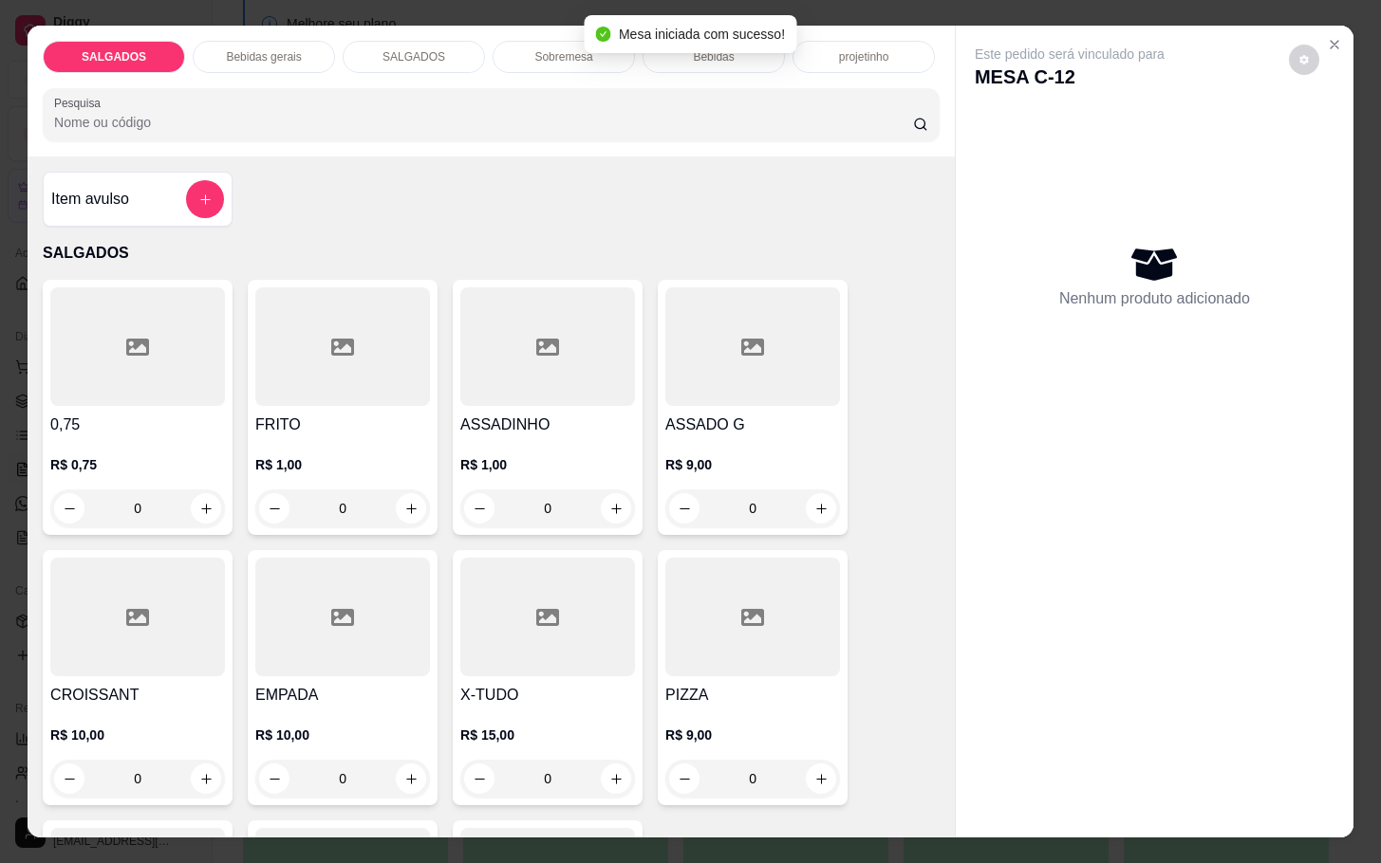
click at [333, 362] on div at bounding box center [342, 347] width 175 height 119
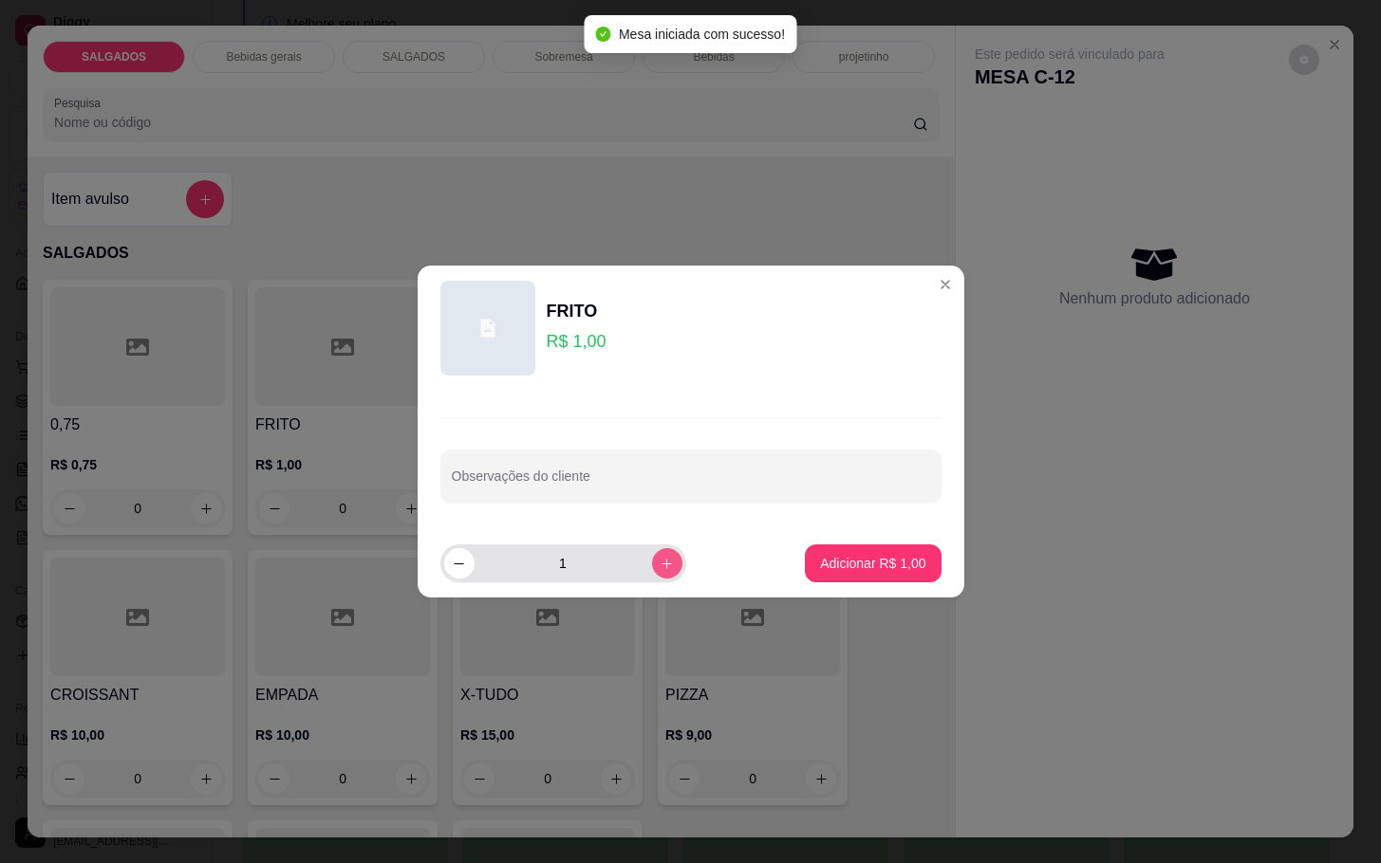
click at [659, 564] on button "increase-product-quantity" at bounding box center [667, 563] width 30 height 30
click at [659, 564] on button "increase-product-quantity" at bounding box center [666, 562] width 29 height 29
click at [660, 564] on button "increase-product-quantity" at bounding box center [666, 562] width 29 height 29
click at [661, 564] on button "increase-product-quantity" at bounding box center [667, 563] width 30 height 30
click at [660, 564] on button "increase-product-quantity" at bounding box center [666, 562] width 29 height 29
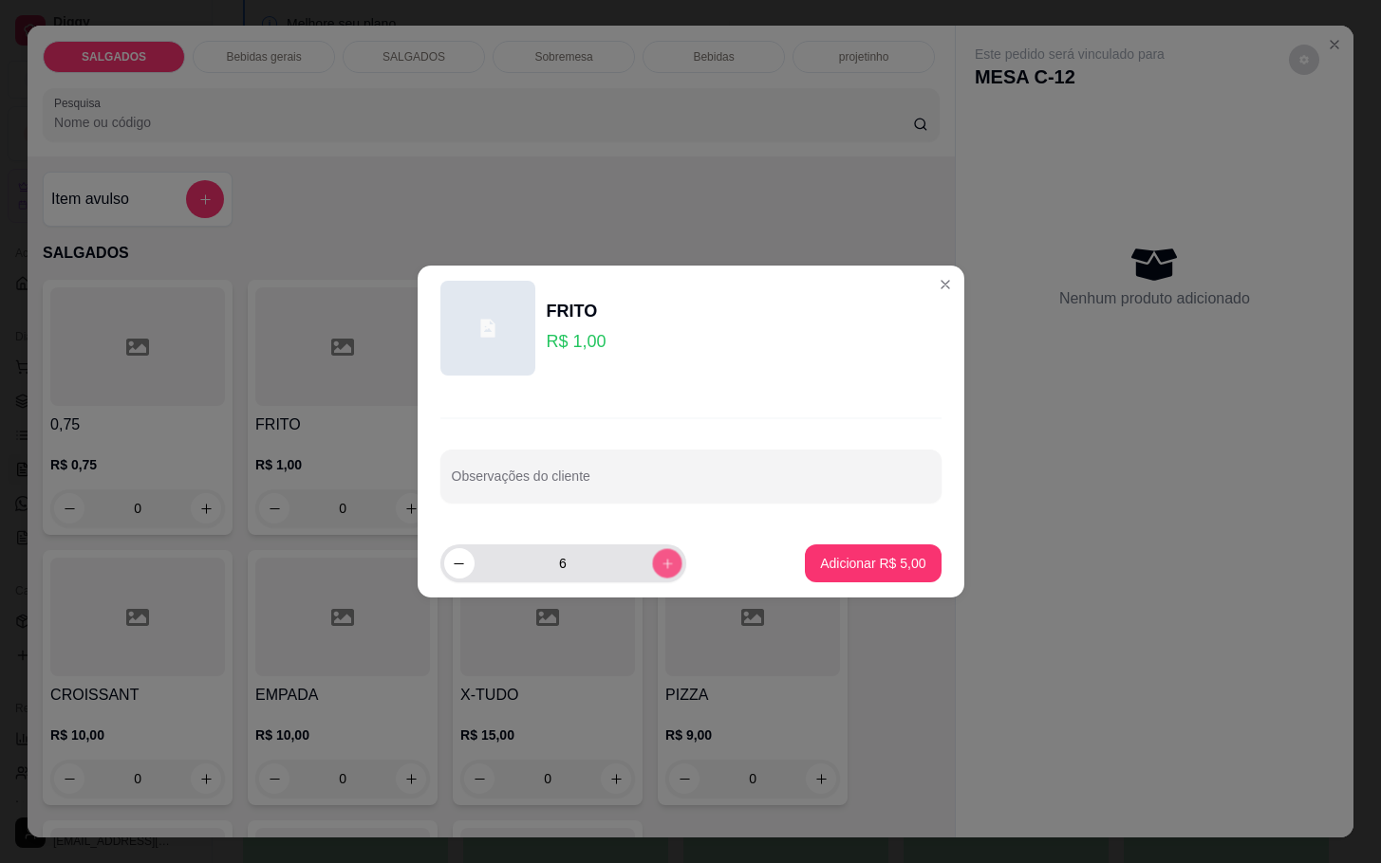
click at [659, 564] on icon "increase-product-quantity" at bounding box center [666, 564] width 14 height 14
type input "10"
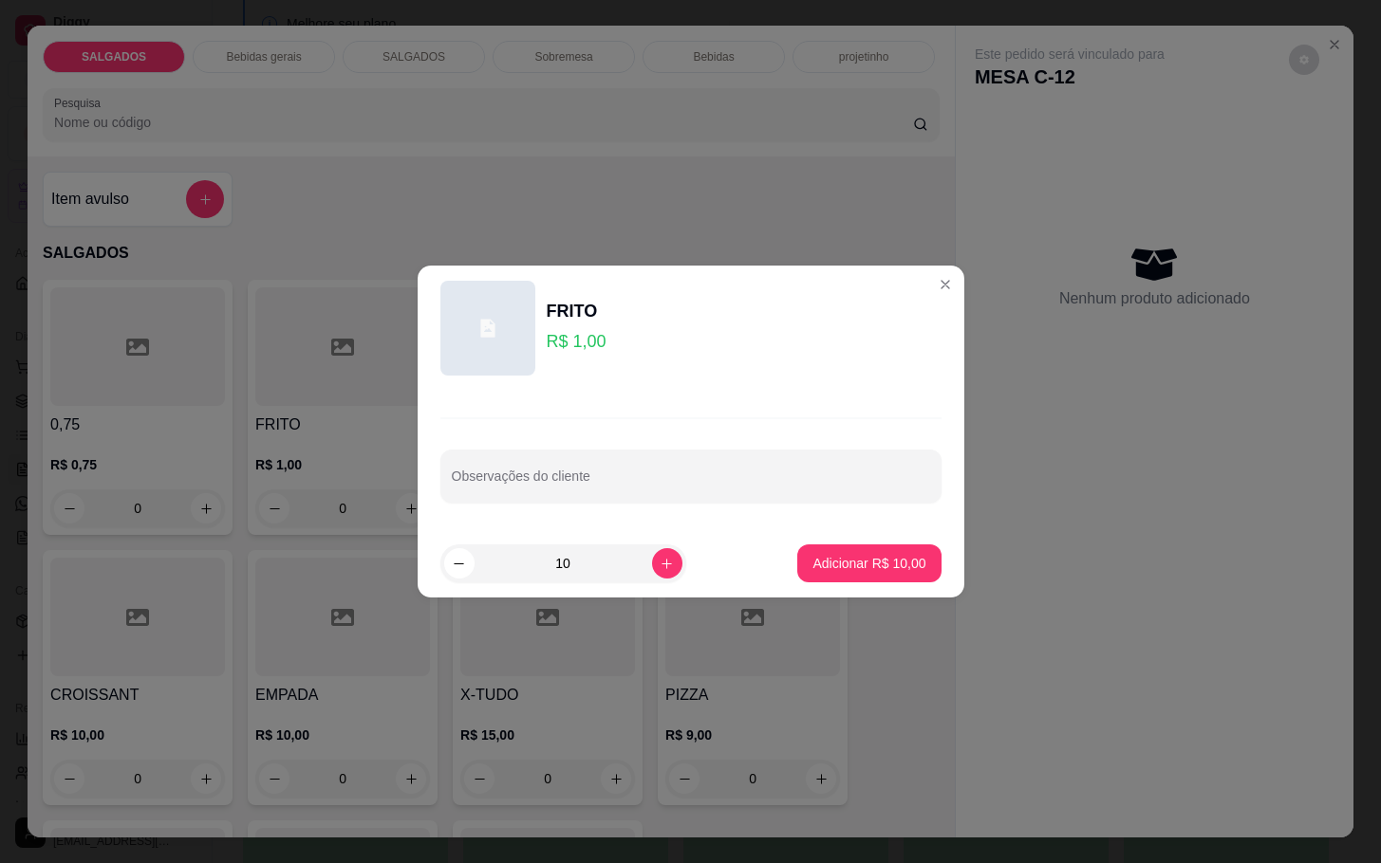
click at [857, 566] on p "Adicionar R$ 10,00" at bounding box center [868, 563] width 113 height 19
type input "10"
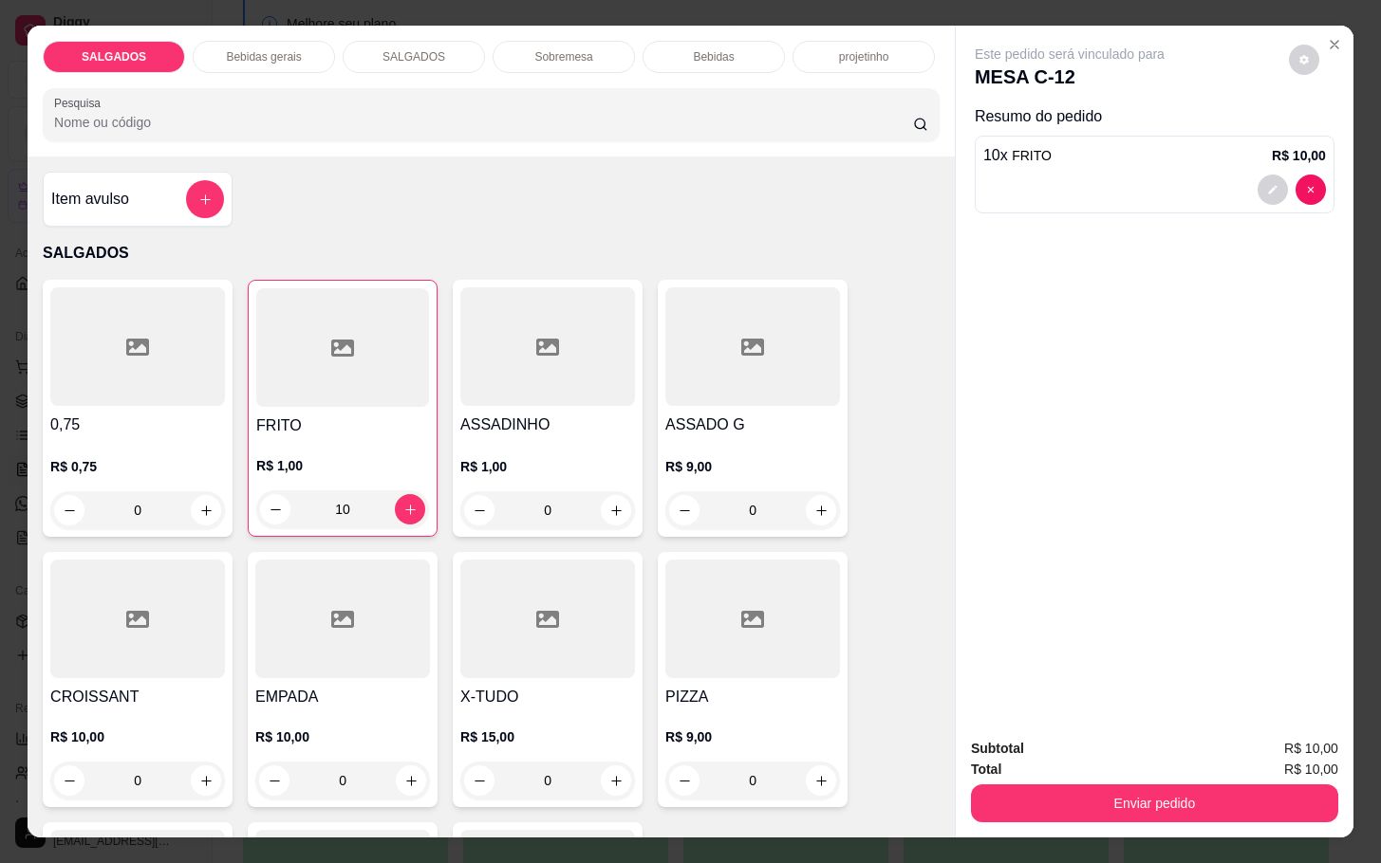
click at [216, 51] on div "Bebidas gerais" at bounding box center [264, 57] width 142 height 32
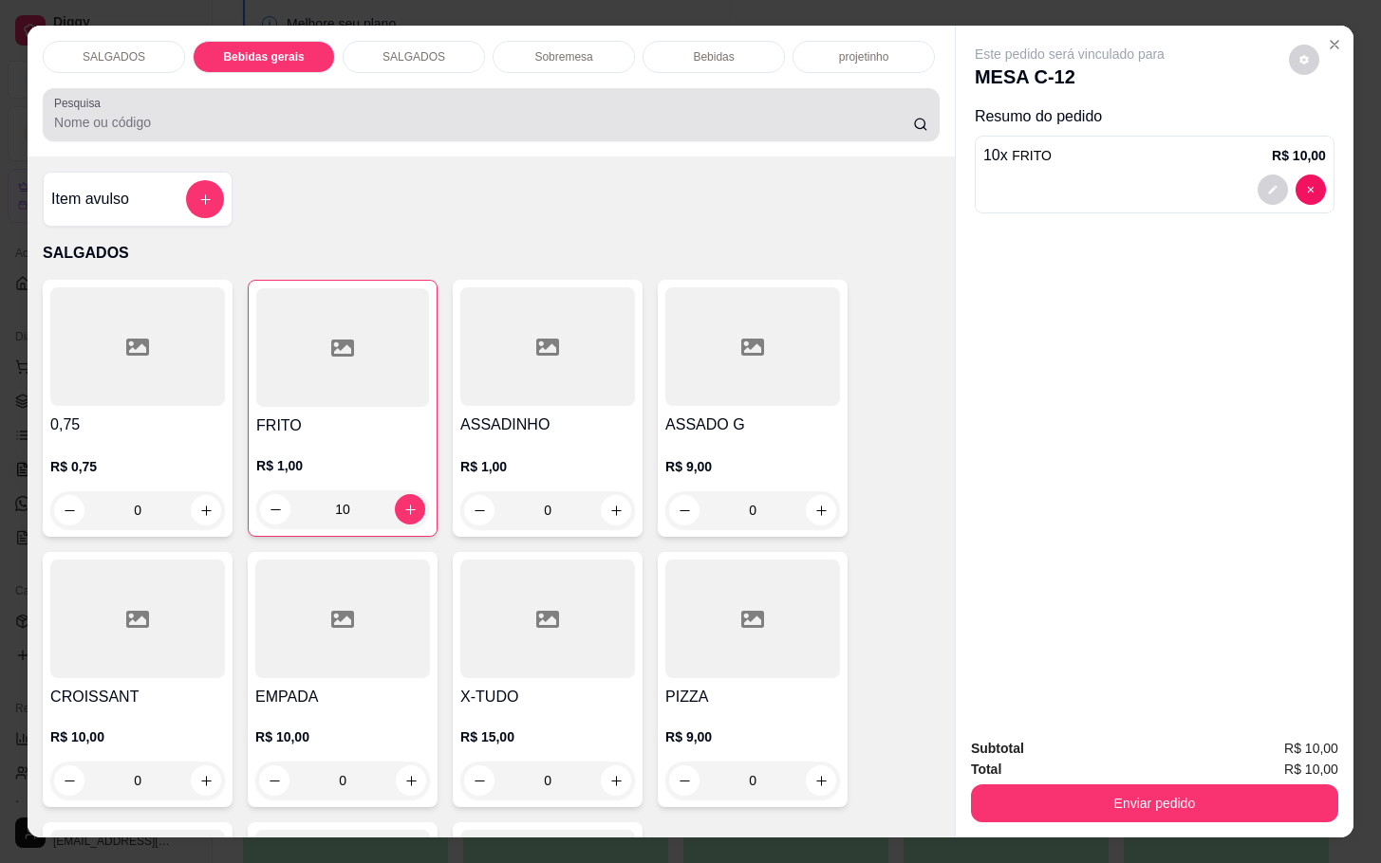
scroll to position [46, 0]
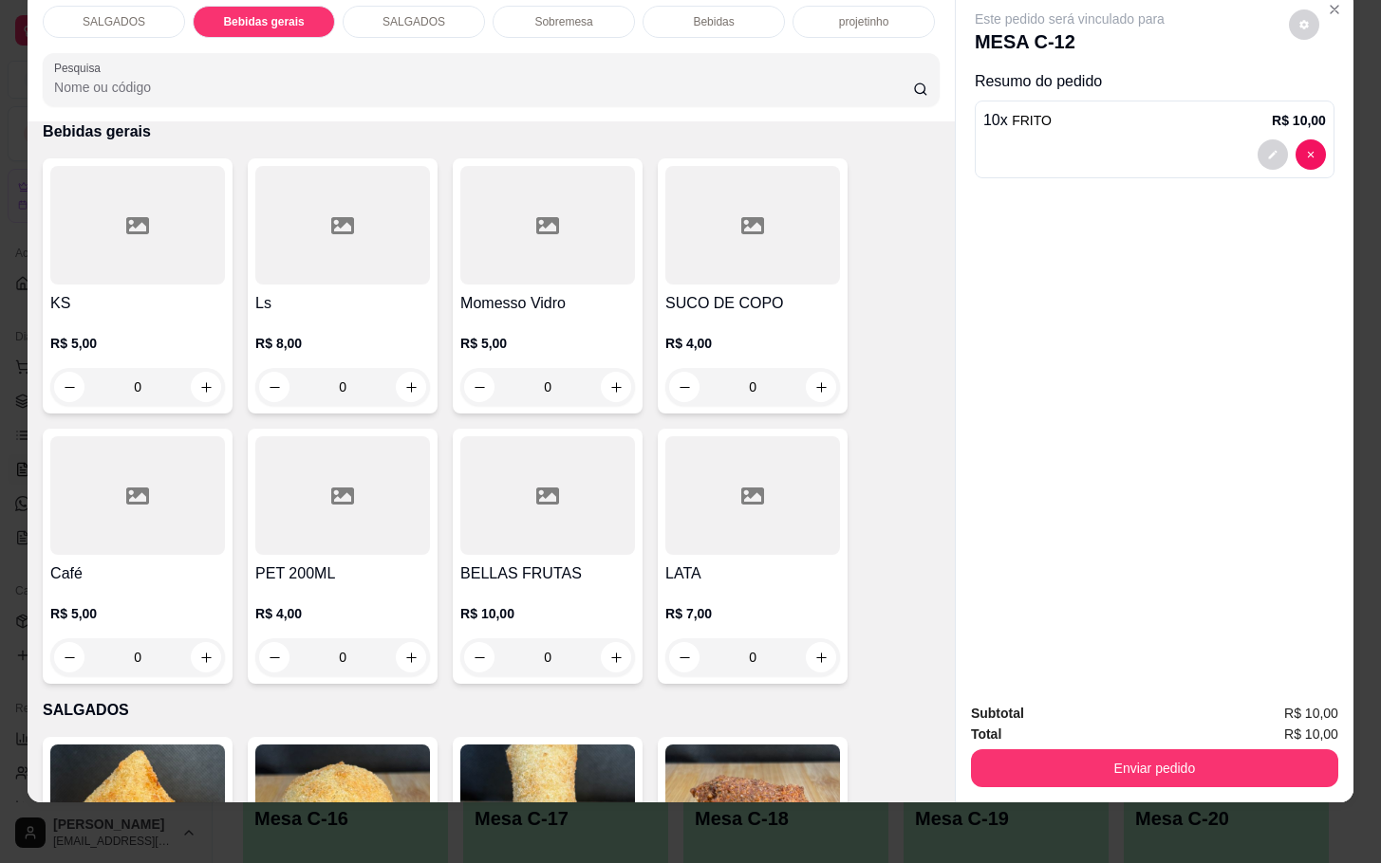
click at [177, 231] on div at bounding box center [137, 225] width 175 height 119
click at [589, 251] on div at bounding box center [547, 225] width 175 height 119
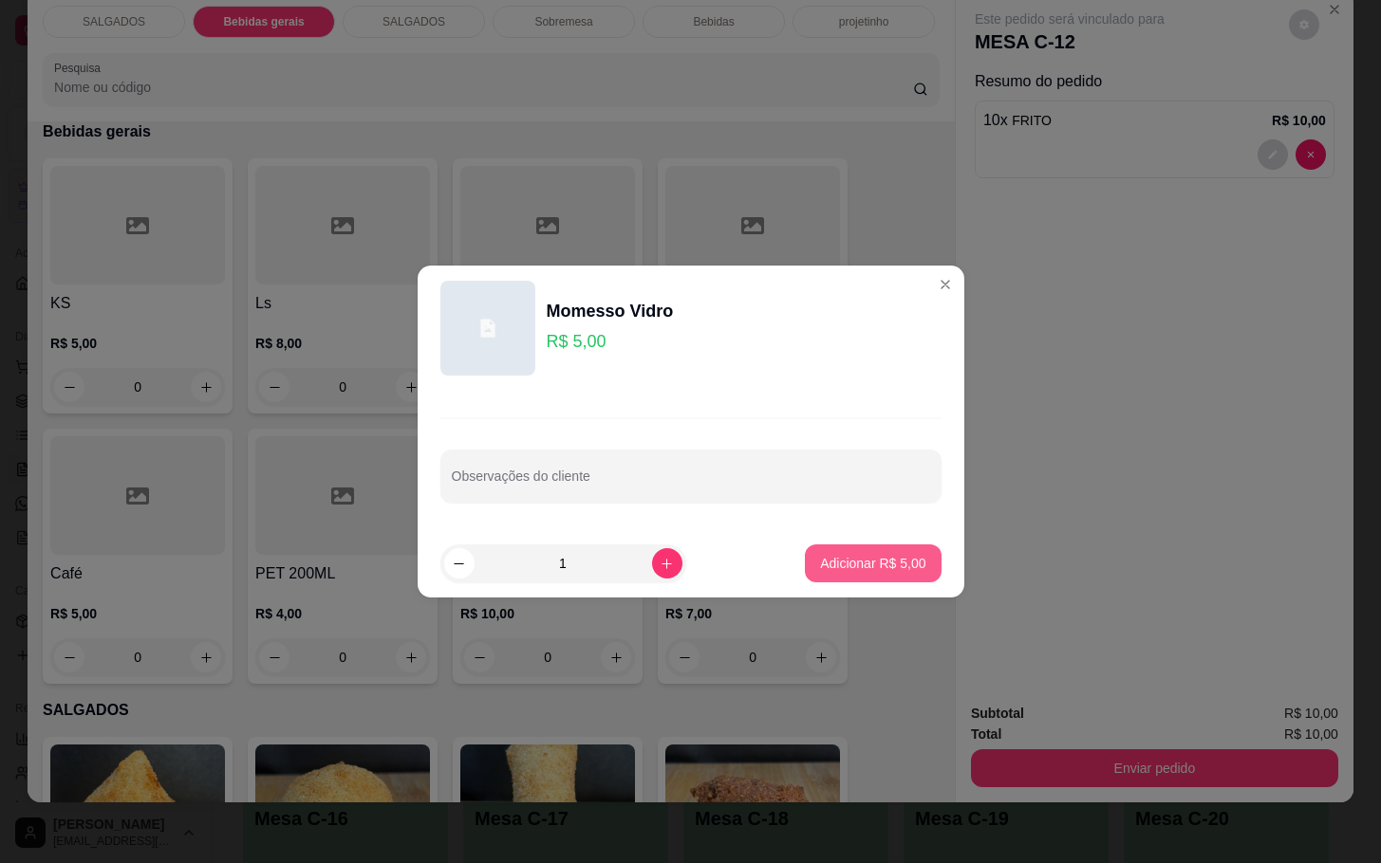
click at [837, 554] on p "Adicionar R$ 5,00" at bounding box center [872, 563] width 105 height 19
type input "1"
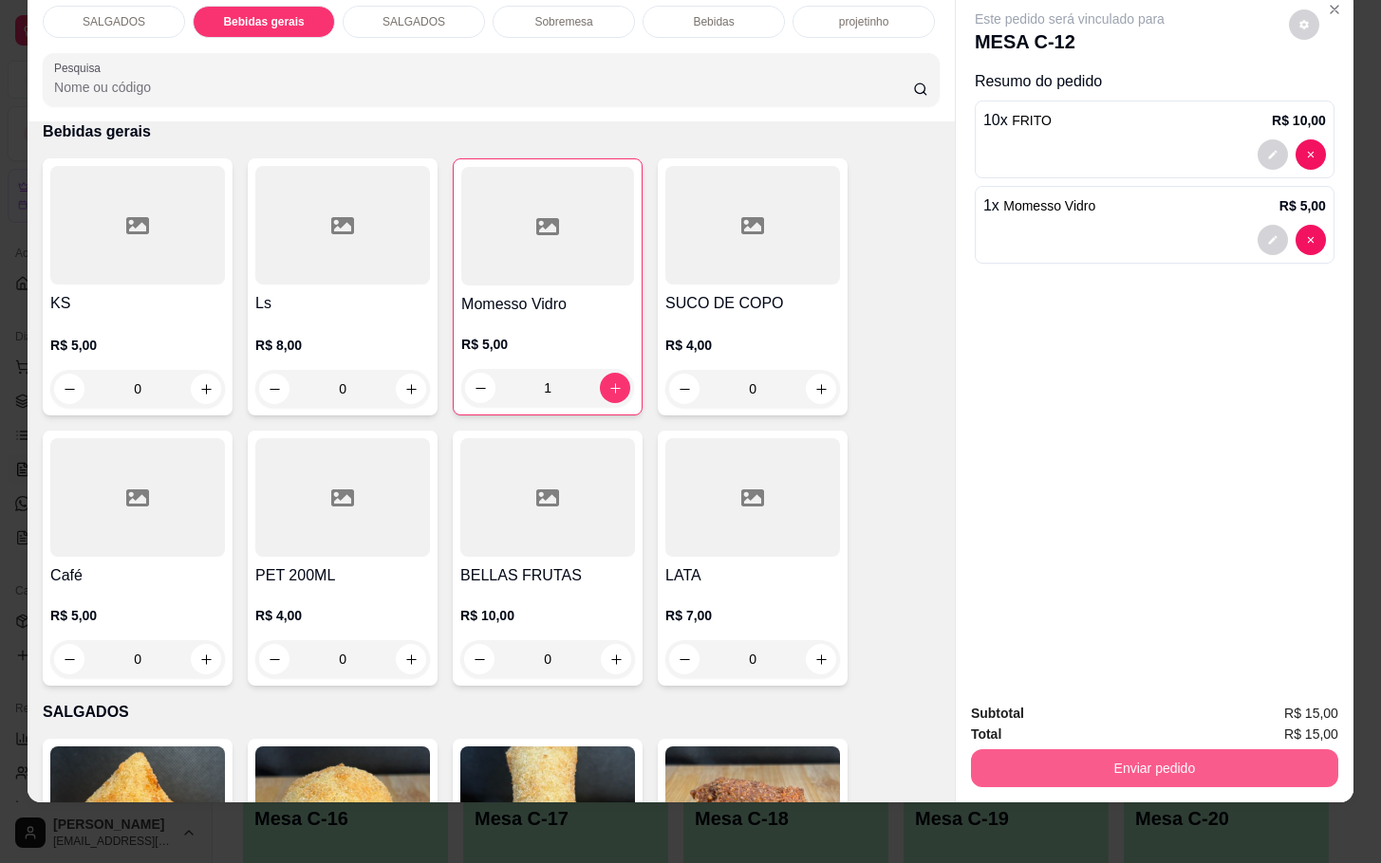
click at [1139, 761] on button "Enviar pedido" at bounding box center [1154, 769] width 367 height 38
click at [1140, 697] on button "Registrar cliente" at bounding box center [1158, 701] width 125 height 36
drag, startPoint x: 1124, startPoint y: 724, endPoint x: 1130, endPoint y: 734, distance: 11.9
click at [1127, 745] on div "Enviar pedido" at bounding box center [1154, 766] width 367 height 43
click at [1137, 750] on button "Enviar pedido" at bounding box center [1154, 769] width 367 height 38
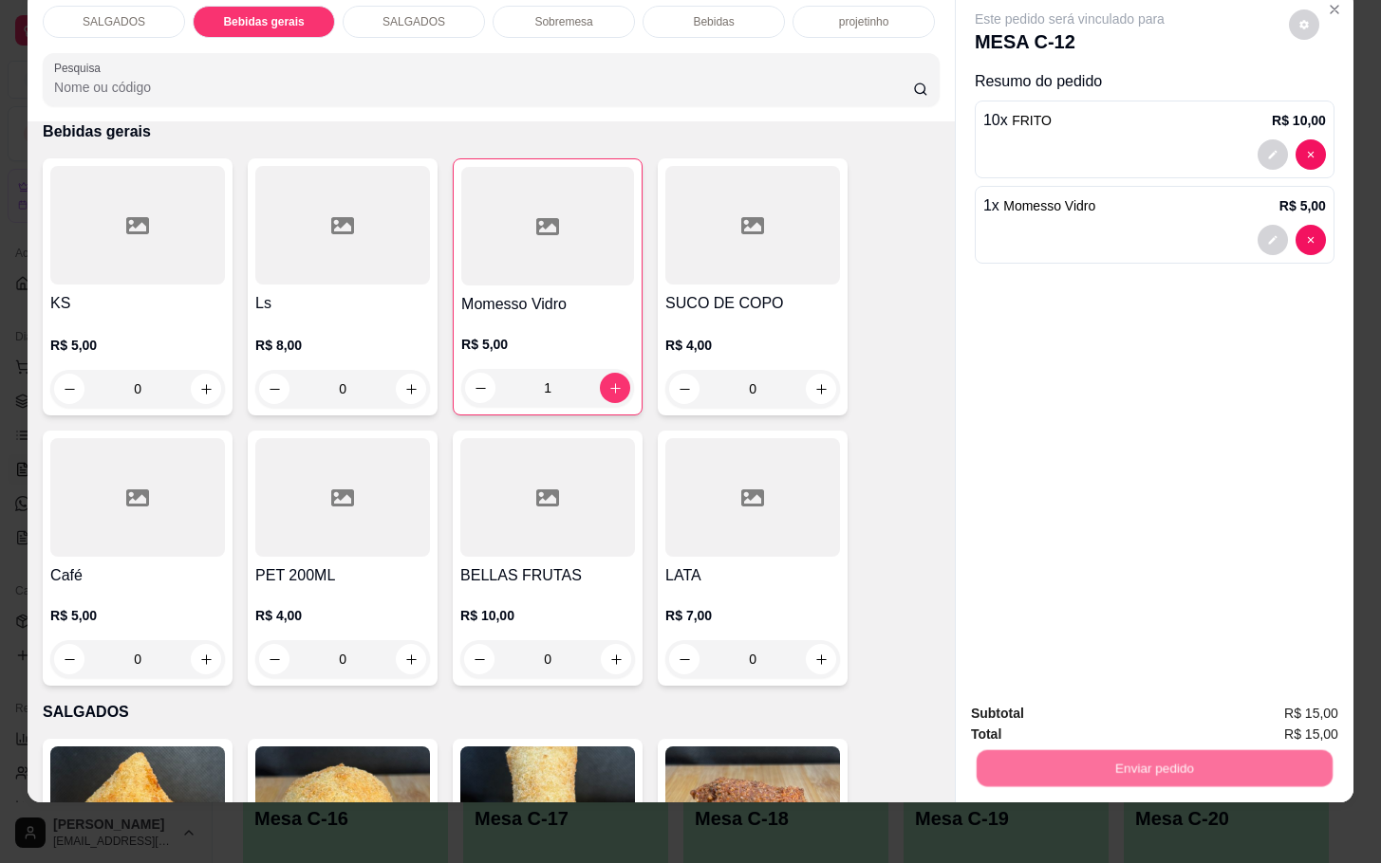
click at [1245, 712] on button "Enviar pedido" at bounding box center [1286, 700] width 104 height 35
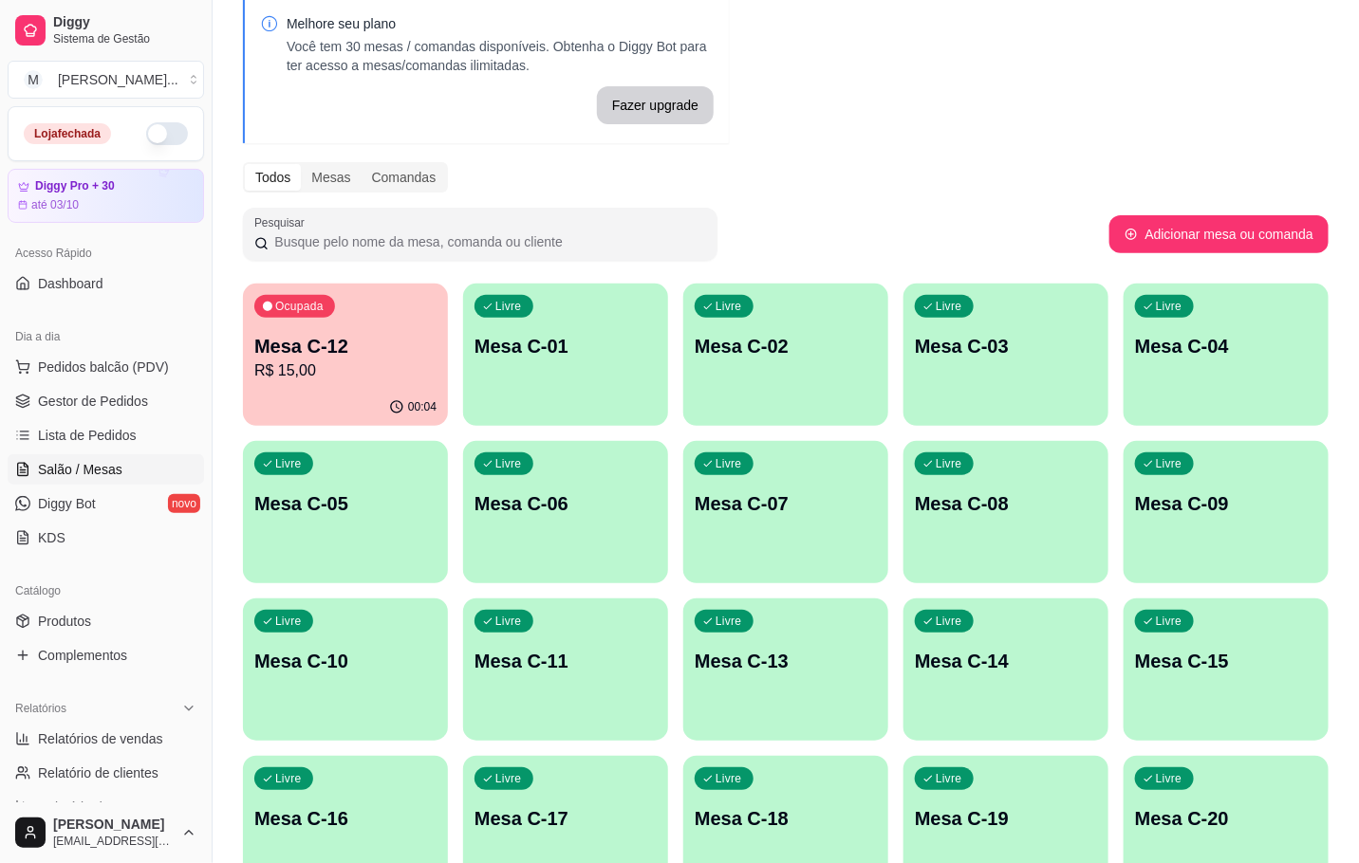
click at [353, 362] on p "R$ 15,00" at bounding box center [345, 371] width 182 height 23
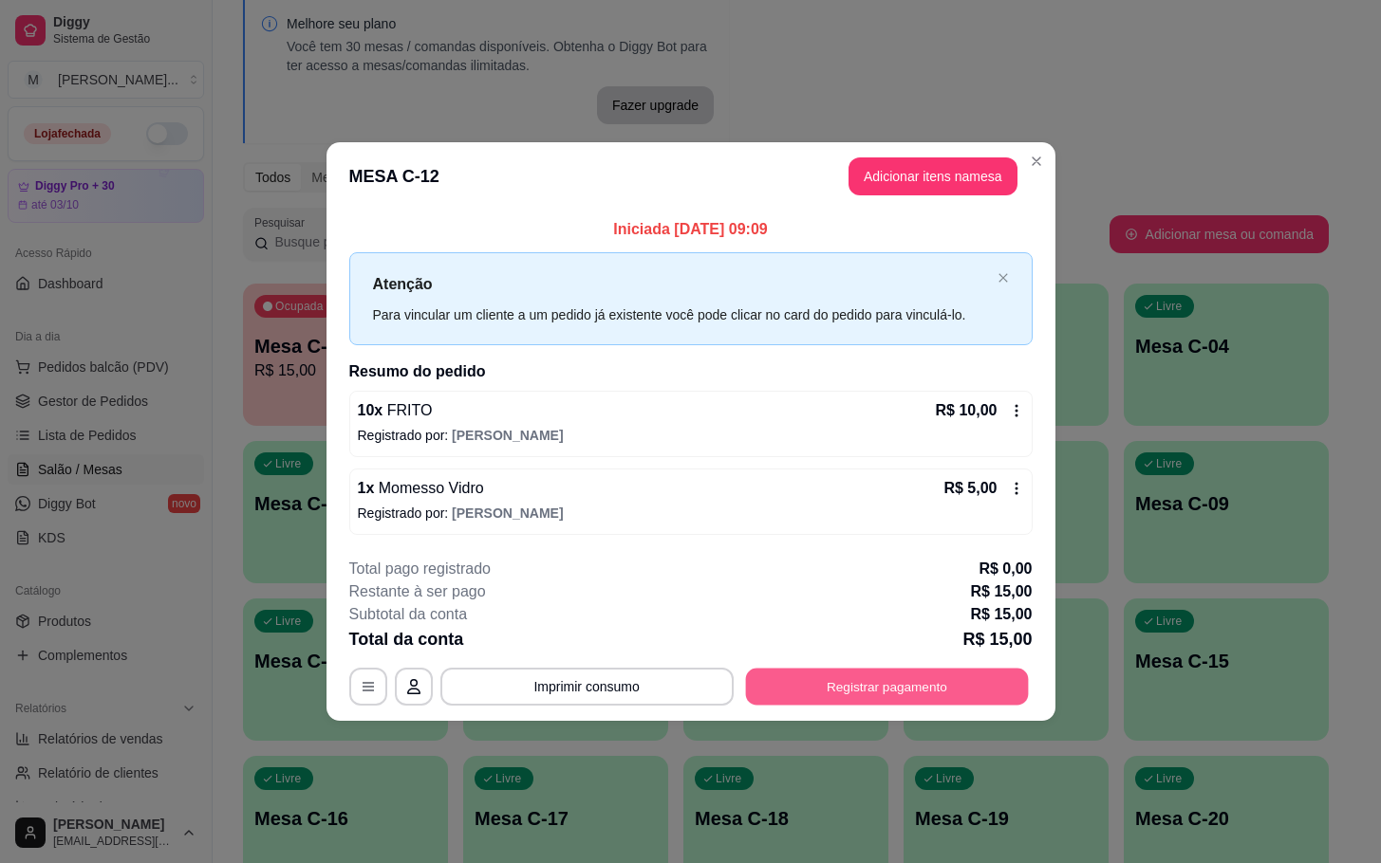
click at [863, 681] on button "Registrar pagamento" at bounding box center [886, 686] width 283 height 37
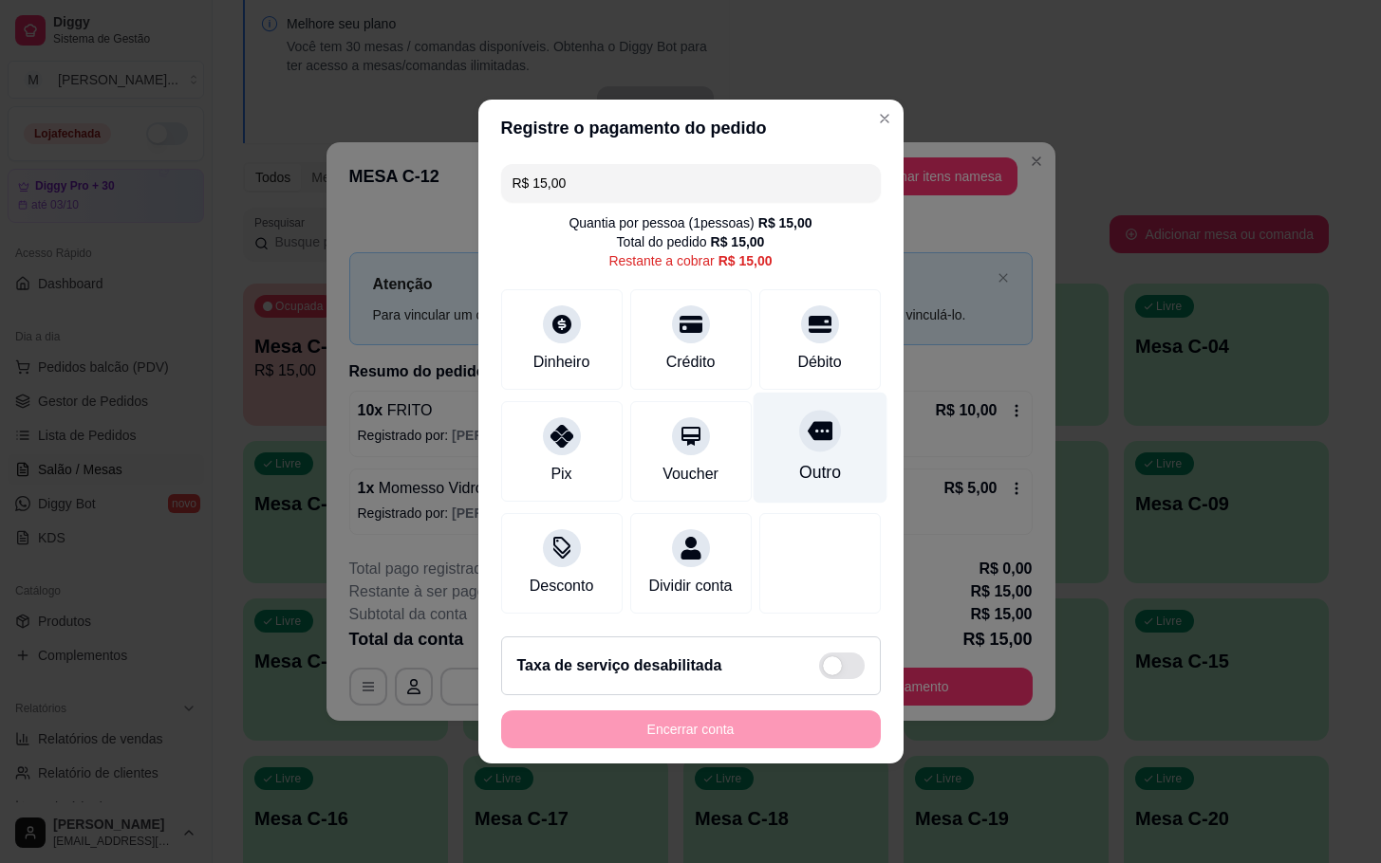
click at [804, 445] on div "Outro" at bounding box center [819, 448] width 134 height 111
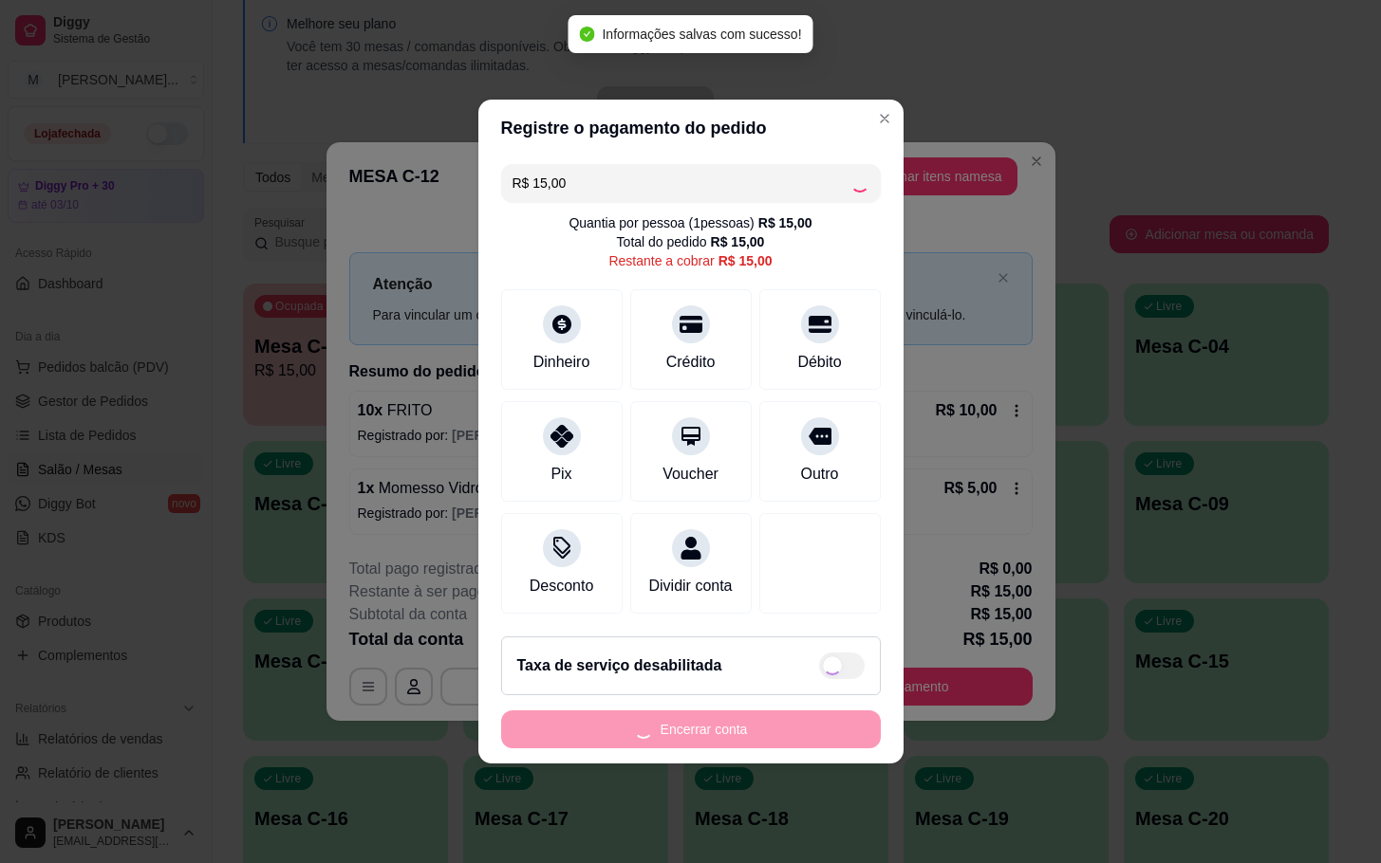
type input "R$ 0,00"
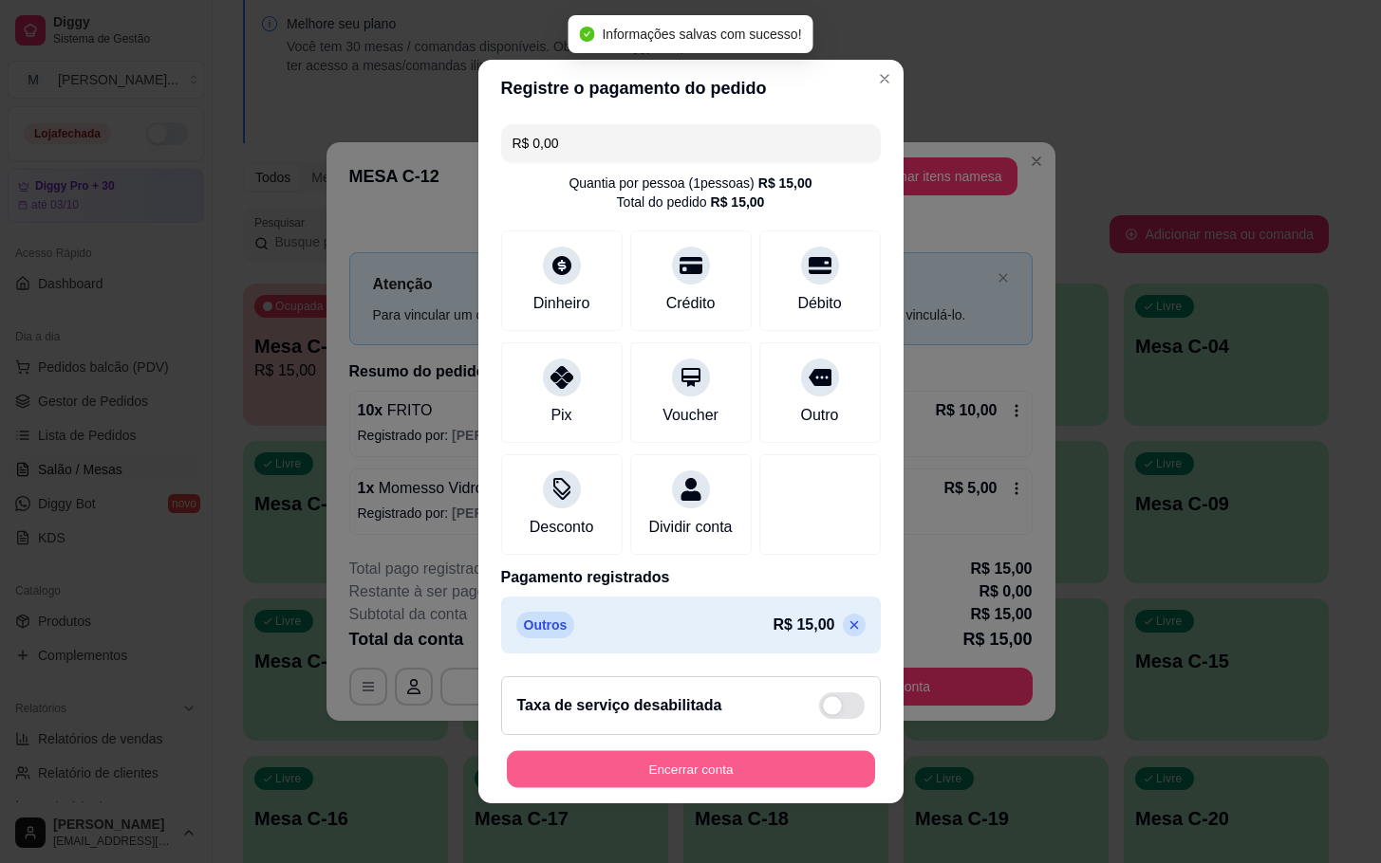
click at [729, 766] on button "Encerrar conta" at bounding box center [691, 770] width 368 height 37
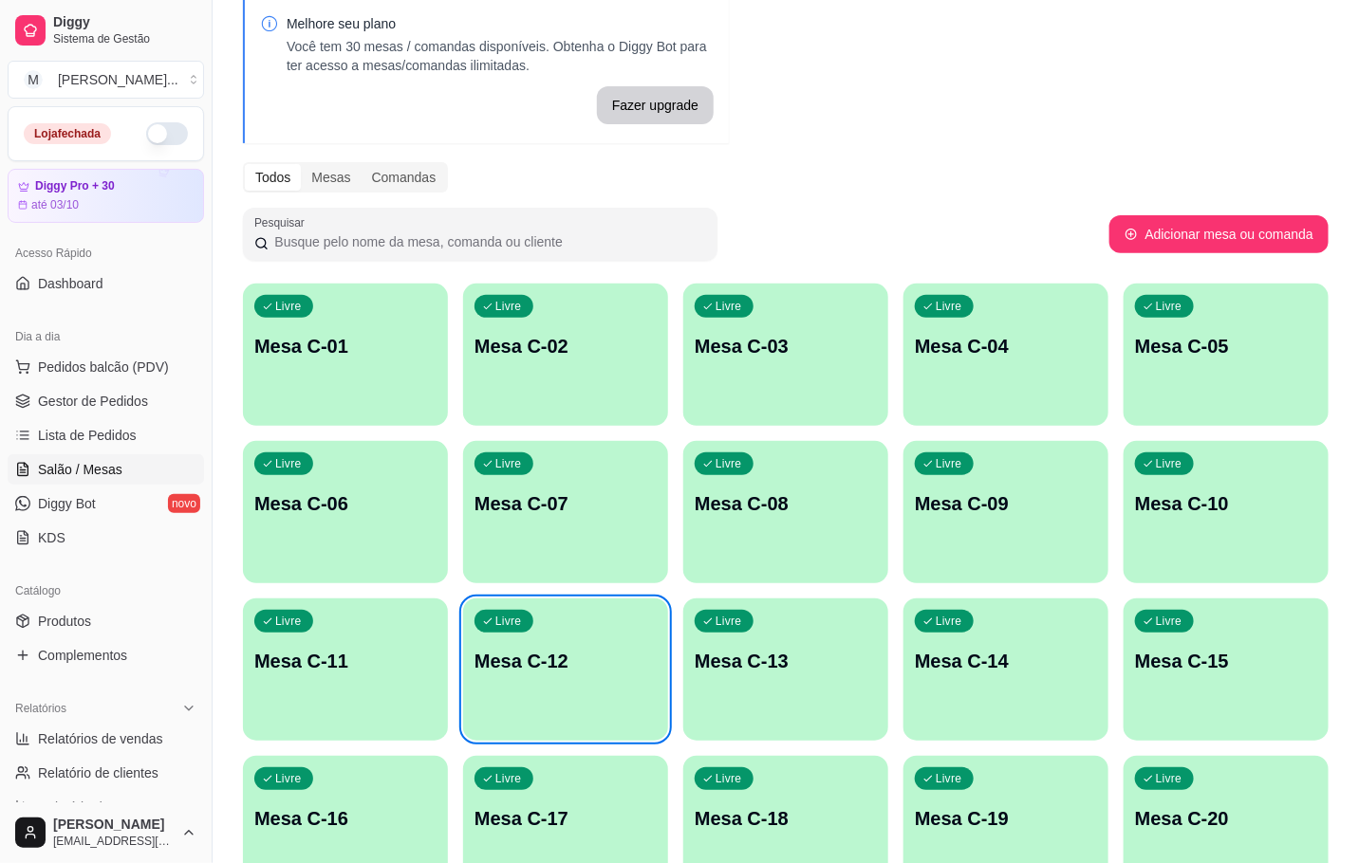
click at [559, 666] on p "Mesa C-12" at bounding box center [565, 661] width 182 height 27
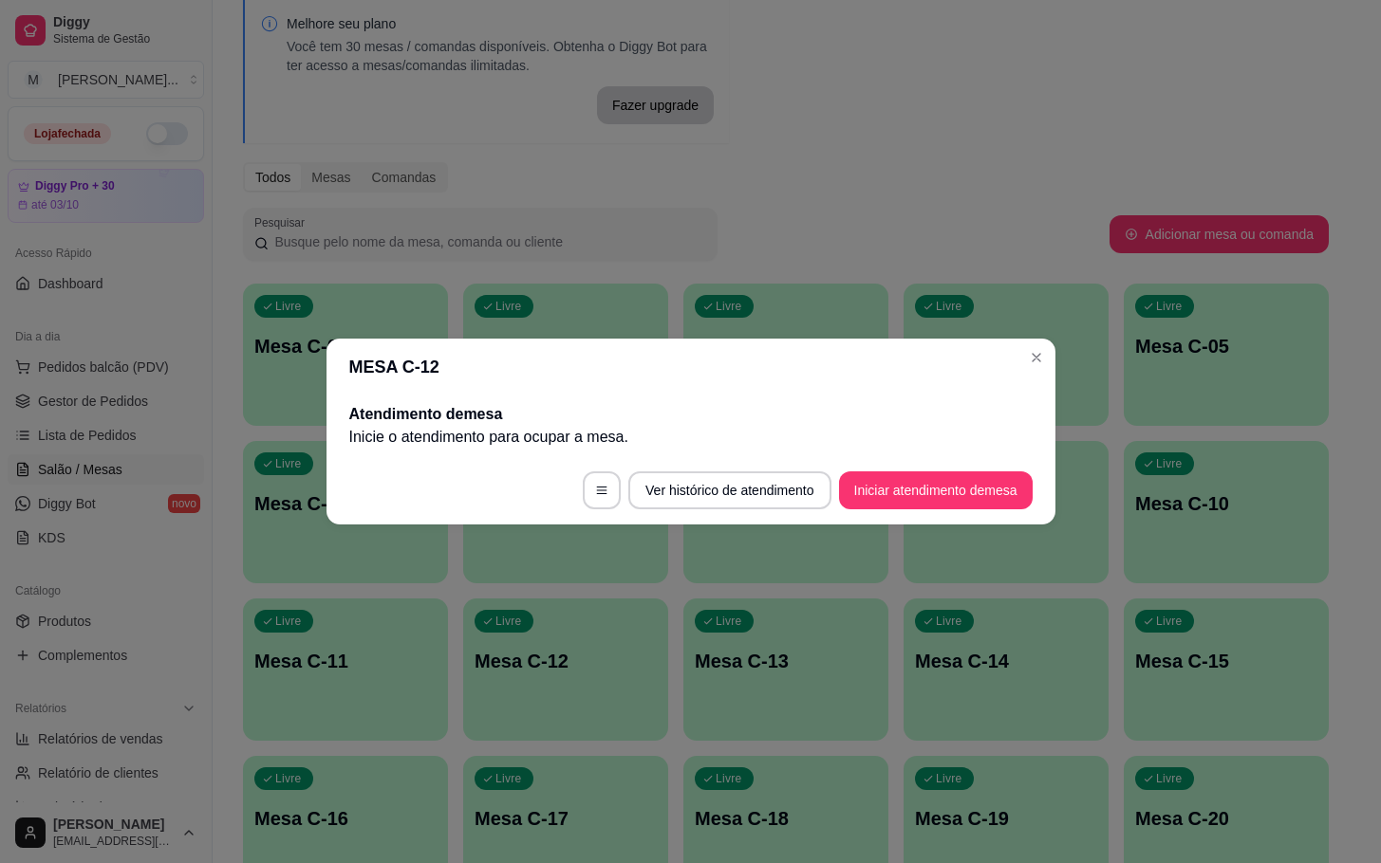
click at [954, 473] on button "Iniciar atendimento de mesa" at bounding box center [936, 491] width 194 height 38
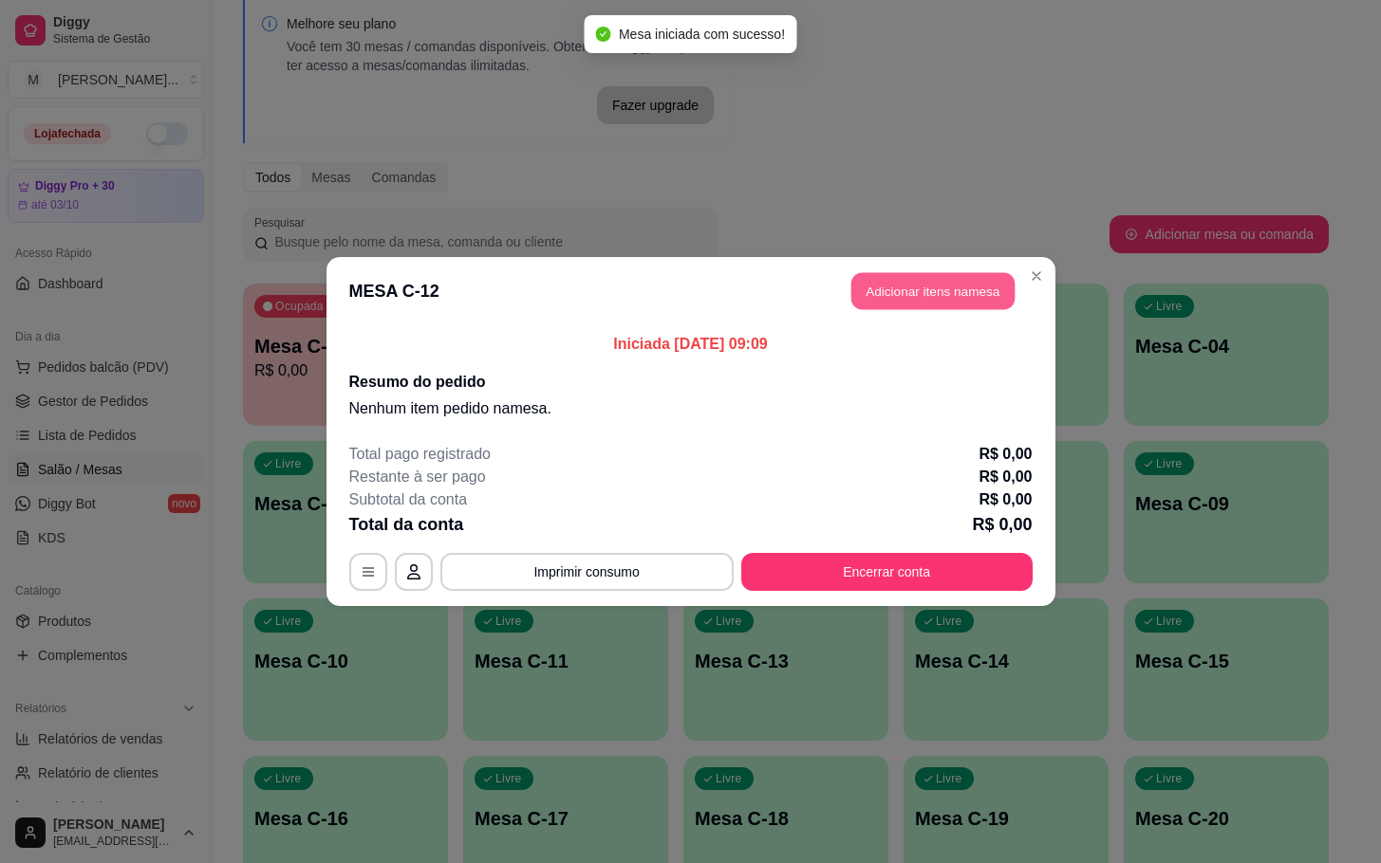
click at [922, 296] on button "Adicionar itens na mesa" at bounding box center [932, 291] width 163 height 37
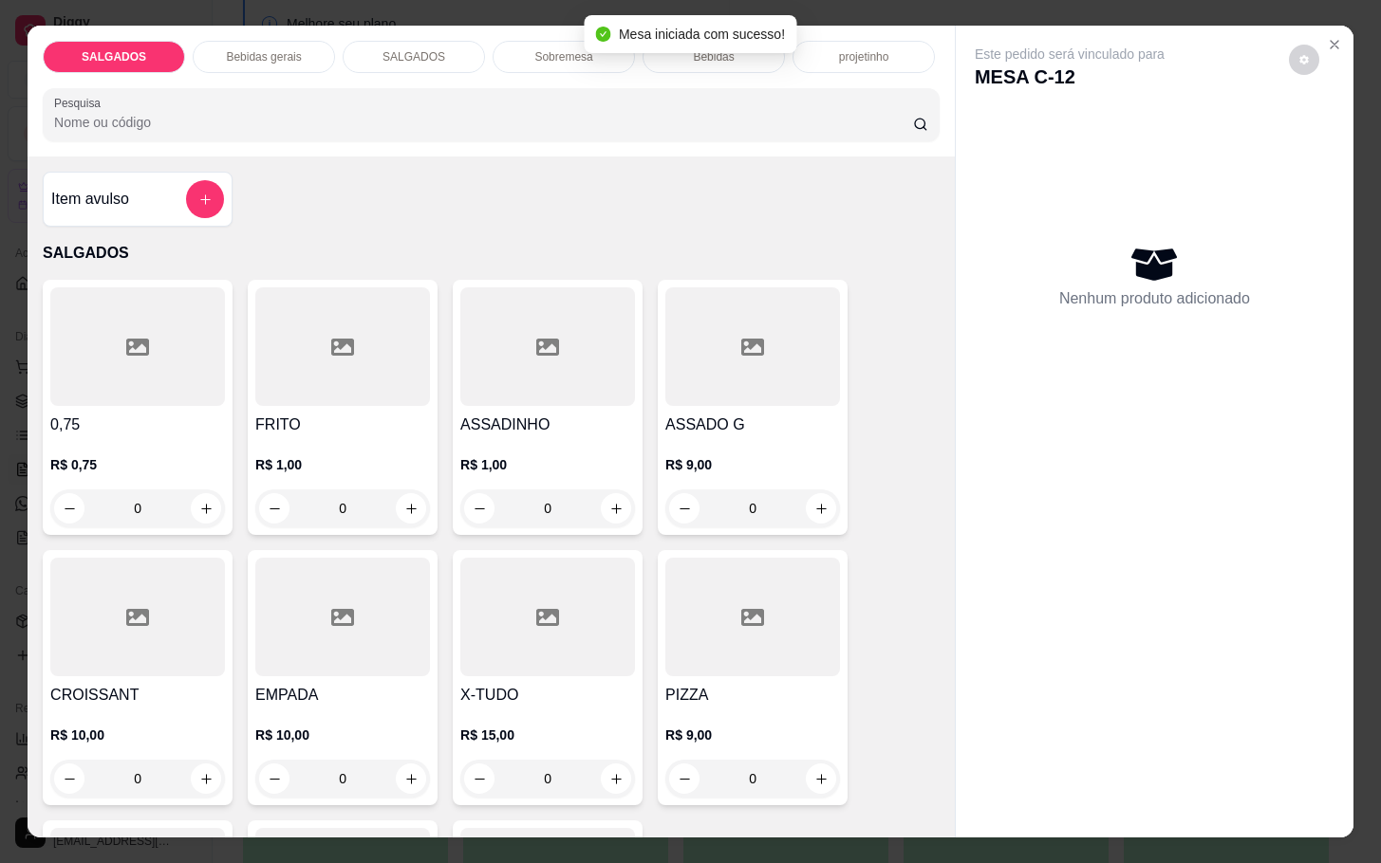
click at [368, 334] on div at bounding box center [342, 347] width 175 height 119
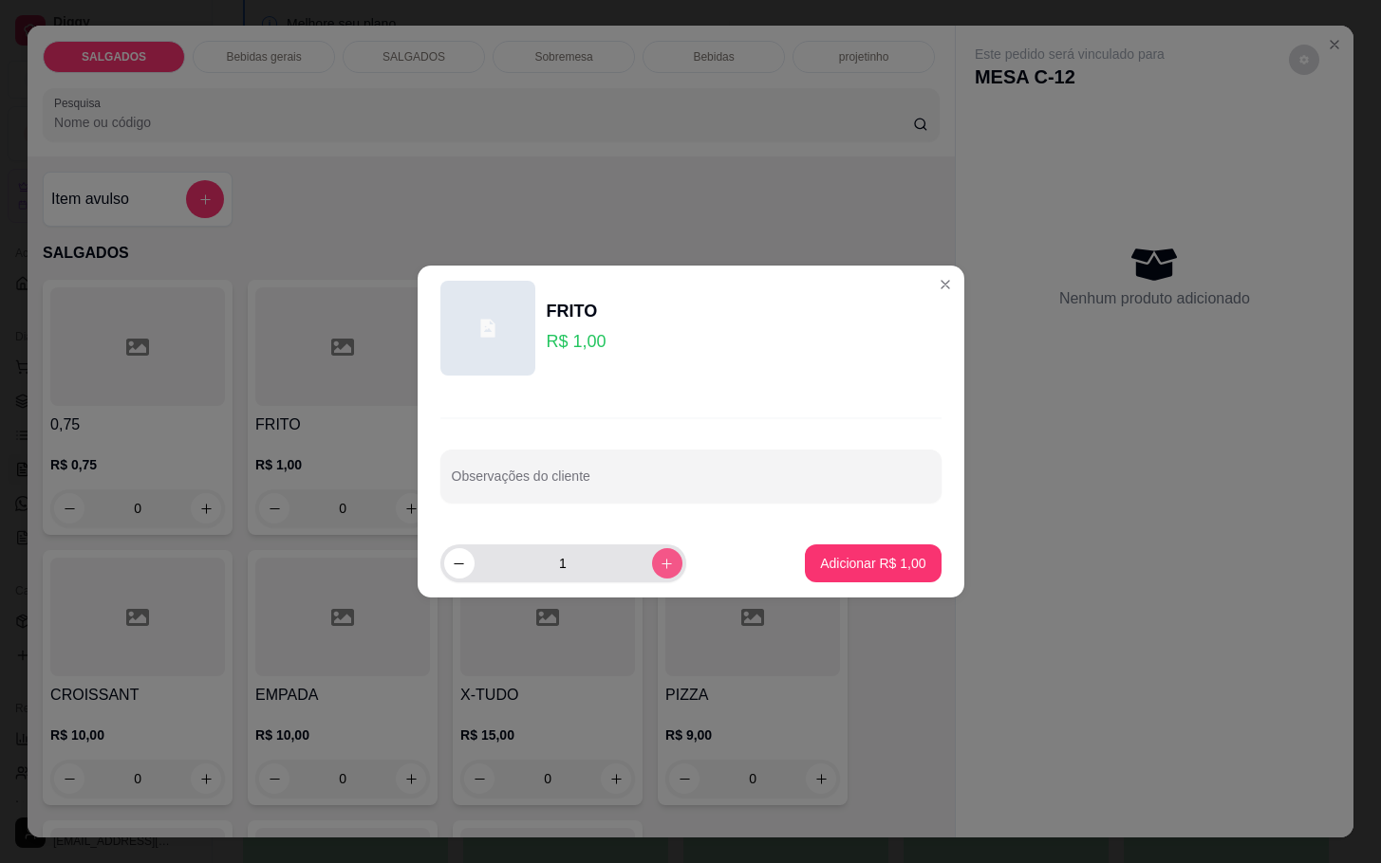
click at [652, 572] on button "increase-product-quantity" at bounding box center [667, 563] width 30 height 30
click at [659, 570] on icon "increase-product-quantity" at bounding box center [666, 564] width 14 height 14
click at [663, 566] on button "increase-product-quantity" at bounding box center [667, 563] width 30 height 30
click at [661, 566] on button "increase-product-quantity" at bounding box center [667, 563] width 30 height 30
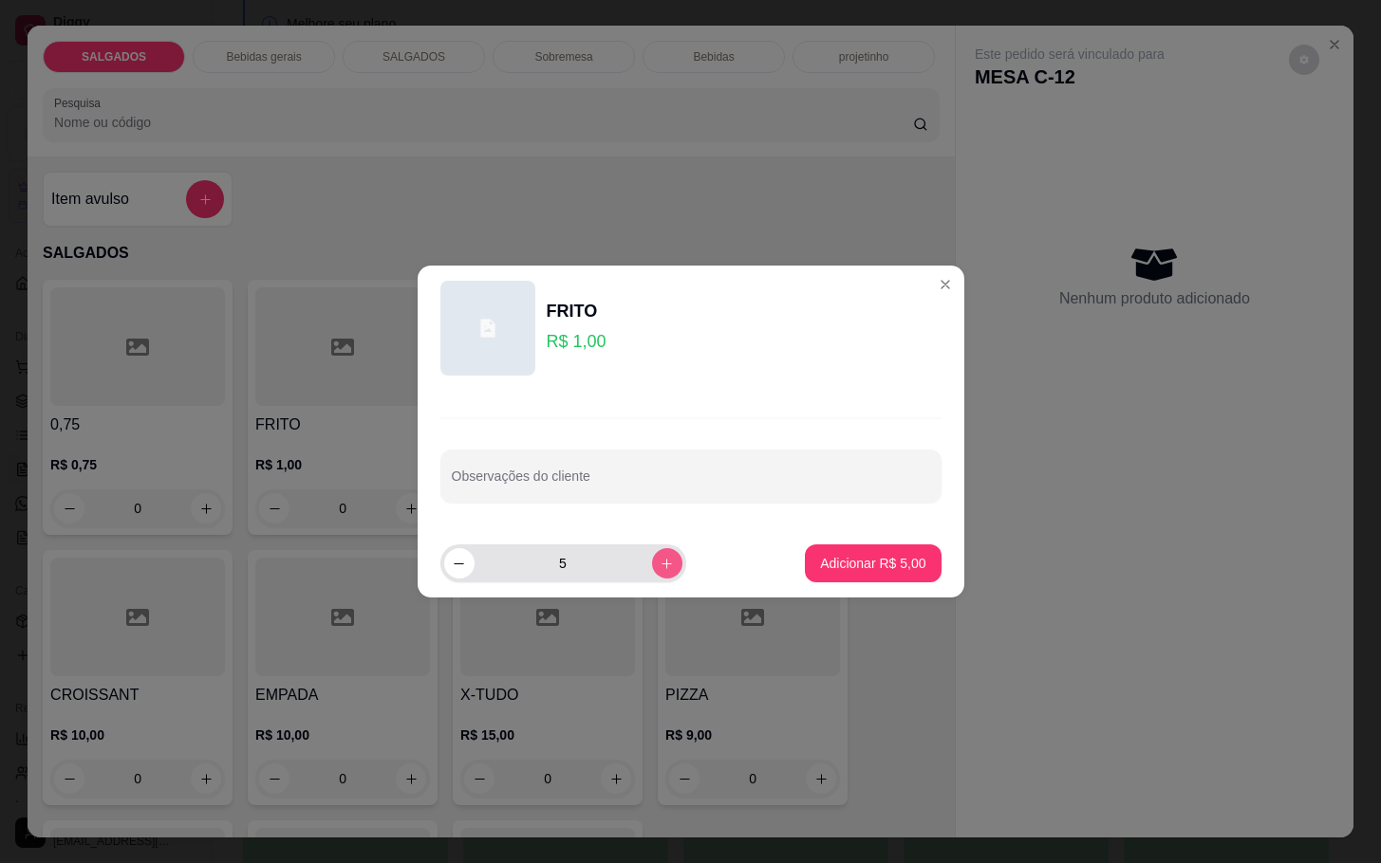
type input "6"
click at [832, 550] on button "Adicionar R$ 6,00" at bounding box center [873, 564] width 136 height 38
type input "6"
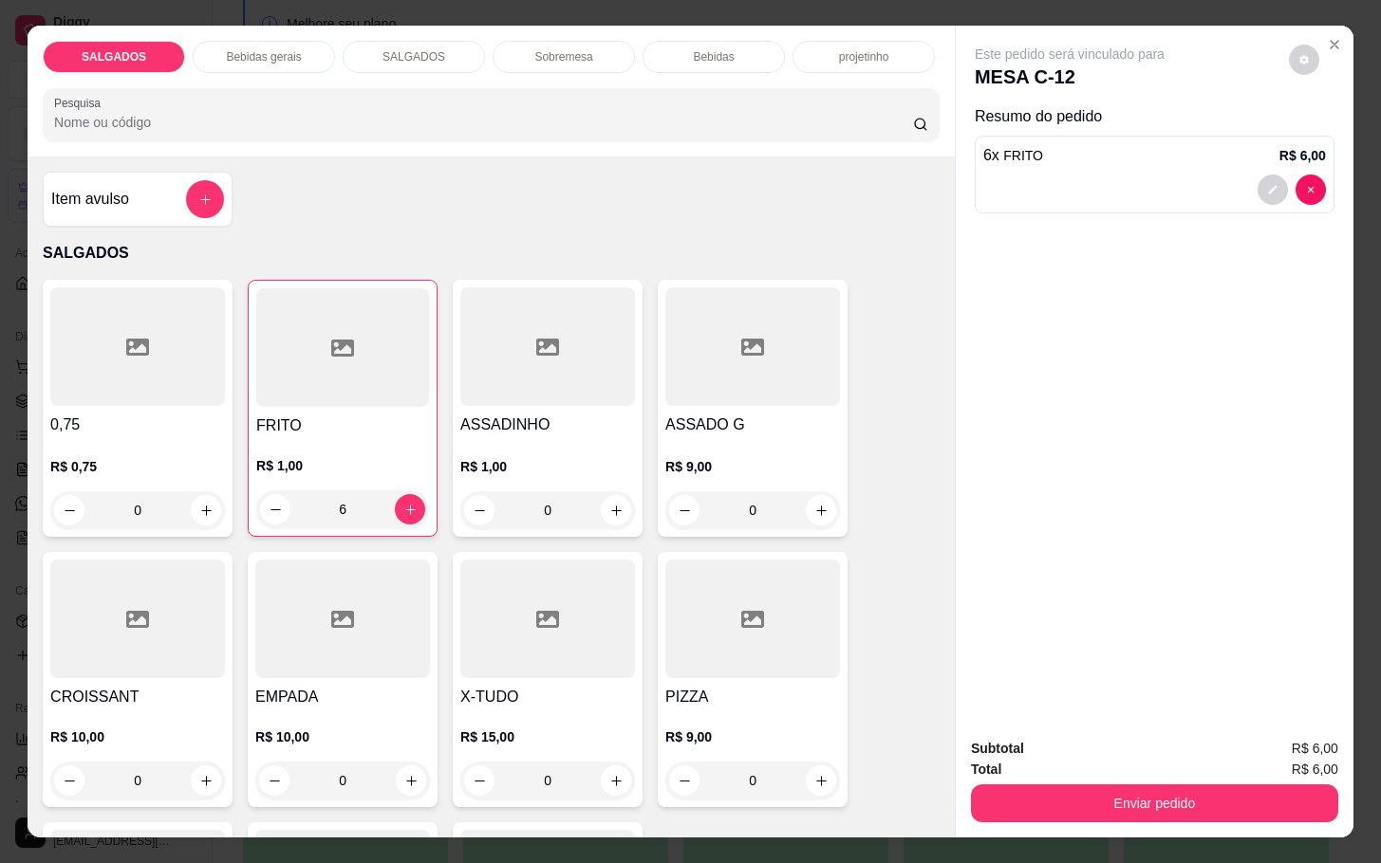
click at [271, 49] on p "Bebidas gerais" at bounding box center [263, 56] width 75 height 15
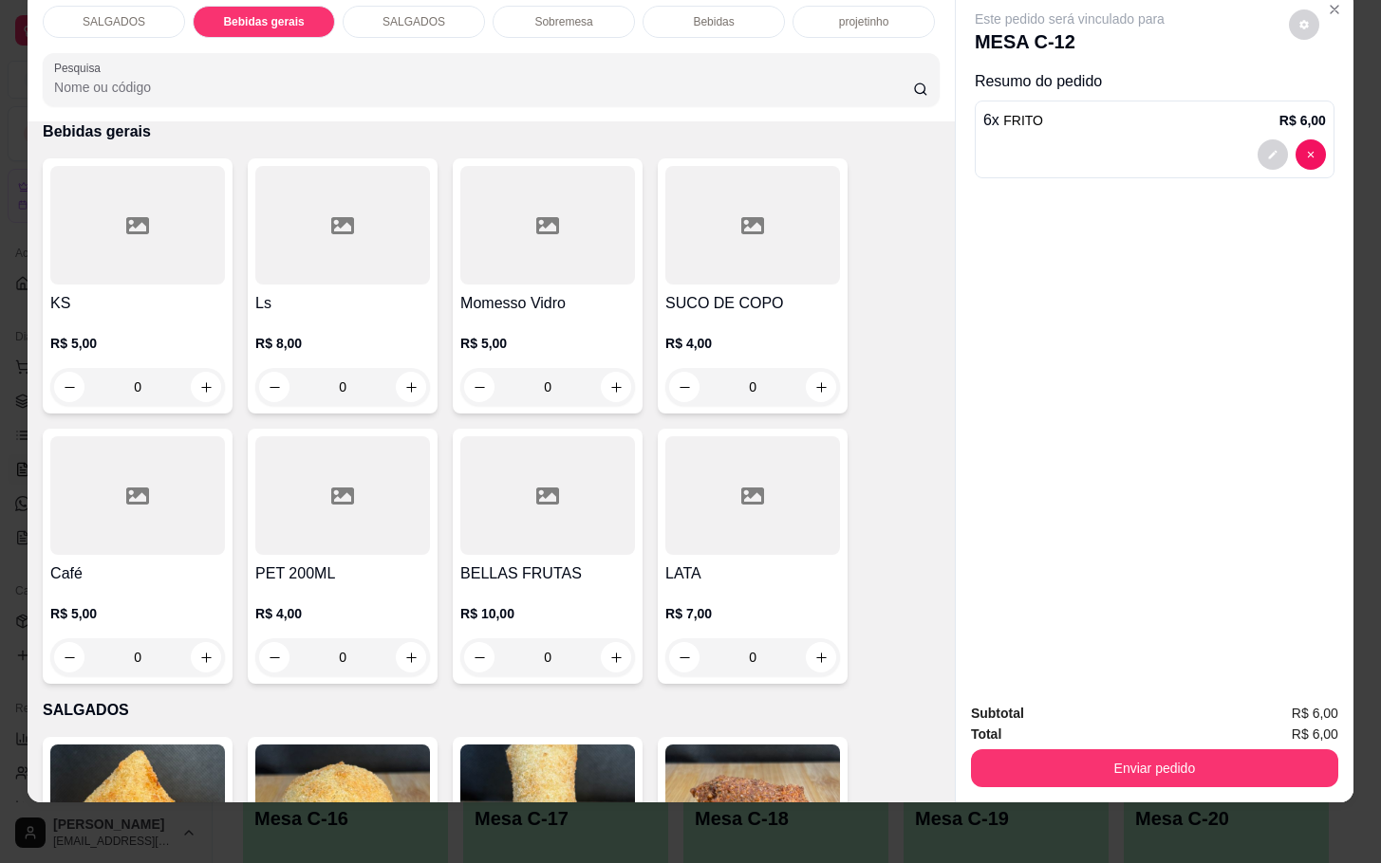
click at [28, 229] on div "Item avulso SALGADOS 0,75 R$ 0,75 0 FRITO R$ 1,00 6 ASSADINHO R$ 1,00 0 ASSADO …" at bounding box center [491, 461] width 927 height 680
click at [131, 236] on div at bounding box center [137, 225] width 175 height 119
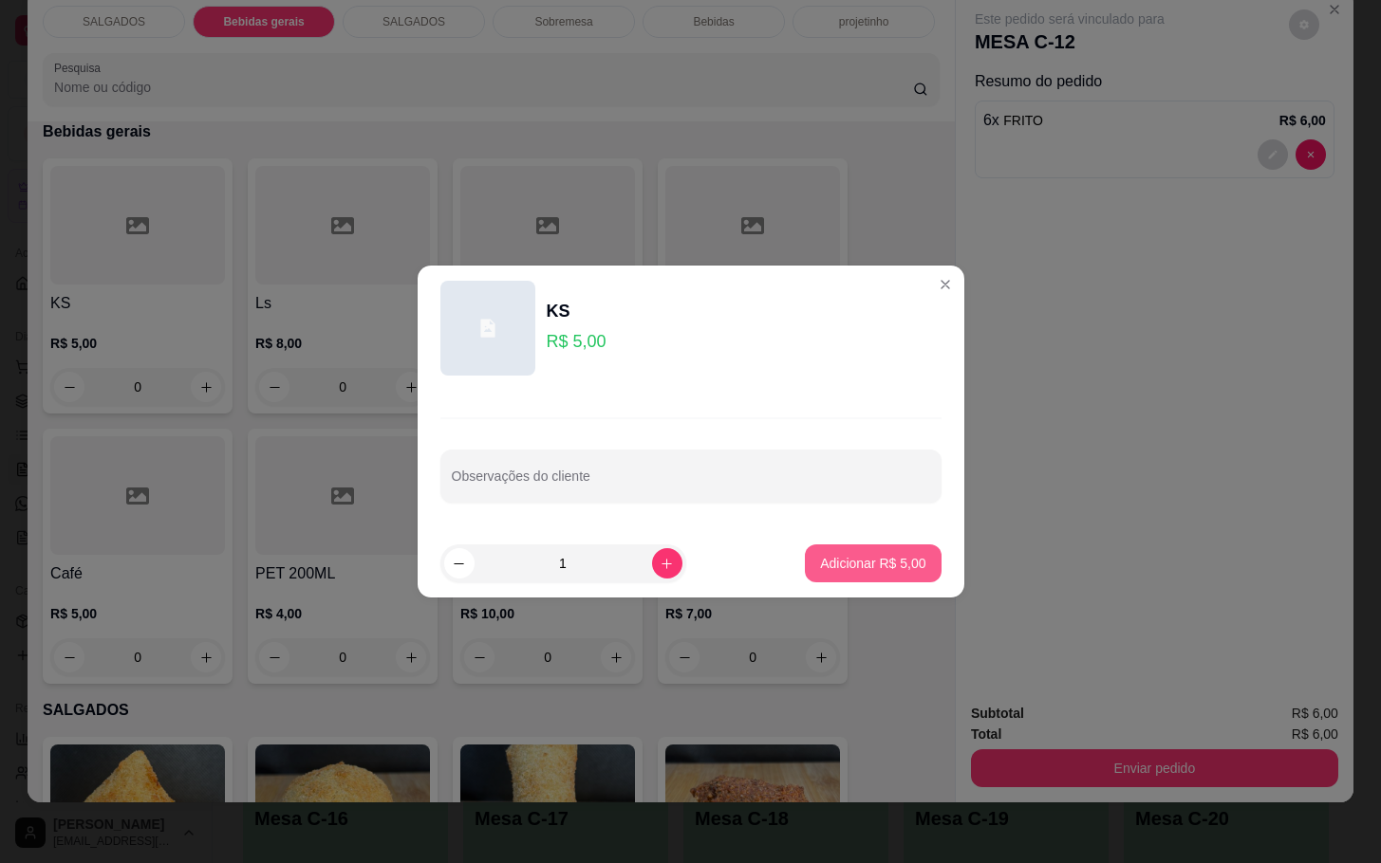
click at [869, 545] on button "Adicionar R$ 5,00" at bounding box center [873, 564] width 136 height 38
type input "1"
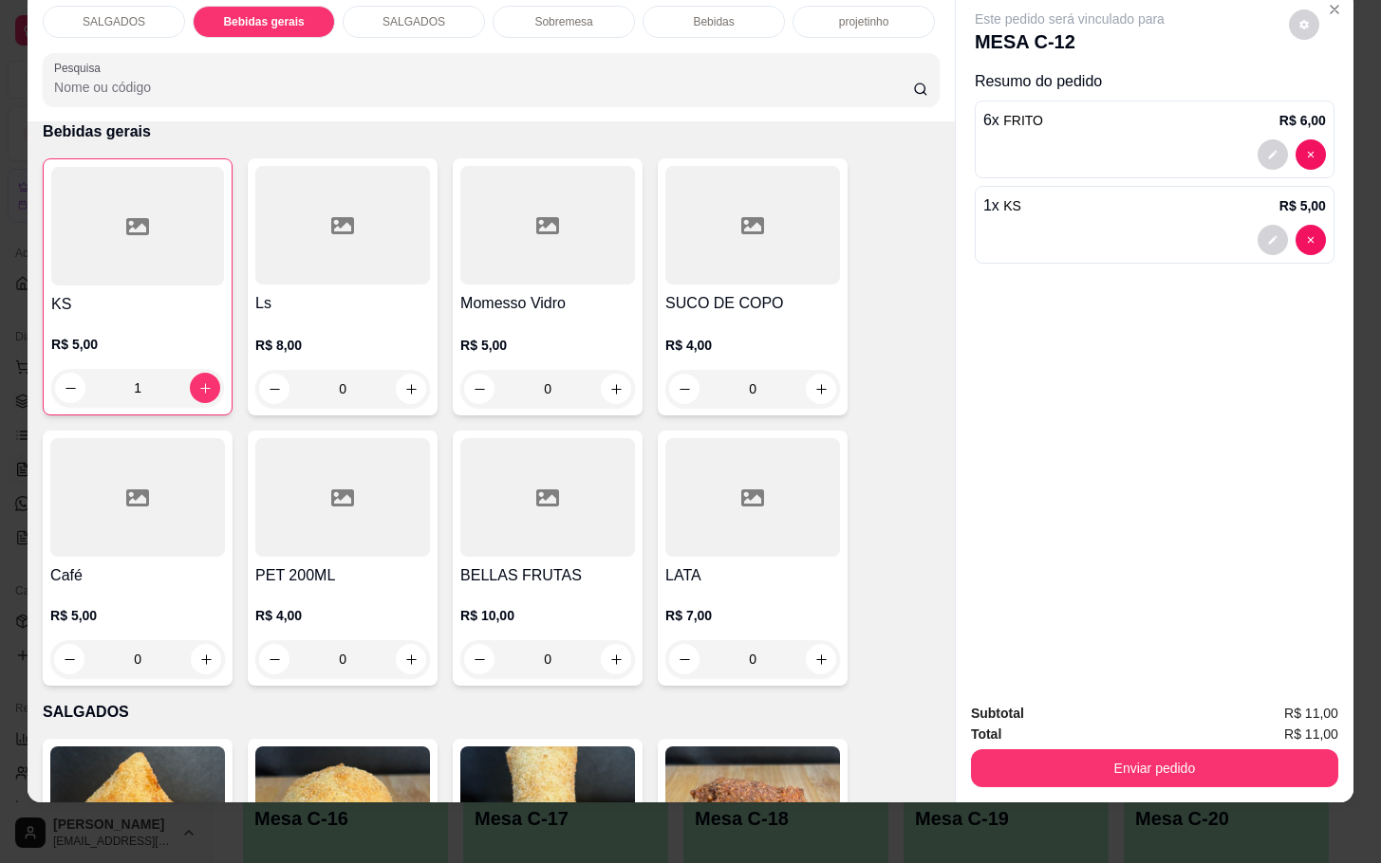
click at [1110, 745] on div "Enviar pedido" at bounding box center [1154, 766] width 367 height 43
click at [1102, 750] on button "Enviar pedido" at bounding box center [1154, 769] width 367 height 38
click at [1043, 750] on button "Enviar pedido" at bounding box center [1154, 769] width 367 height 38
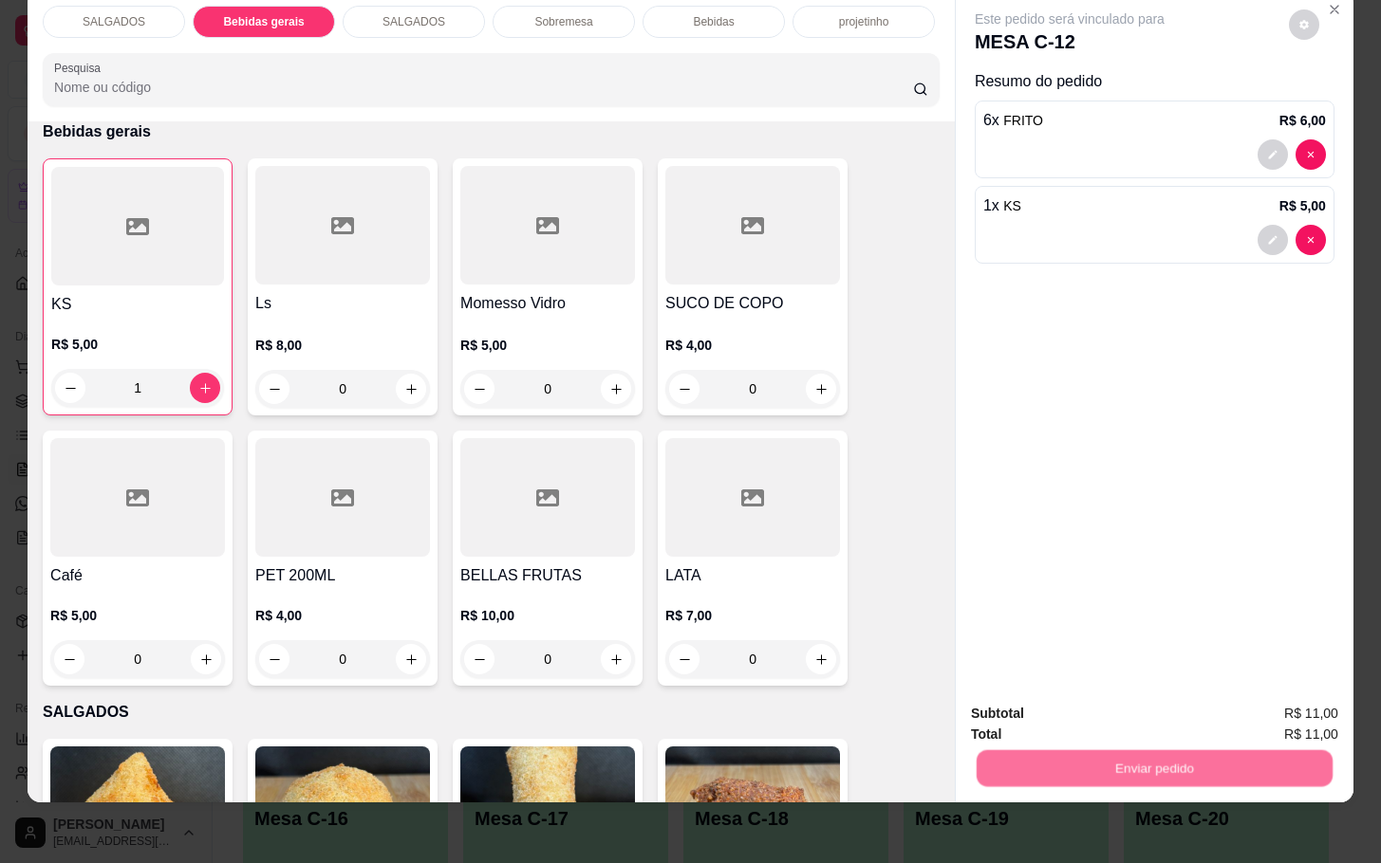
click at [1150, 710] on button "Registrar cliente" at bounding box center [1158, 701] width 125 height 36
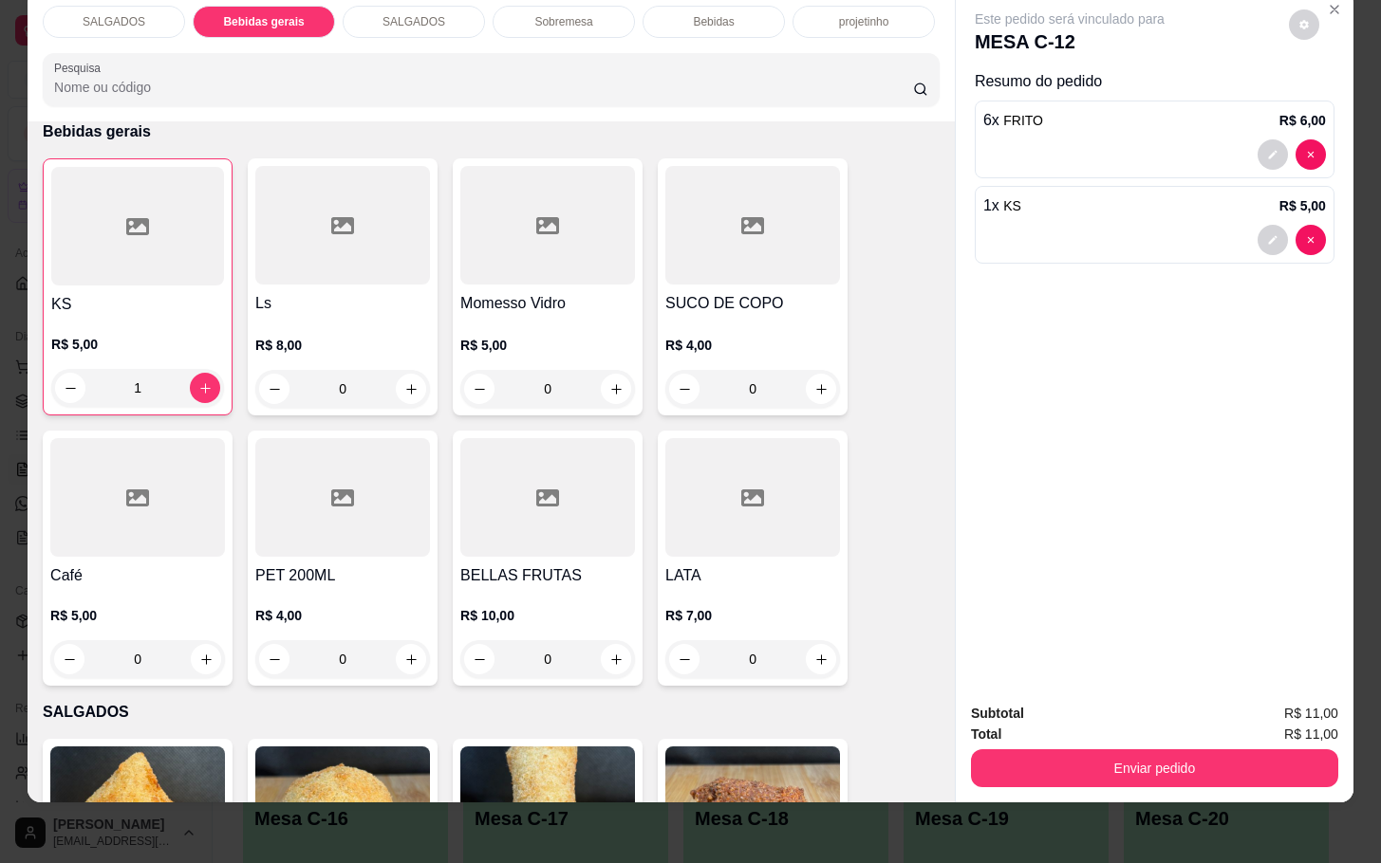
click at [1231, 750] on button "Enviar pedido" at bounding box center [1154, 769] width 367 height 38
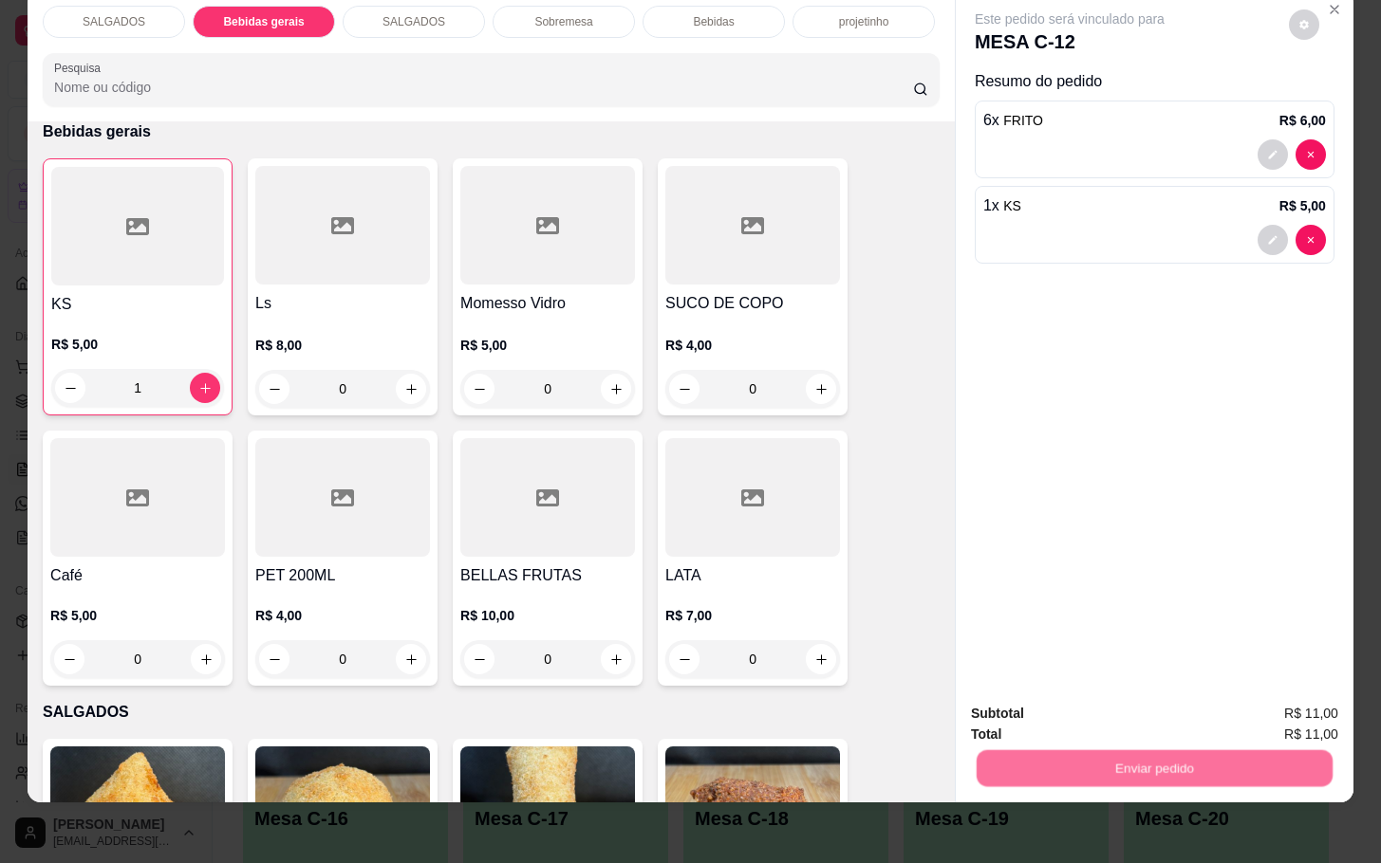
click at [1290, 698] on button "Enviar pedido" at bounding box center [1286, 700] width 104 height 35
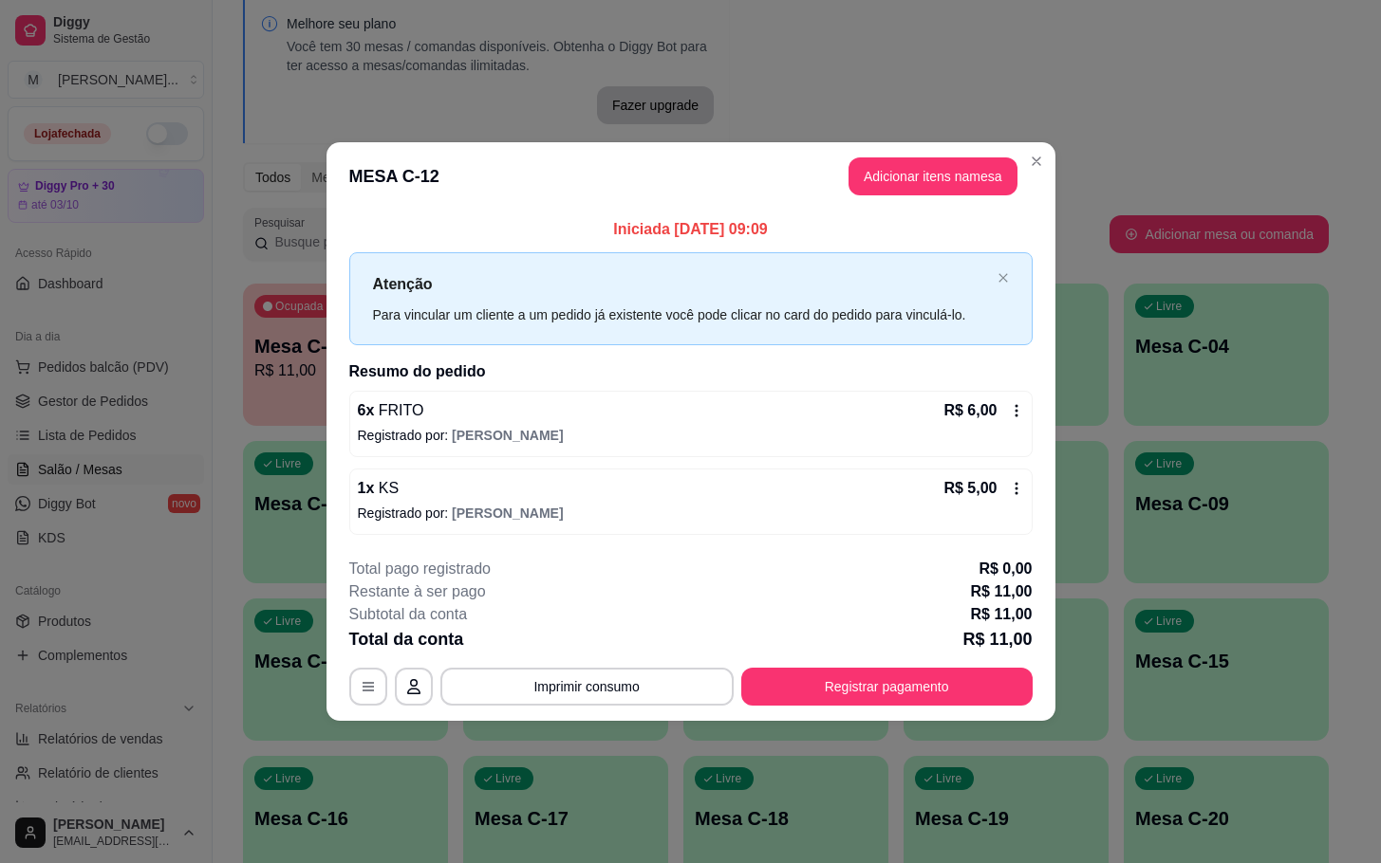
click at [902, 666] on div "**********" at bounding box center [690, 632] width 683 height 148
click at [902, 701] on button "Registrar pagamento" at bounding box center [886, 687] width 291 height 38
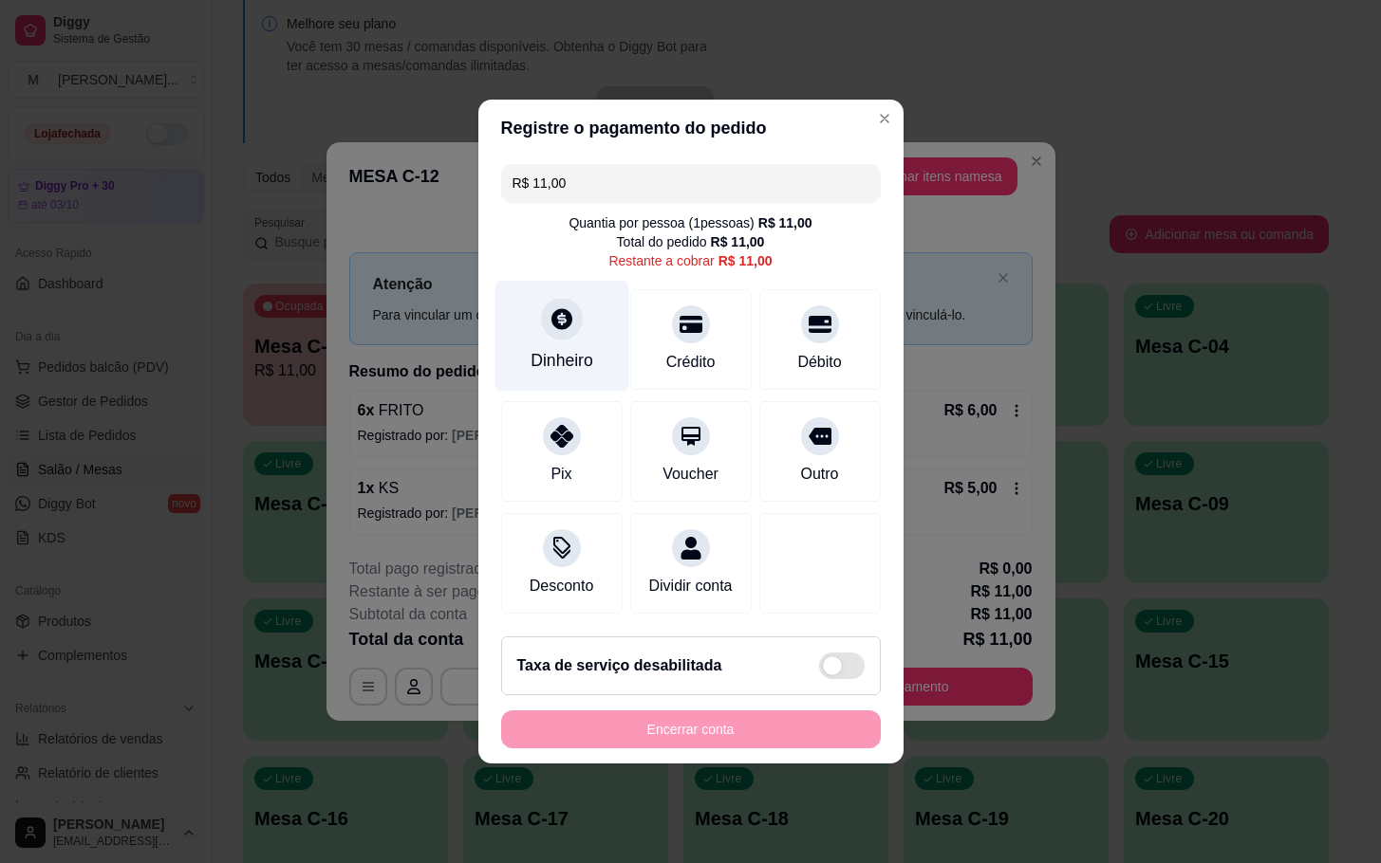
click at [542, 348] on div "Dinheiro" at bounding box center [561, 360] width 63 height 25
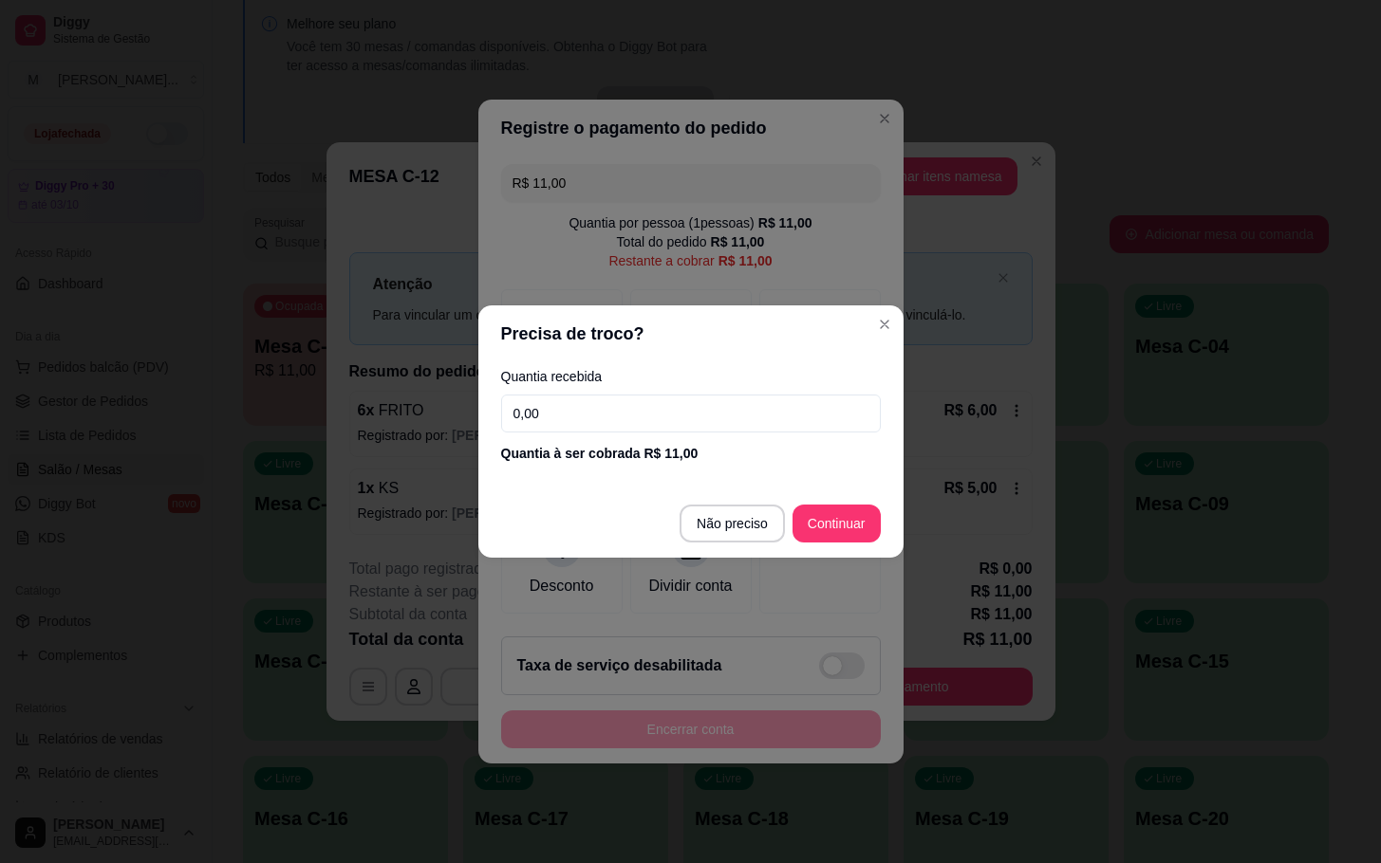
click at [652, 428] on input "0,00" at bounding box center [691, 414] width 380 height 38
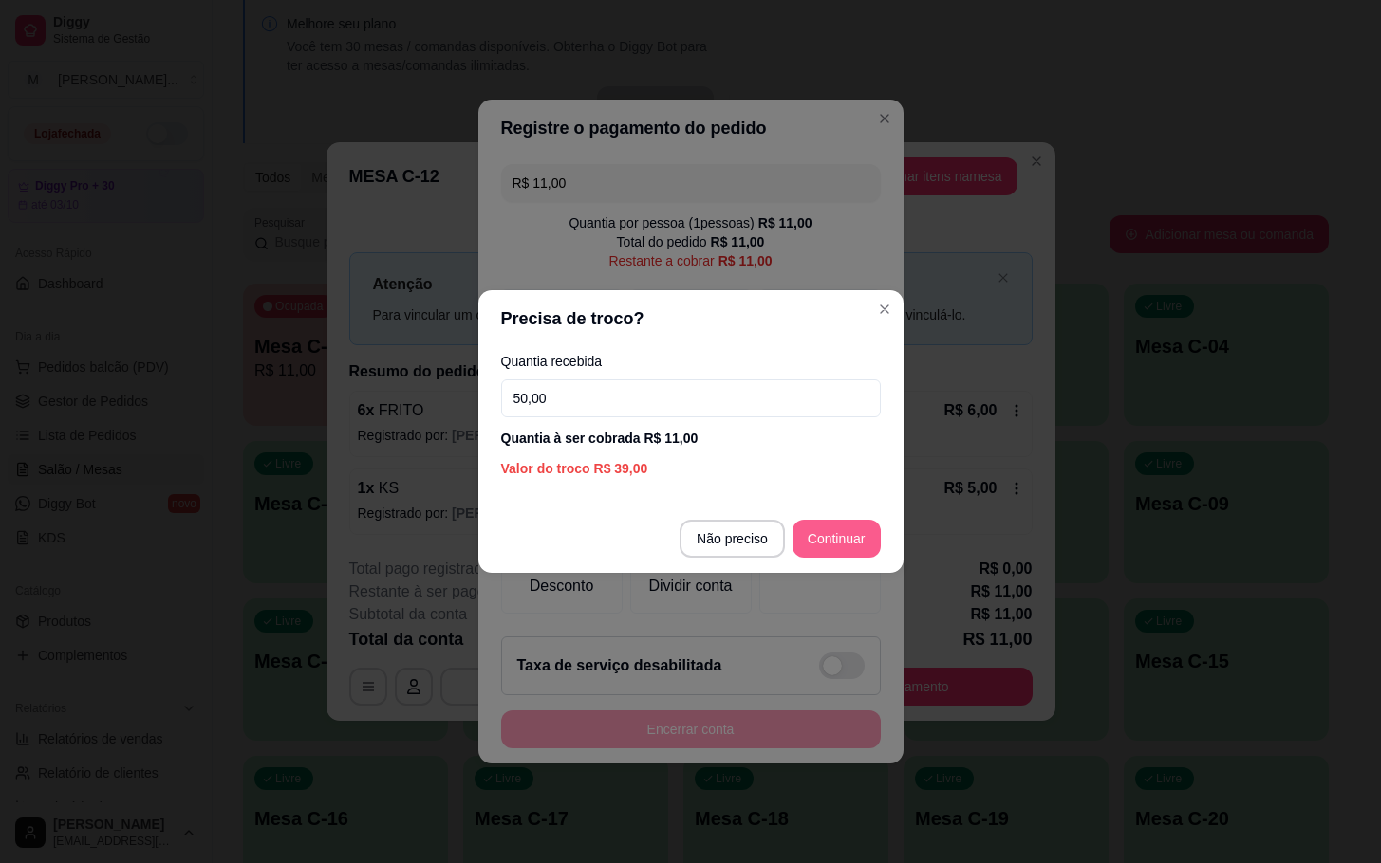
type input "50,00"
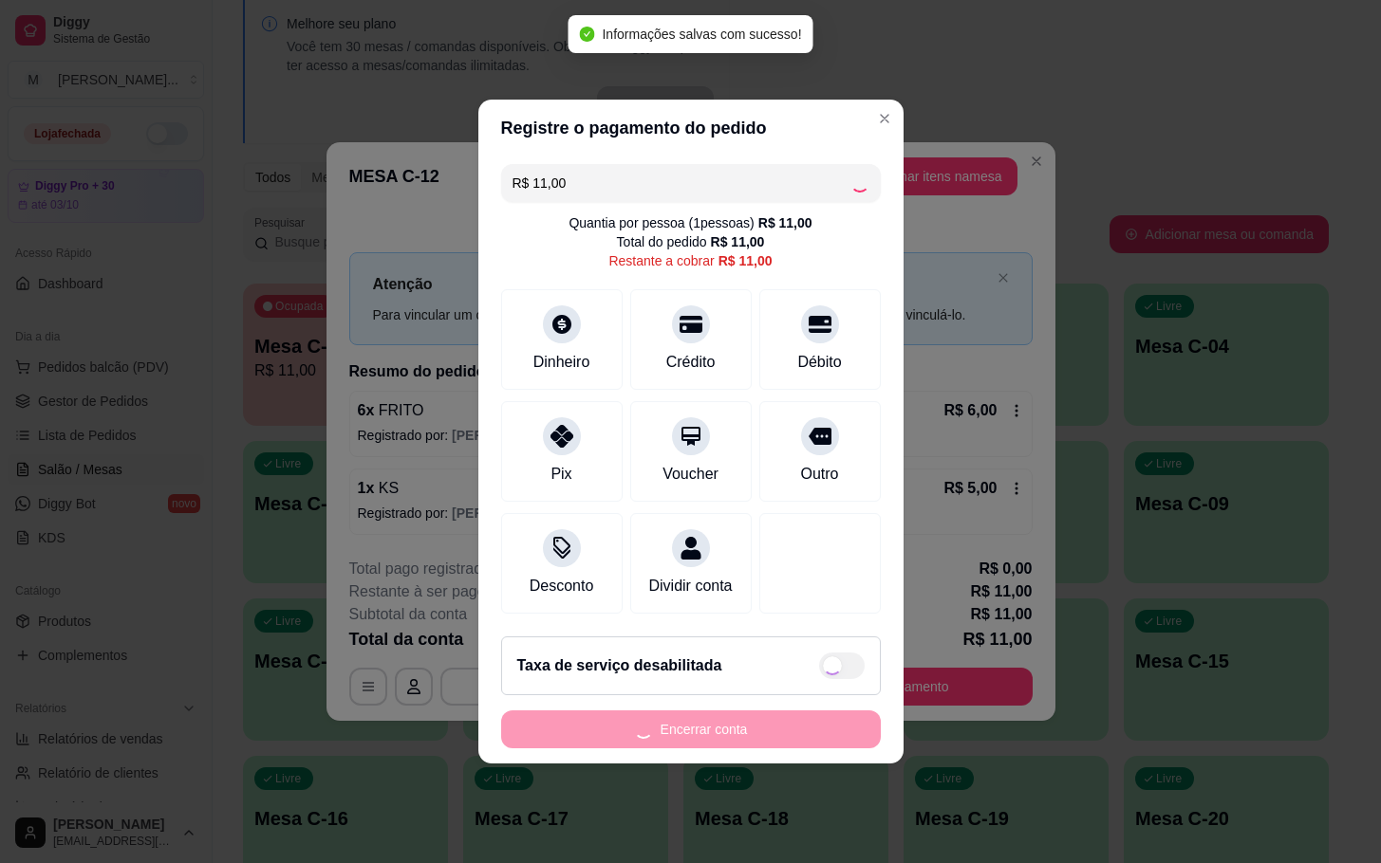
type input "R$ 0,00"
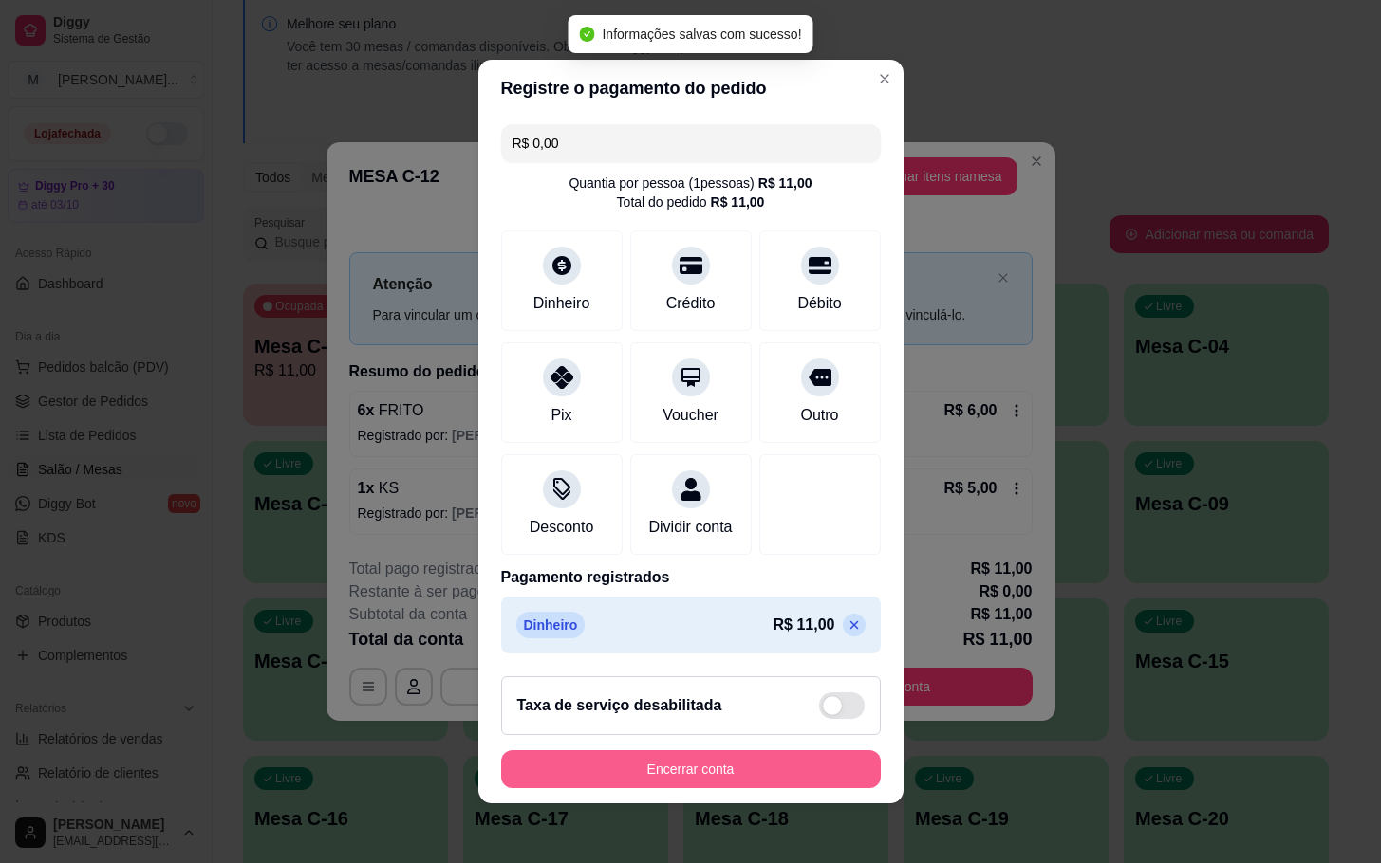
click at [669, 789] on button "Encerrar conta" at bounding box center [691, 770] width 380 height 38
